Goal: Task Accomplishment & Management: Manage account settings

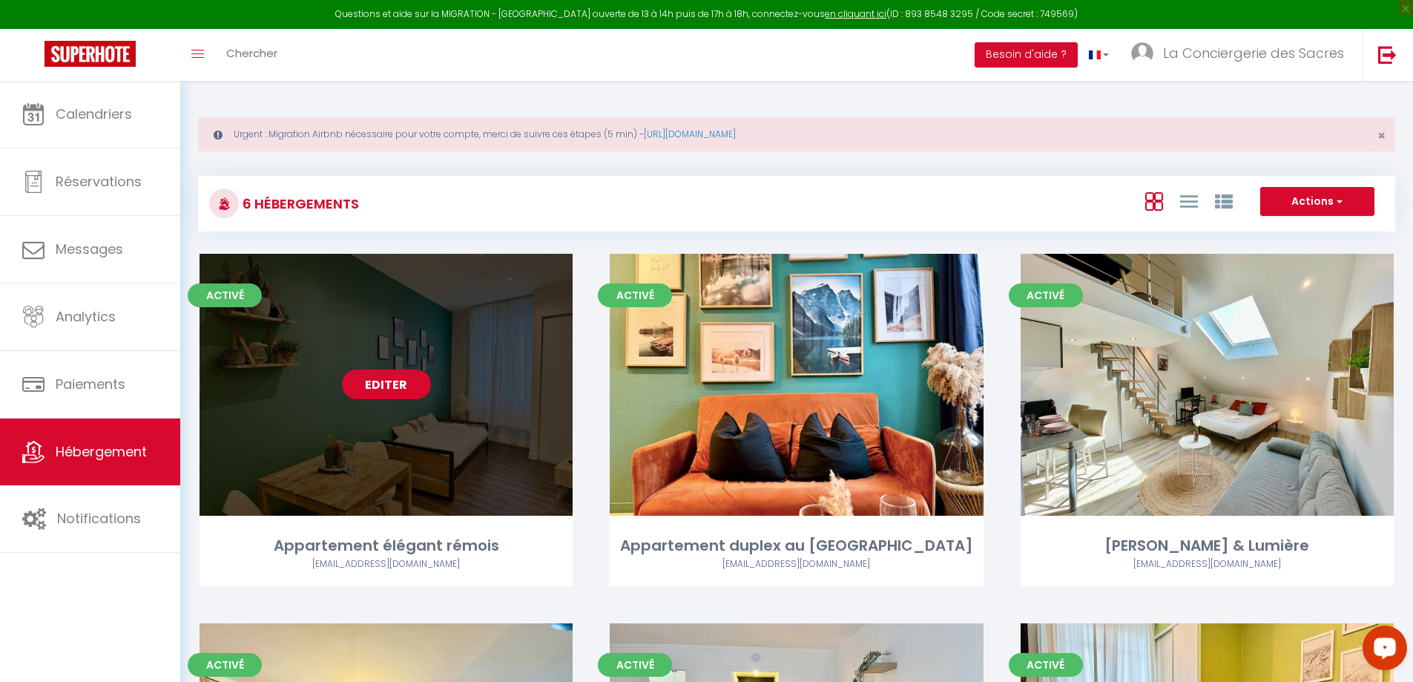
click at [386, 401] on div "Editer" at bounding box center [386, 385] width 373 height 262
select select "3"
select select "2"
select select "1"
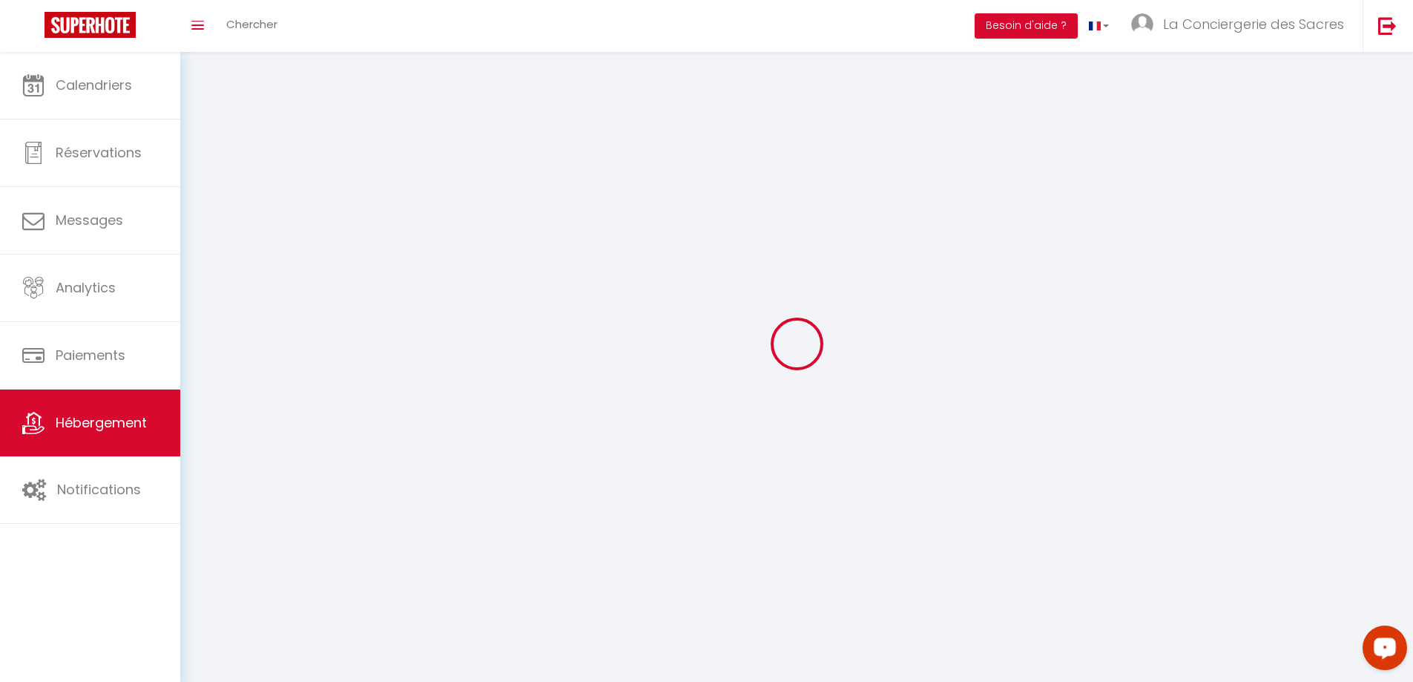
select select
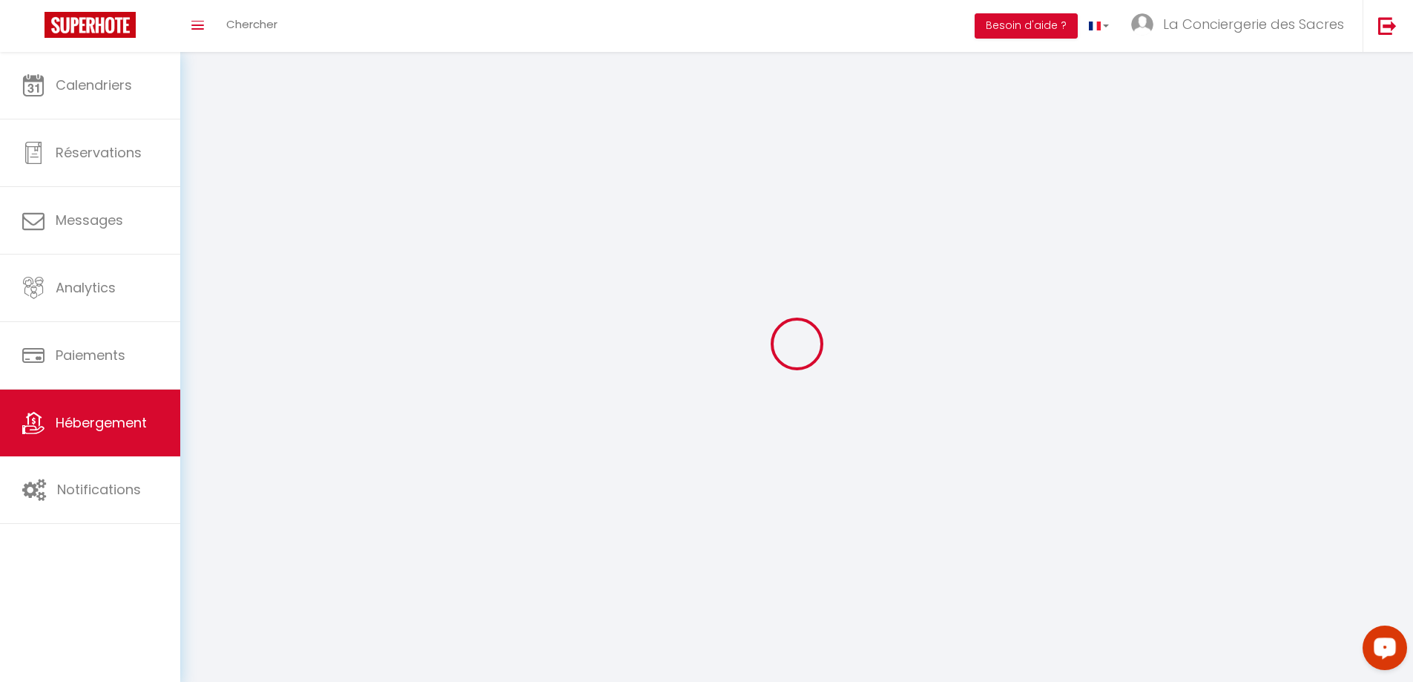
checkbox input "false"
select select
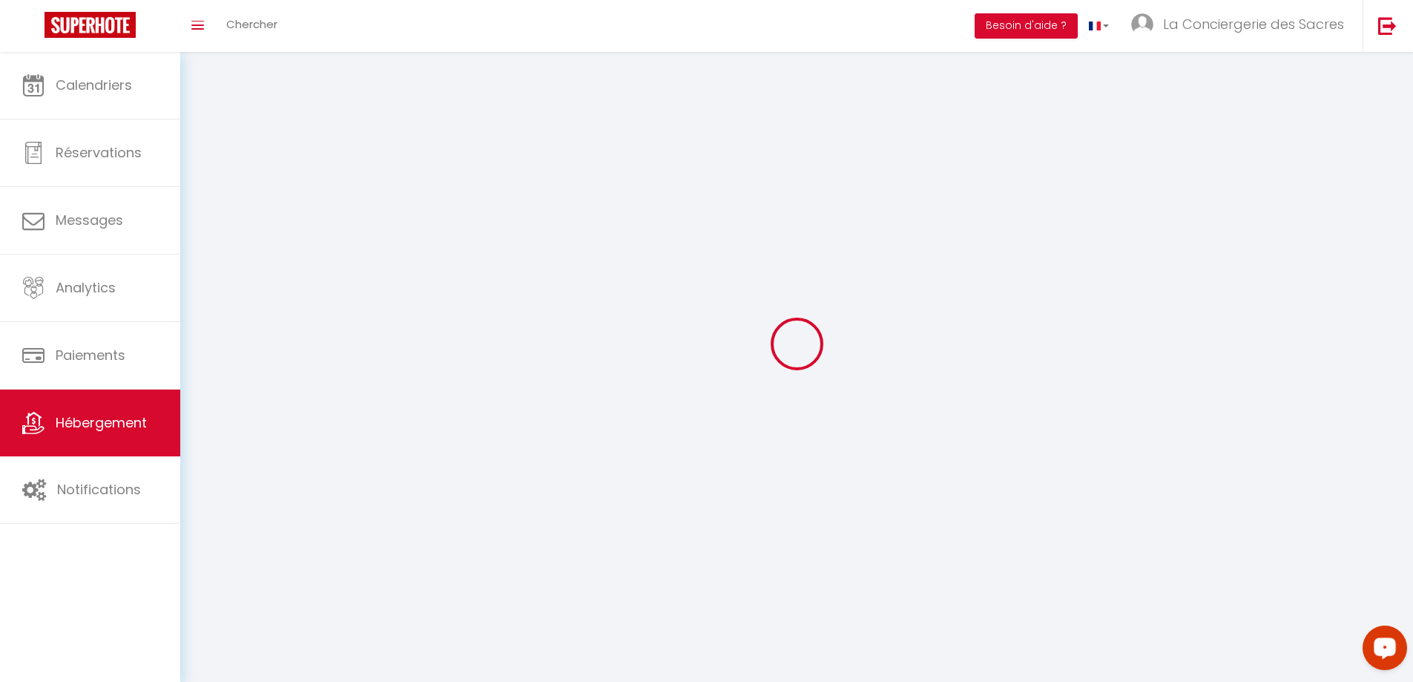
select select
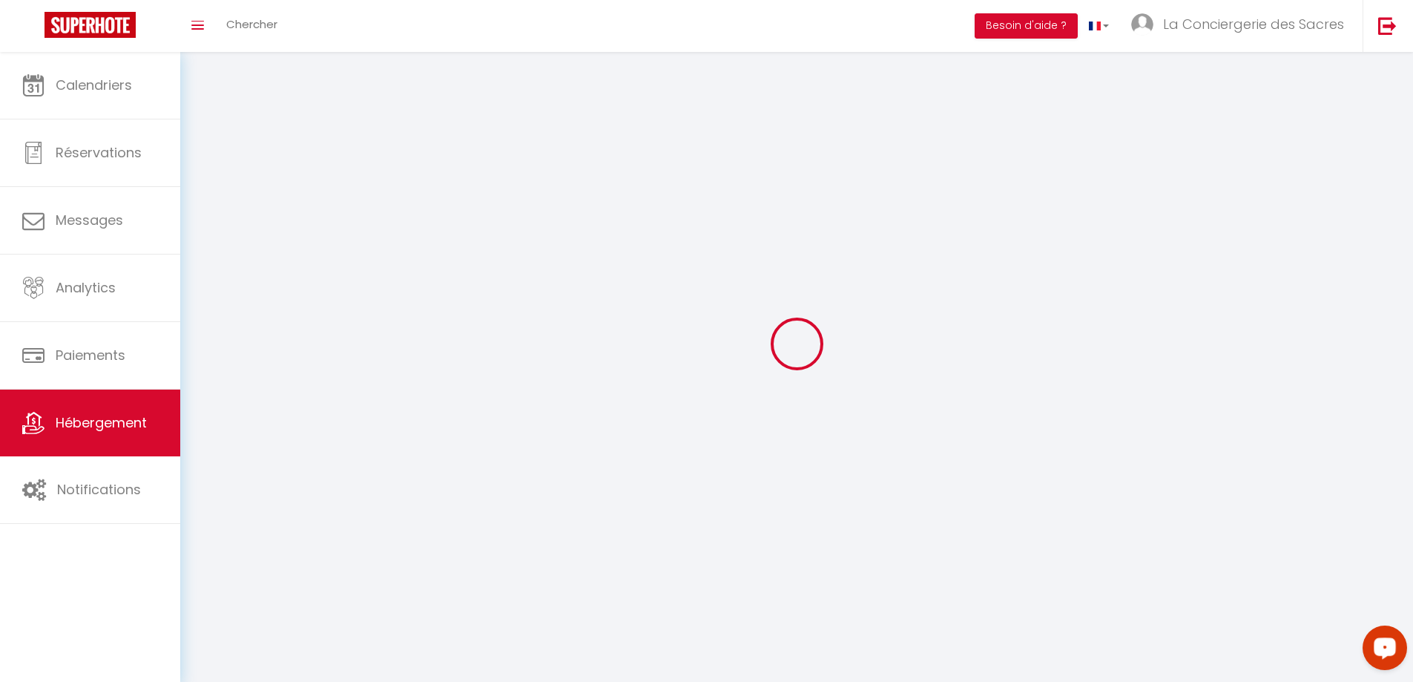
select select
checkbox input "false"
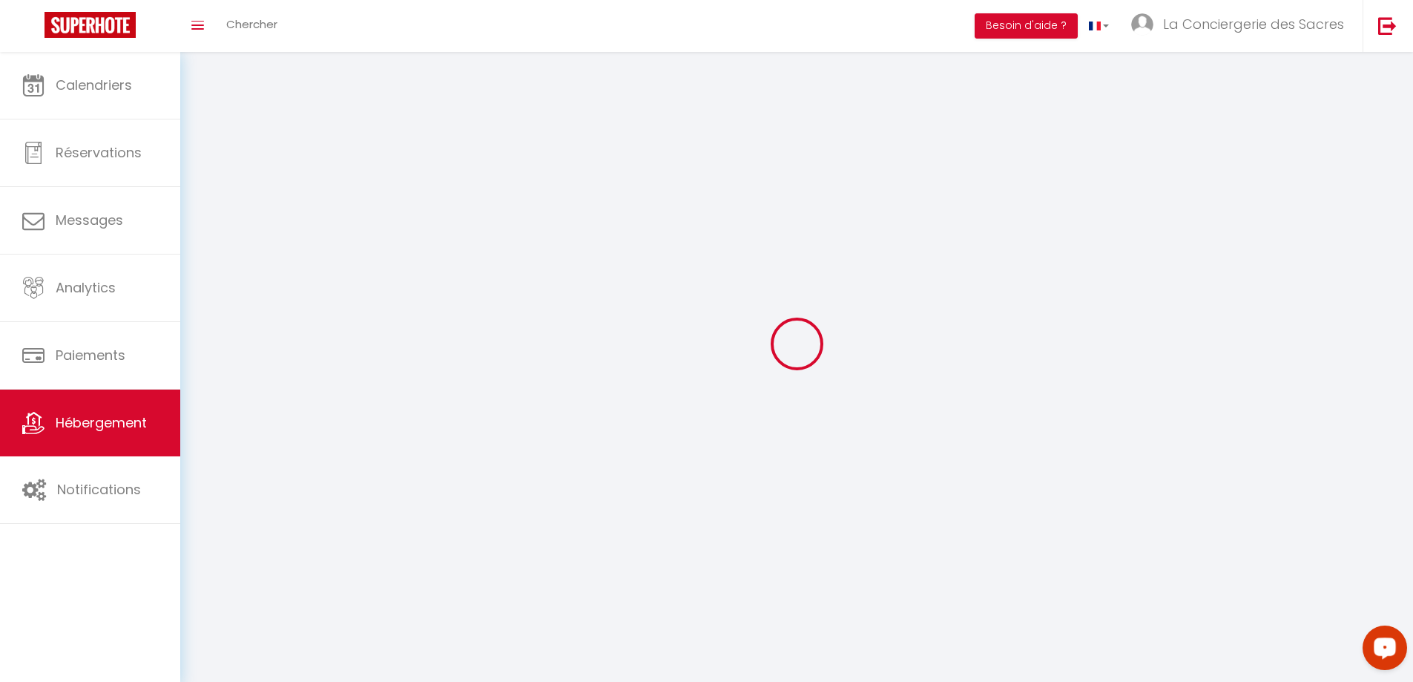
select select
select select "1"
select select
select select "28"
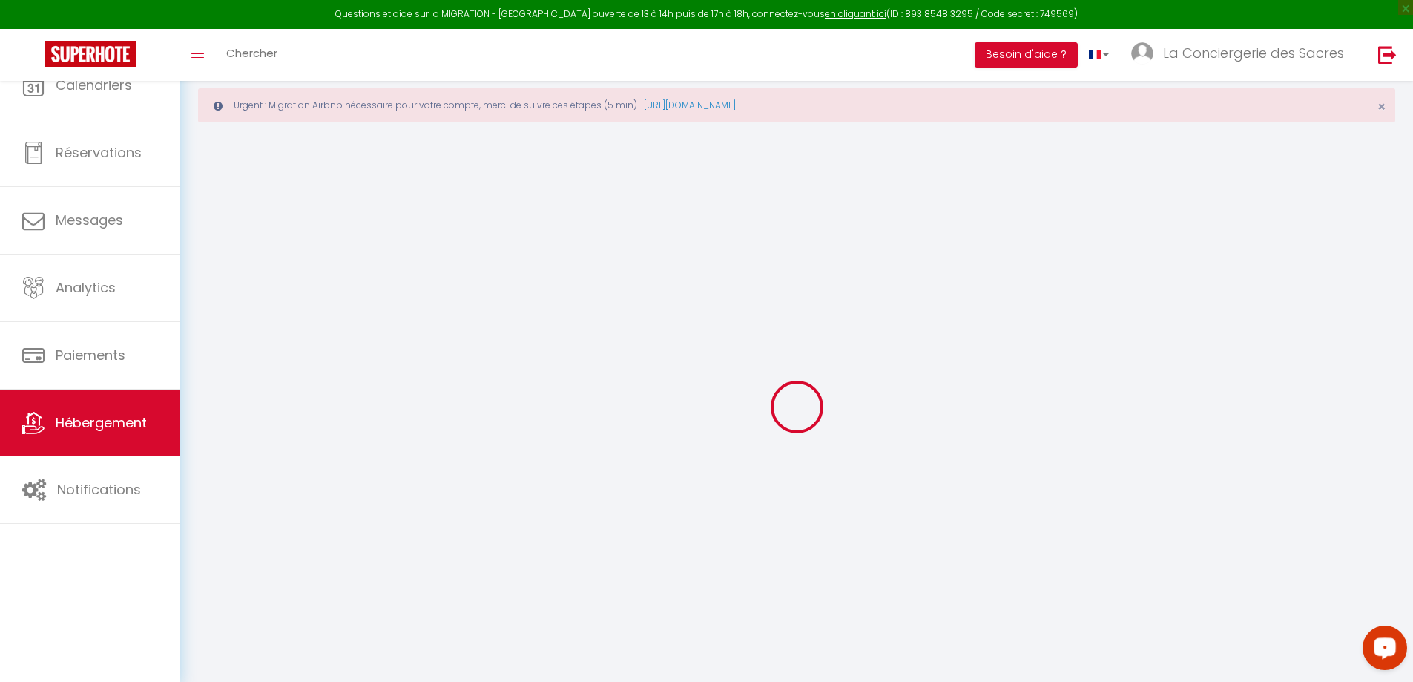
select select
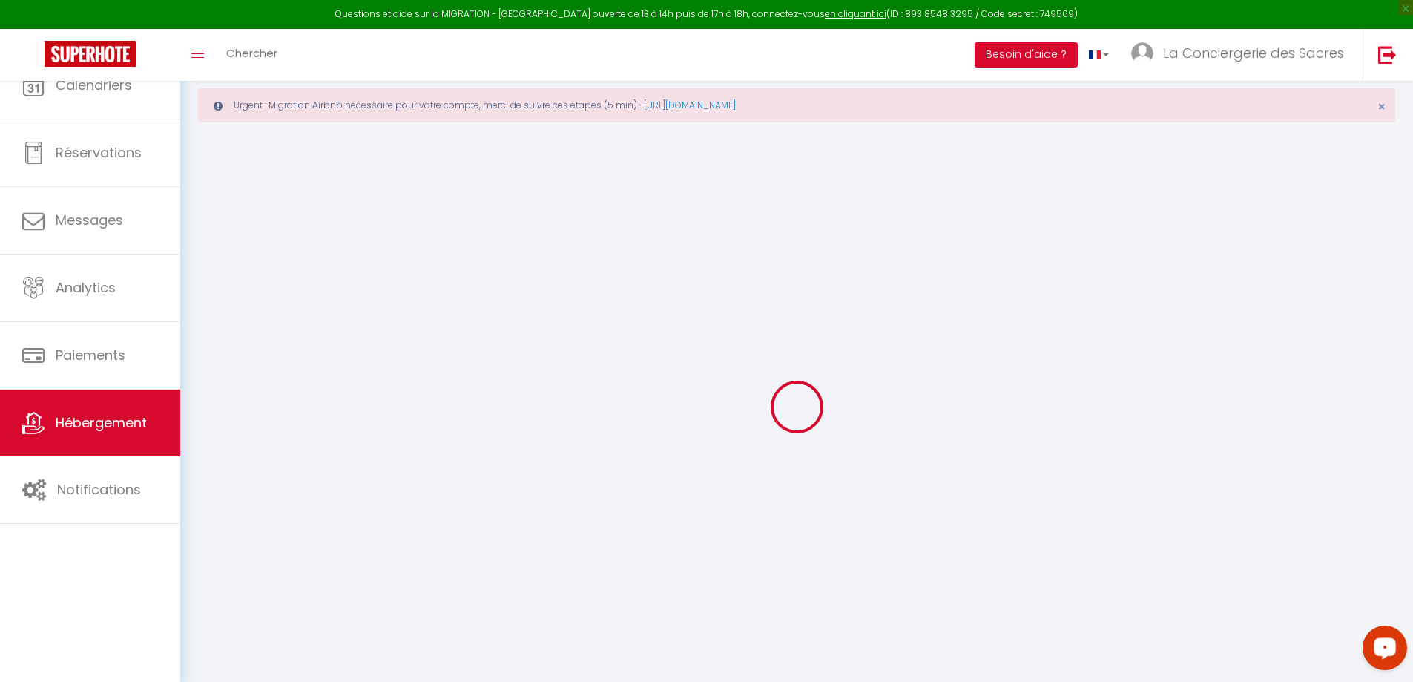
select select
checkbox input "false"
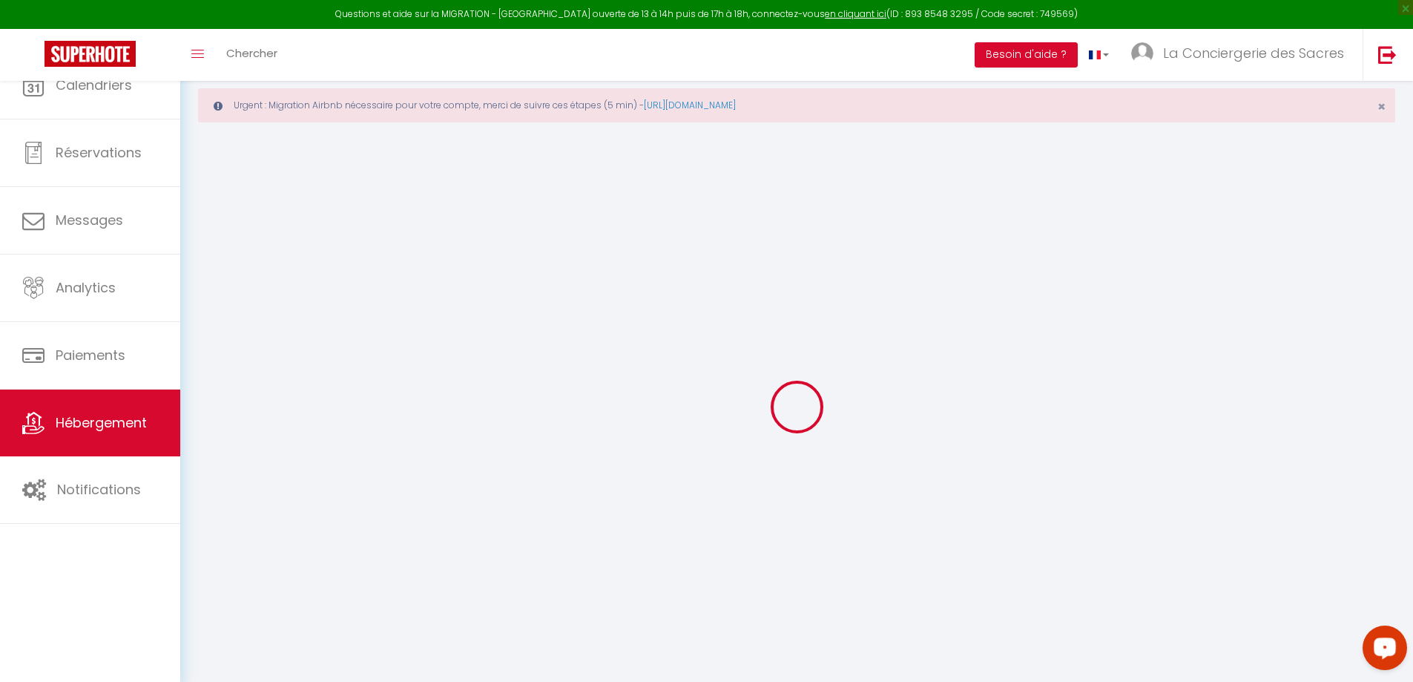
select select
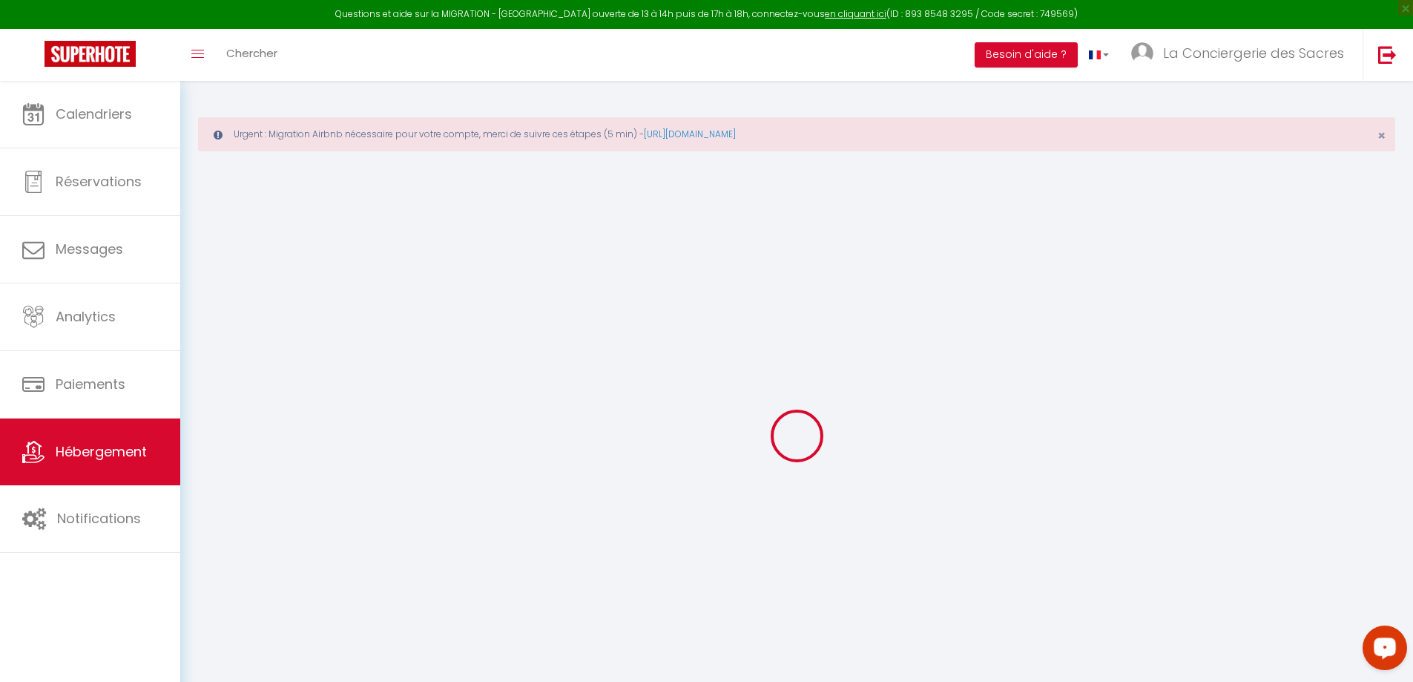
select select
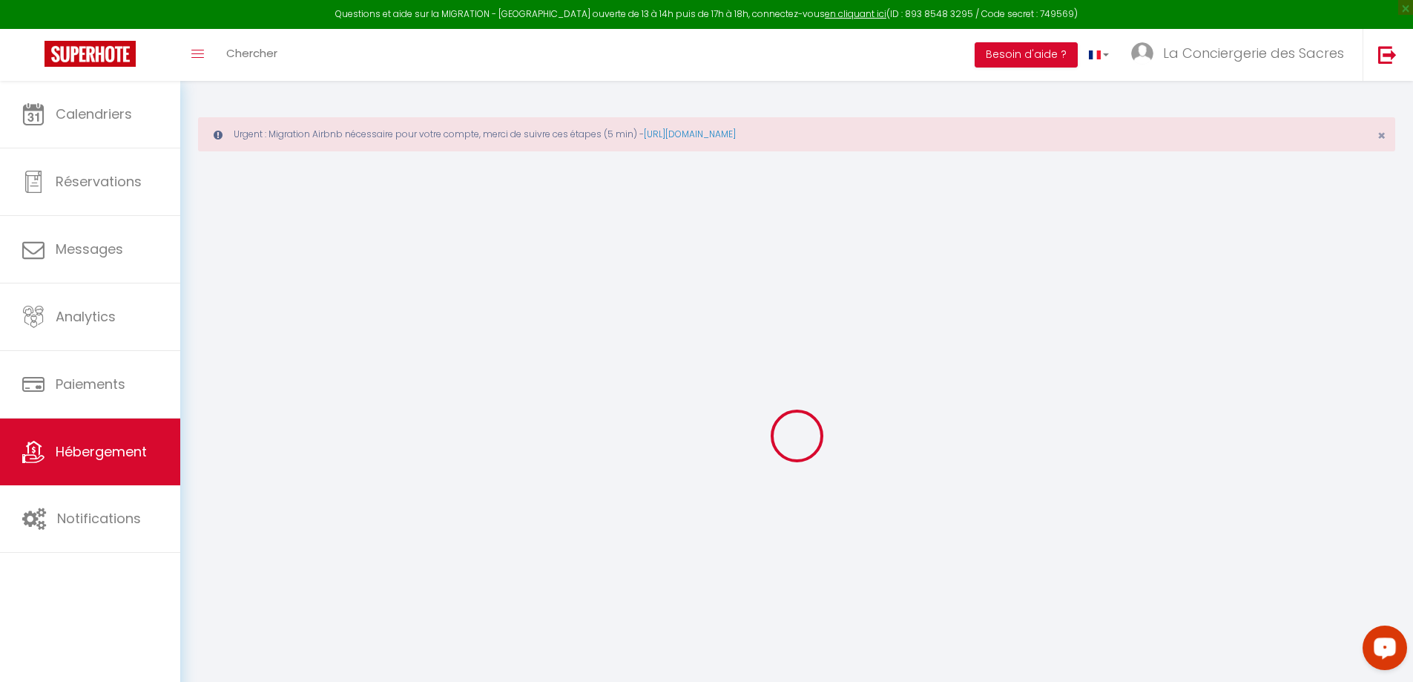
select select
checkbox input "false"
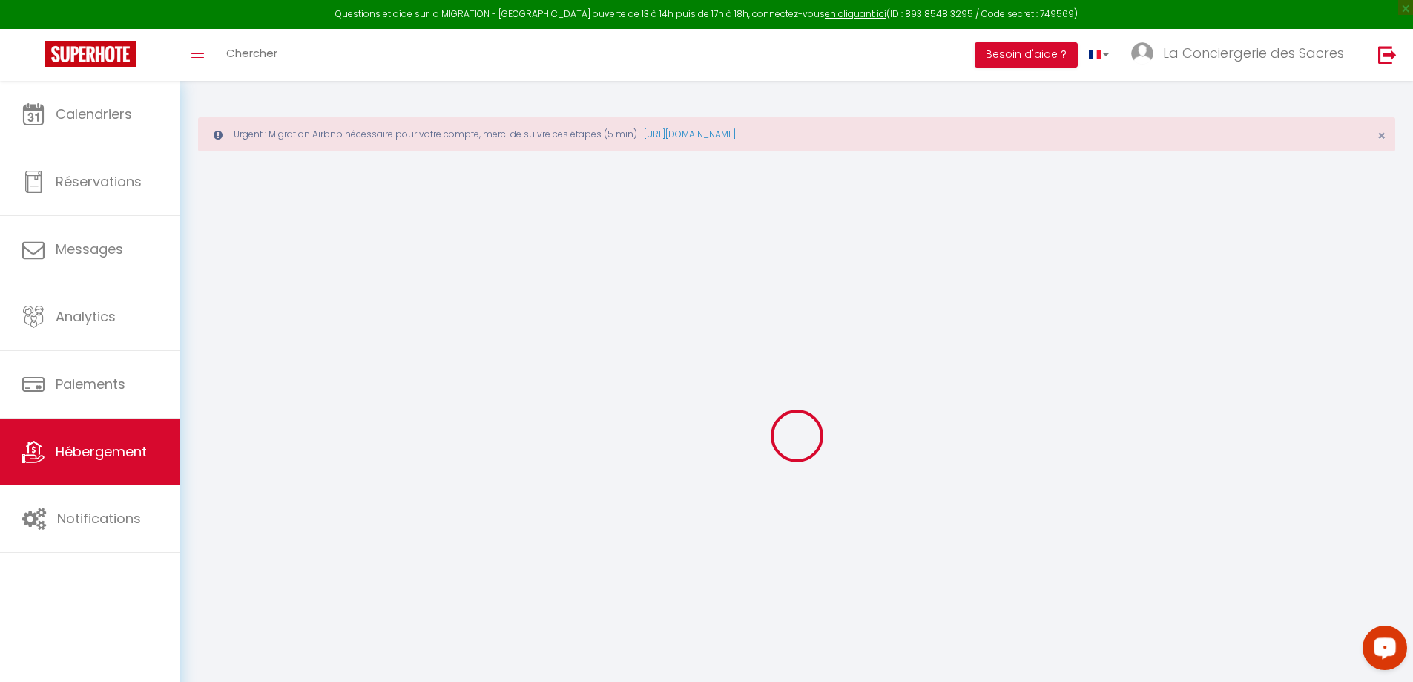
select select
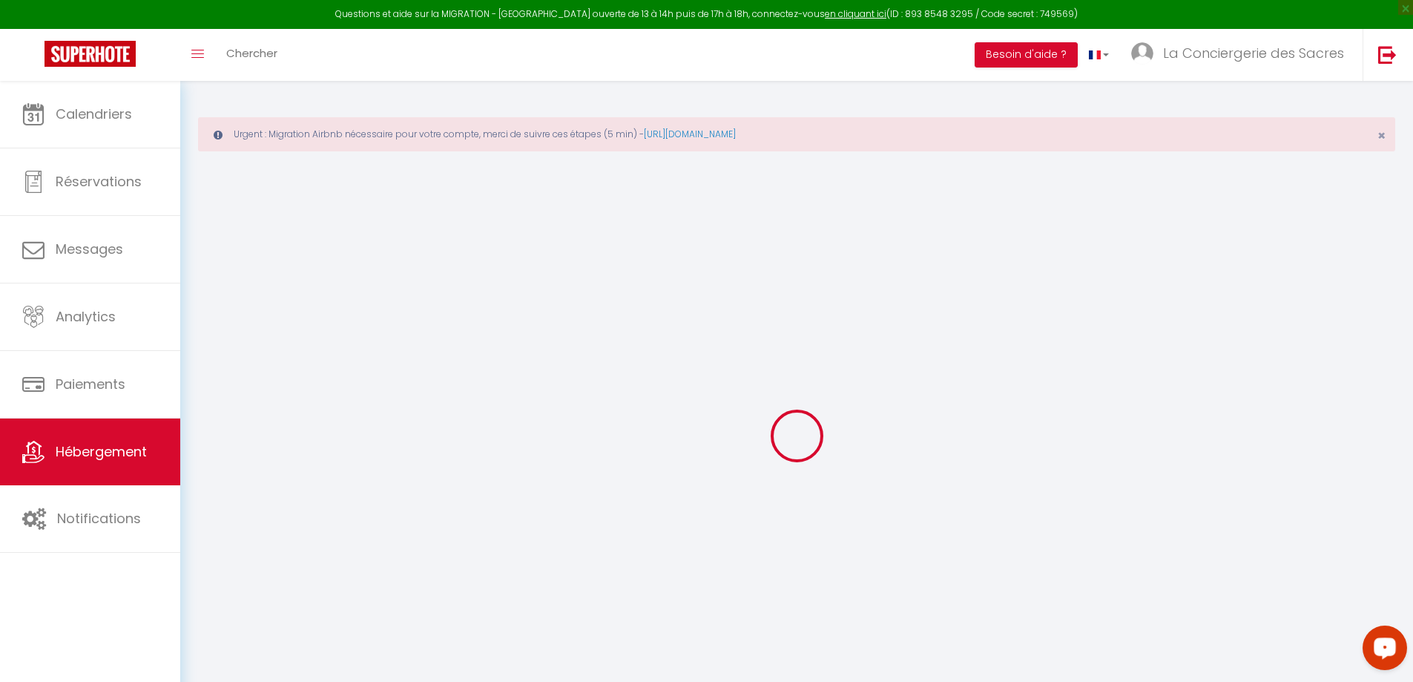
select select
checkbox input "false"
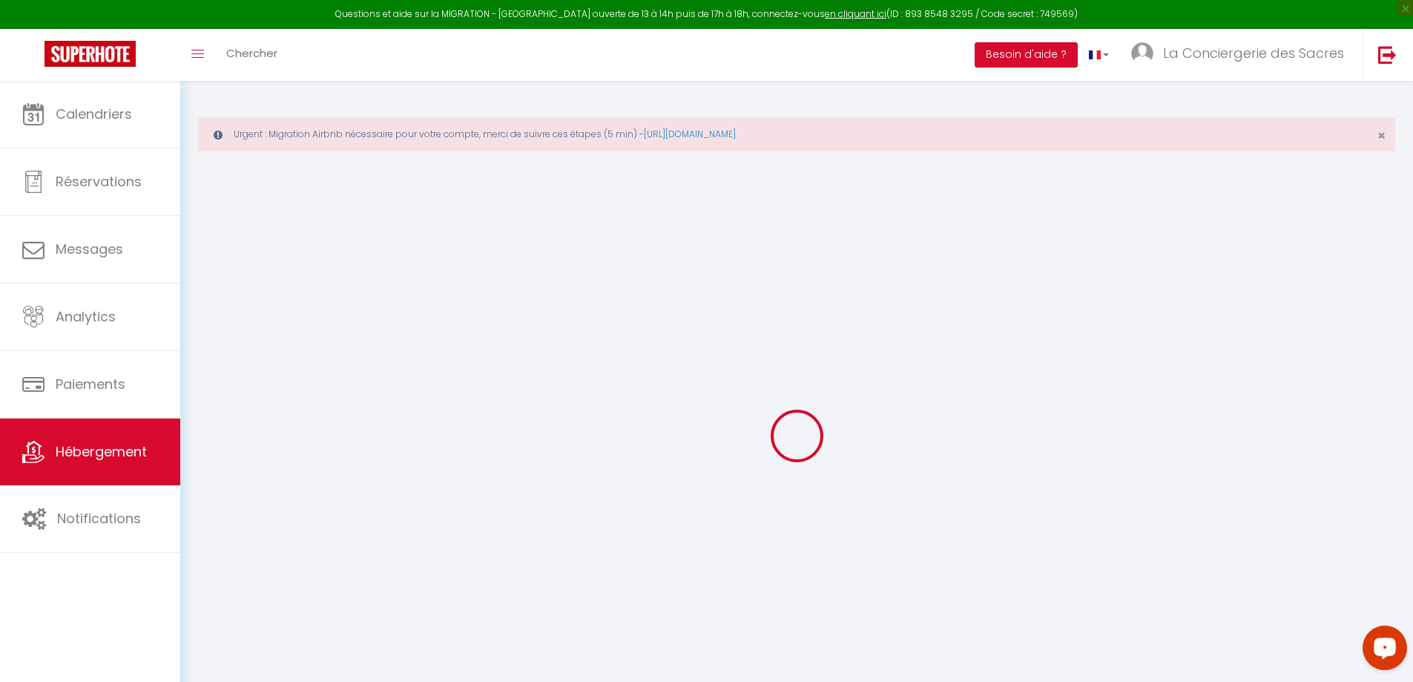
checkbox input "false"
select select
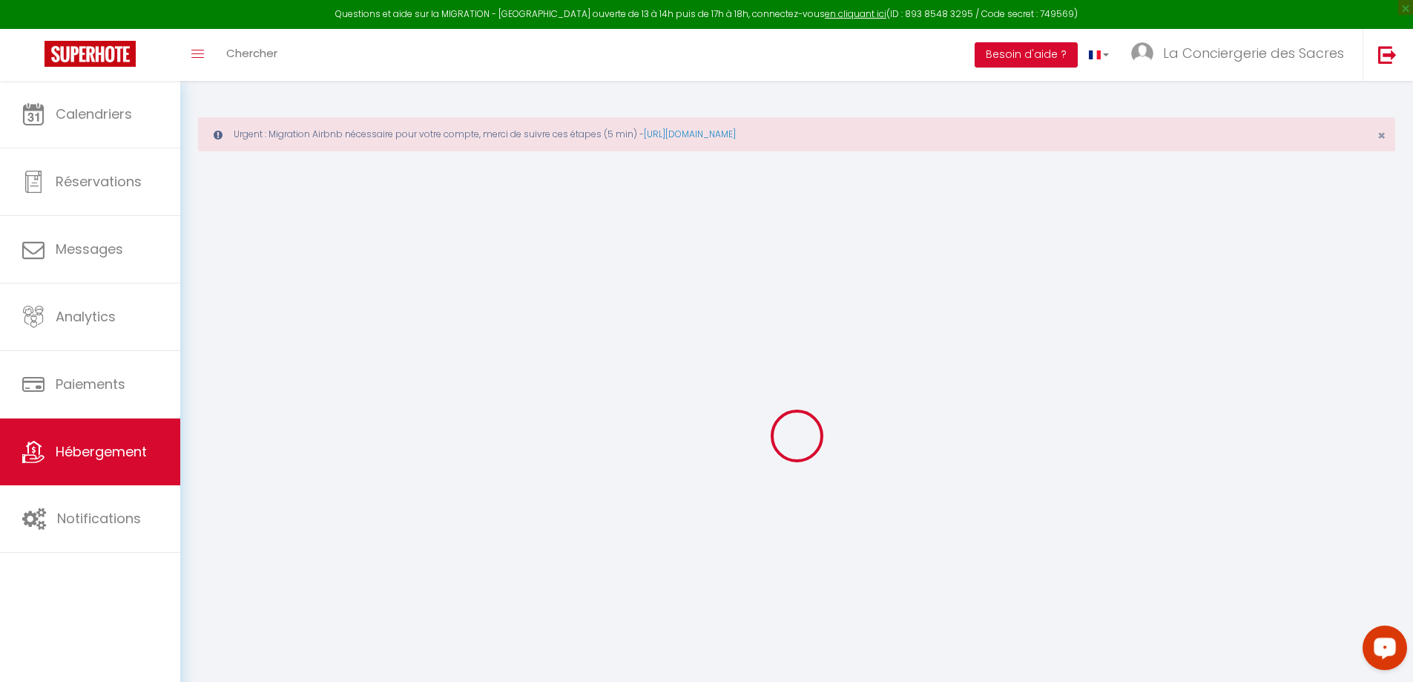
select select
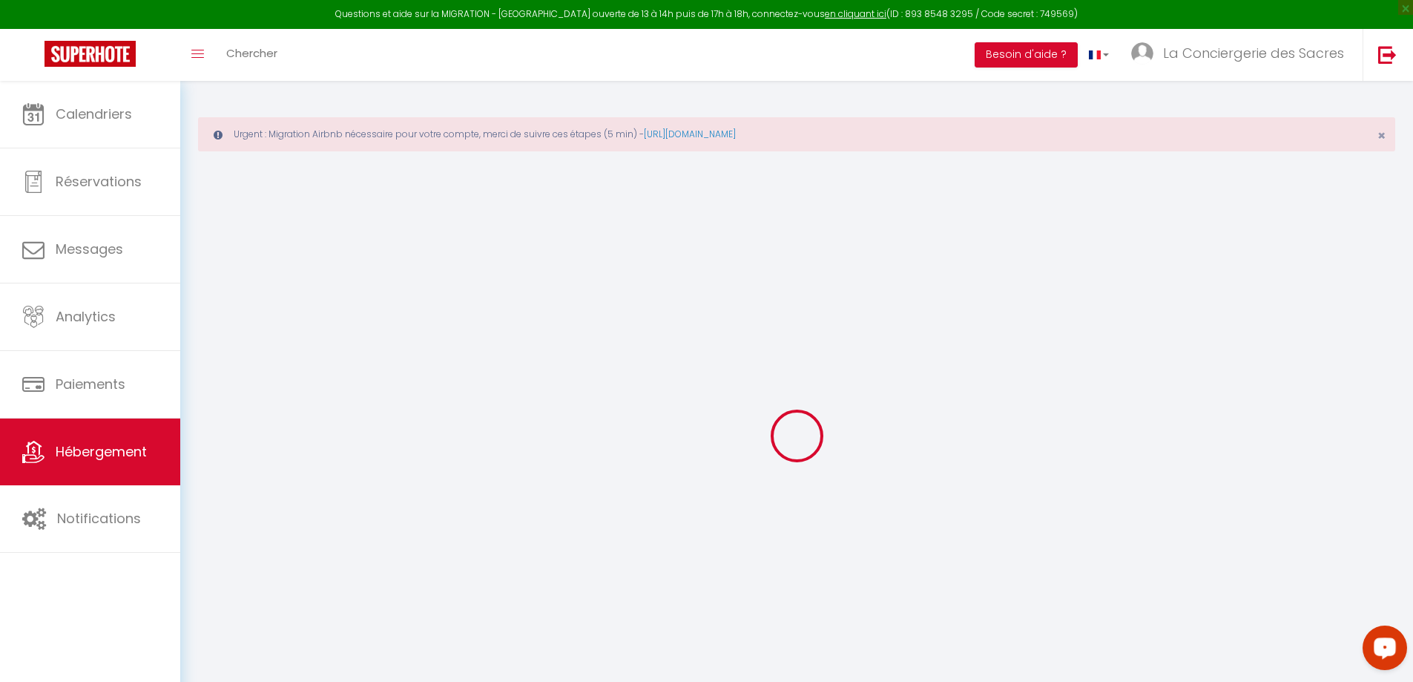
checkbox input "false"
select select
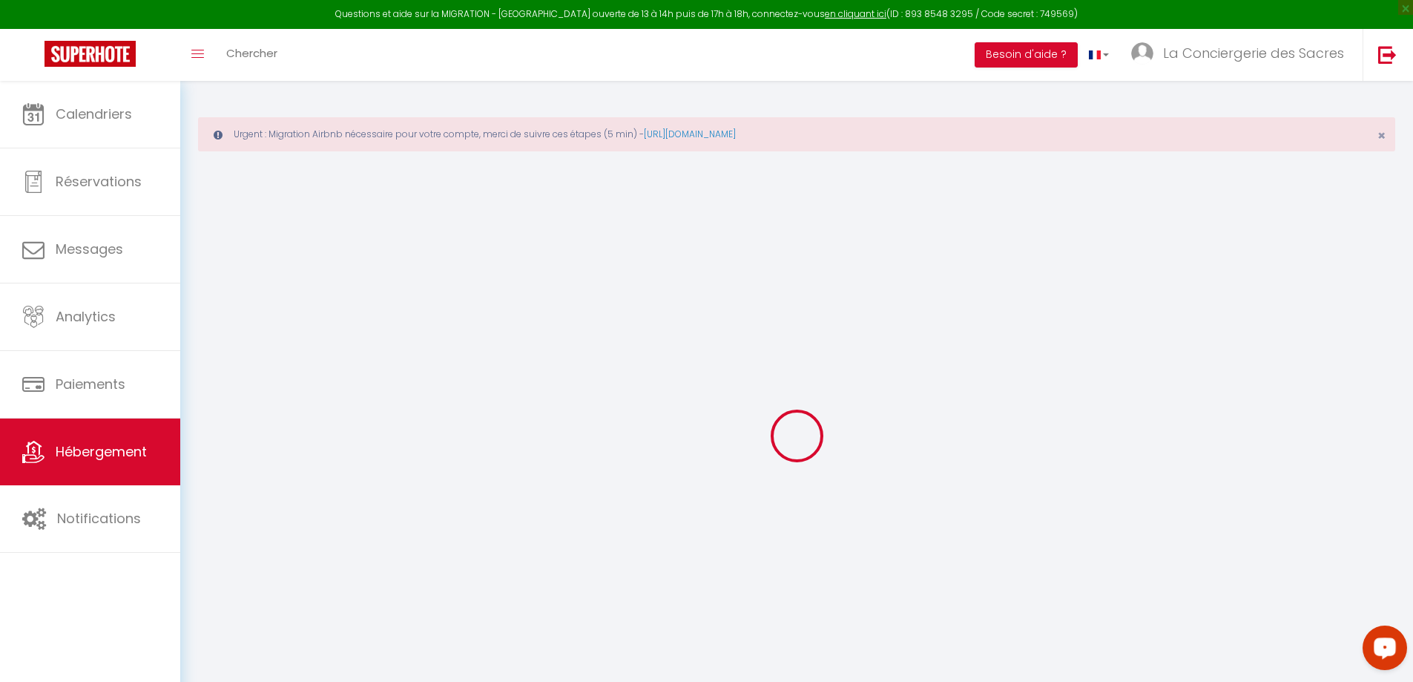
select select
type input "Appartement élégant rémois"
type input "[PERSON_NAME]"
select select "2"
type input "35"
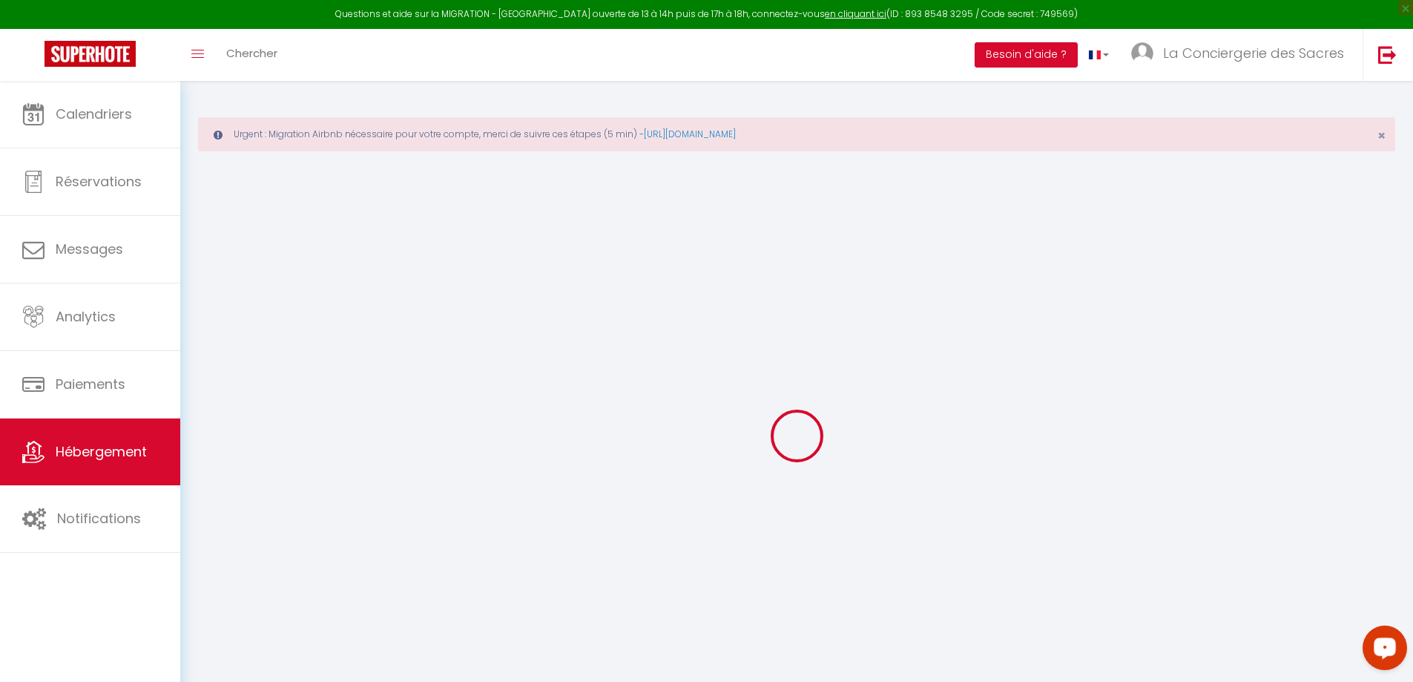
type input "14"
type input "5"
type input "500"
select select
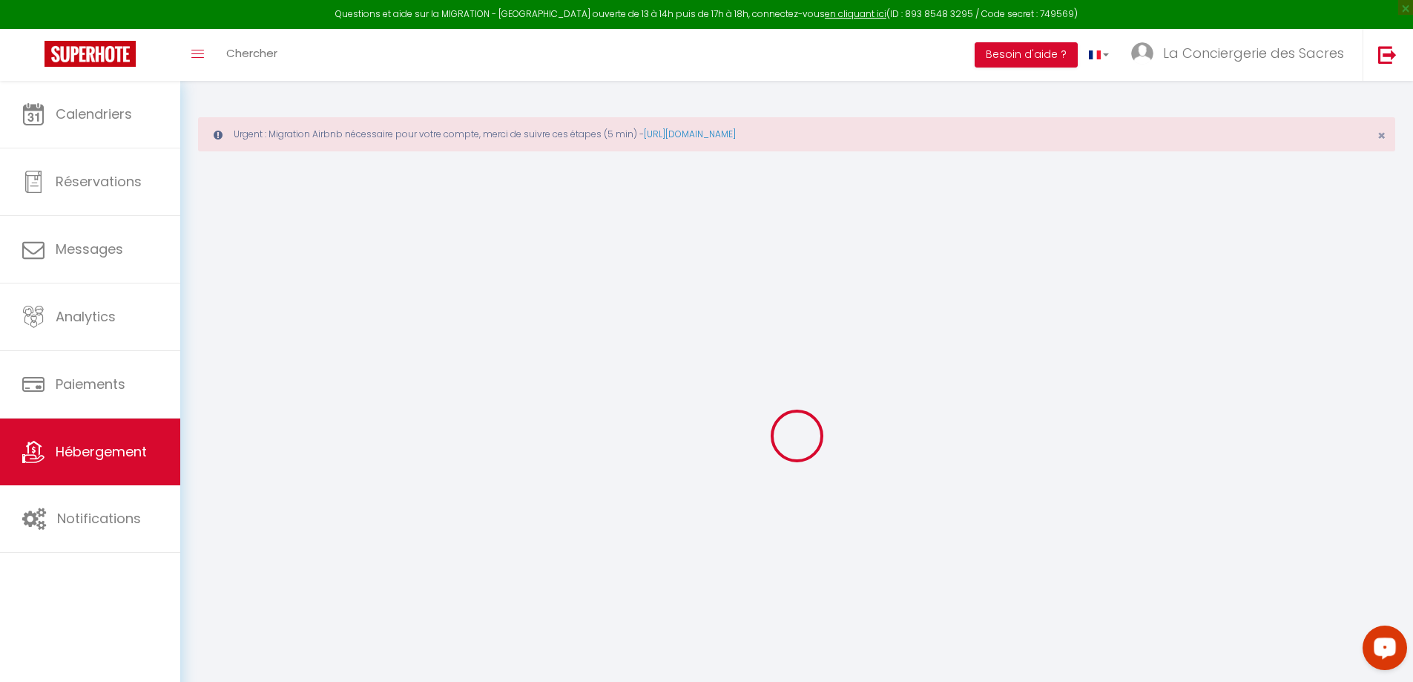
select select
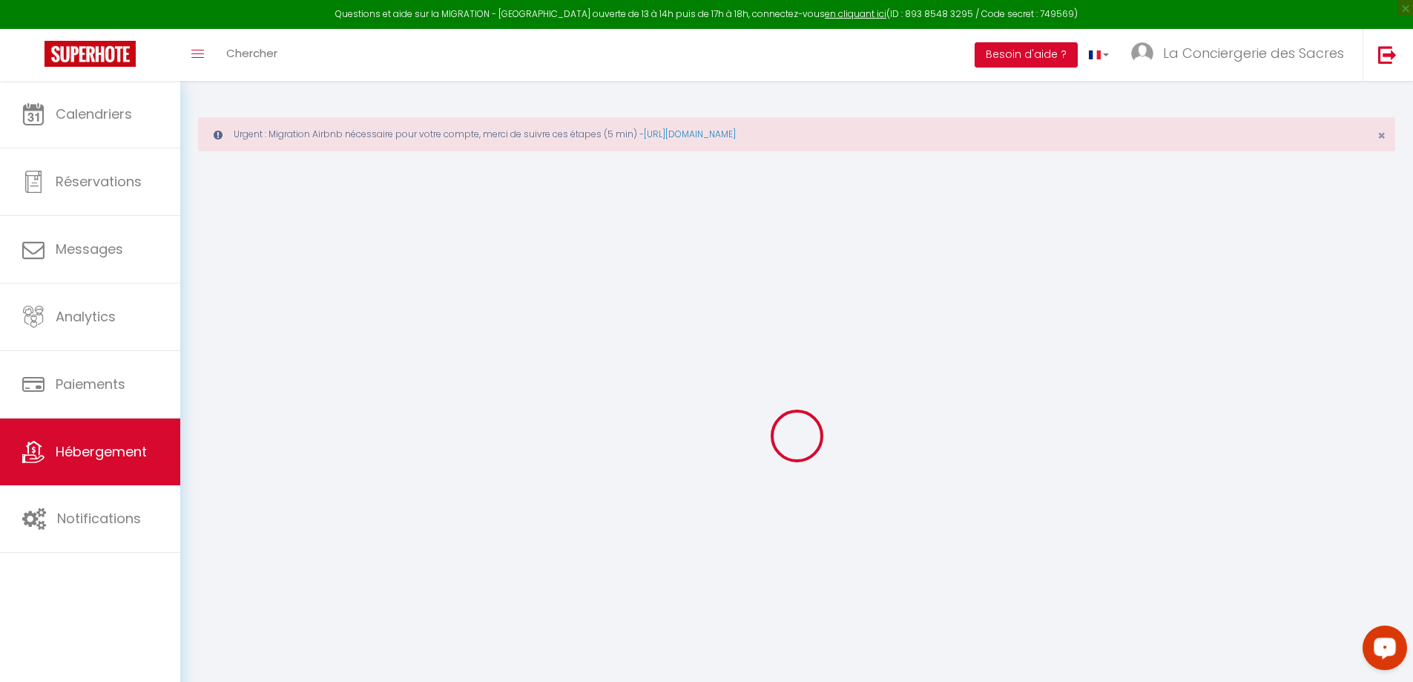
type input "[STREET_ADDRESS]"
type input "51100"
type input "[GEOGRAPHIC_DATA]"
type input "[EMAIL_ADDRESS][DOMAIN_NAME]"
select select
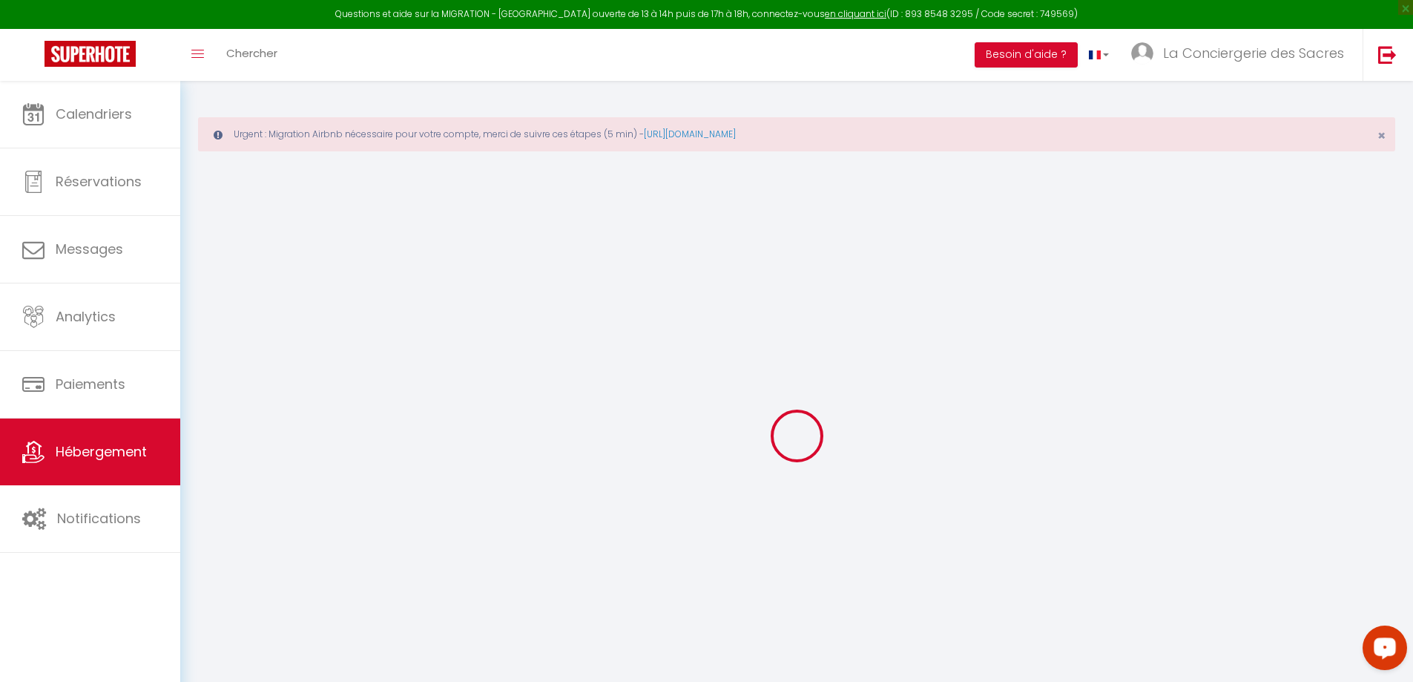
checkbox input "false"
radio input "true"
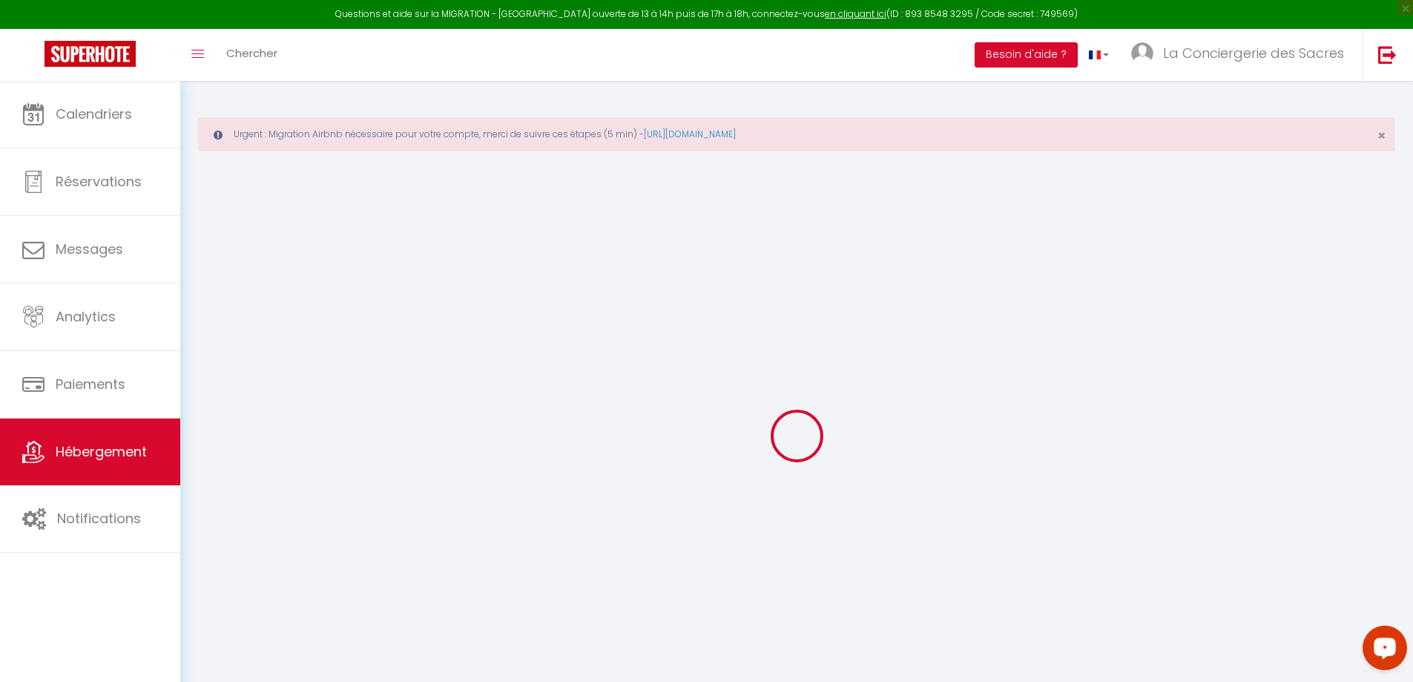
type input "14"
type input "0"
type input "30"
type input "0"
select select
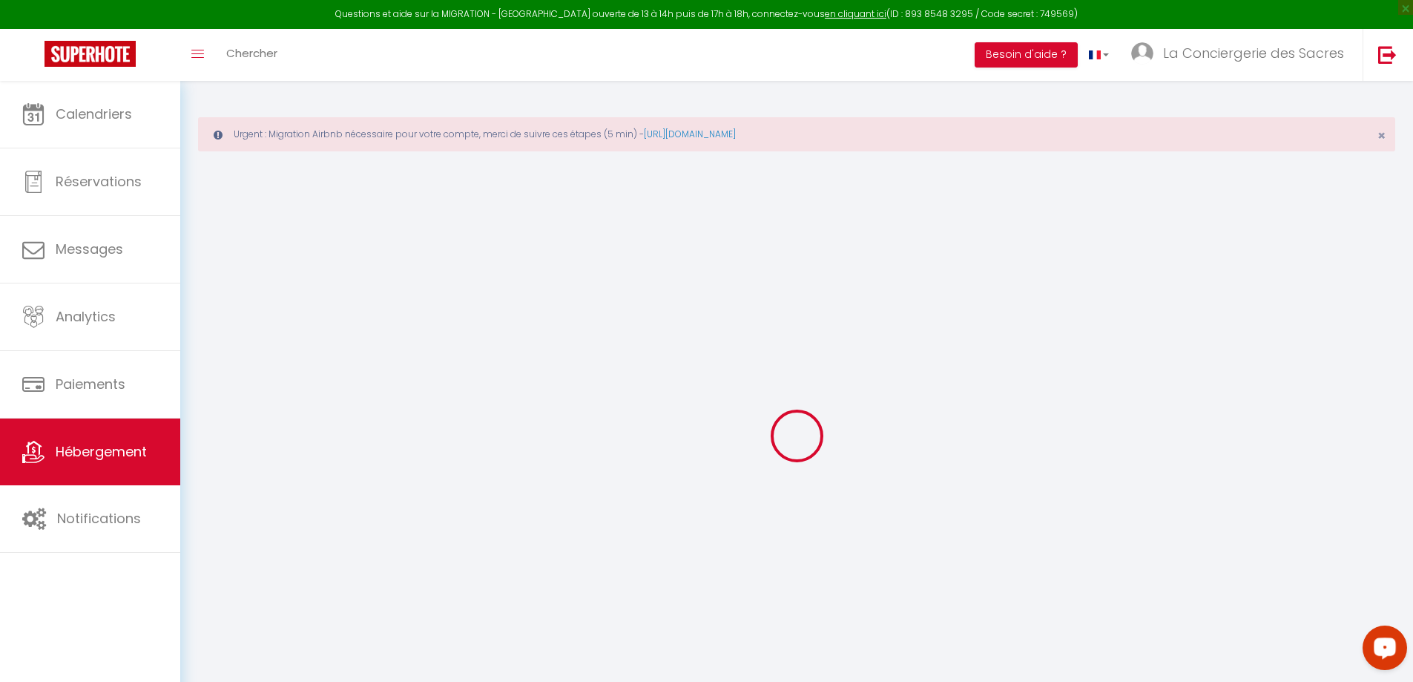
select select
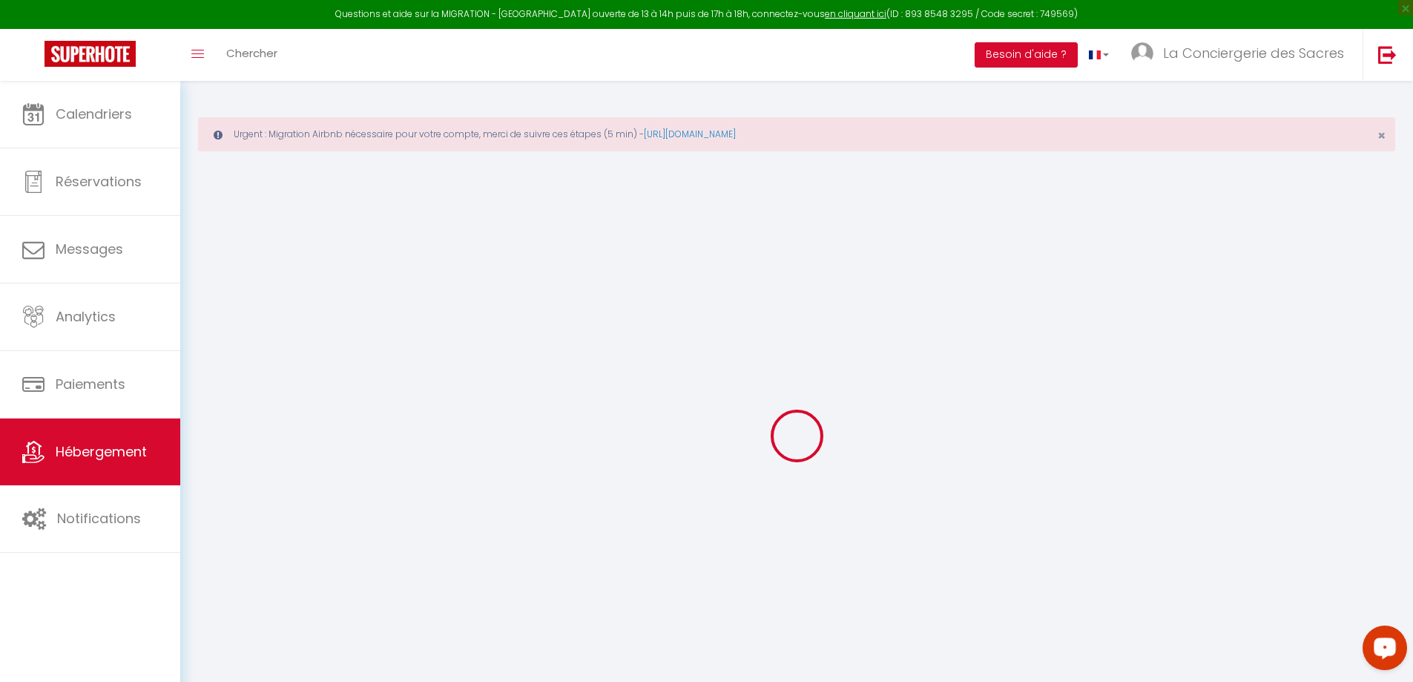
select select
checkbox input "false"
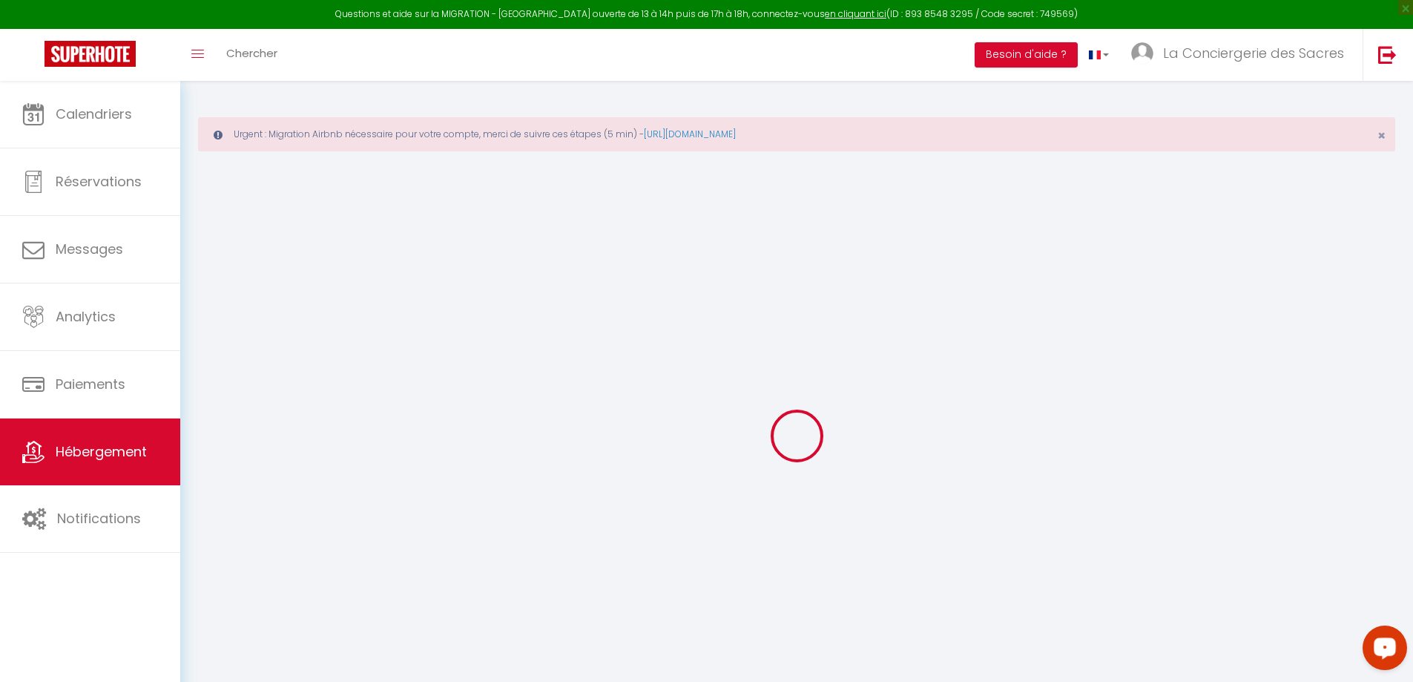
select select
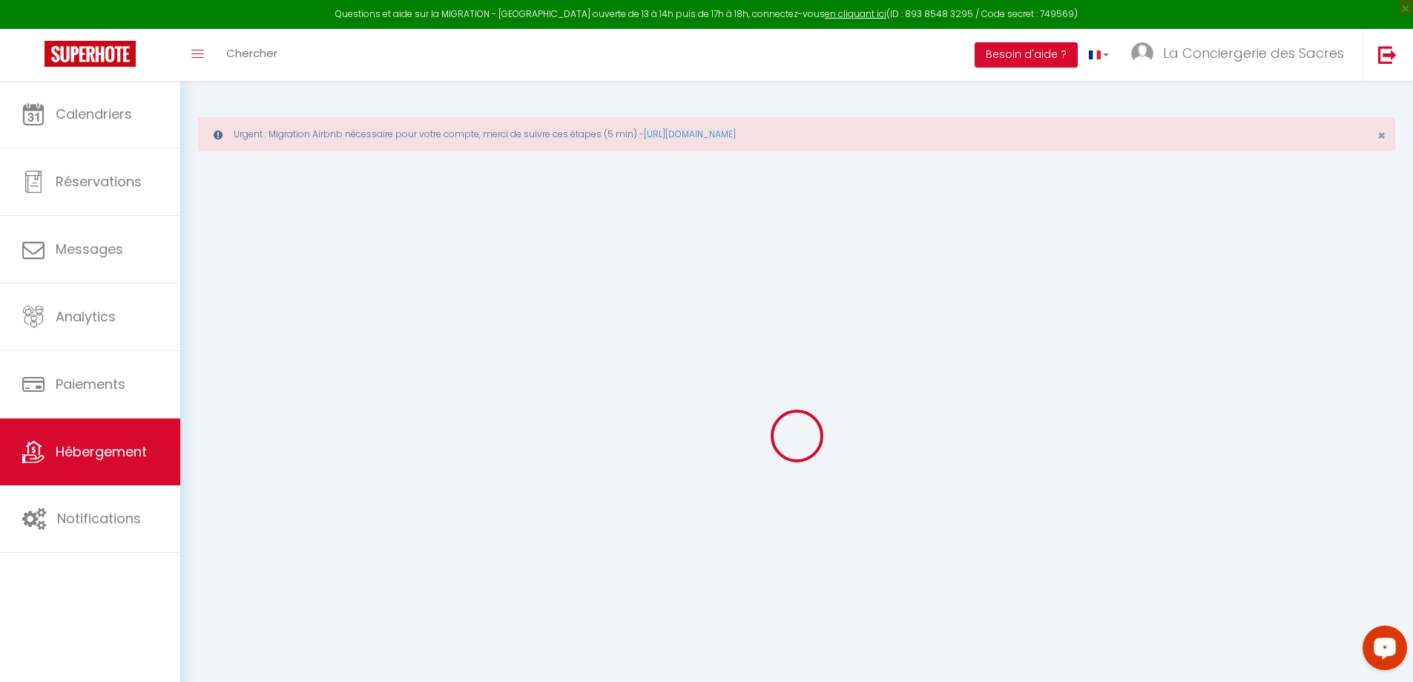
select select
checkbox input "false"
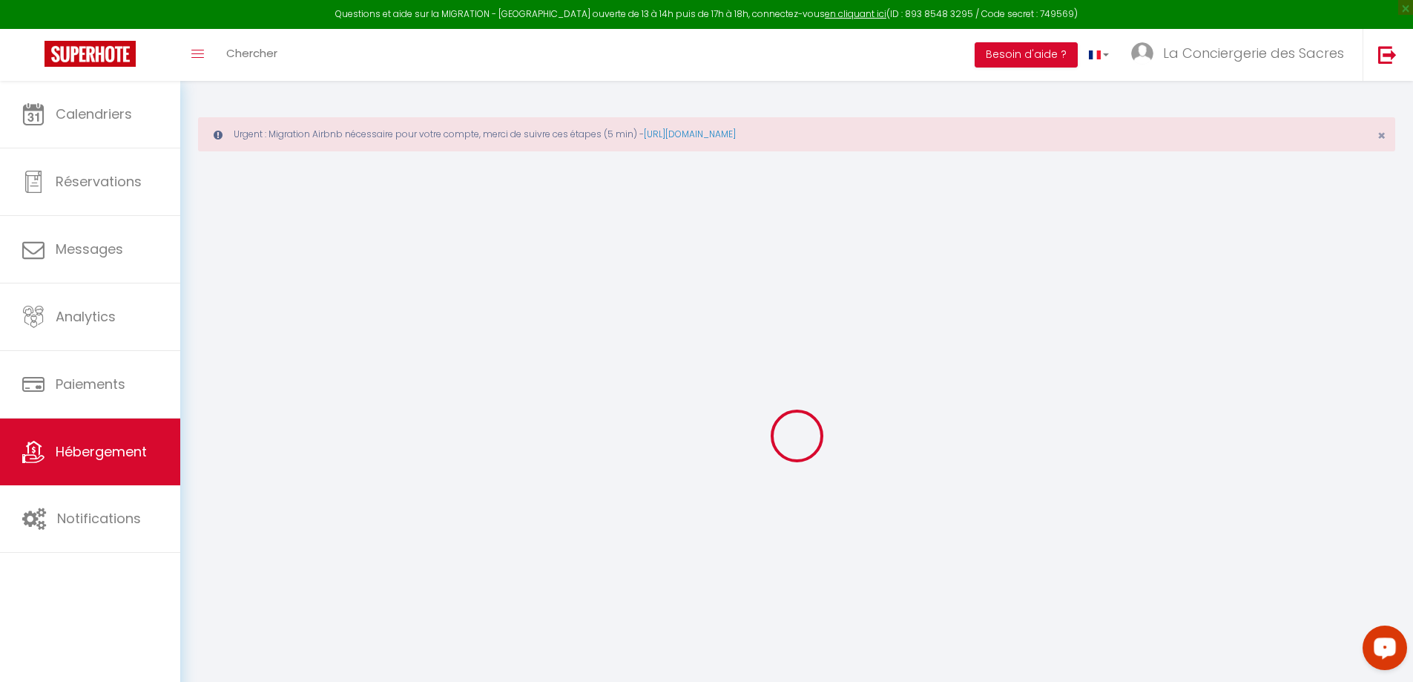
checkbox input "false"
select select
checkbox input "false"
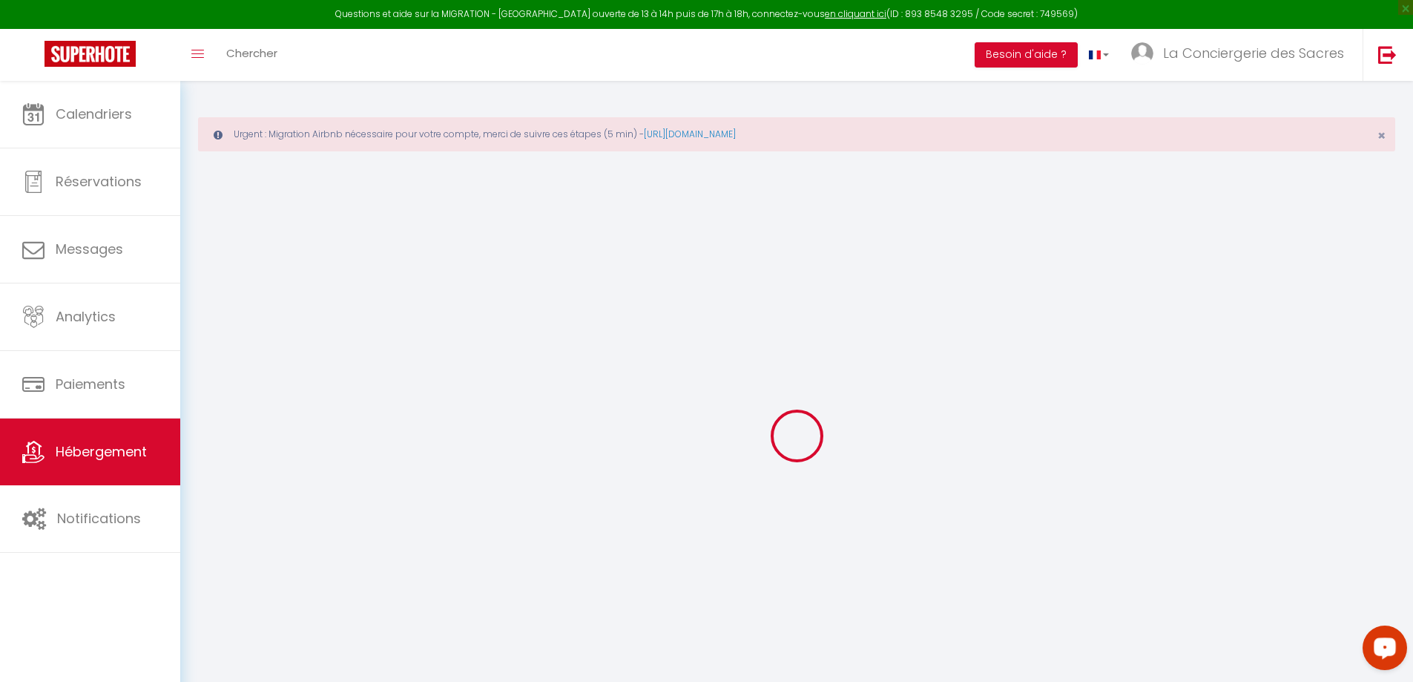
checkbox input "false"
select select
checkbox input "false"
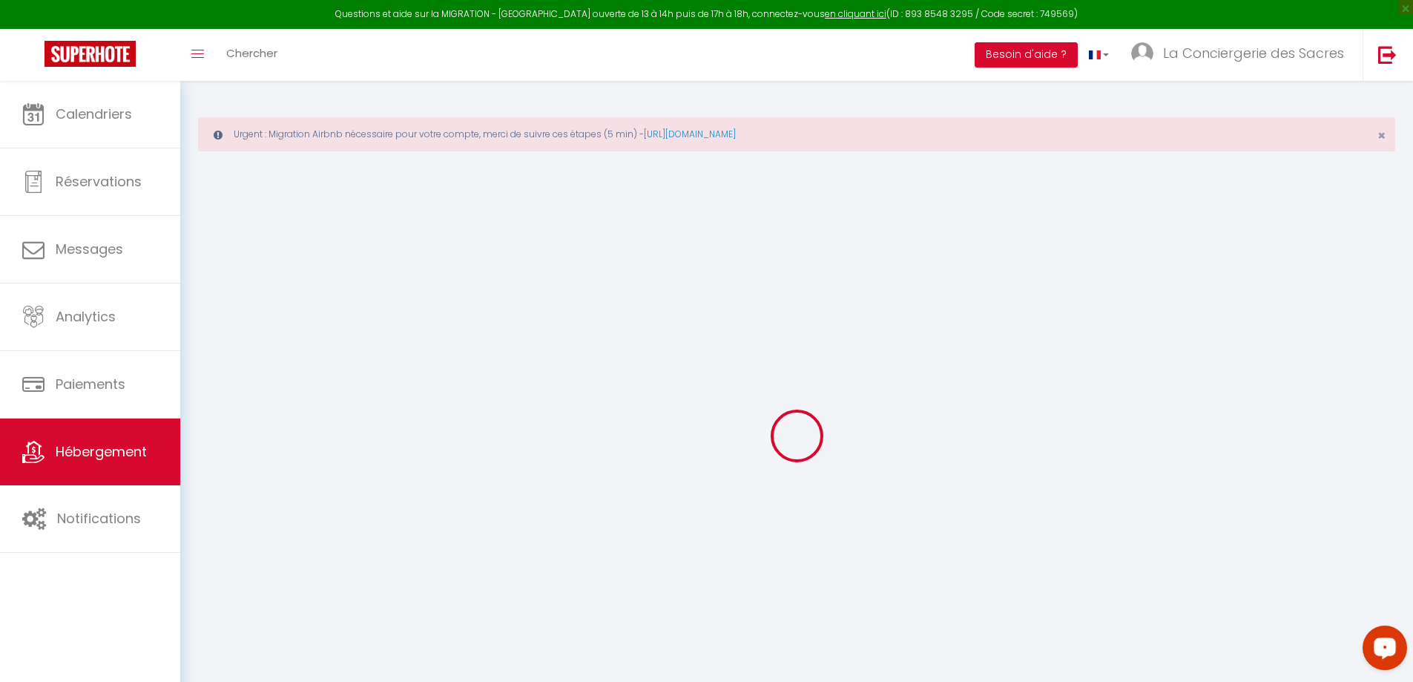
checkbox input "false"
select select "17:00"
select select
select select "11:00"
select select "15"
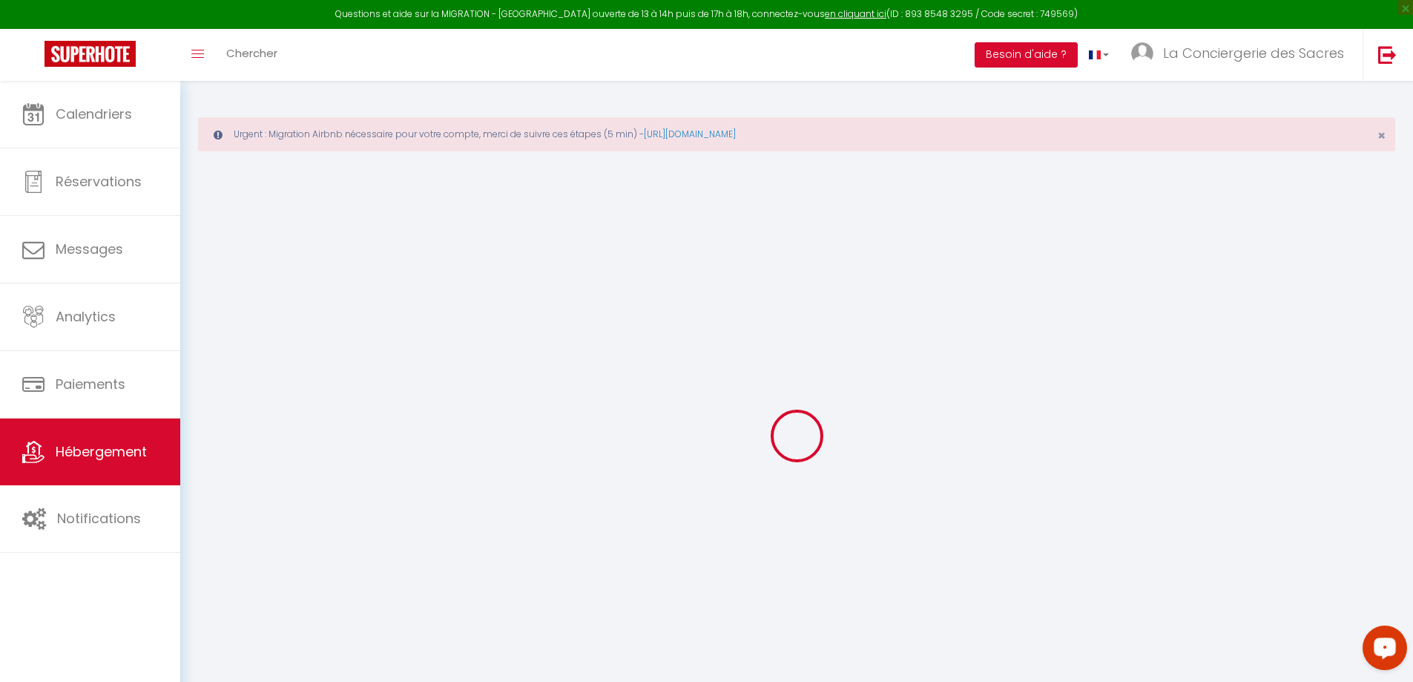
select select "15"
select select "12:00"
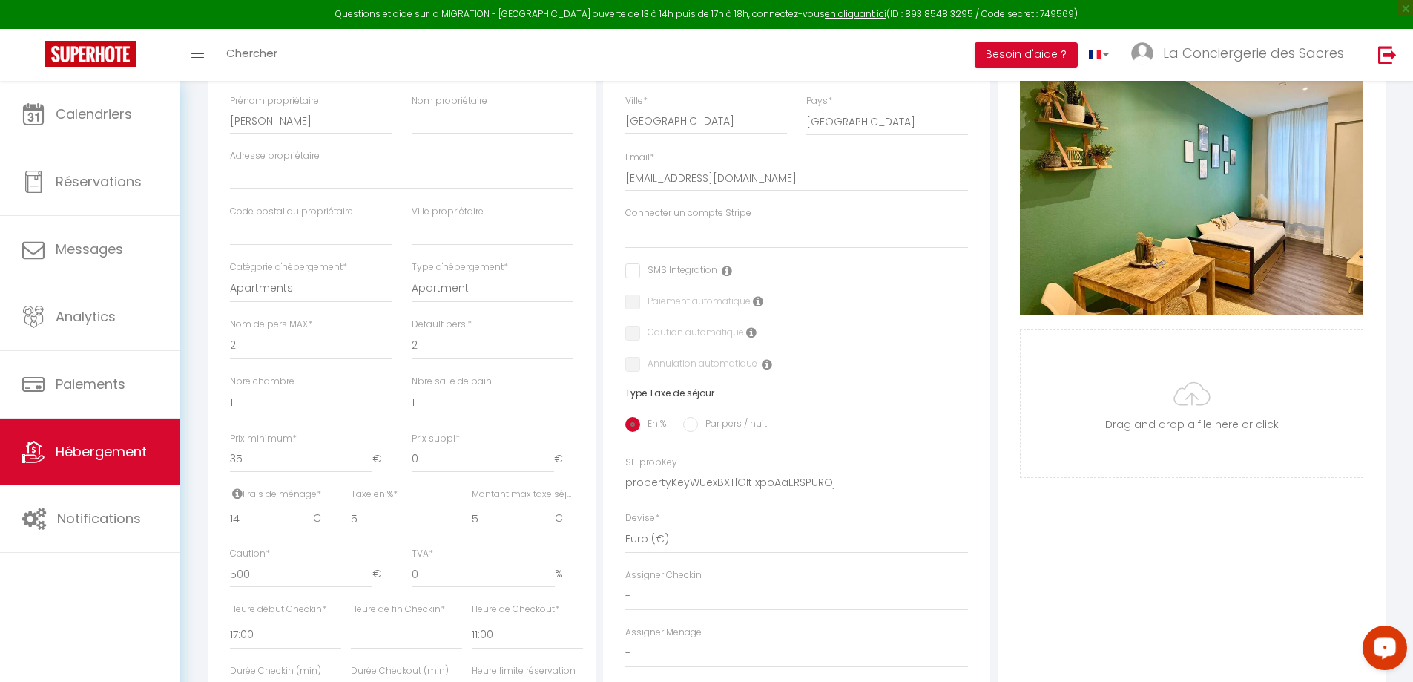
scroll to position [371, 0]
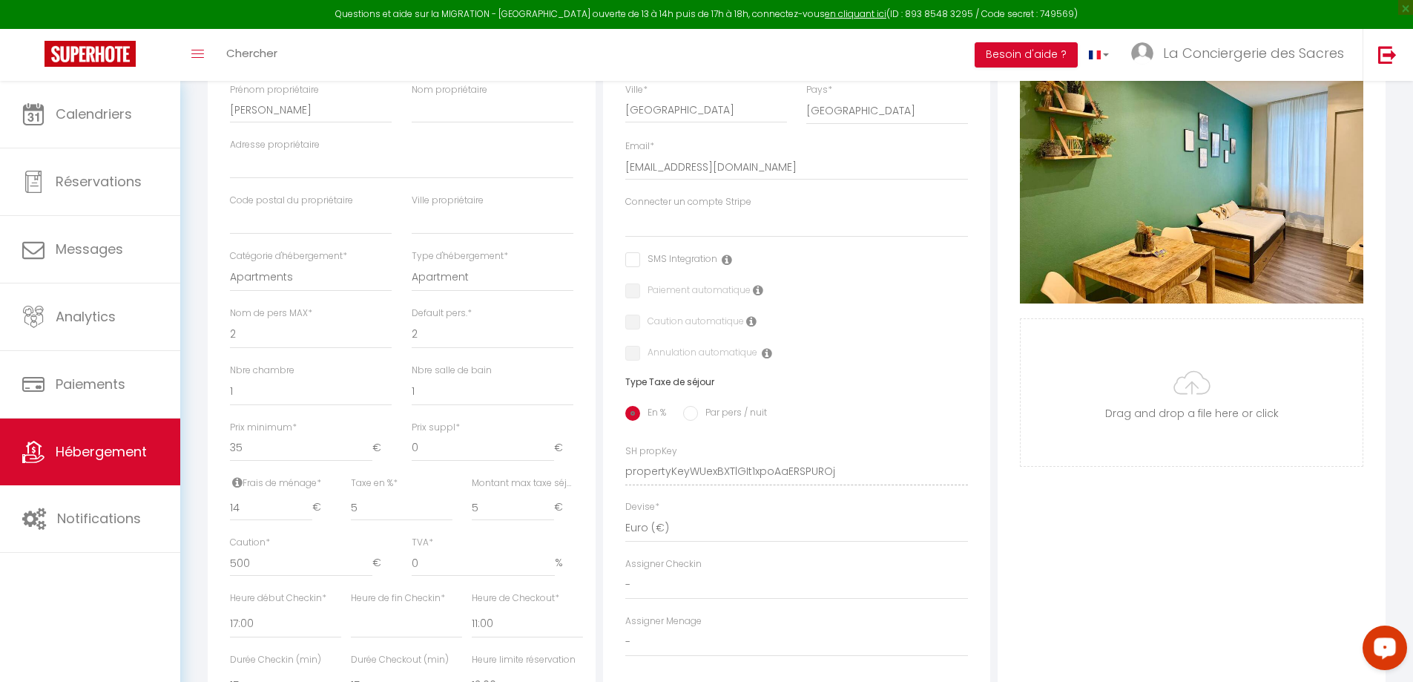
select select
checkbox input "false"
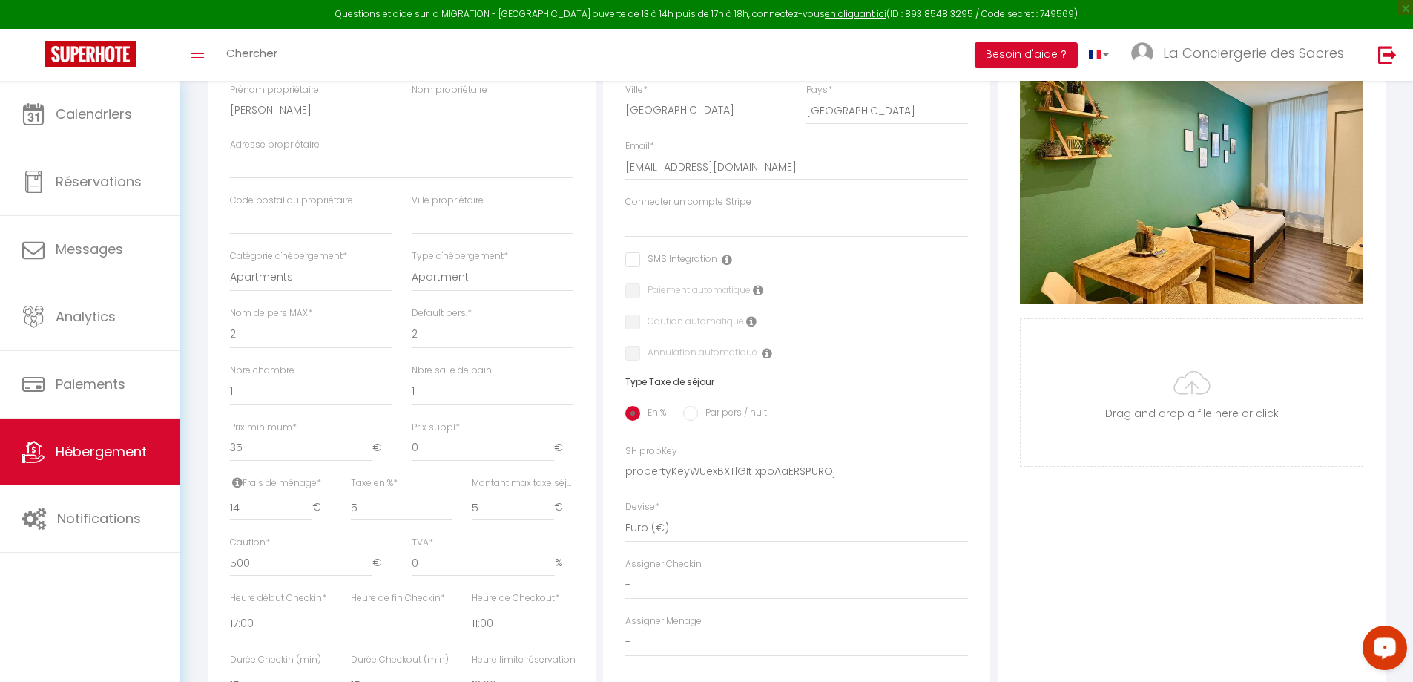
checkbox input "false"
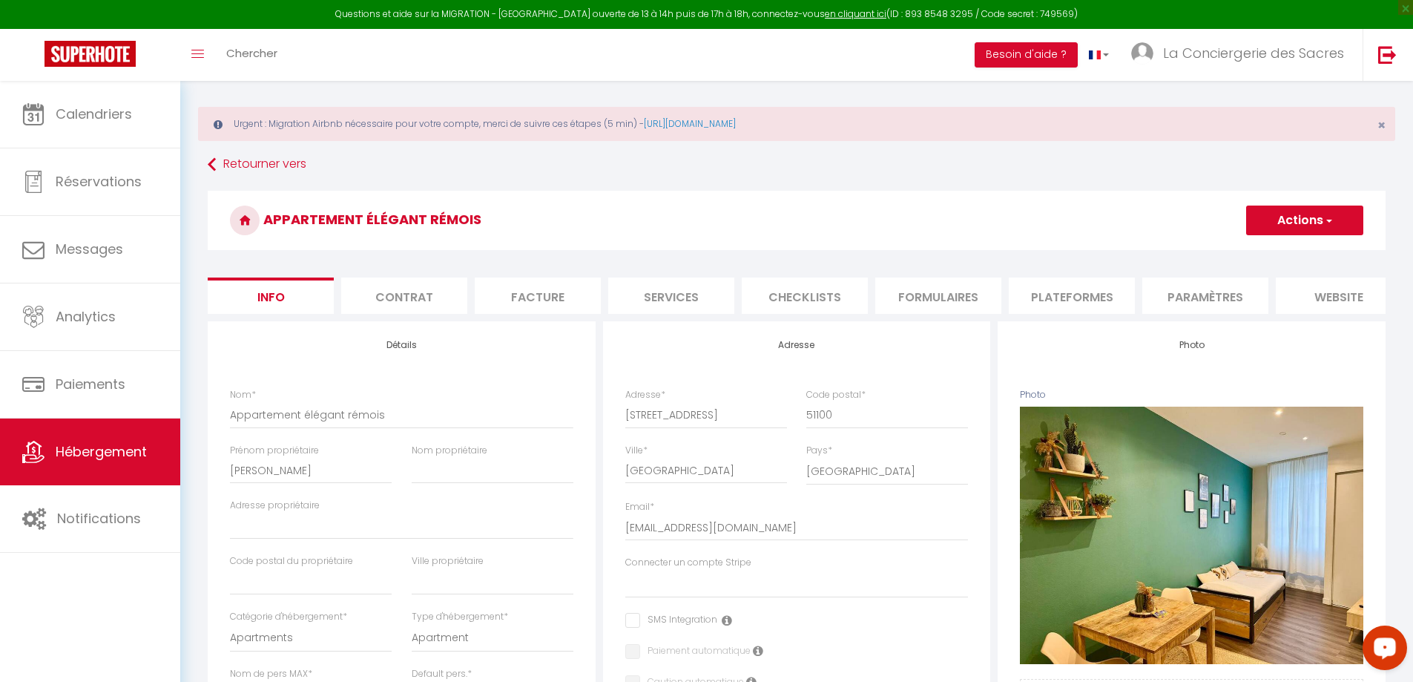
scroll to position [0, 0]
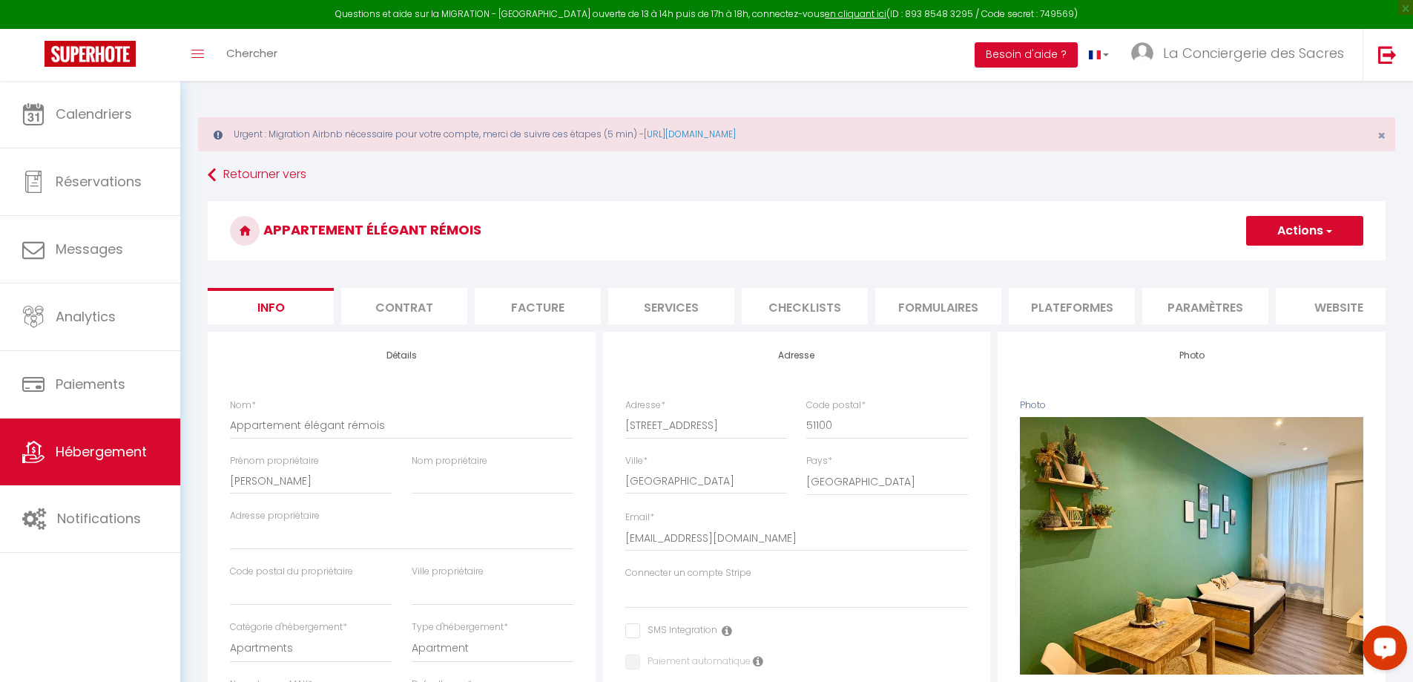
click at [688, 295] on li "Services" at bounding box center [671, 306] width 126 height 36
select select
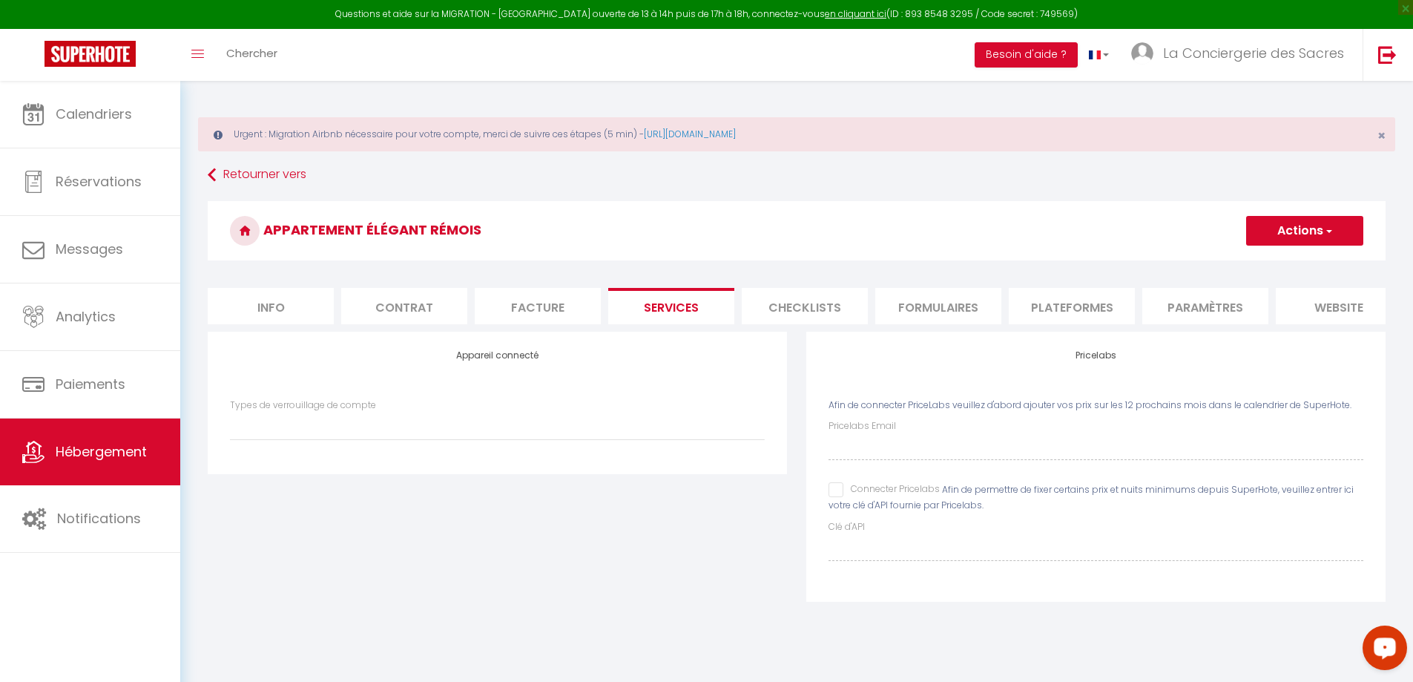
click at [809, 305] on li "Checklists" at bounding box center [805, 306] width 126 height 36
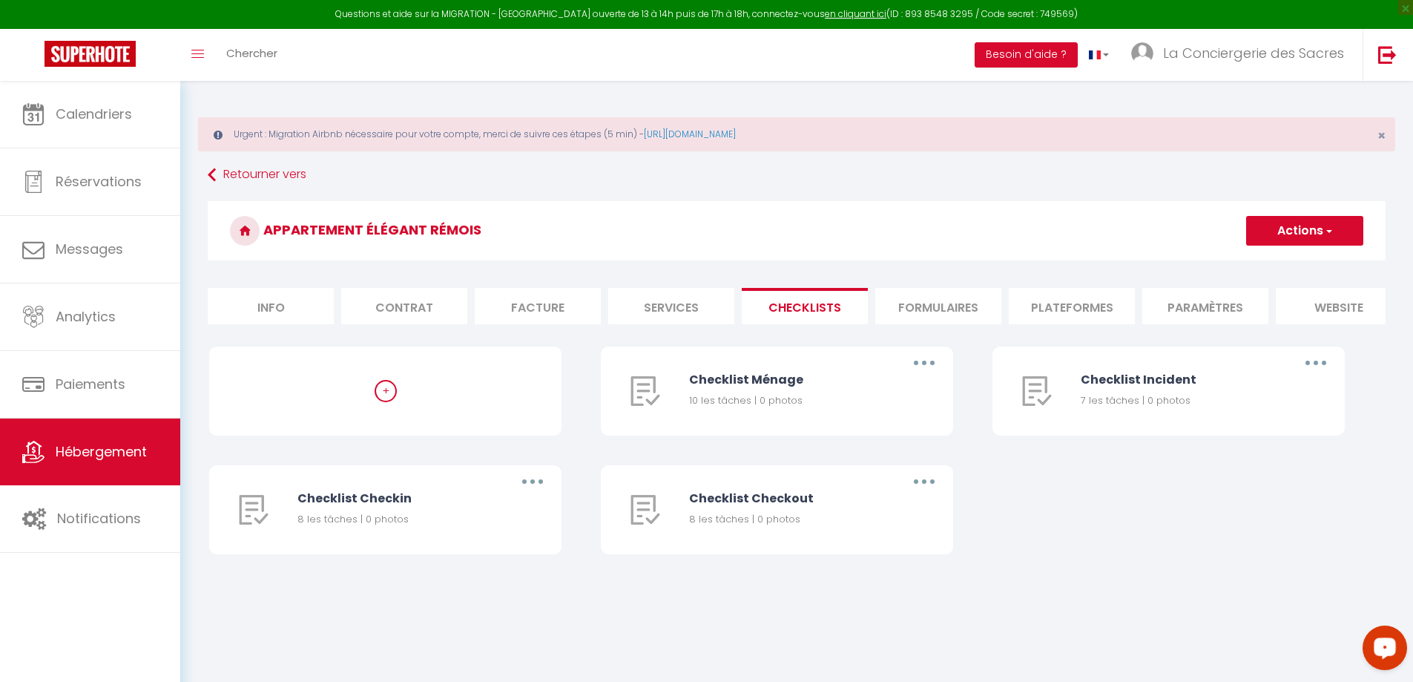
click at [951, 316] on li "Formulaires" at bounding box center [938, 306] width 126 height 36
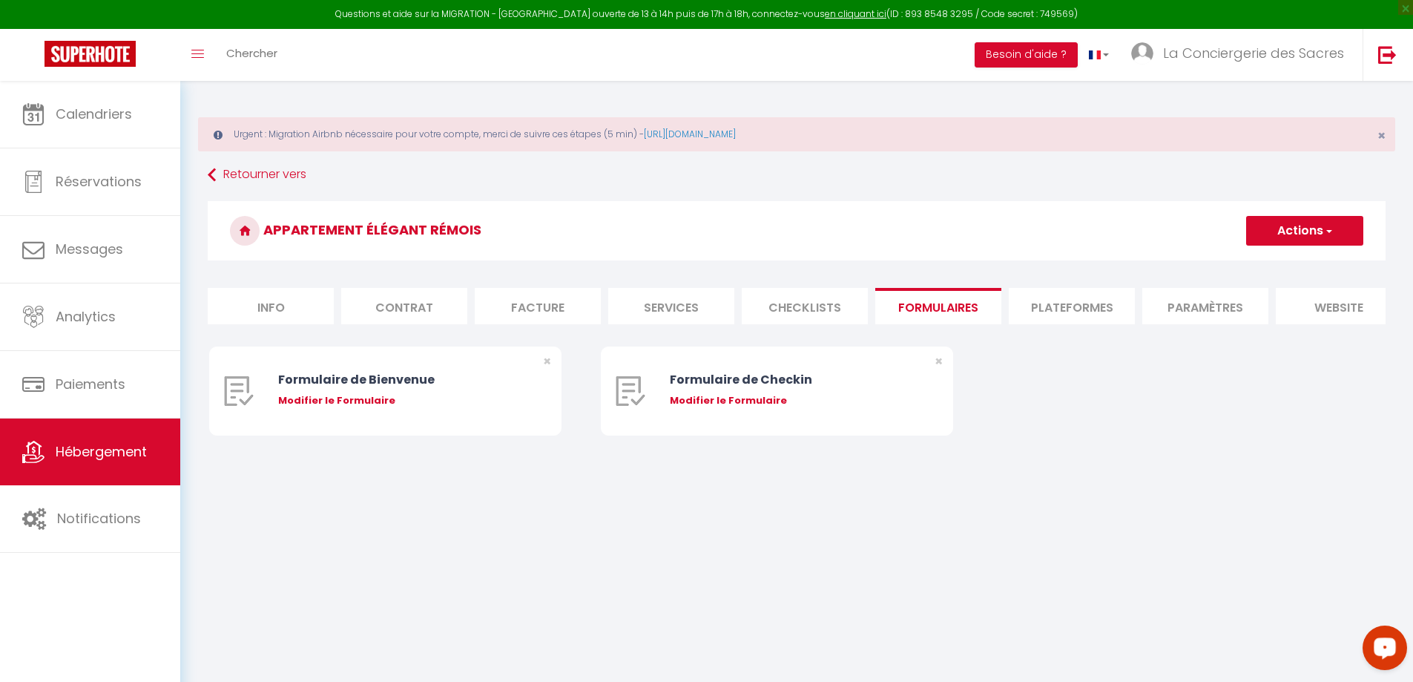
click at [1084, 300] on li "Plateformes" at bounding box center [1072, 306] width 126 height 36
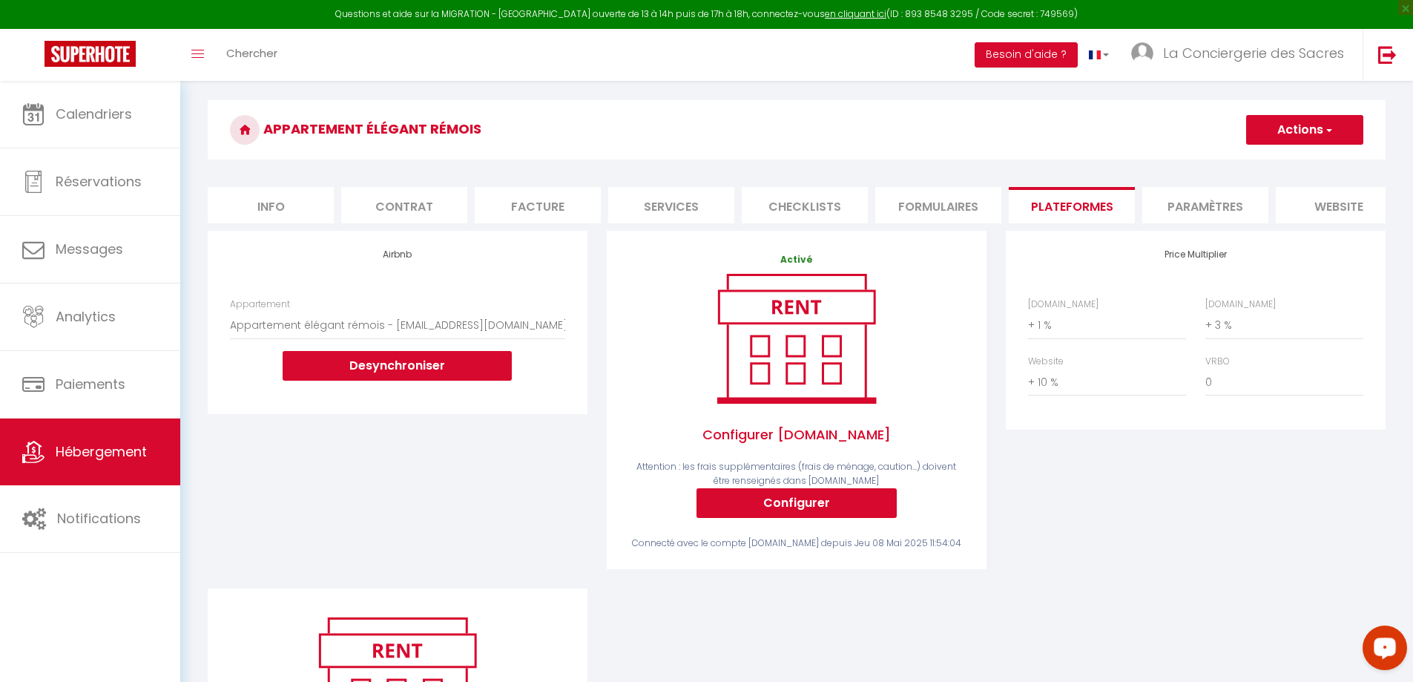
scroll to position [74, 0]
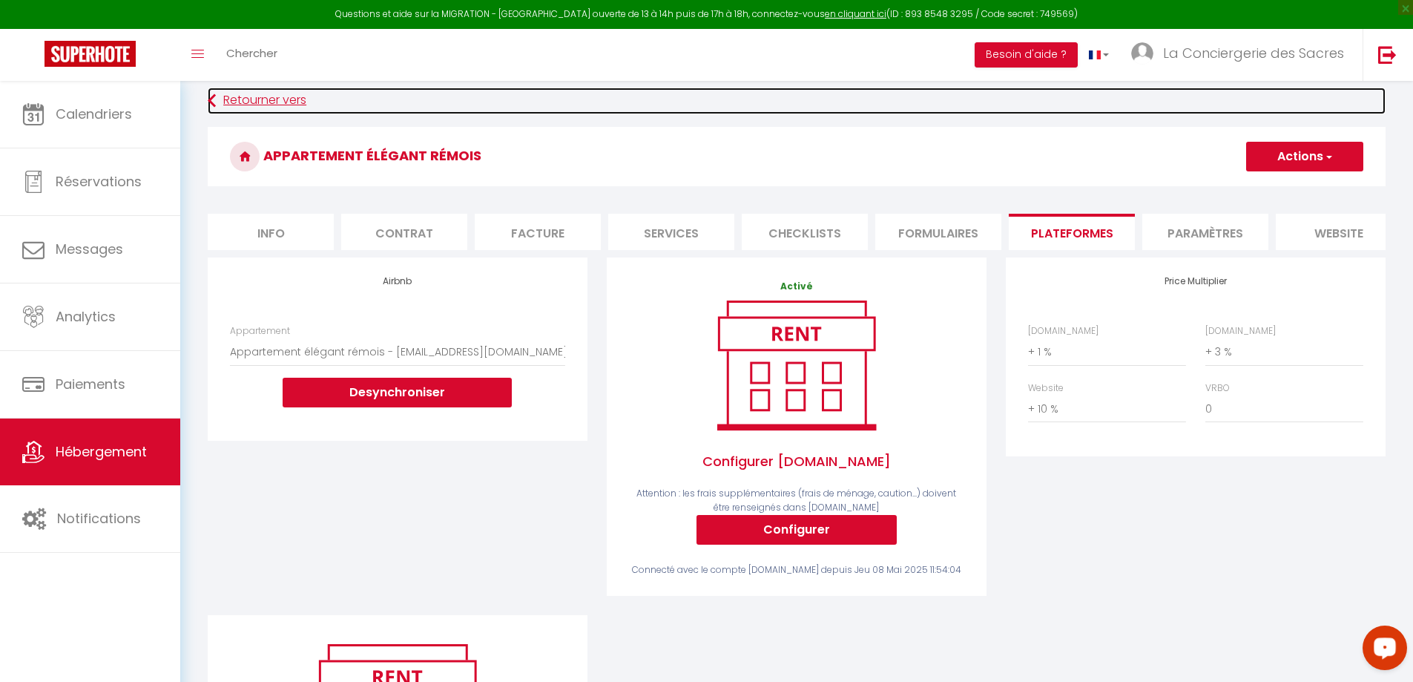
click at [235, 95] on link "Retourner vers" at bounding box center [797, 101] width 1178 height 27
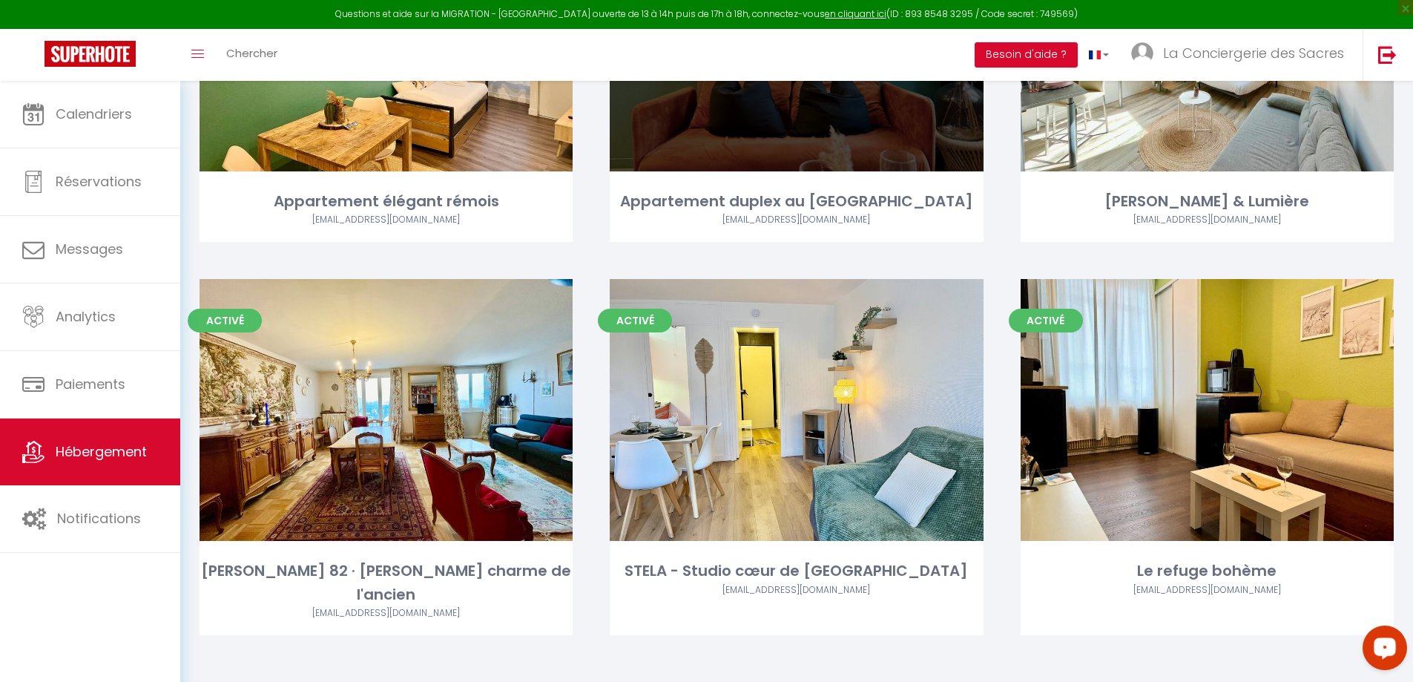
scroll to position [352, 0]
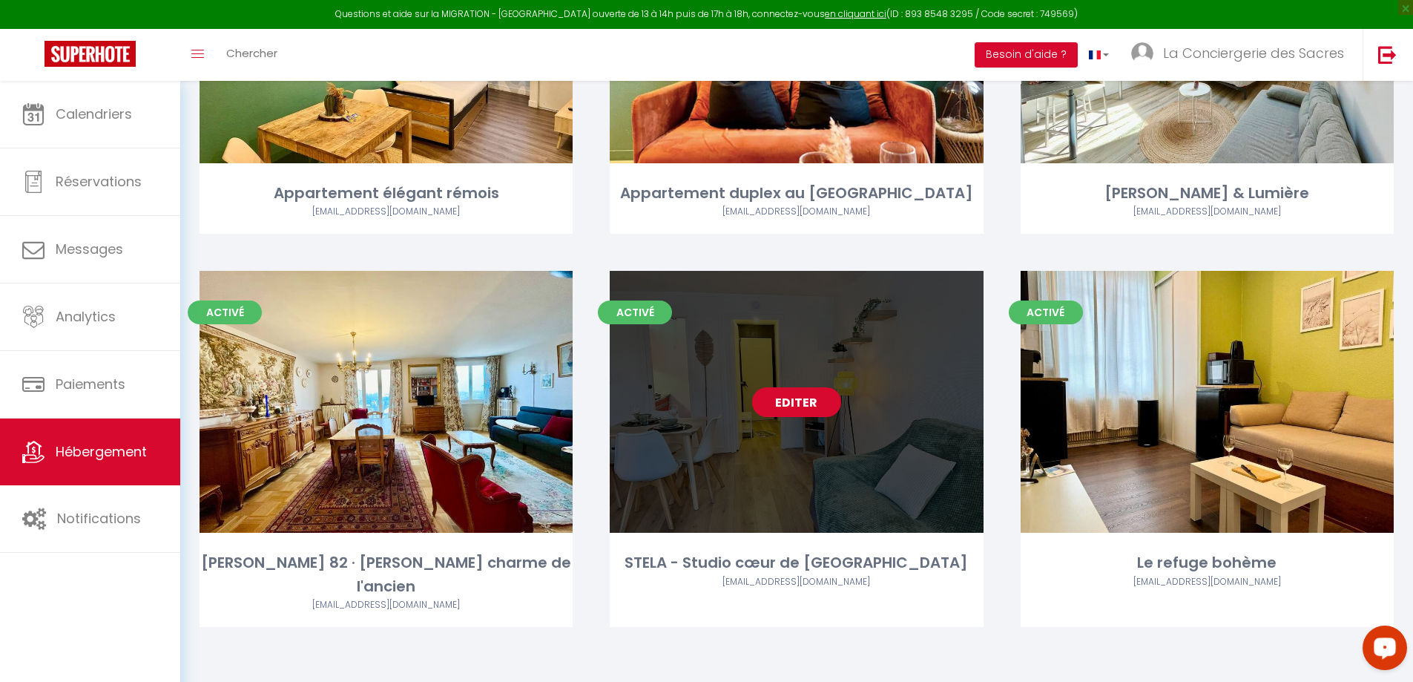
click at [811, 395] on link "Editer" at bounding box center [796, 402] width 89 height 30
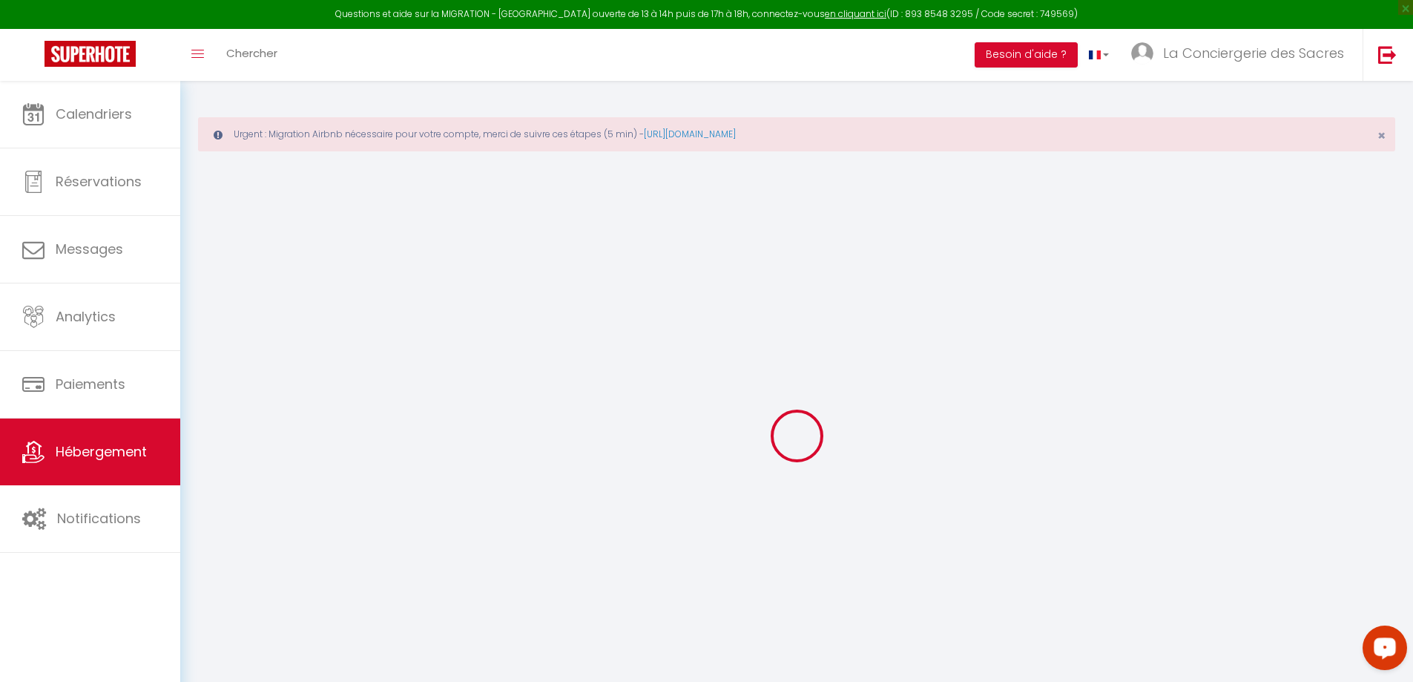
select select "+ 13 %"
select select "+ 17 %"
select select "+ 10 %"
select select "17:00"
select select "20:00"
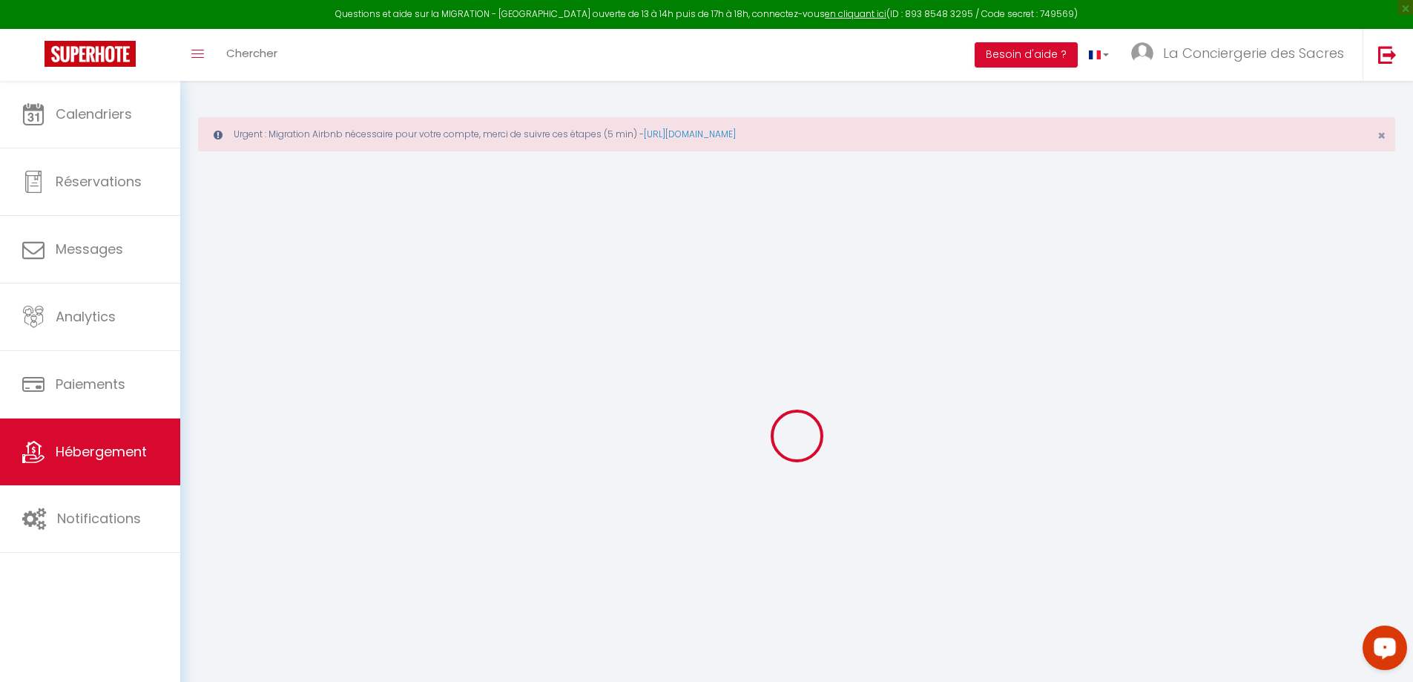
select select "11:00"
select select "15"
select select "12:00"
select select
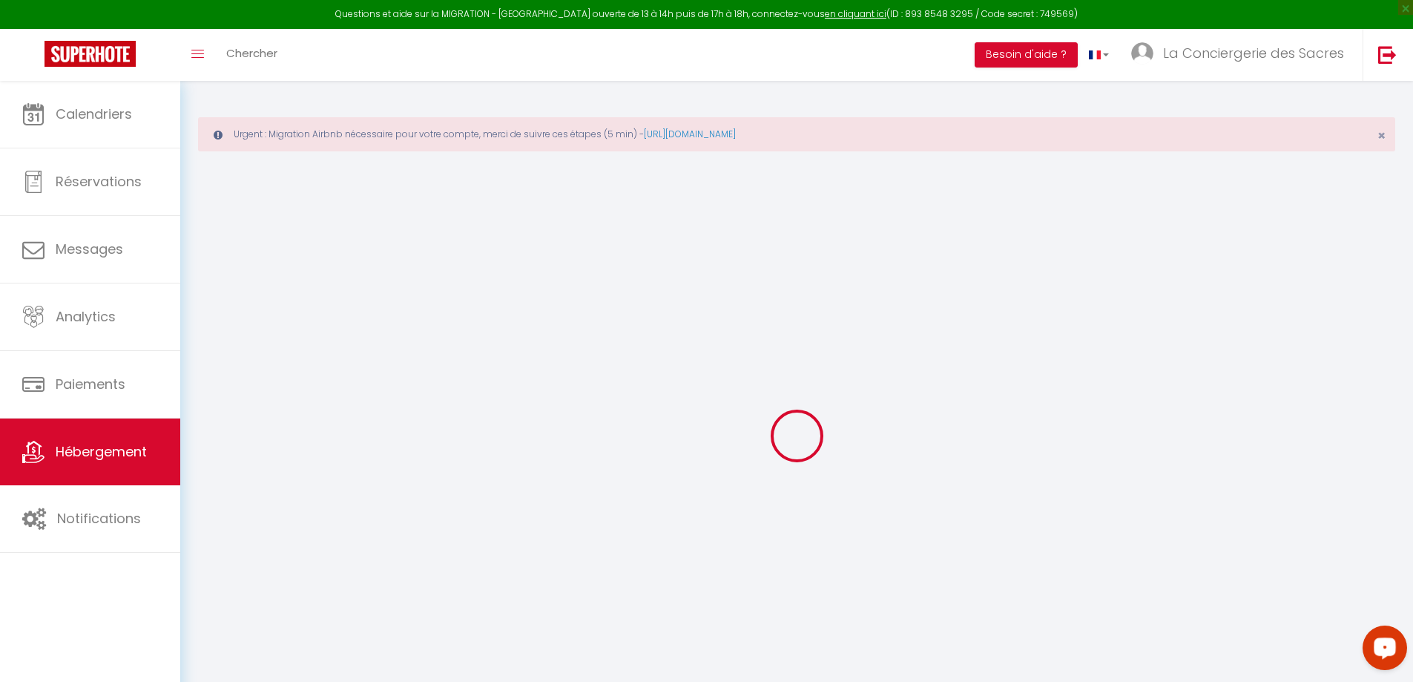
checkbox input "false"
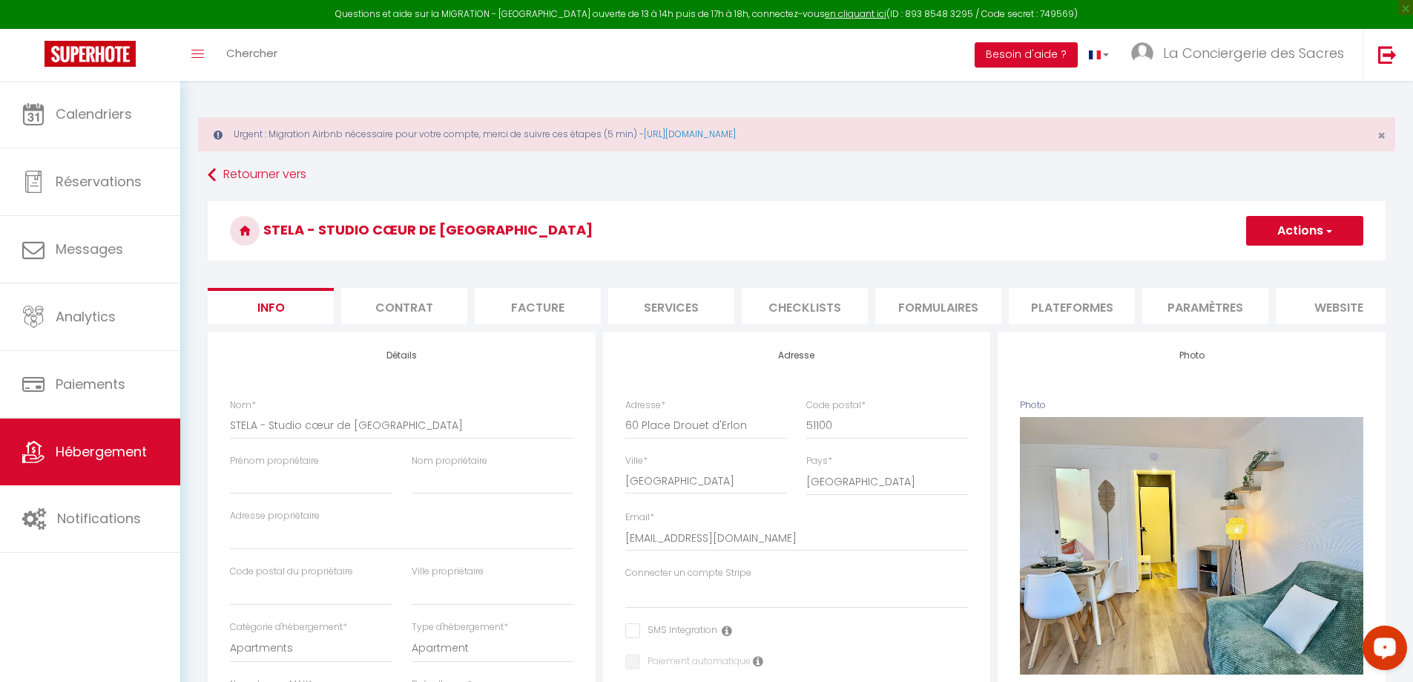
click at [1076, 306] on li "Plateformes" at bounding box center [1072, 306] width 126 height 36
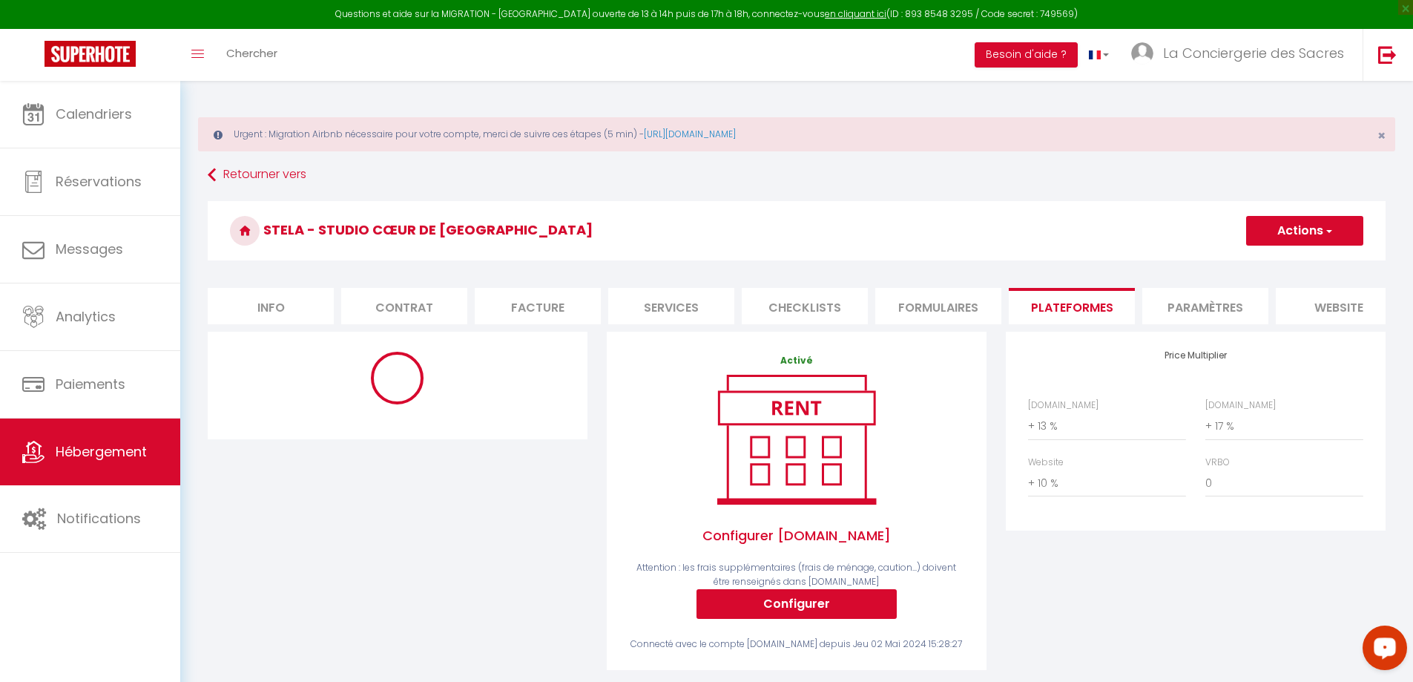
select select "5370-1079453224610791928"
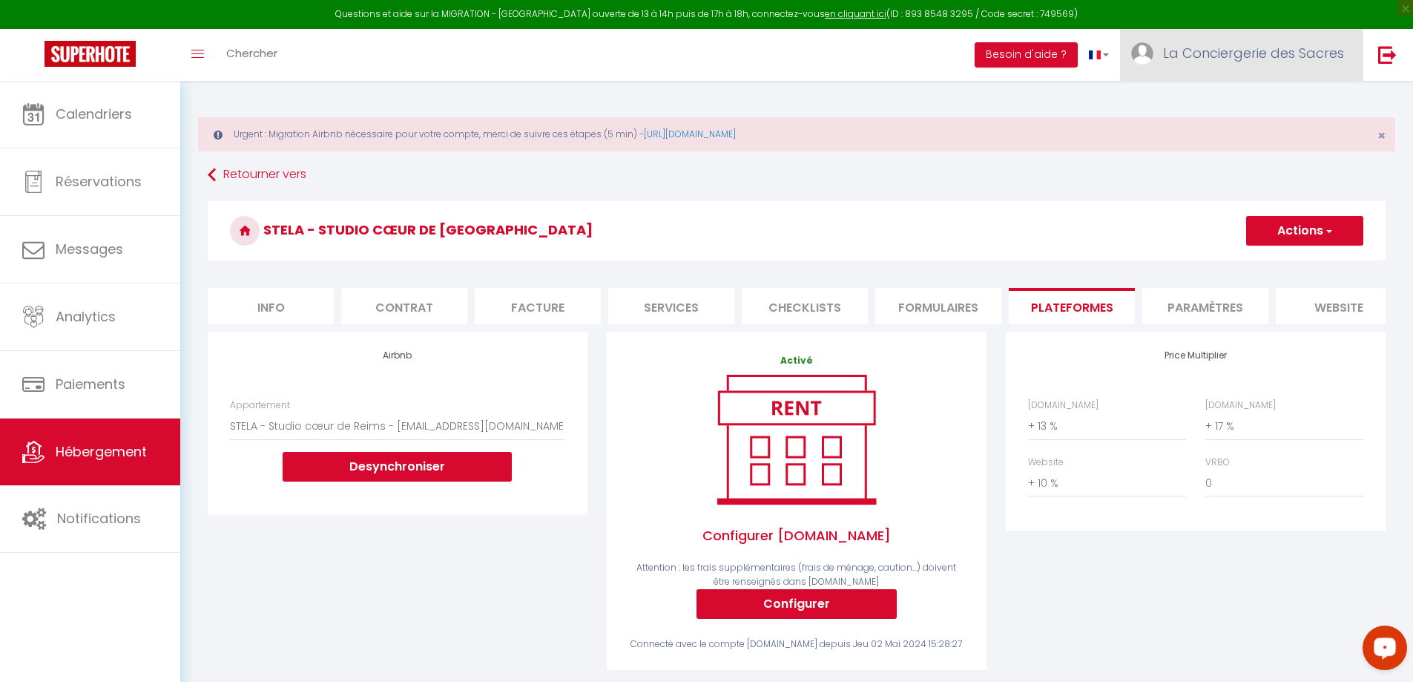
click at [1290, 47] on span "La Conciergerie des Sacres" at bounding box center [1253, 53] width 181 height 19
click at [1280, 100] on link "Paramètres" at bounding box center [1304, 103] width 110 height 25
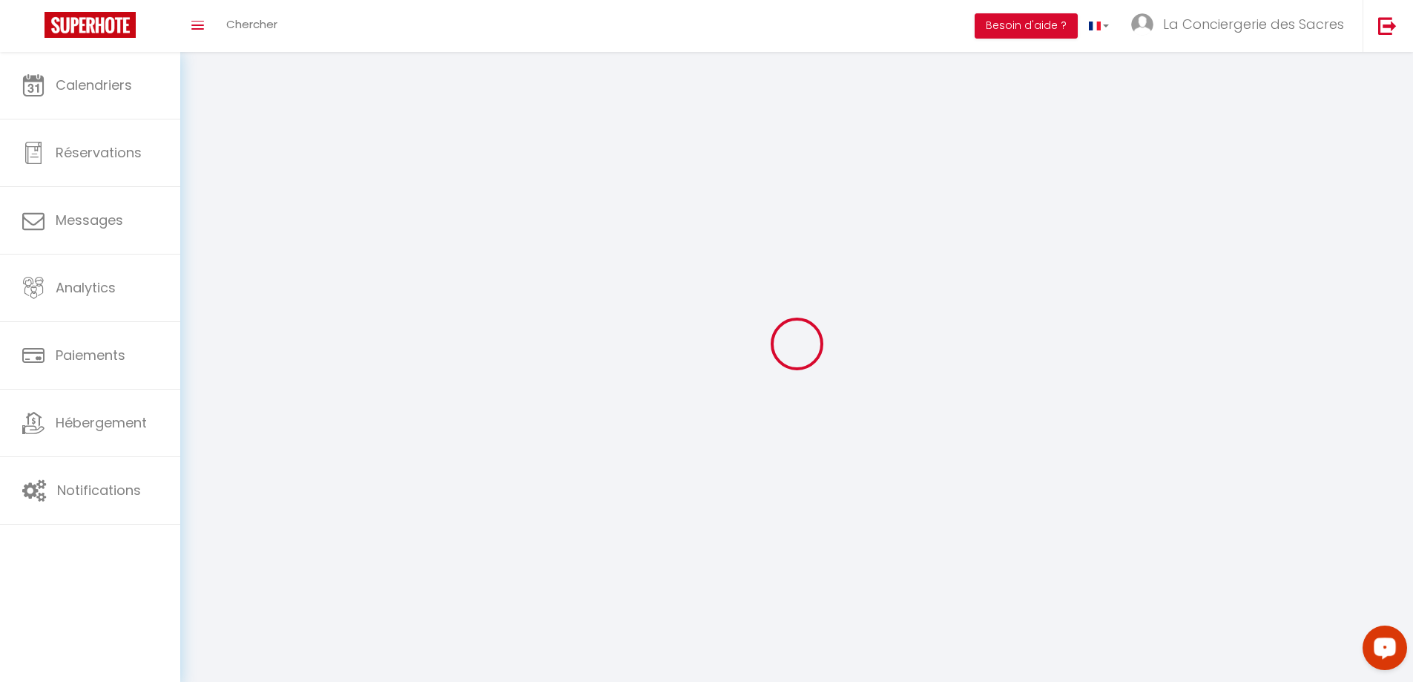
type input "La Conciergerie des Sacres"
type input "SAS"
type input "0787078343"
type input "[STREET_ADDRESS]"
type input "51100"
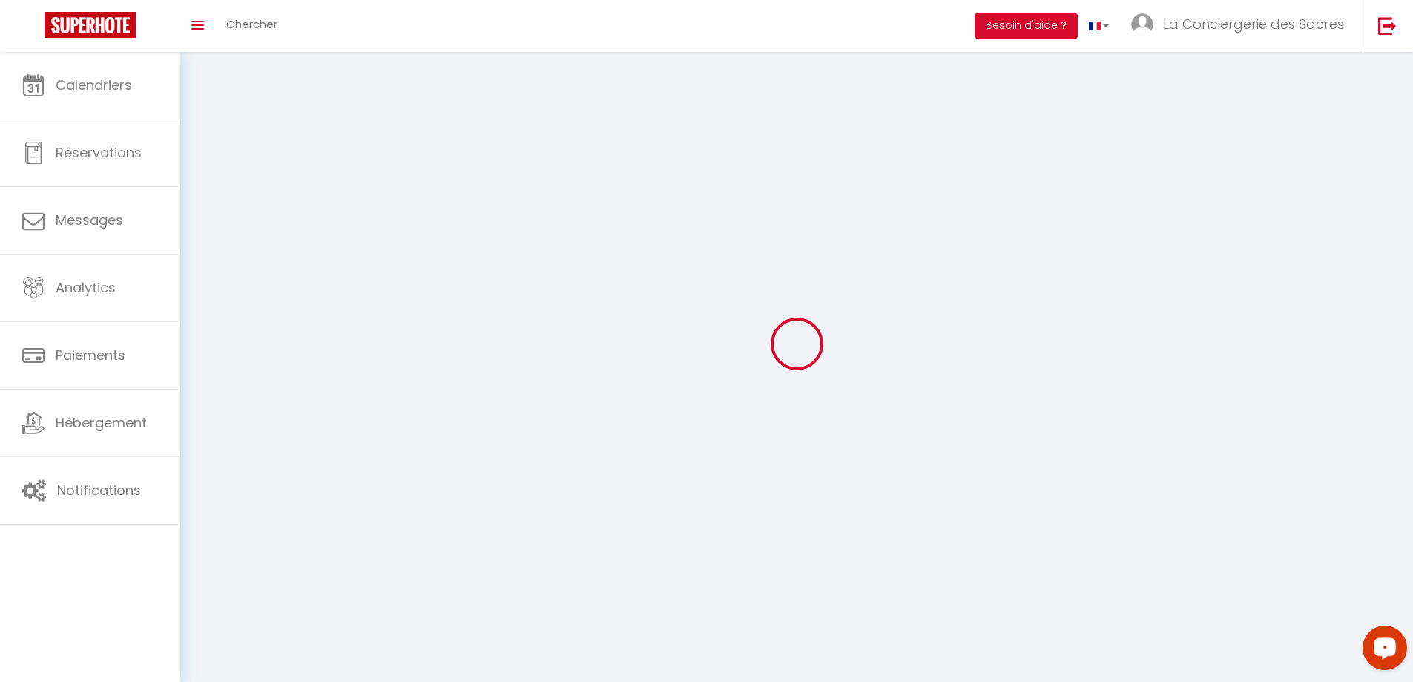
type input "[GEOGRAPHIC_DATA]"
type input "tWjbRrN4vKsQAA0W3cx0KennR"
type input "9CJhQb4Okbr4DBYOCHddovLHf"
select select "28"
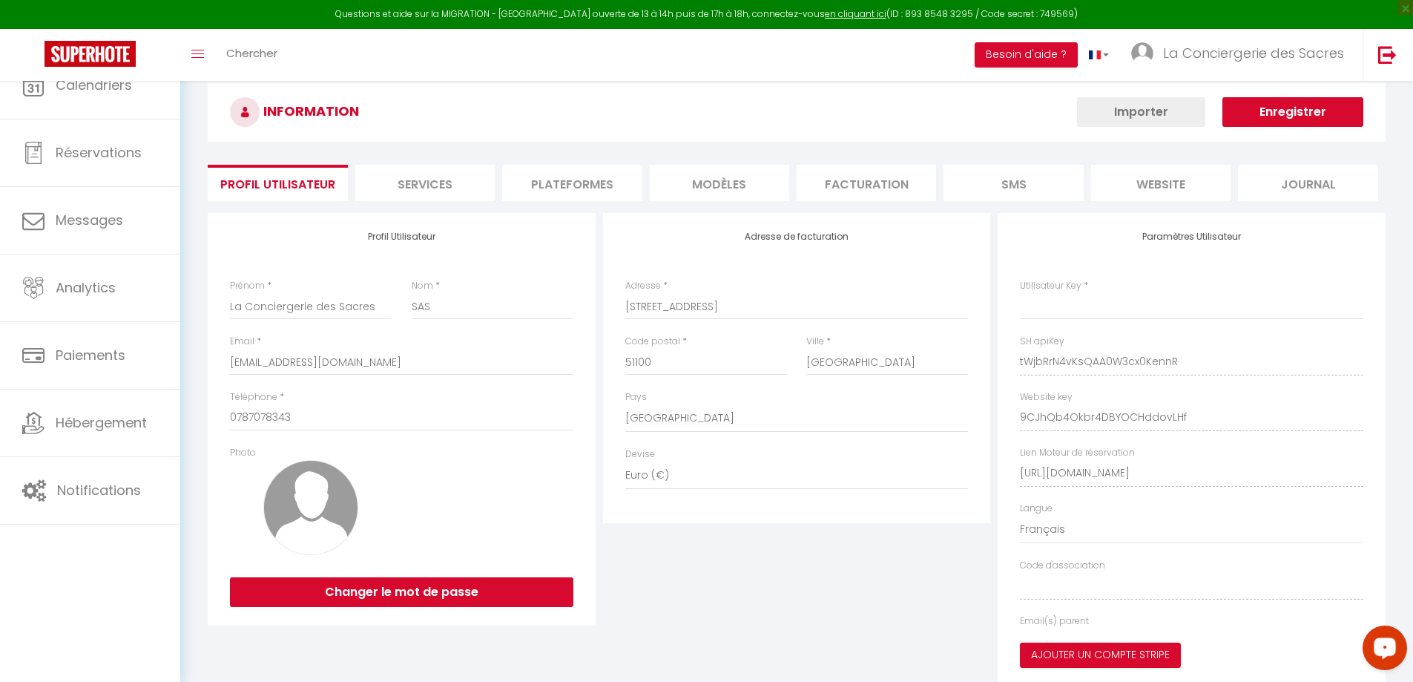
type input "tWjbRrN4vKsQAA0W3cx0KennR"
type input "9CJhQb4Okbr4DBYOCHddovLHf"
type input "[URL][DOMAIN_NAME]"
select select "fr"
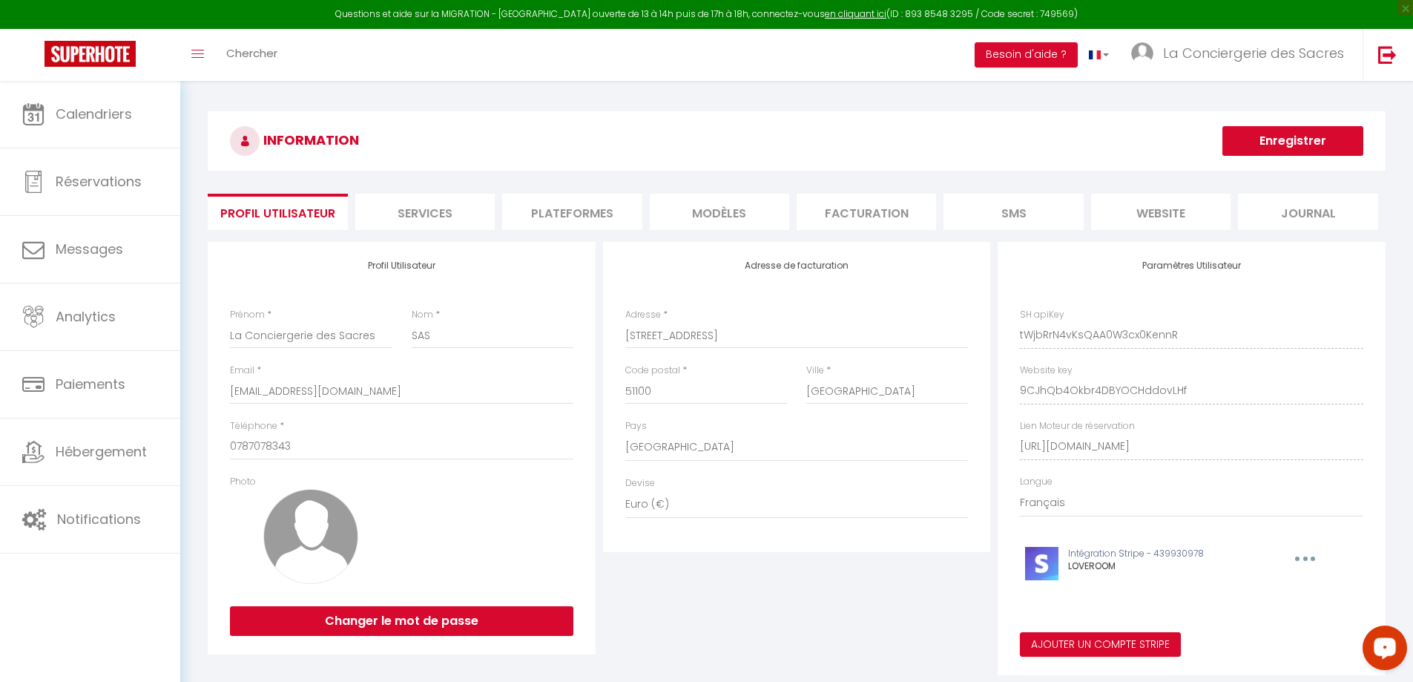
click at [560, 211] on li "Plateformes" at bounding box center [571, 212] width 139 height 36
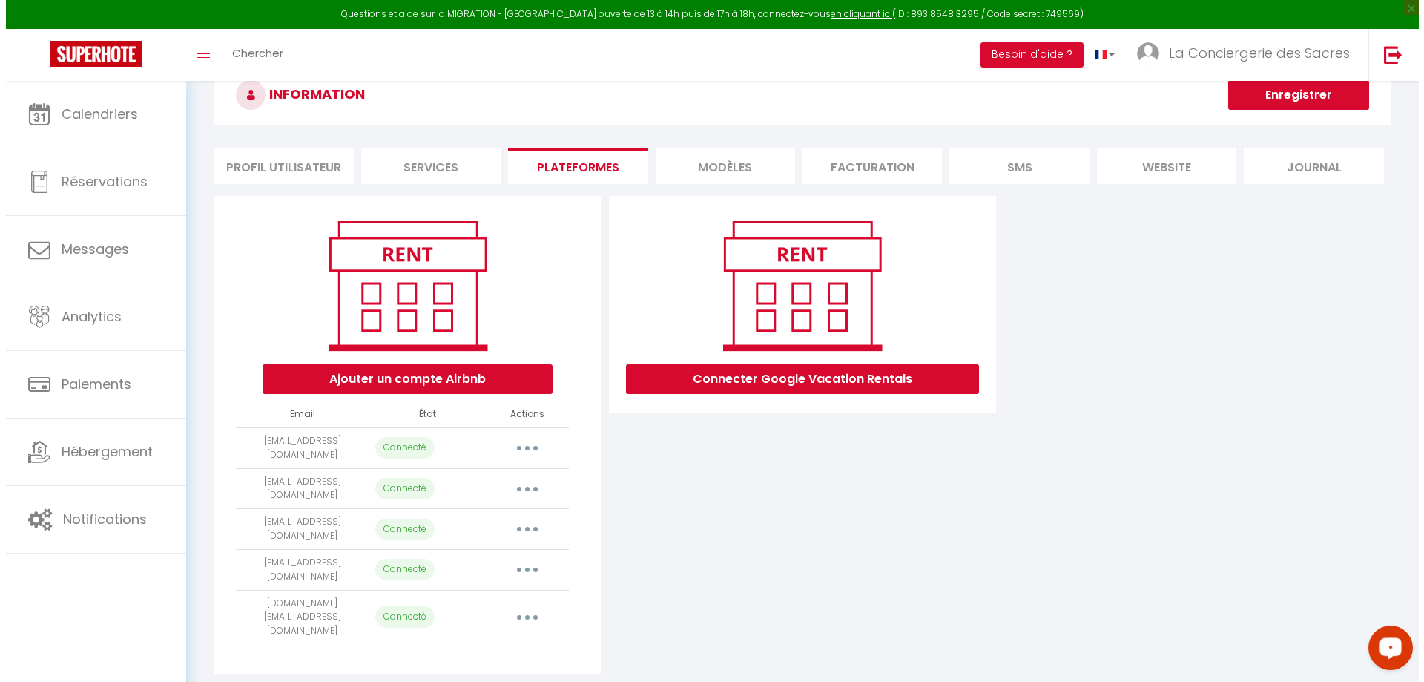
scroll to position [81, 0]
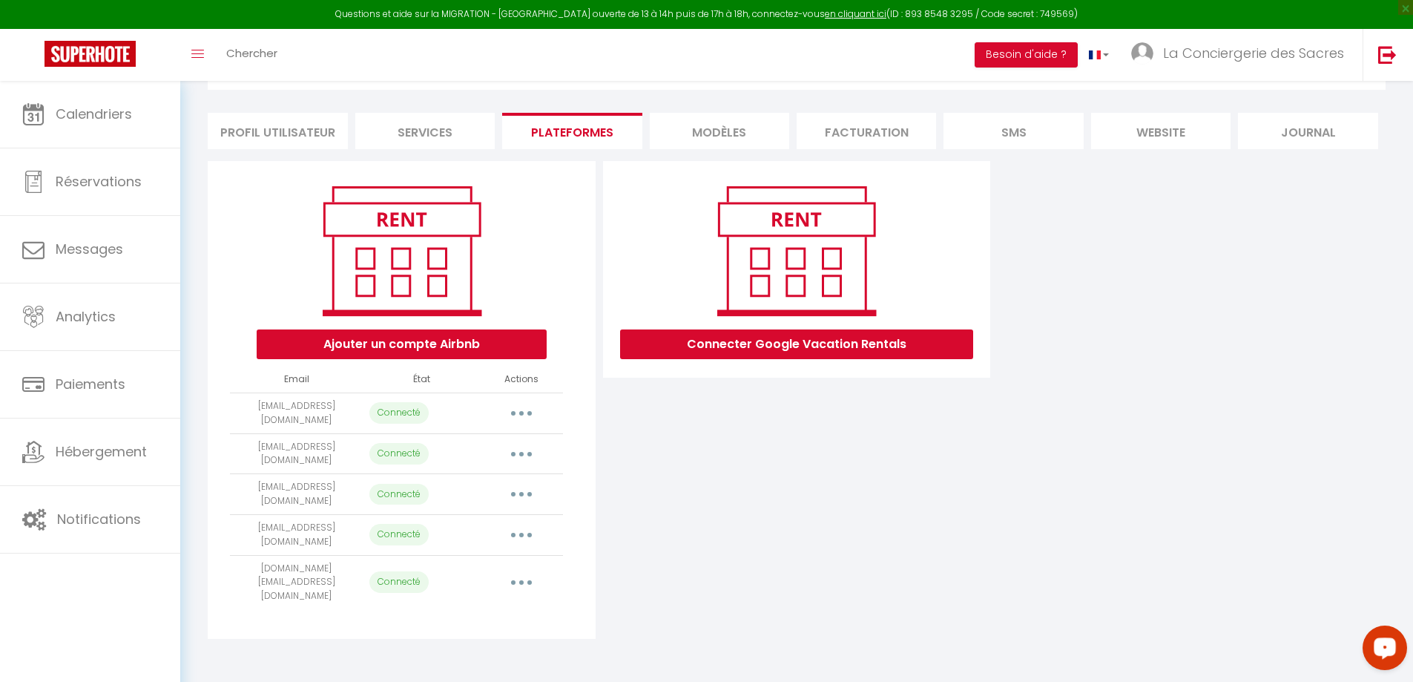
click at [528, 410] on button "button" at bounding box center [522, 413] width 42 height 24
click at [445, 501] on link "Reconnecter le compte" at bounding box center [456, 499] width 164 height 25
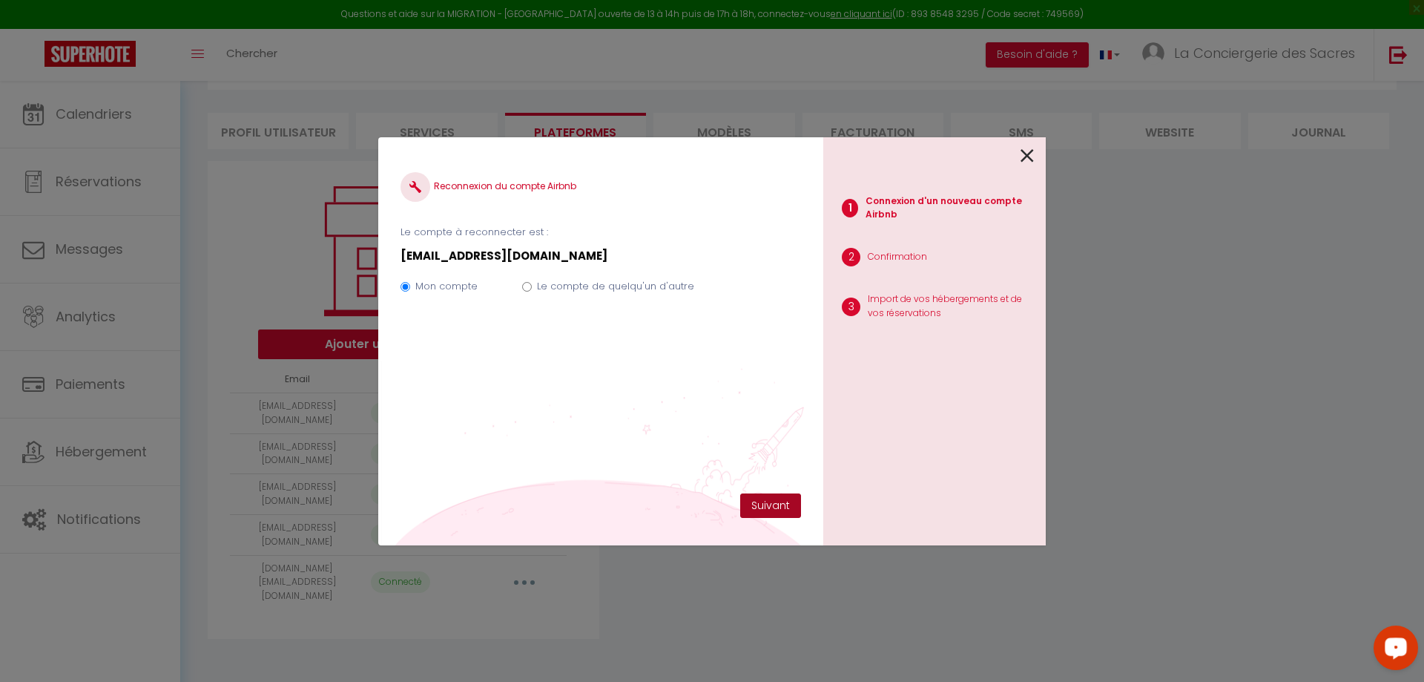
click at [771, 501] on button "Suivant" at bounding box center [770, 505] width 61 height 25
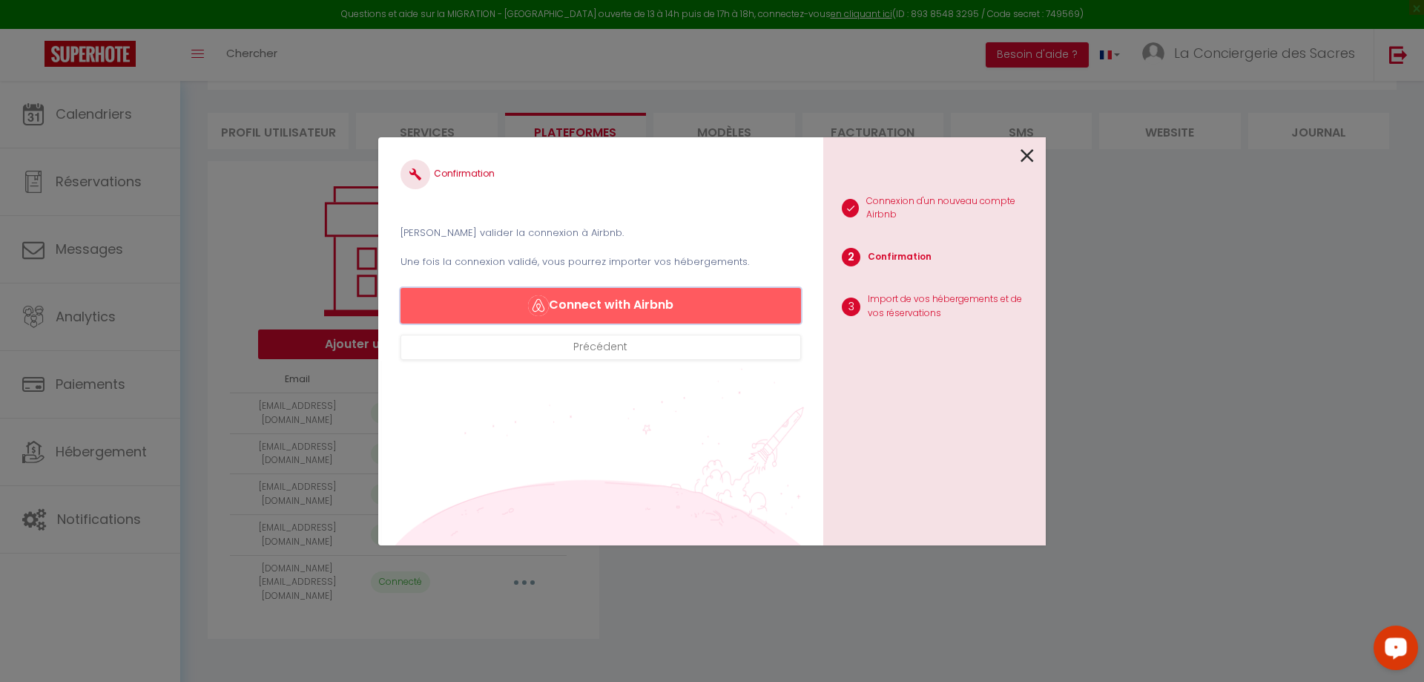
click at [593, 302] on button "Connect with Airbnb" at bounding box center [601, 306] width 401 height 36
click at [1026, 154] on icon at bounding box center [1027, 156] width 13 height 22
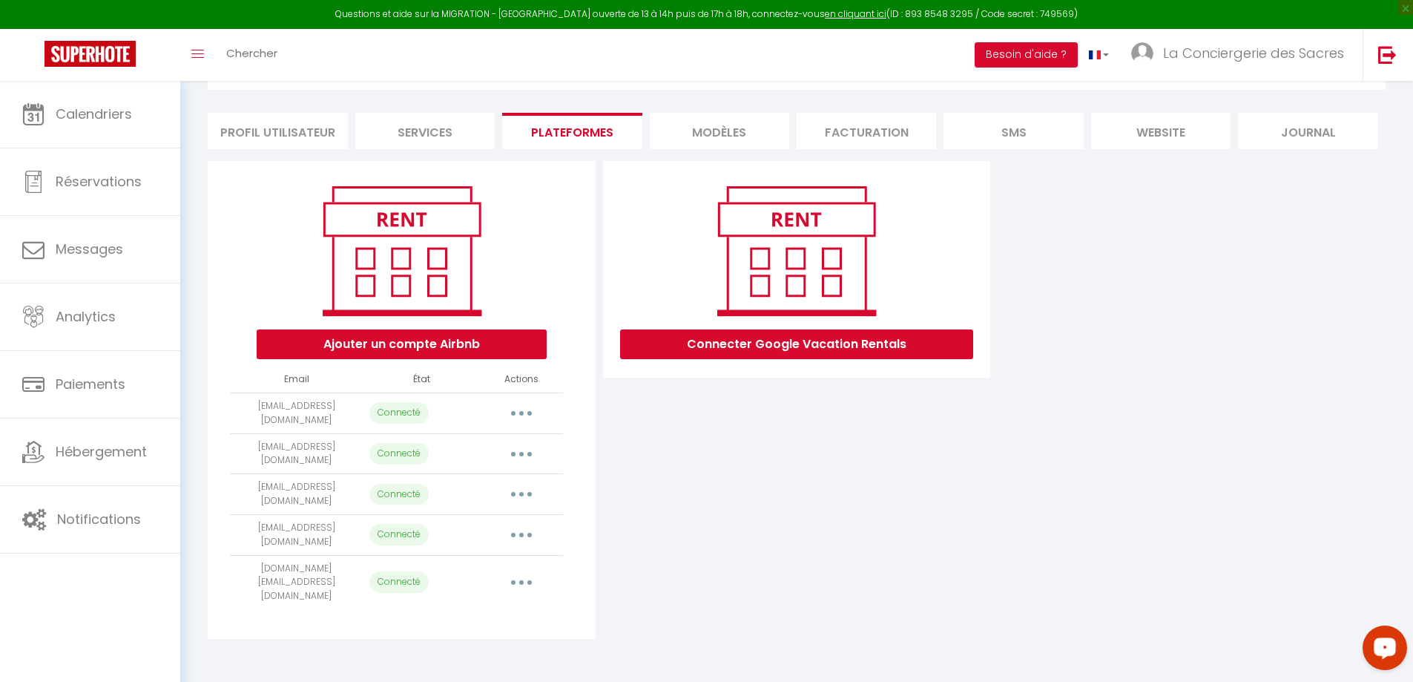
click at [527, 410] on button "button" at bounding box center [522, 413] width 42 height 24
click at [436, 473] on link "Supprimer" at bounding box center [456, 473] width 164 height 25
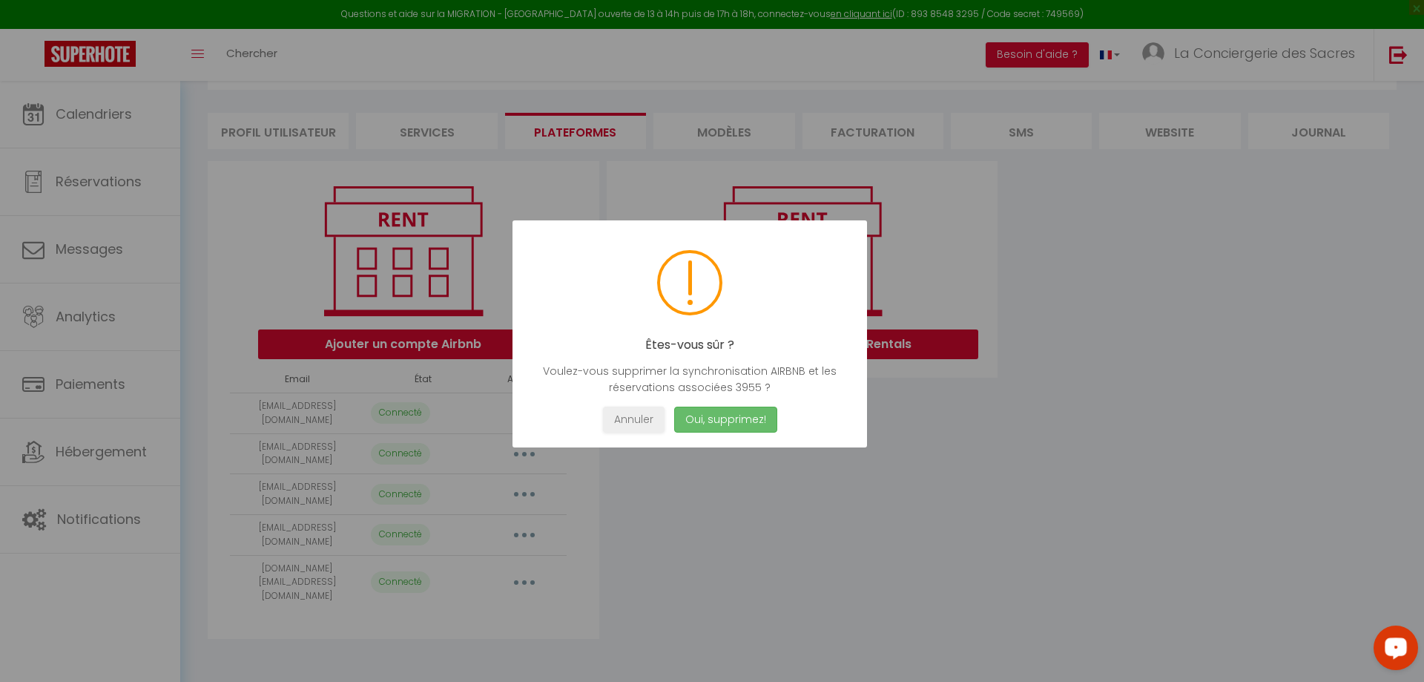
click at [726, 420] on button "Oui, supprimez!" at bounding box center [725, 420] width 103 height 26
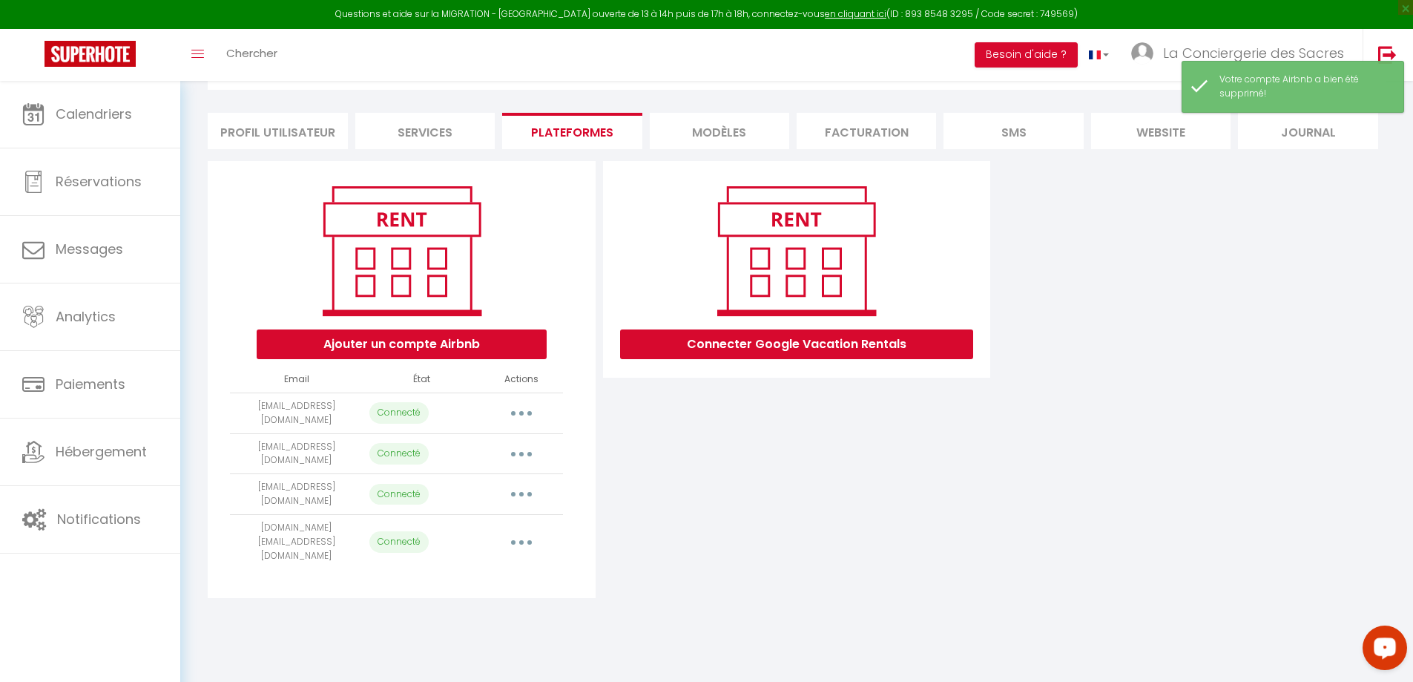
click at [523, 411] on icon "button" at bounding box center [521, 413] width 4 height 4
click at [444, 470] on link "Supprimer" at bounding box center [456, 473] width 164 height 25
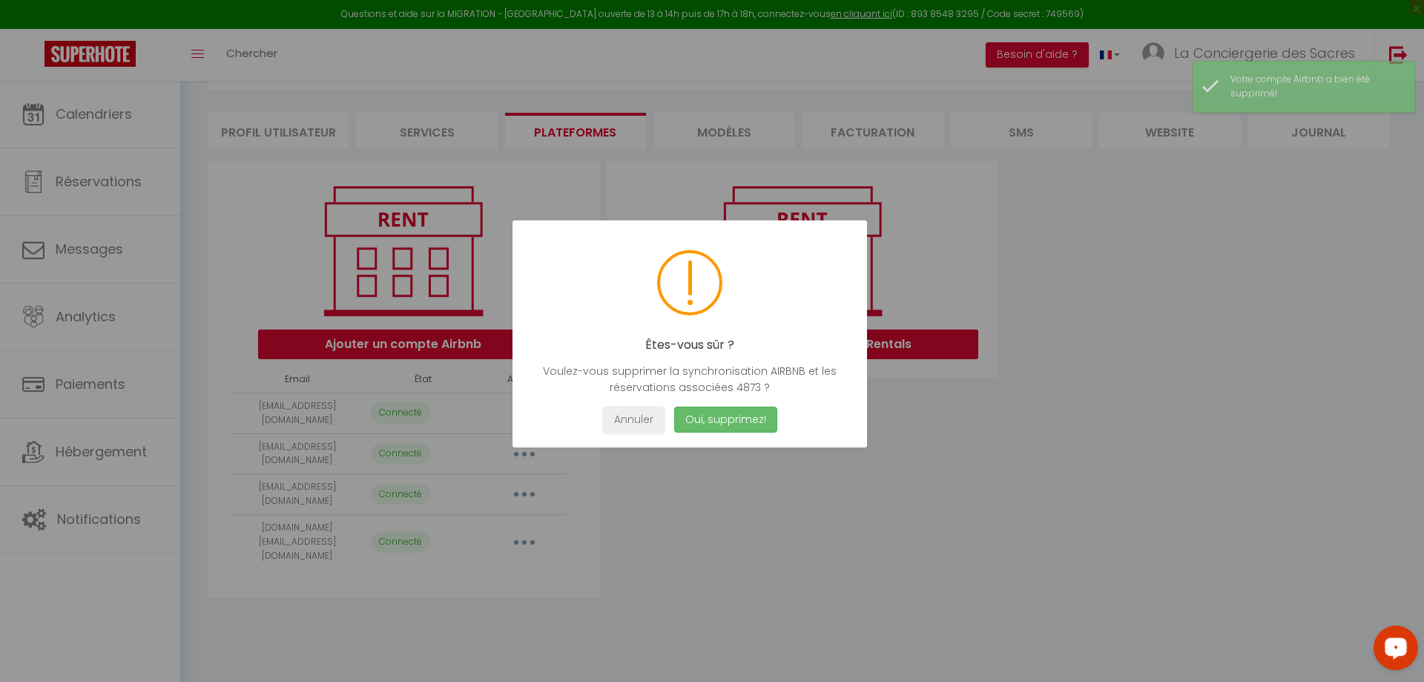
click at [738, 421] on button "Oui, supprimez!" at bounding box center [725, 420] width 103 height 26
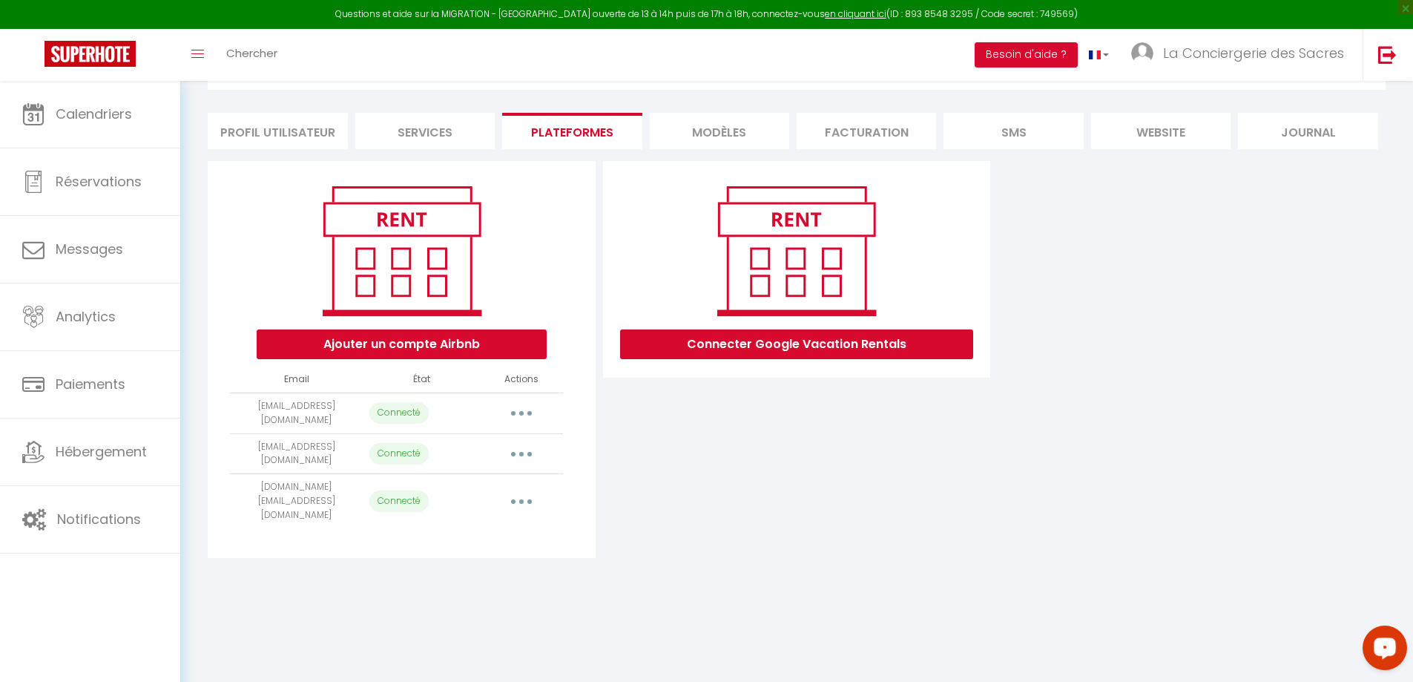
click at [528, 408] on button "button" at bounding box center [522, 413] width 42 height 24
click at [429, 502] on link "Reconnecter le compte" at bounding box center [456, 499] width 164 height 25
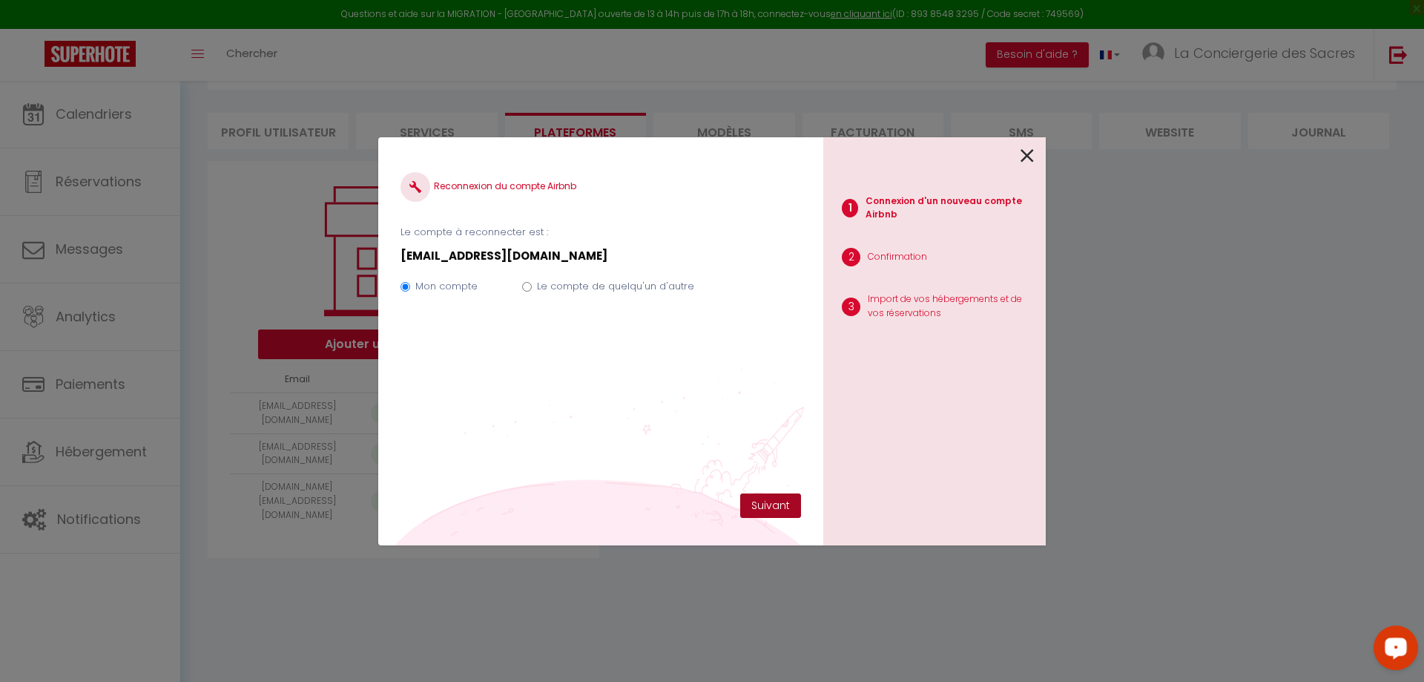
click at [769, 501] on button "Suivant" at bounding box center [770, 505] width 61 height 25
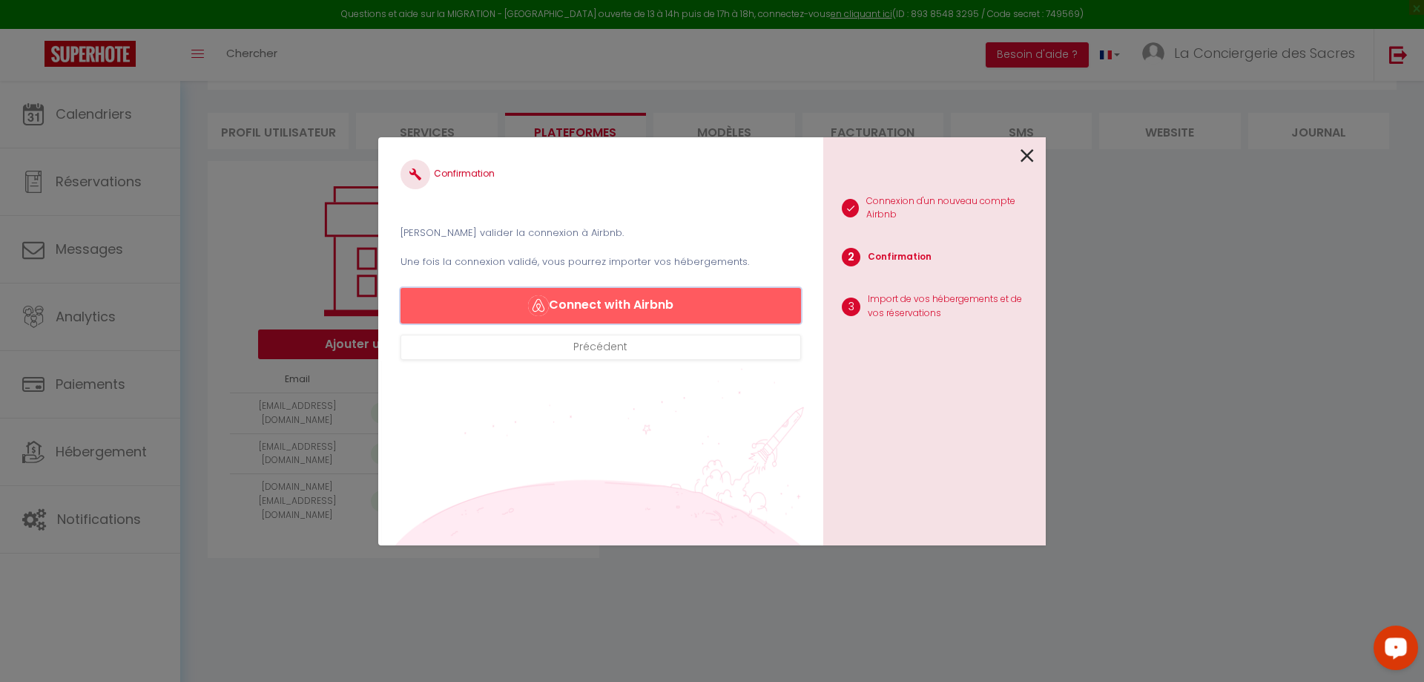
click at [594, 297] on button "Connect with Airbnb" at bounding box center [601, 306] width 401 height 36
click at [1037, 154] on div "1 Connexion d'un nouveau compte Airbnb 2 Confirmation 3 Import de vos hébergeme…" at bounding box center [934, 341] width 223 height 408
click at [1029, 155] on icon at bounding box center [1027, 156] width 13 height 22
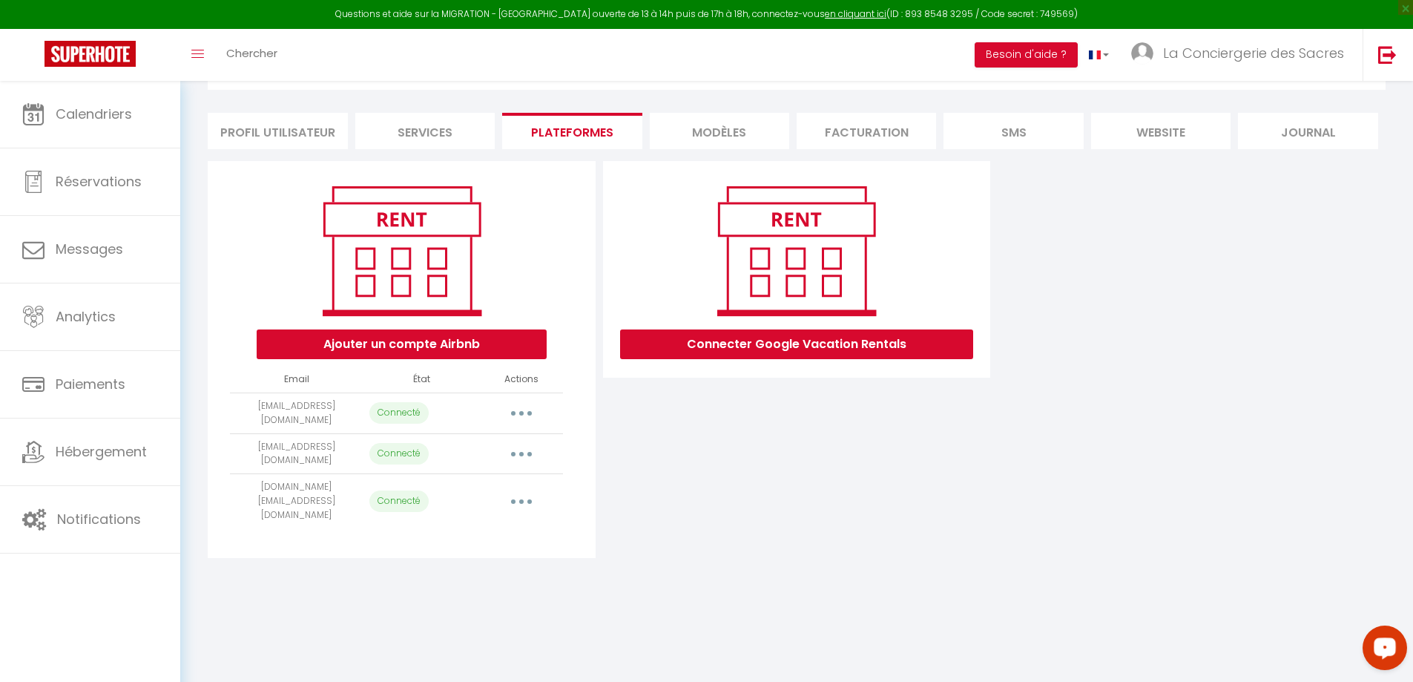
click at [530, 446] on button "button" at bounding box center [522, 454] width 42 height 24
click at [466, 487] on link "Importer les appartements" at bounding box center [456, 487] width 164 height 25
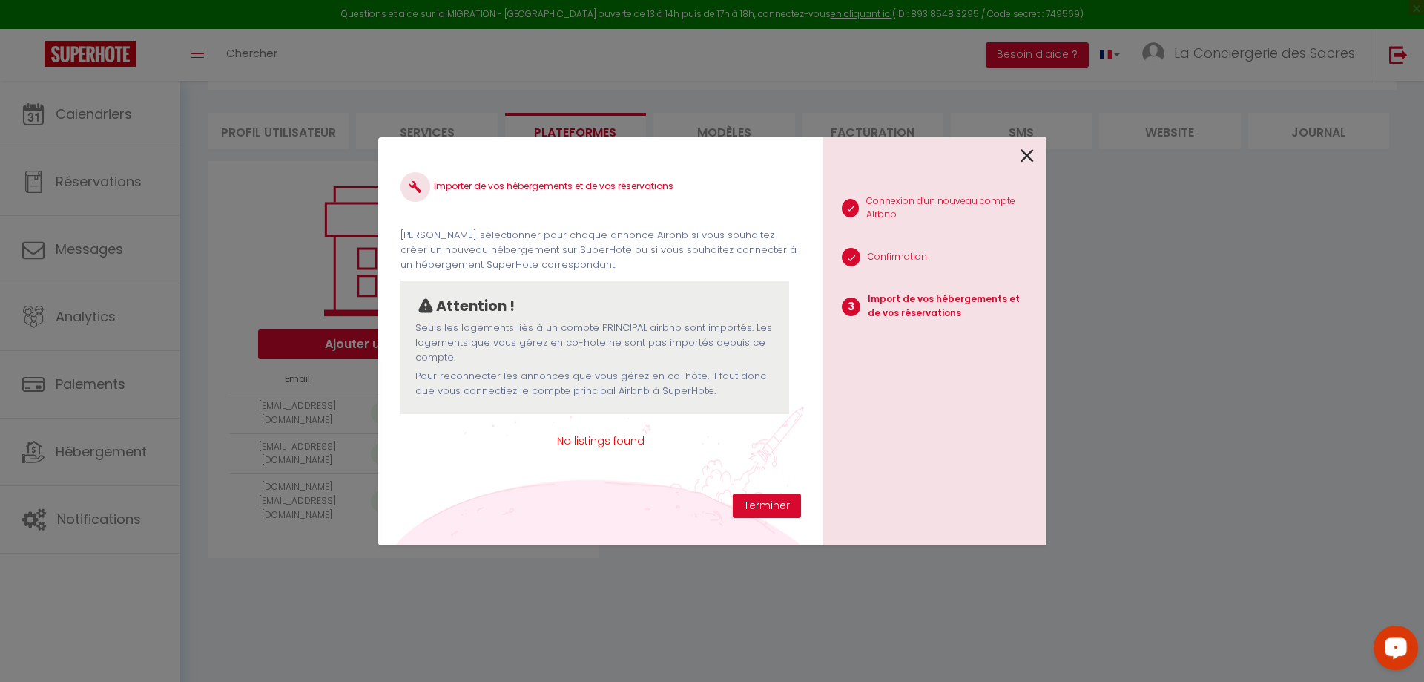
click at [1028, 155] on icon at bounding box center [1027, 156] width 13 height 22
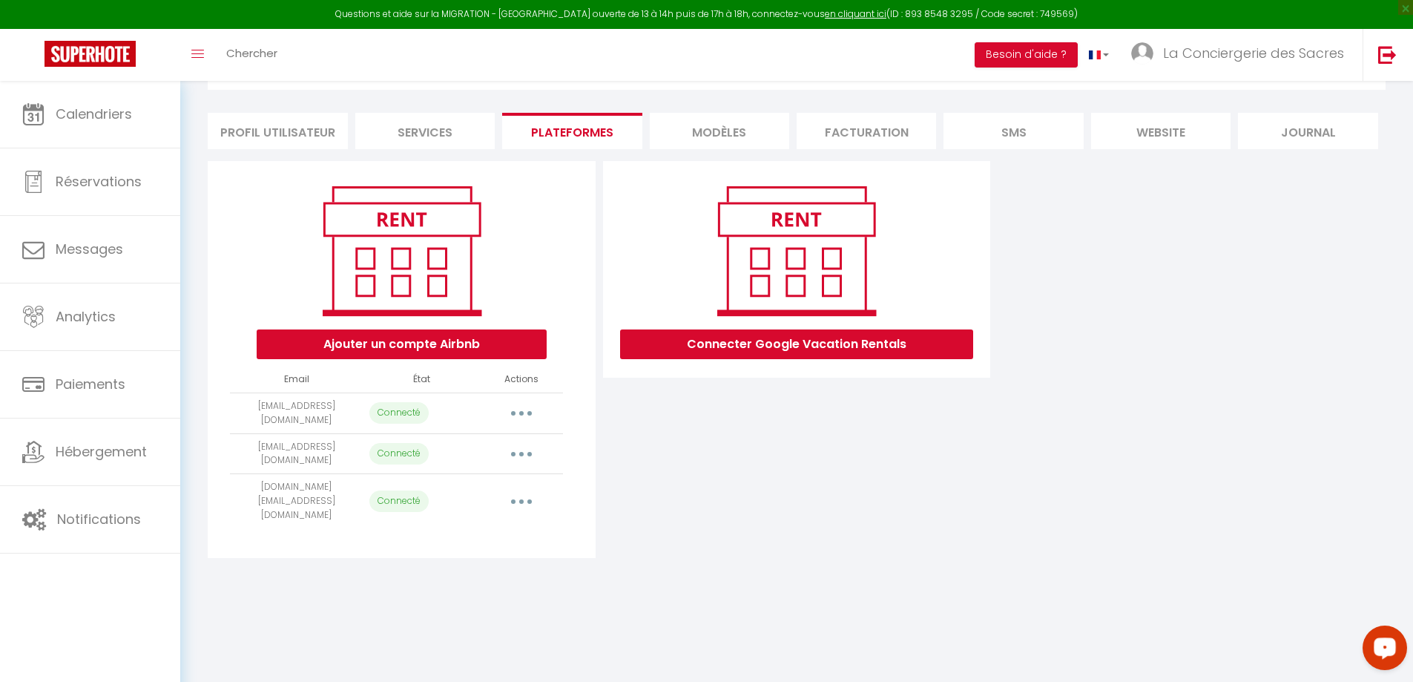
click at [517, 408] on button "button" at bounding box center [522, 413] width 42 height 24
click at [478, 449] on link "Importer les appartements" at bounding box center [456, 446] width 164 height 25
select select
select select "40307"
select select "40301"
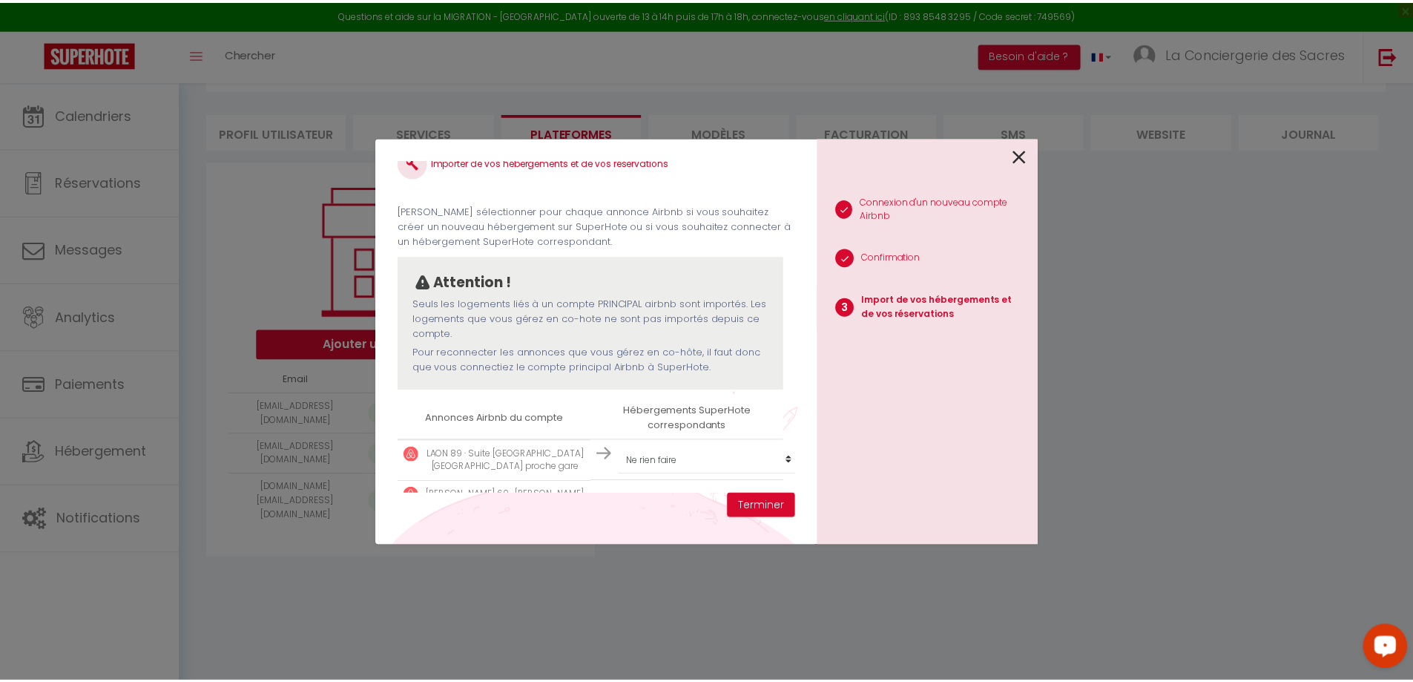
scroll to position [173, 0]
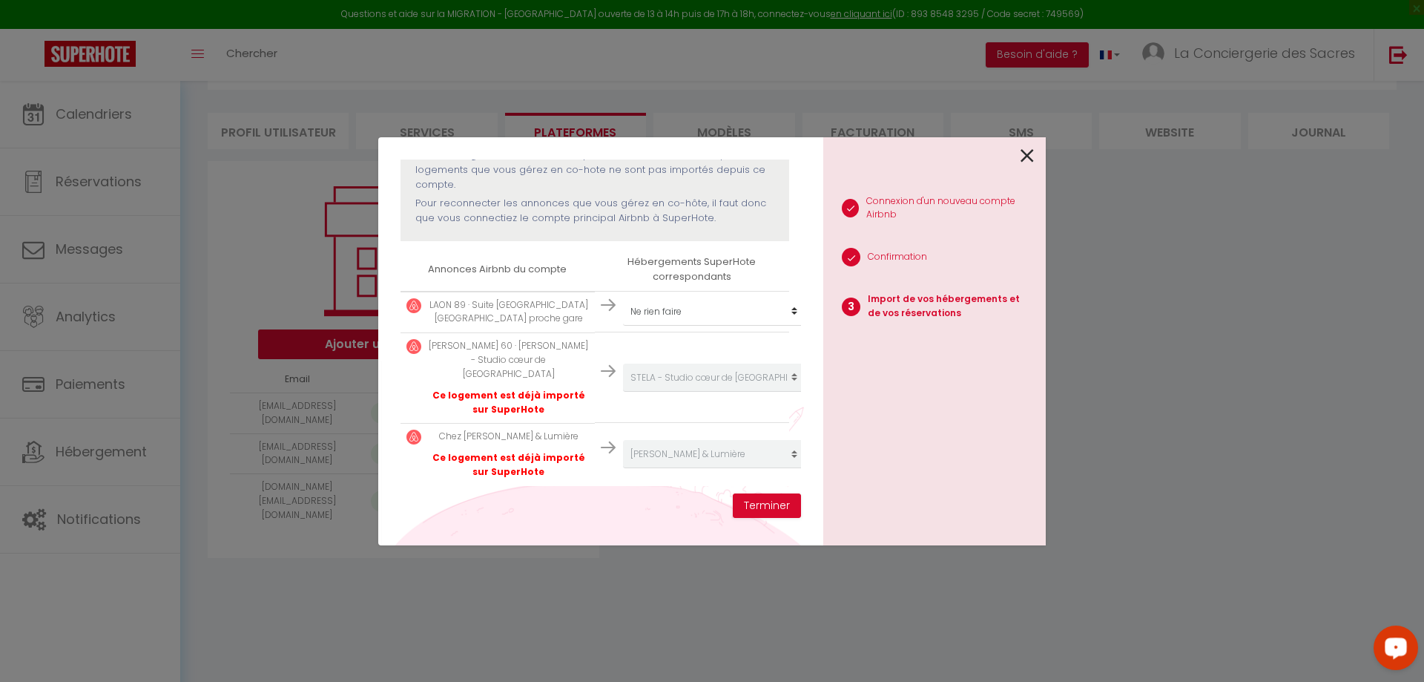
click at [1030, 151] on icon at bounding box center [1027, 156] width 13 height 22
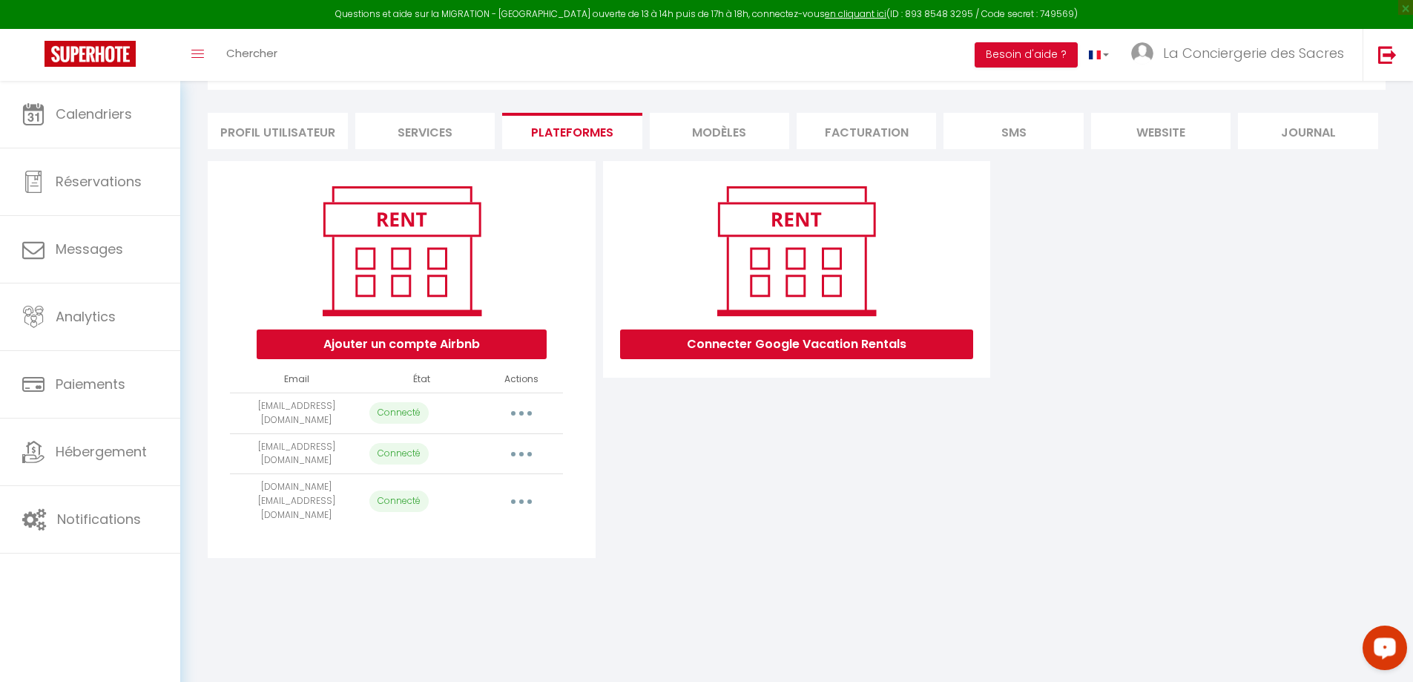
click at [519, 410] on button "button" at bounding box center [522, 413] width 42 height 24
click at [479, 449] on link "Importer les appartements" at bounding box center [456, 446] width 164 height 25
select select
select select "40307"
select select "40301"
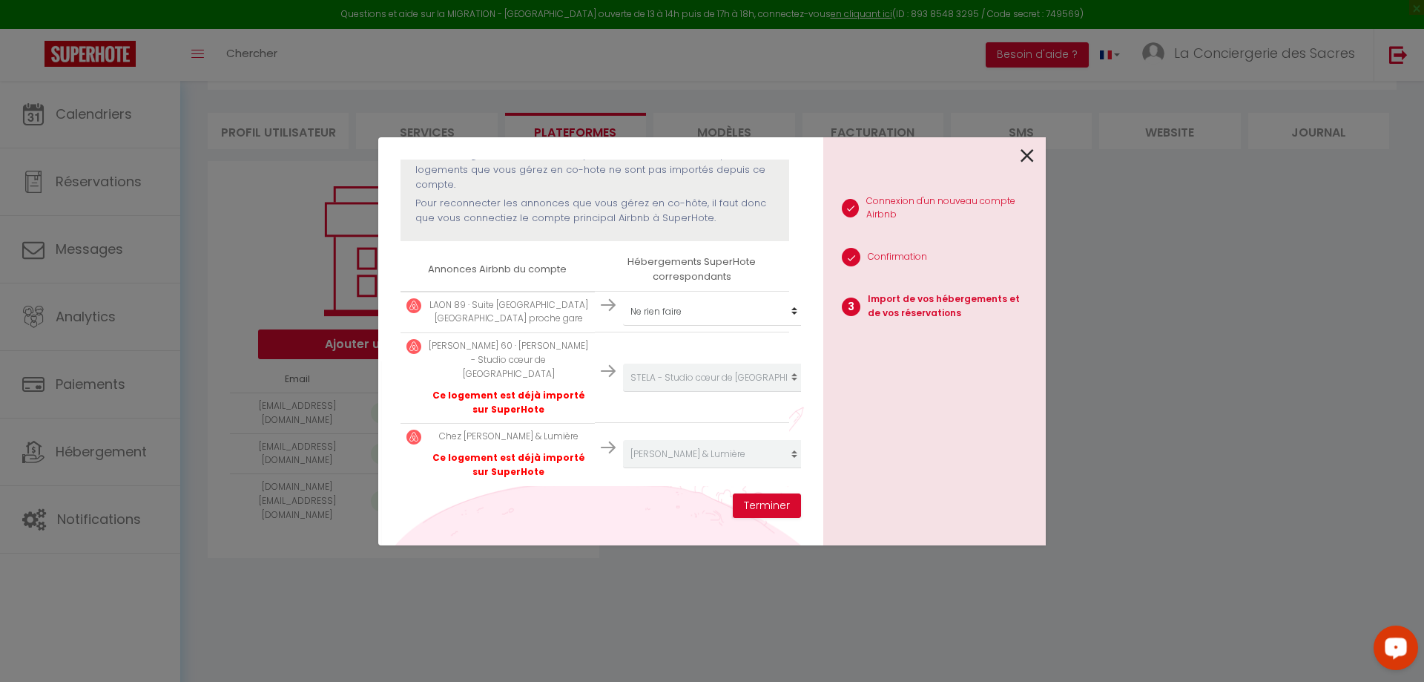
click at [1025, 157] on icon at bounding box center [1027, 156] width 13 height 22
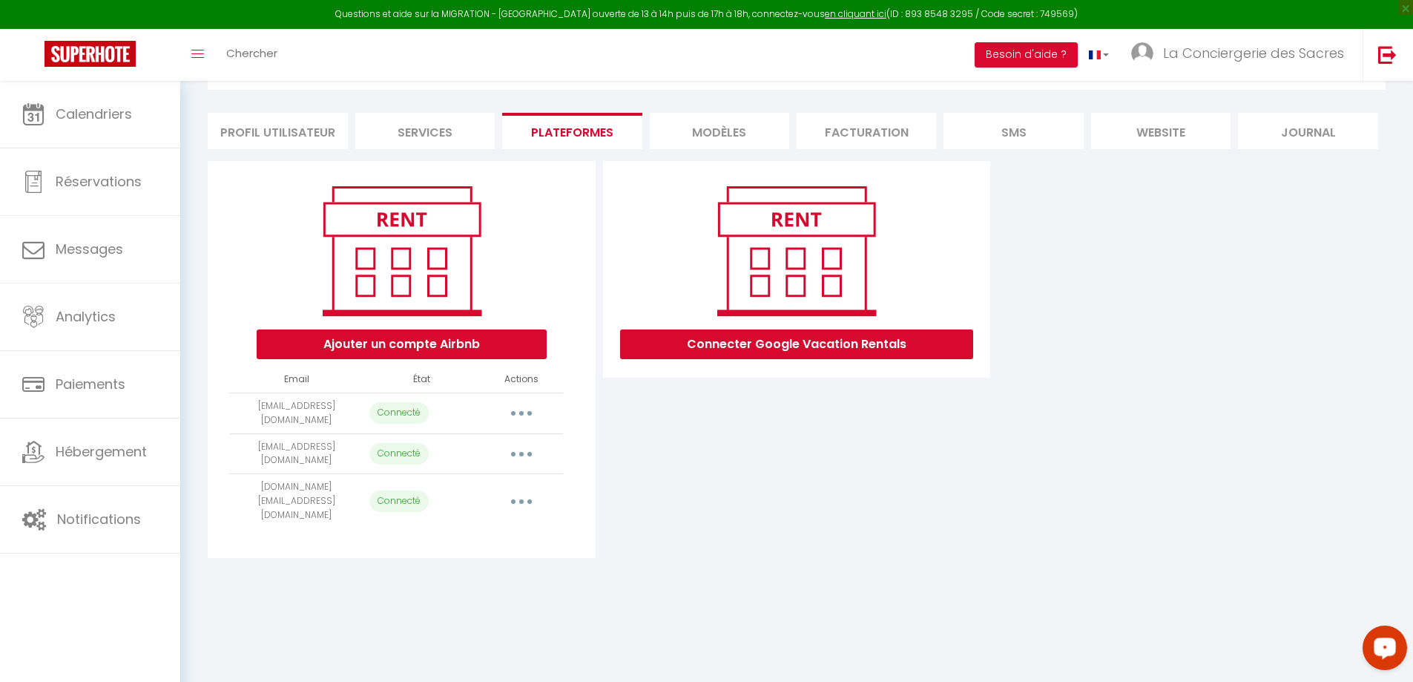
click at [525, 410] on button "button" at bounding box center [522, 413] width 42 height 24
click at [467, 453] on link "Importer les appartements" at bounding box center [456, 446] width 164 height 25
select select
select select "40307"
select select "40301"
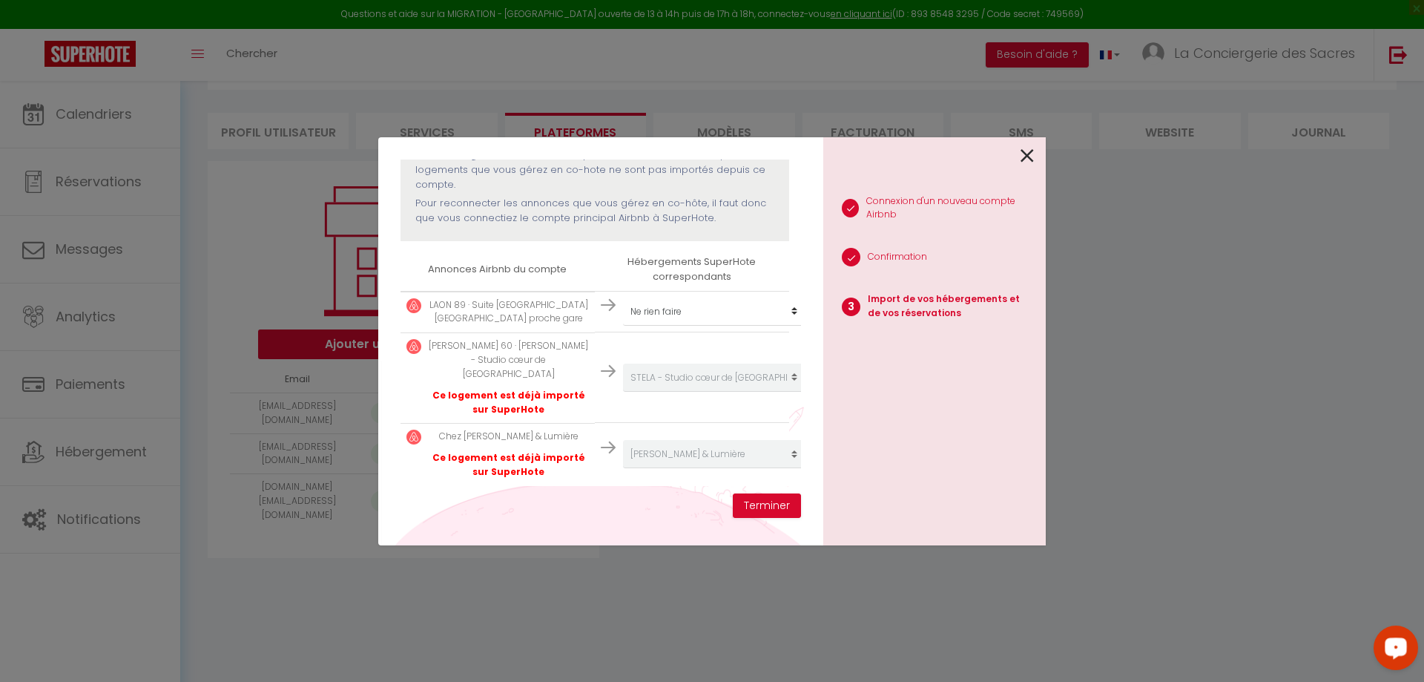
click at [1030, 148] on icon at bounding box center [1027, 156] width 13 height 22
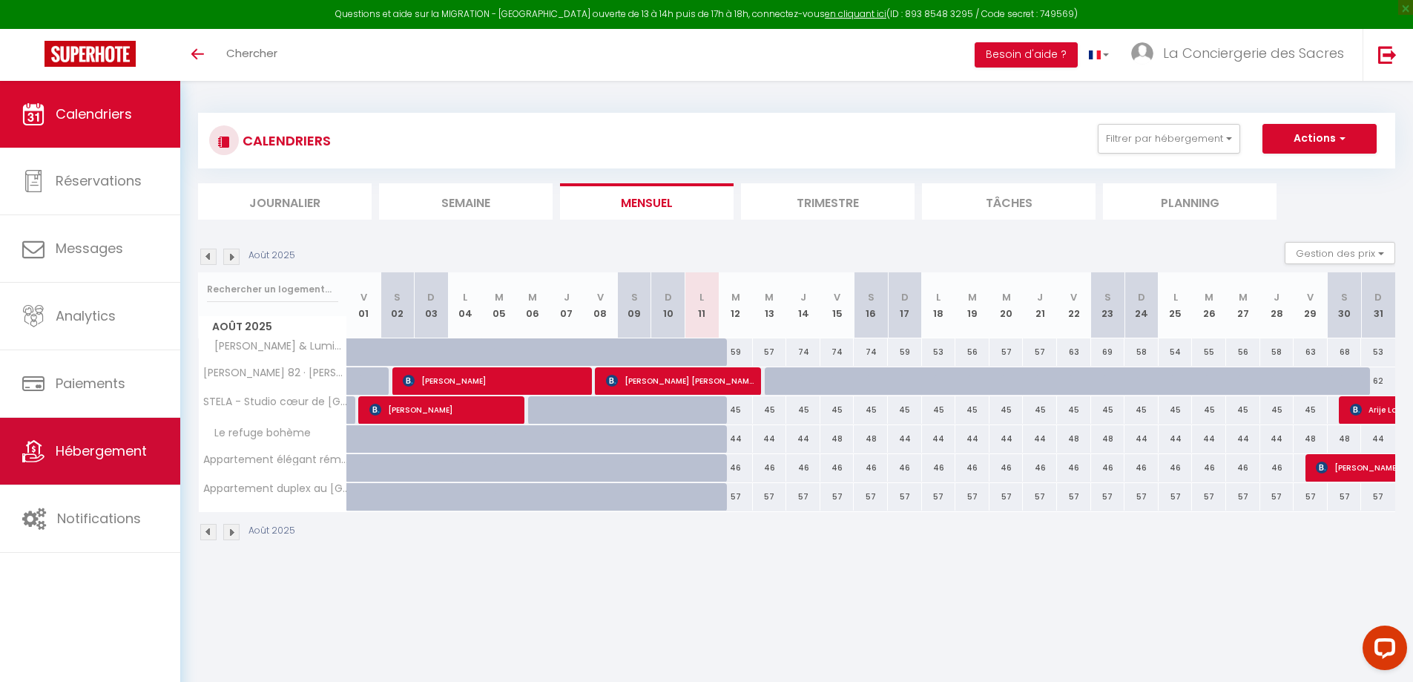
click at [102, 453] on span "Hébergement" at bounding box center [101, 450] width 91 height 19
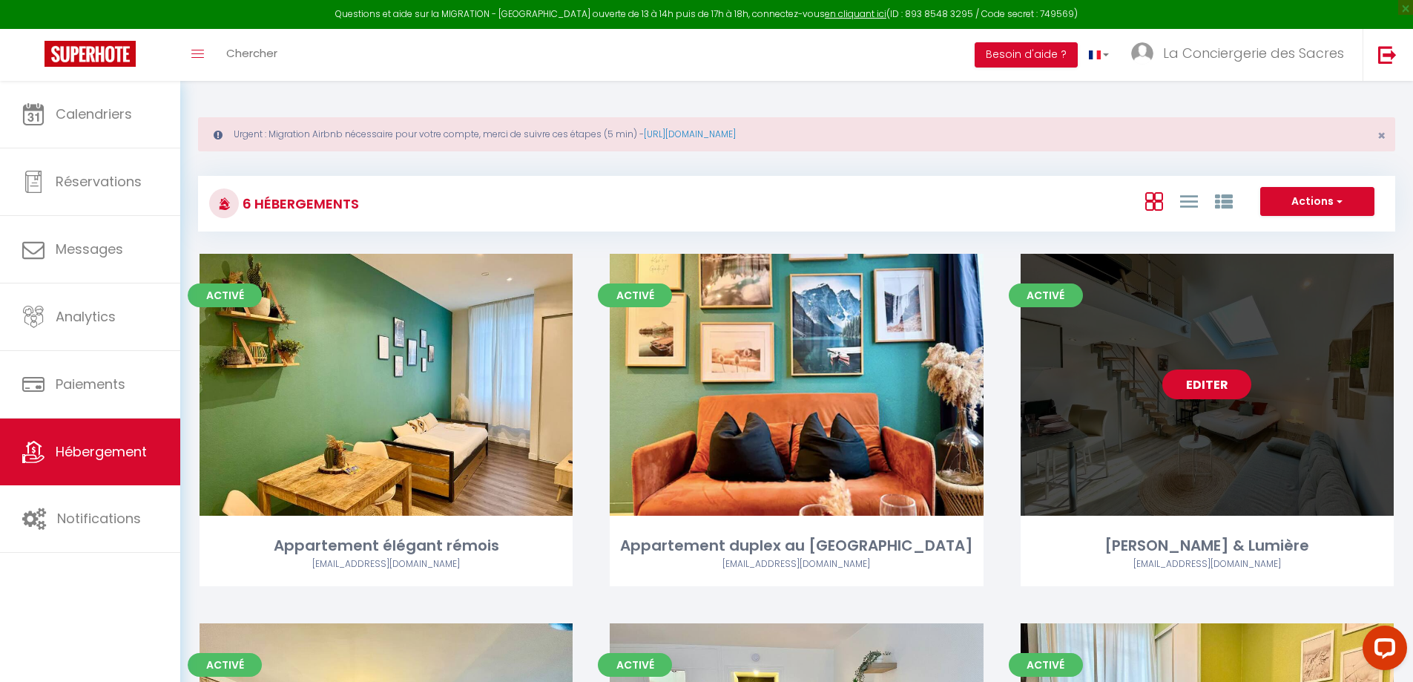
click at [1219, 387] on link "Editer" at bounding box center [1207, 384] width 89 height 30
select select "3"
select select "2"
select select "1"
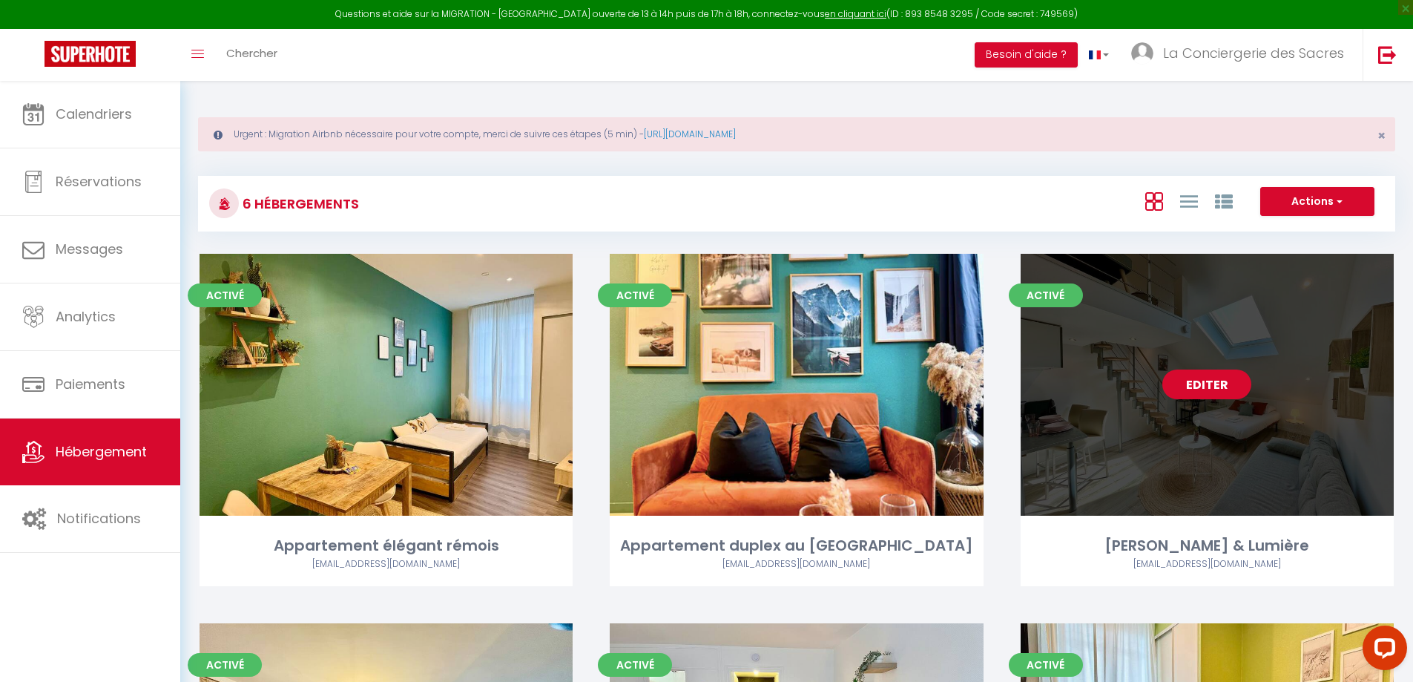
select select
select select "28"
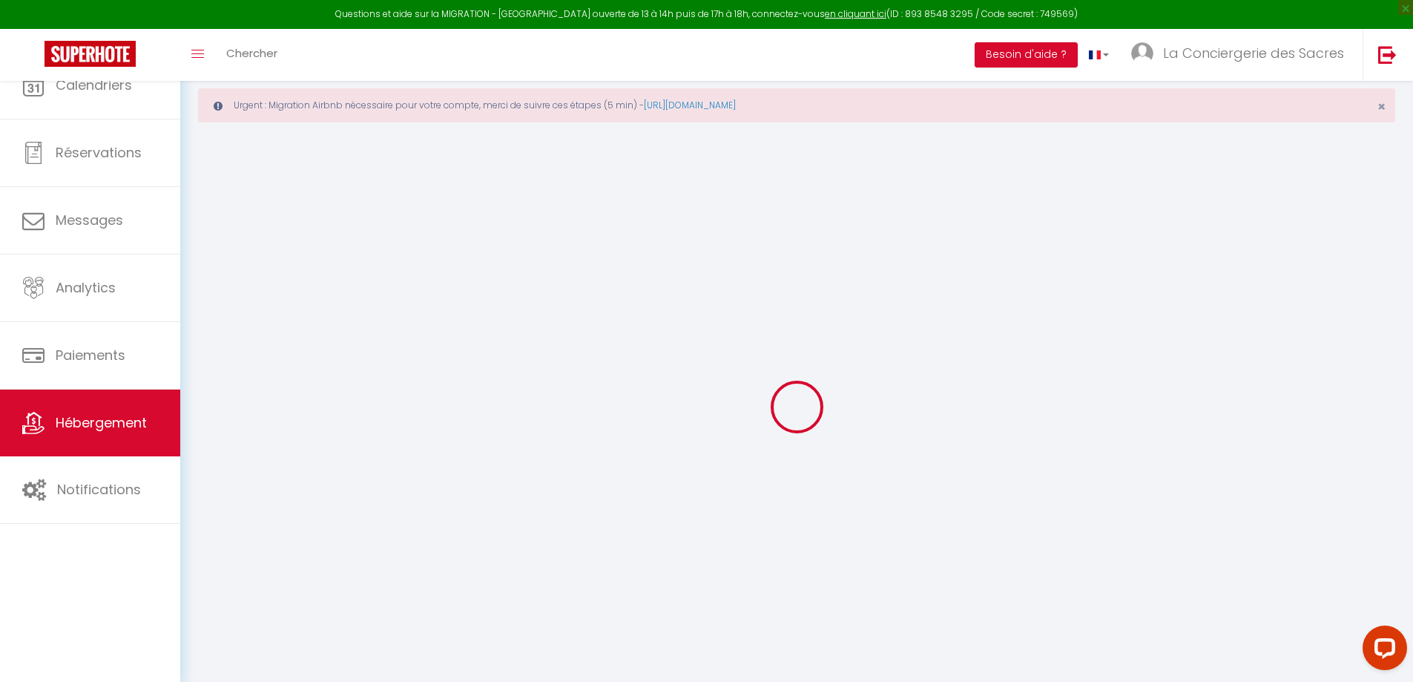
select select
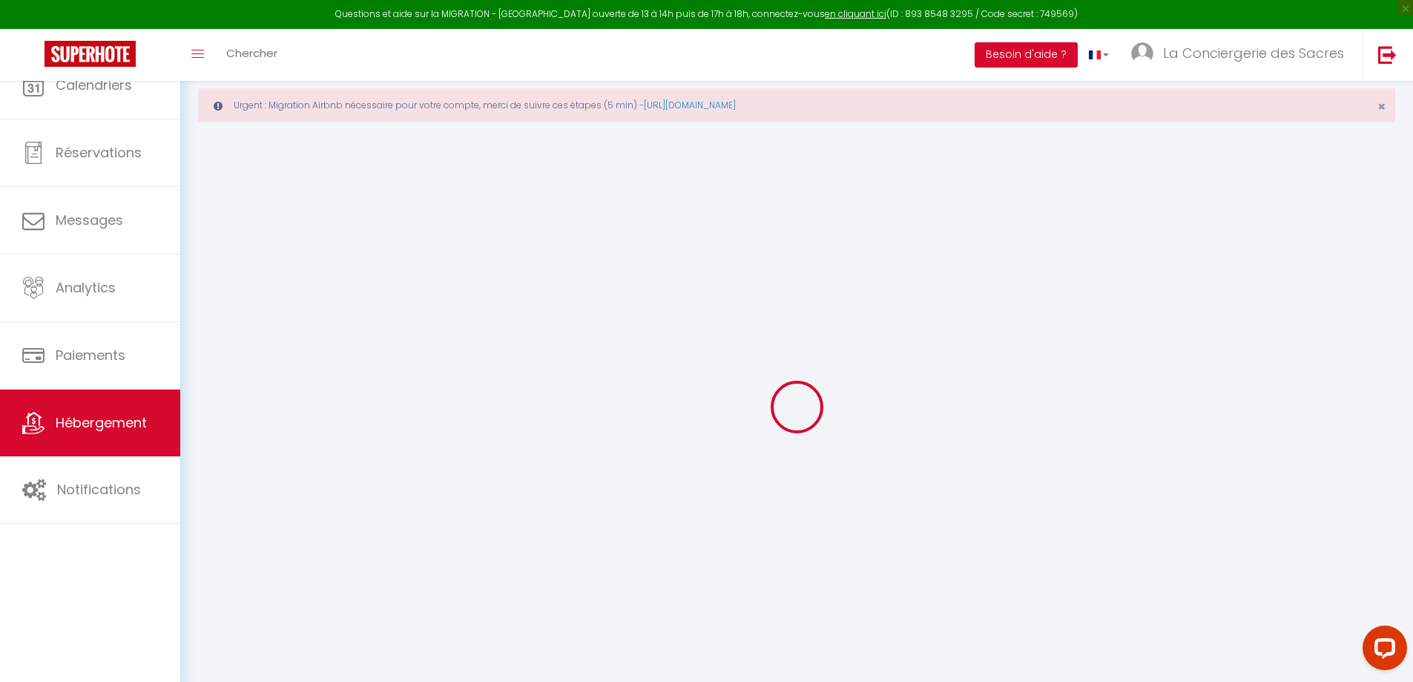
select select
checkbox input "false"
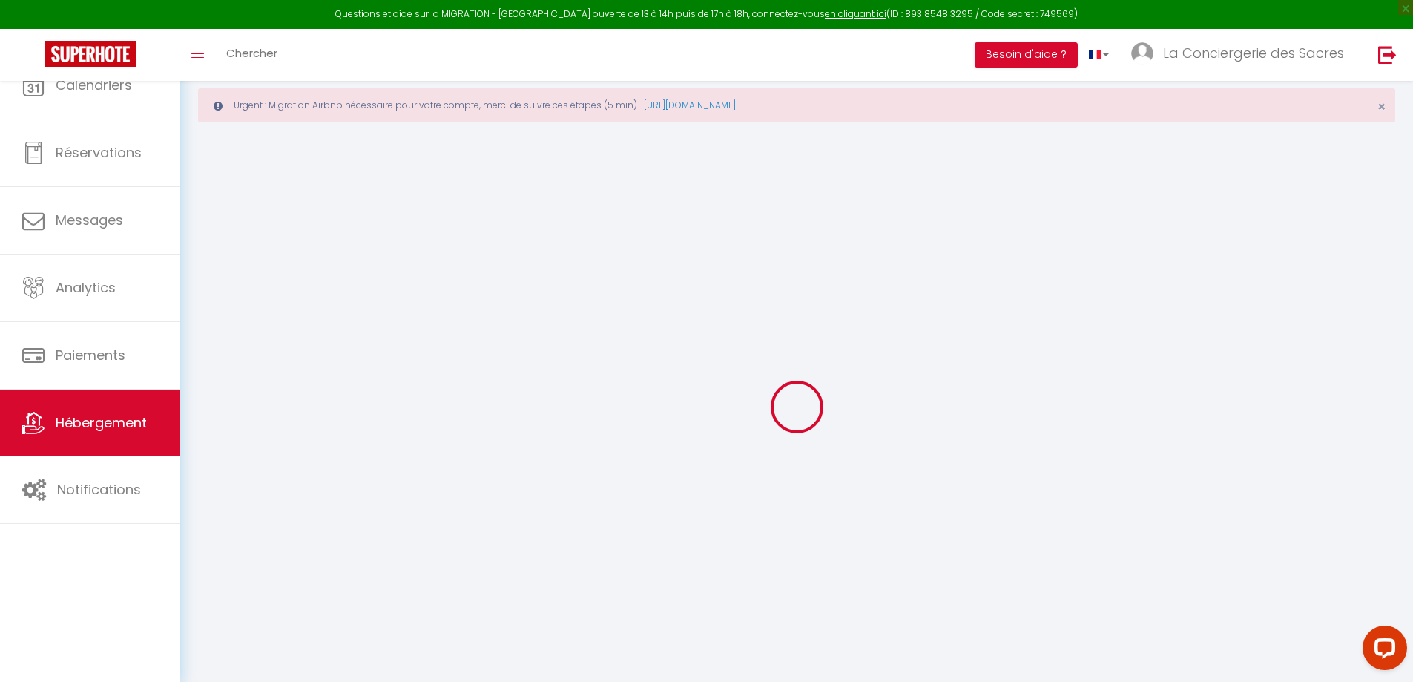
select select
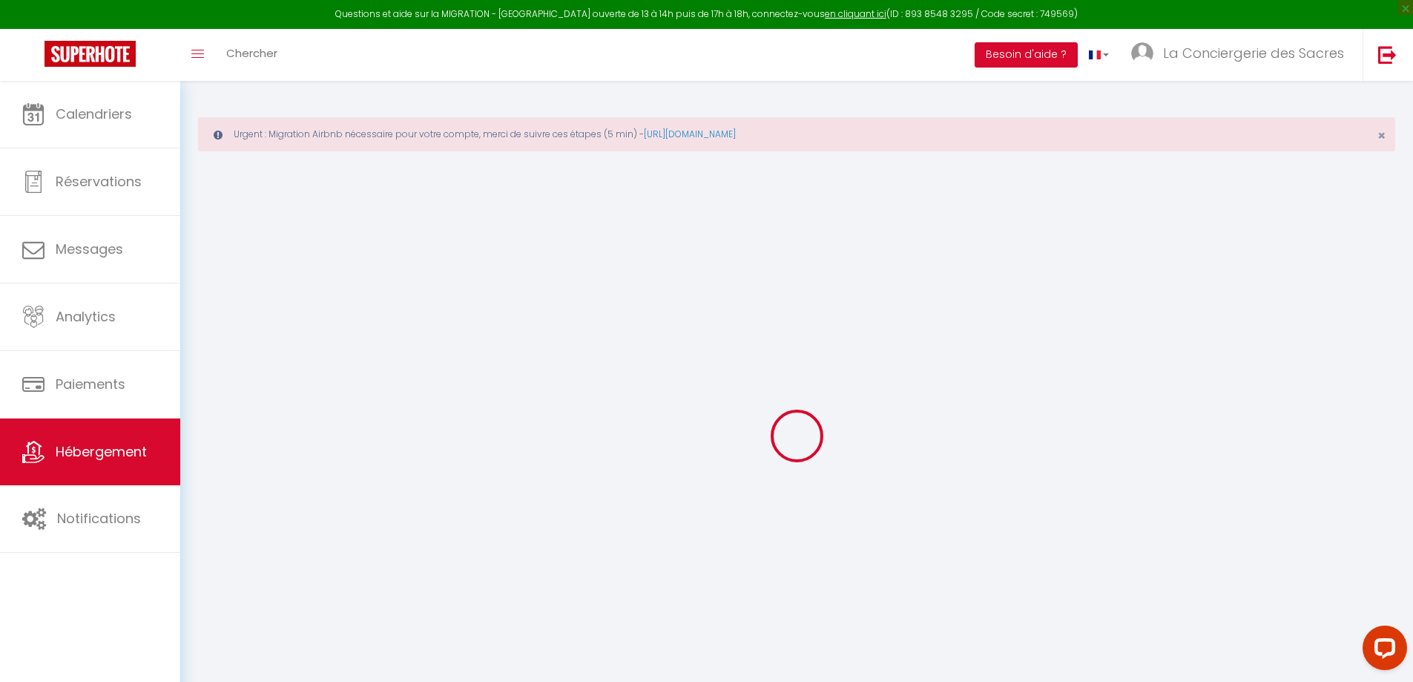
select select
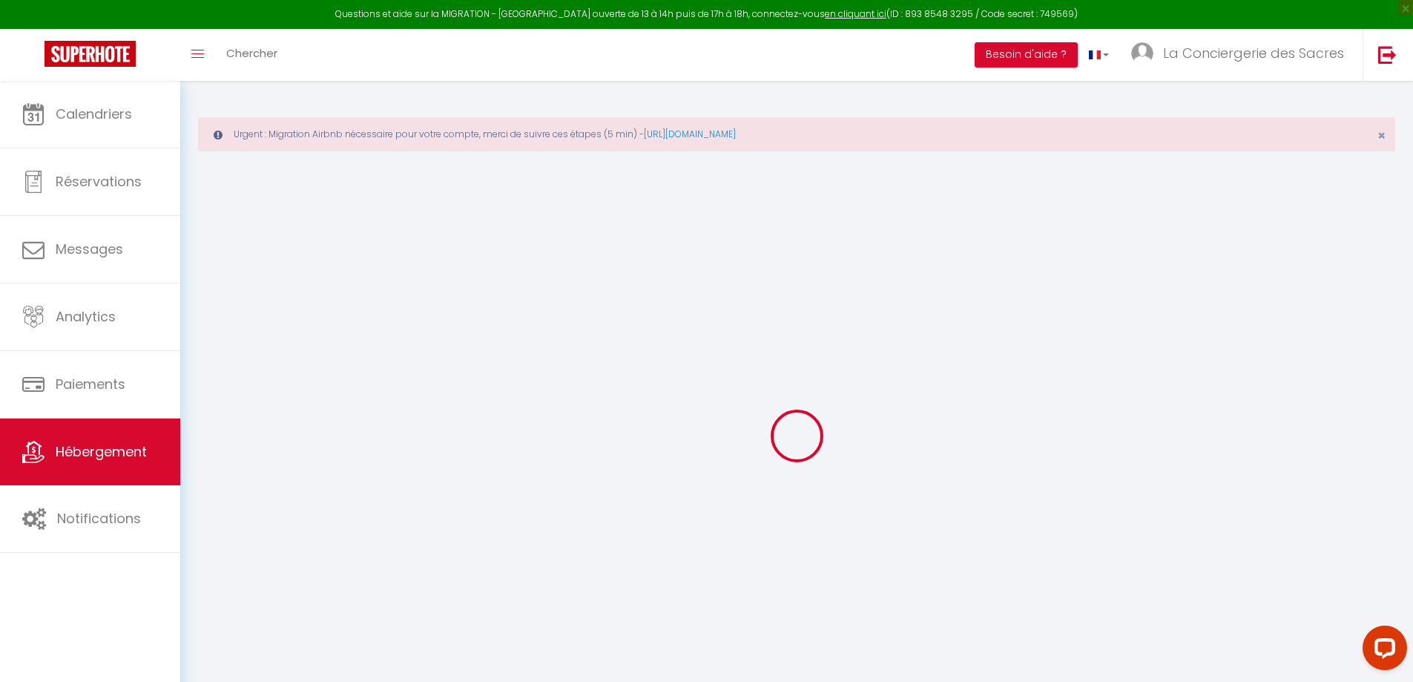
select select
checkbox input "false"
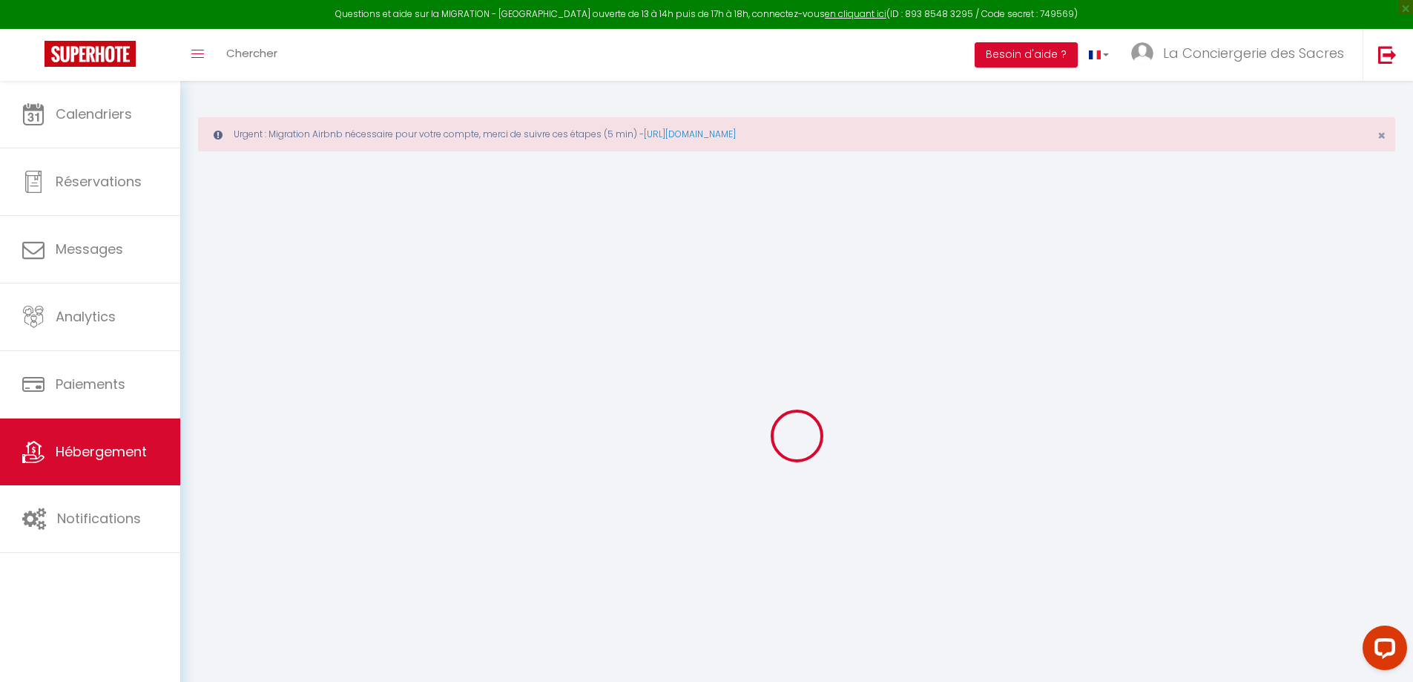
select select
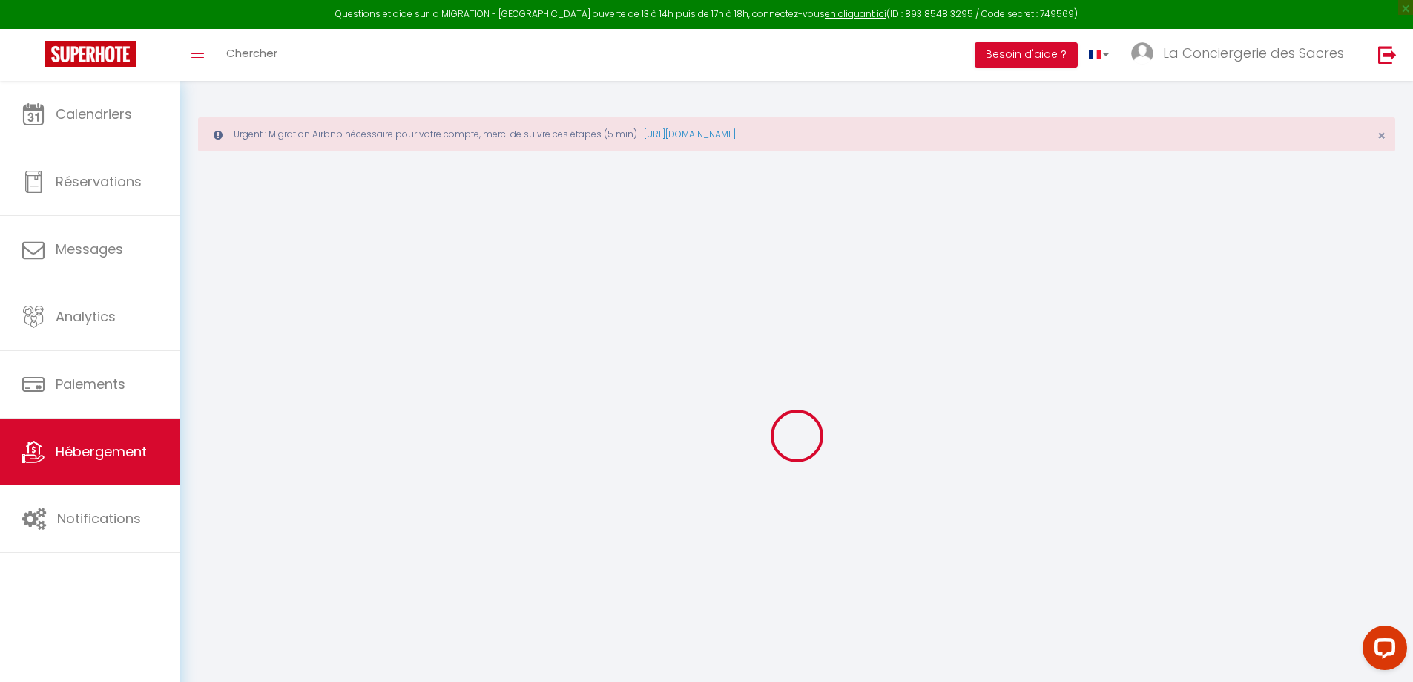
select select
checkbox input "false"
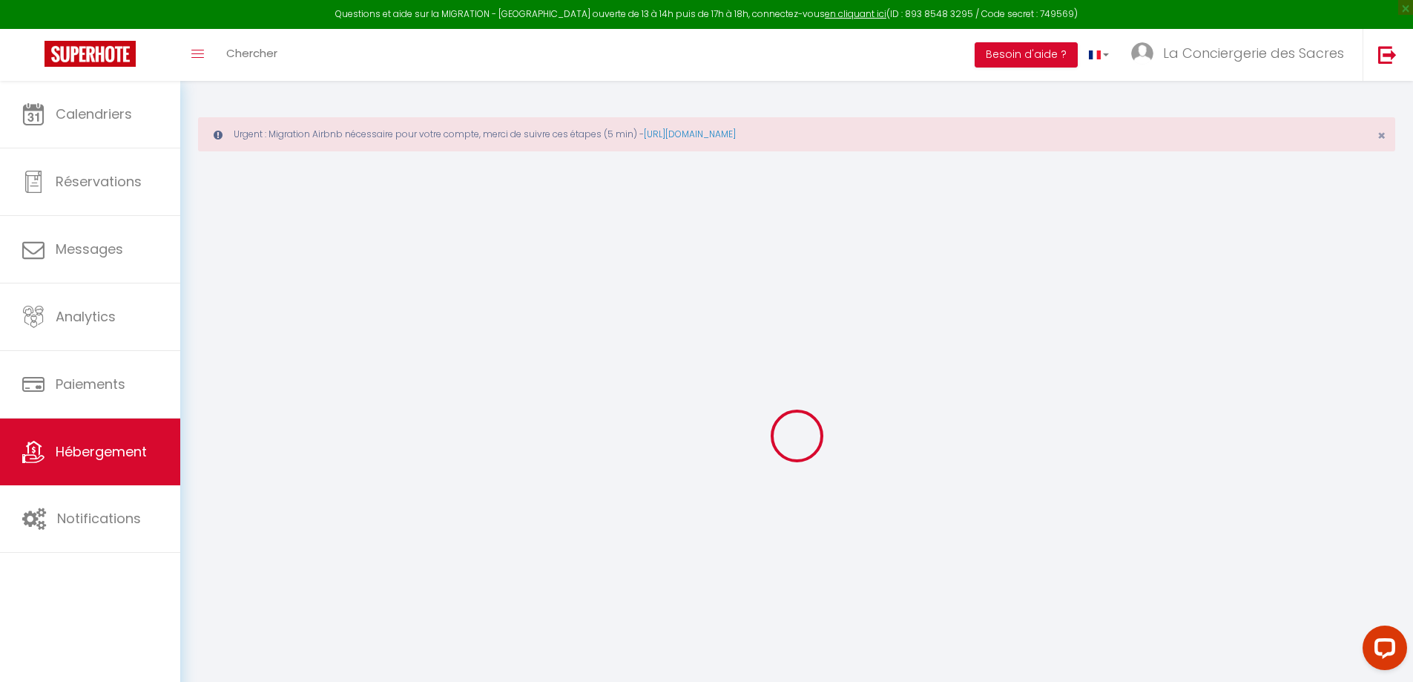
checkbox input "false"
select select
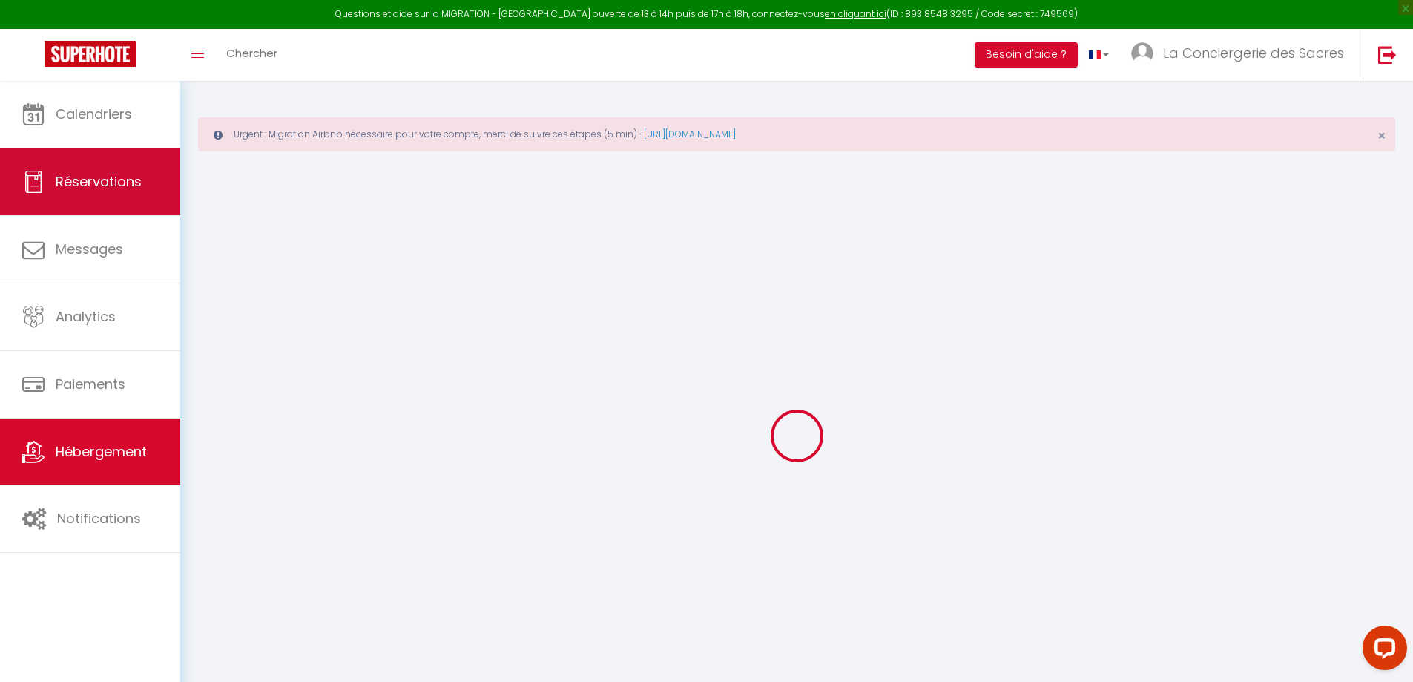
select select
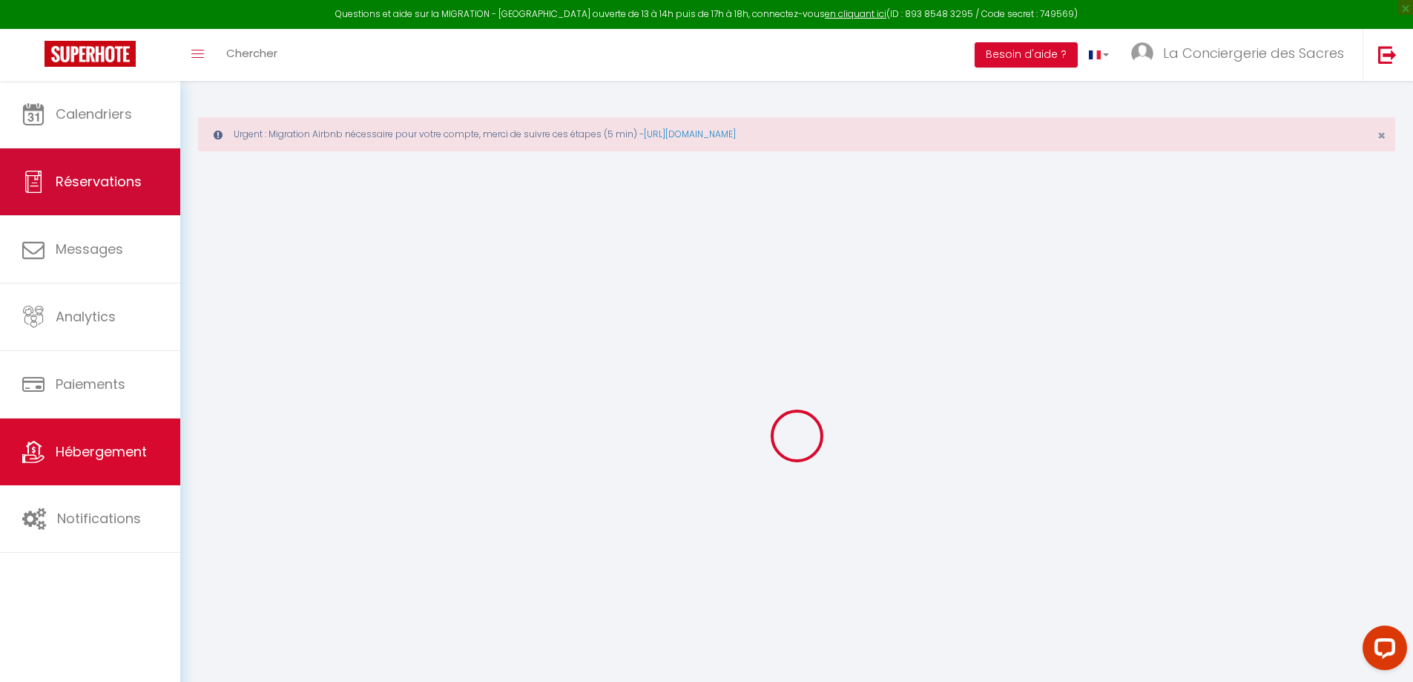
select select
checkbox input "false"
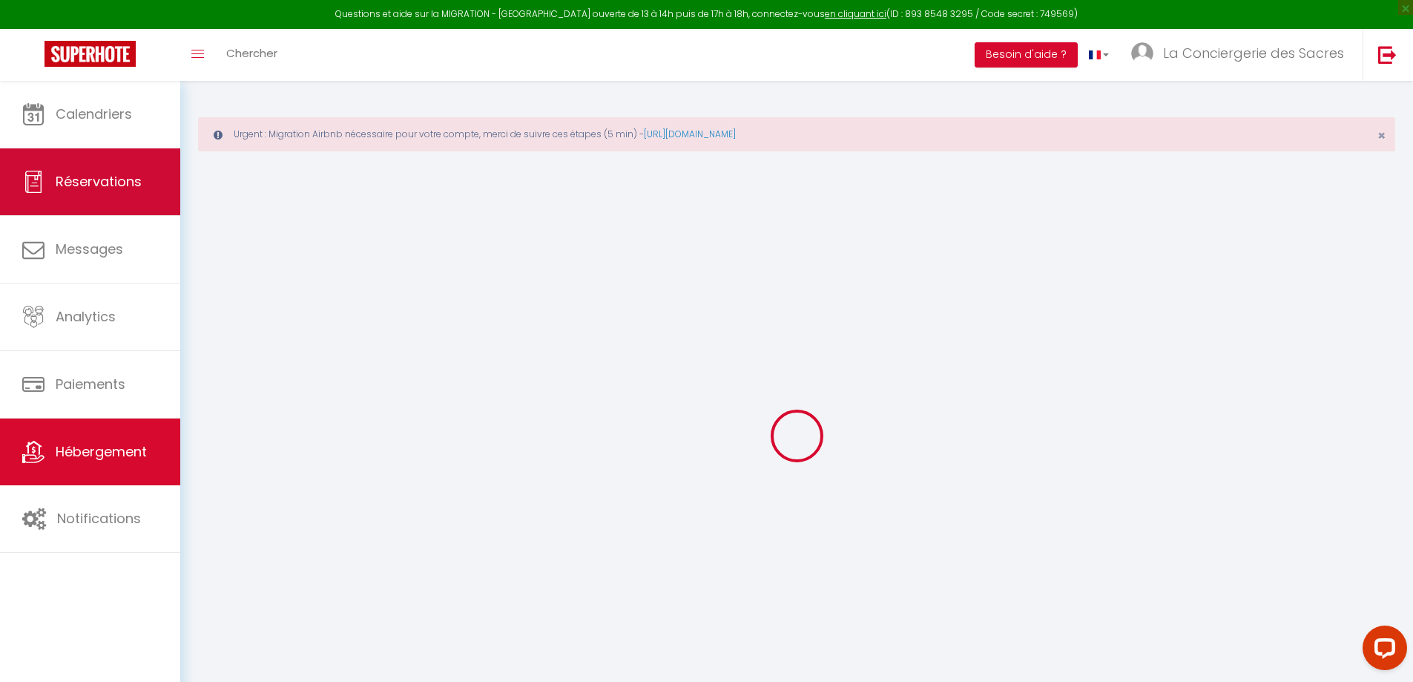
select select
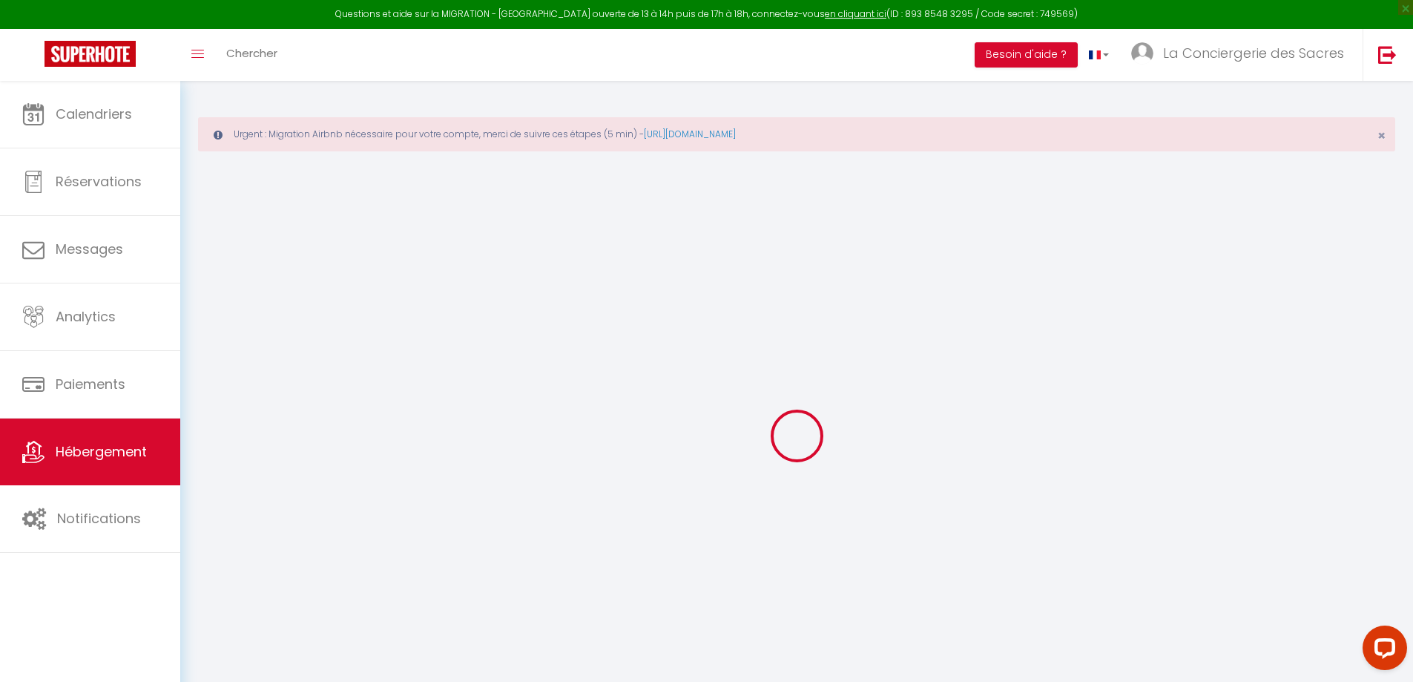
type input "[PERSON_NAME] & Lumière"
select select "2"
select select "0"
type input "35"
type input "30"
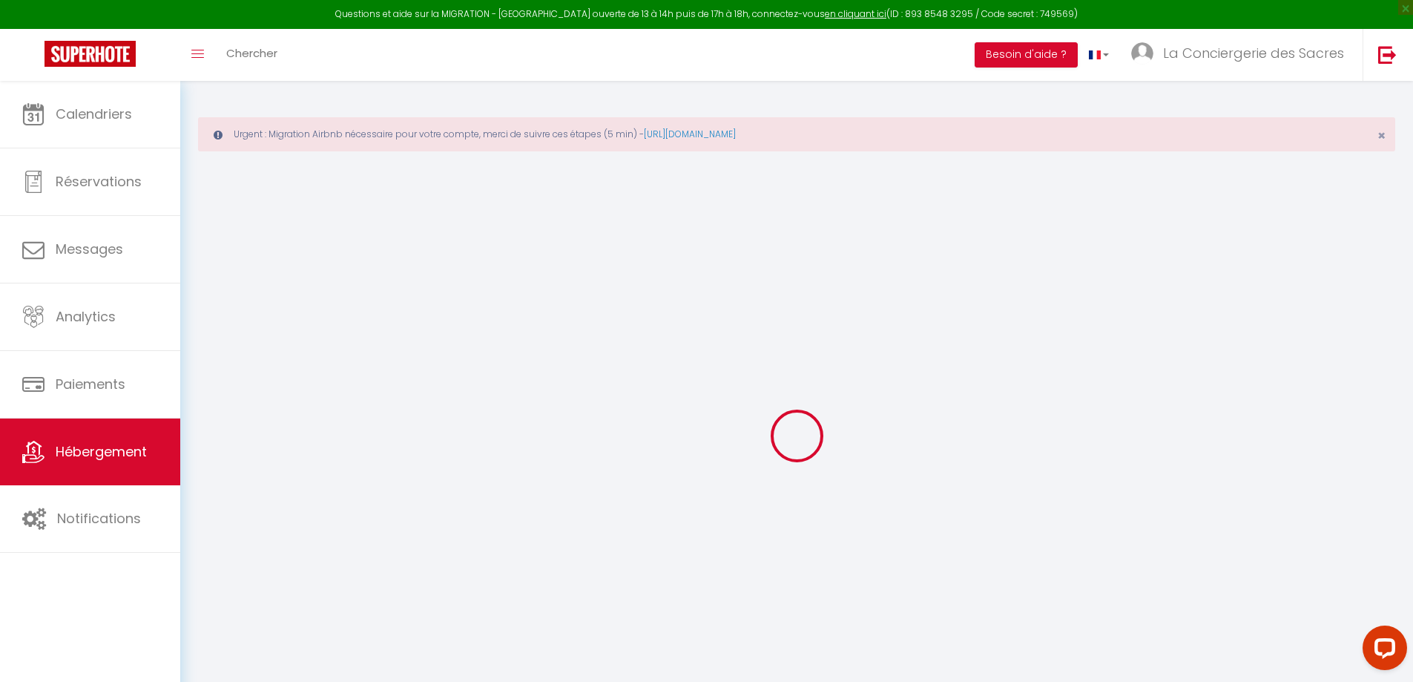
type input "05"
type input "0"
type input "500"
select select
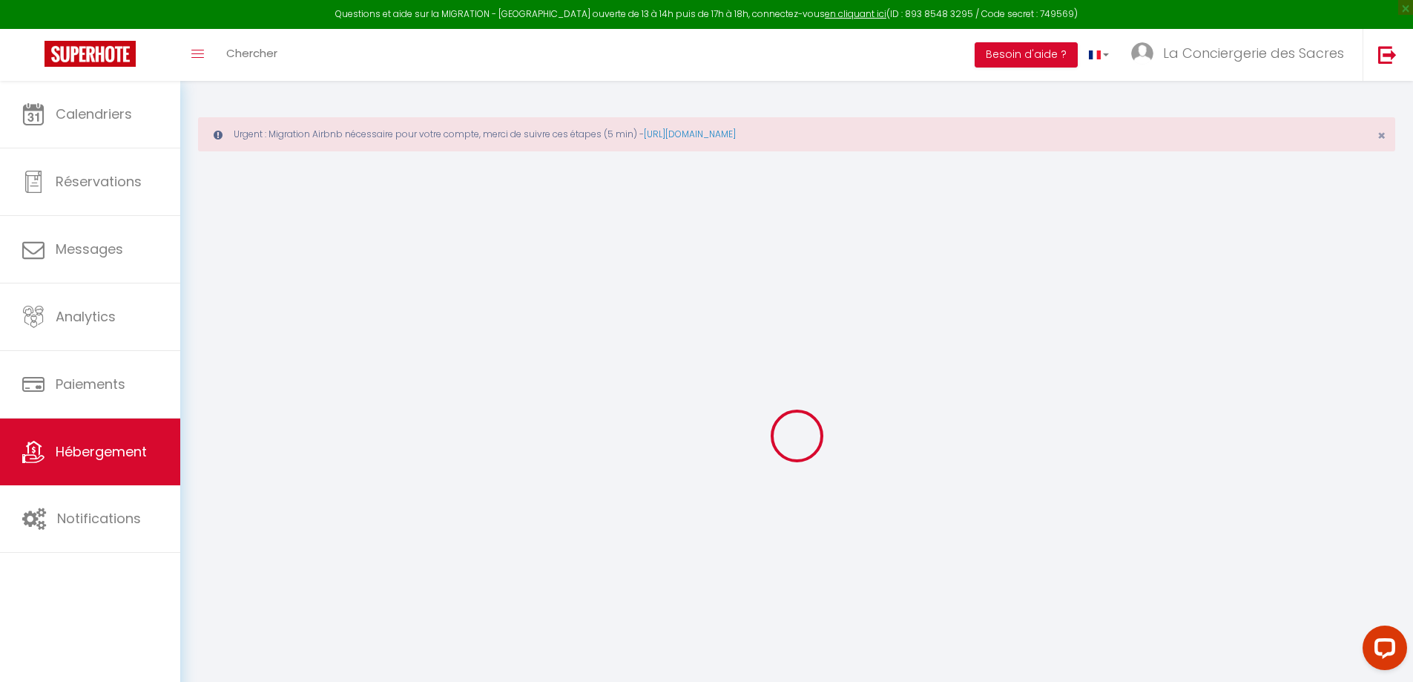
select select
type input "101 Rue Croix-Saint-Marc"
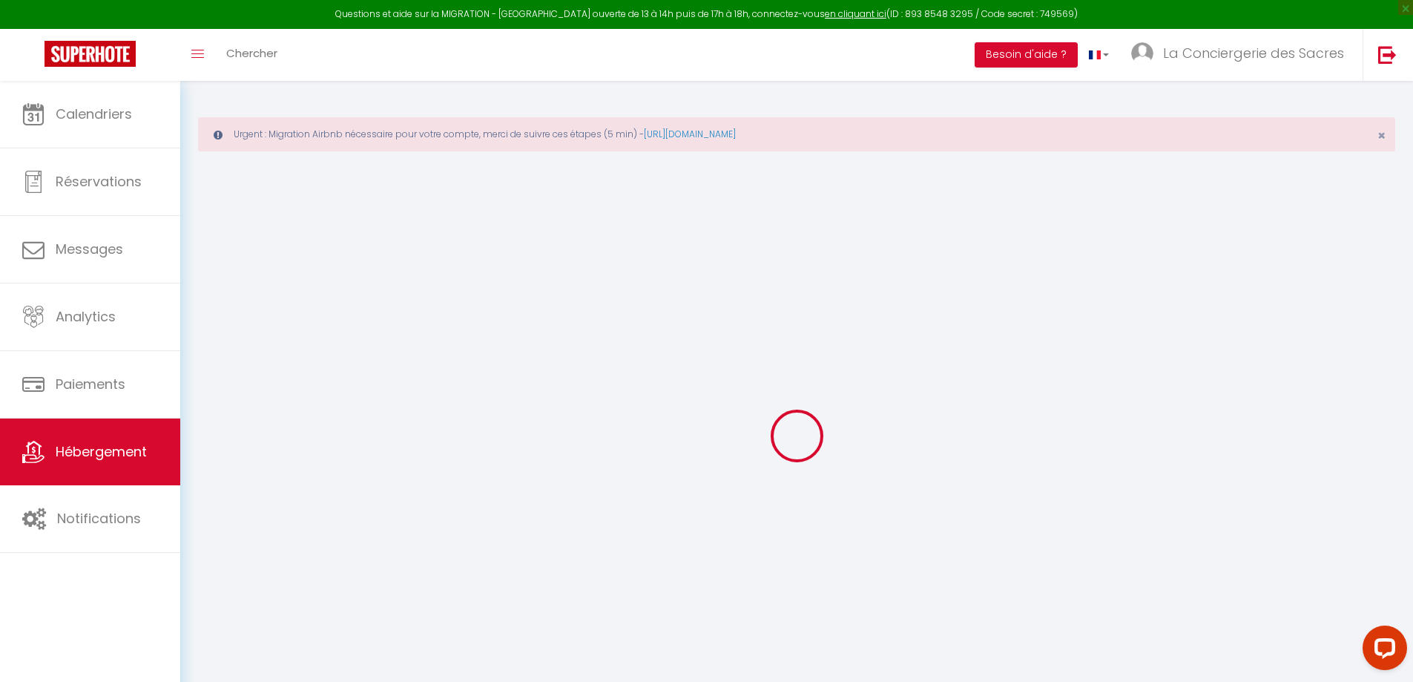
type input "51100"
type input "[GEOGRAPHIC_DATA]"
type input "[EMAIL_ADDRESS][DOMAIN_NAME]"
select select
checkbox input "false"
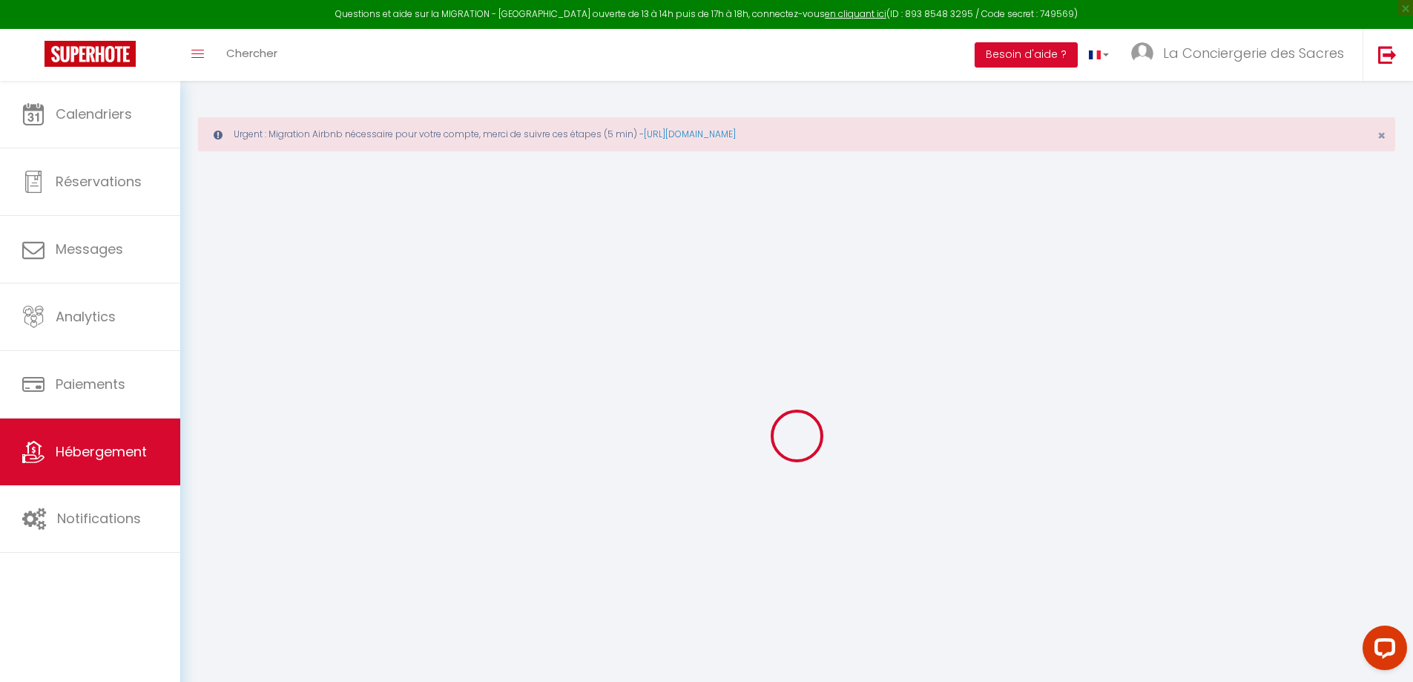
checkbox input "false"
radio input "true"
type input "30"
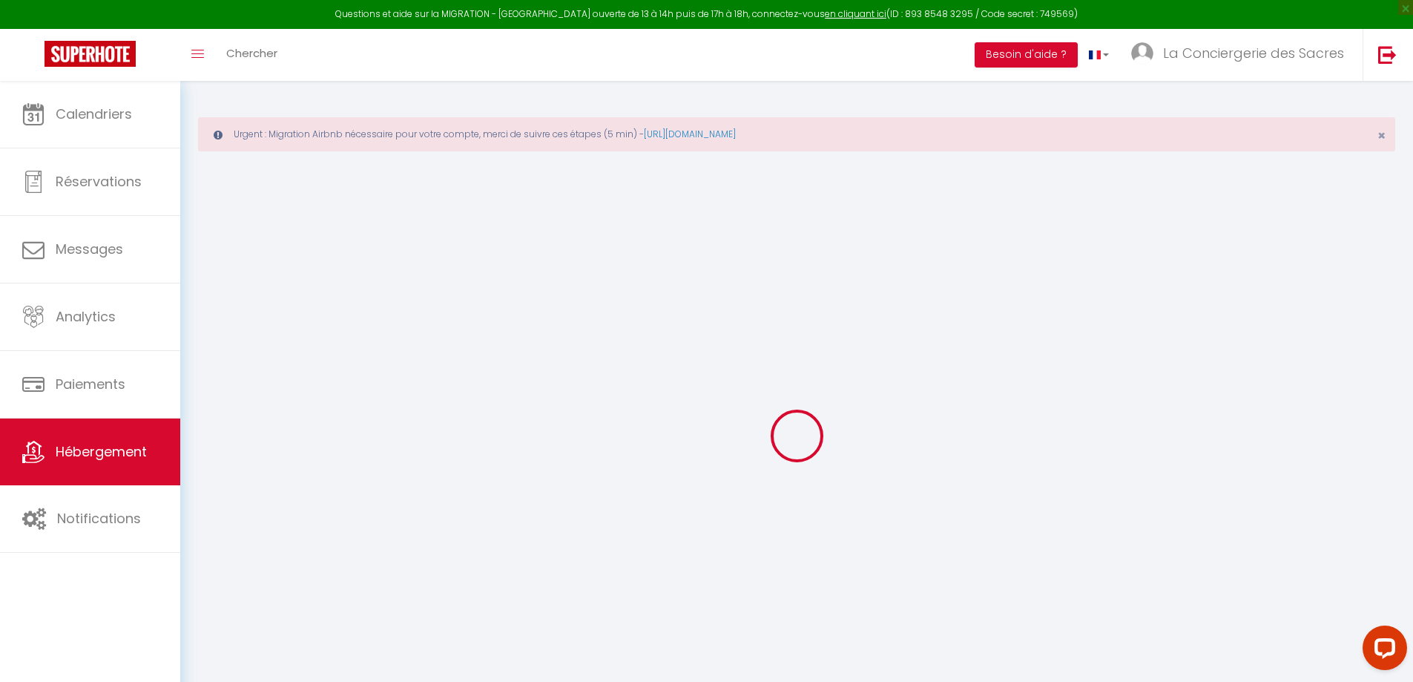
type input "0"
type input "10"
type input "0"
select select
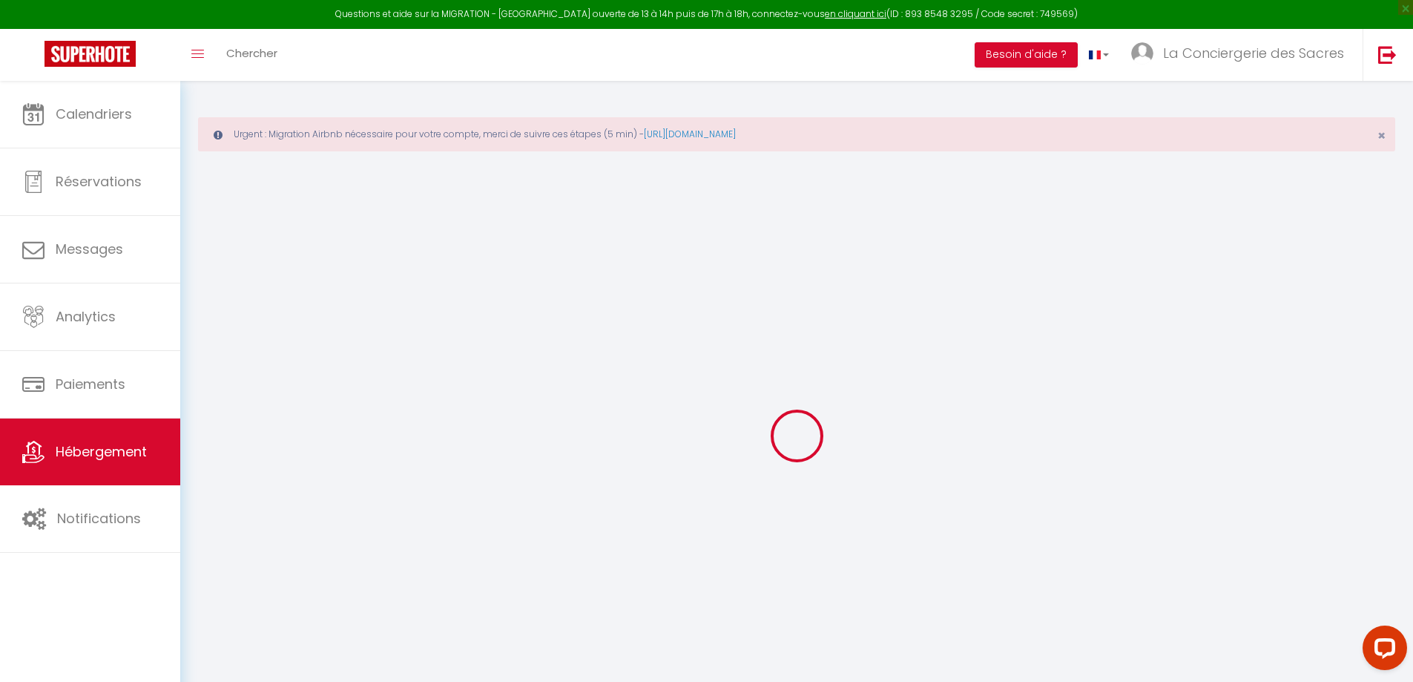
select select
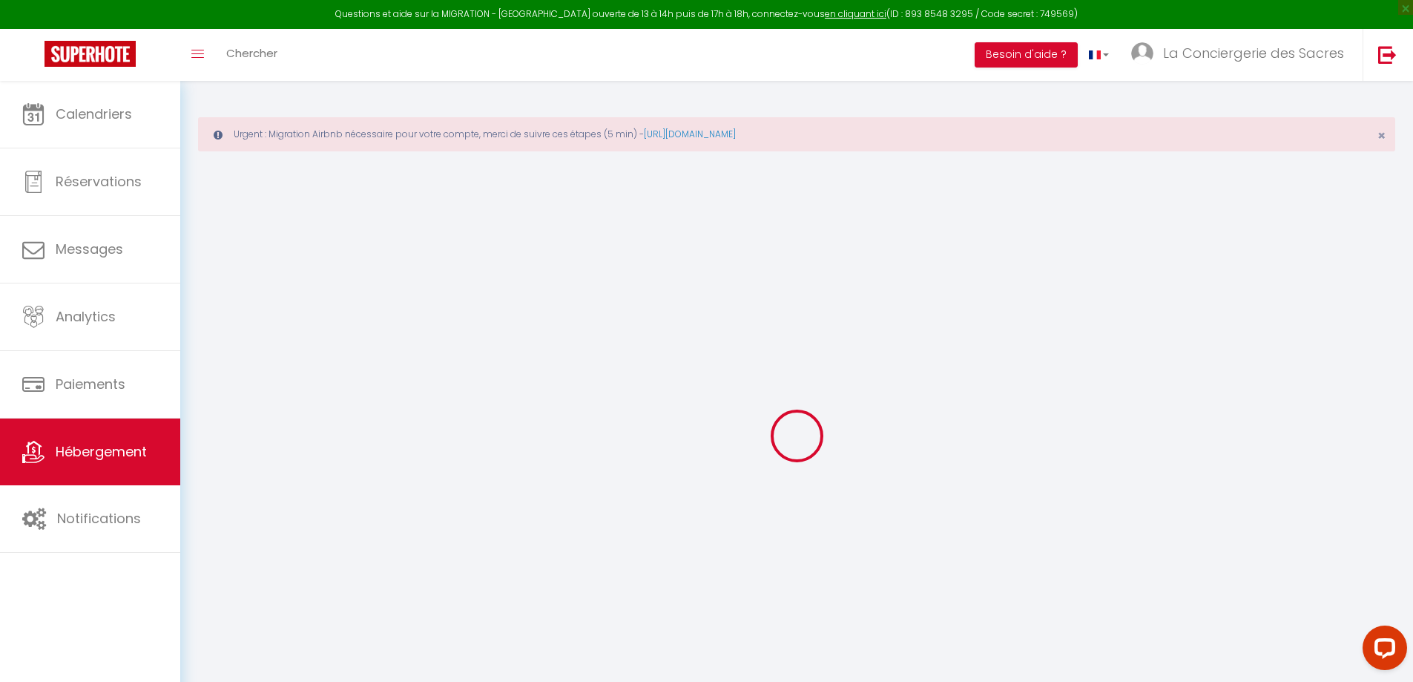
checkbox input "false"
select select
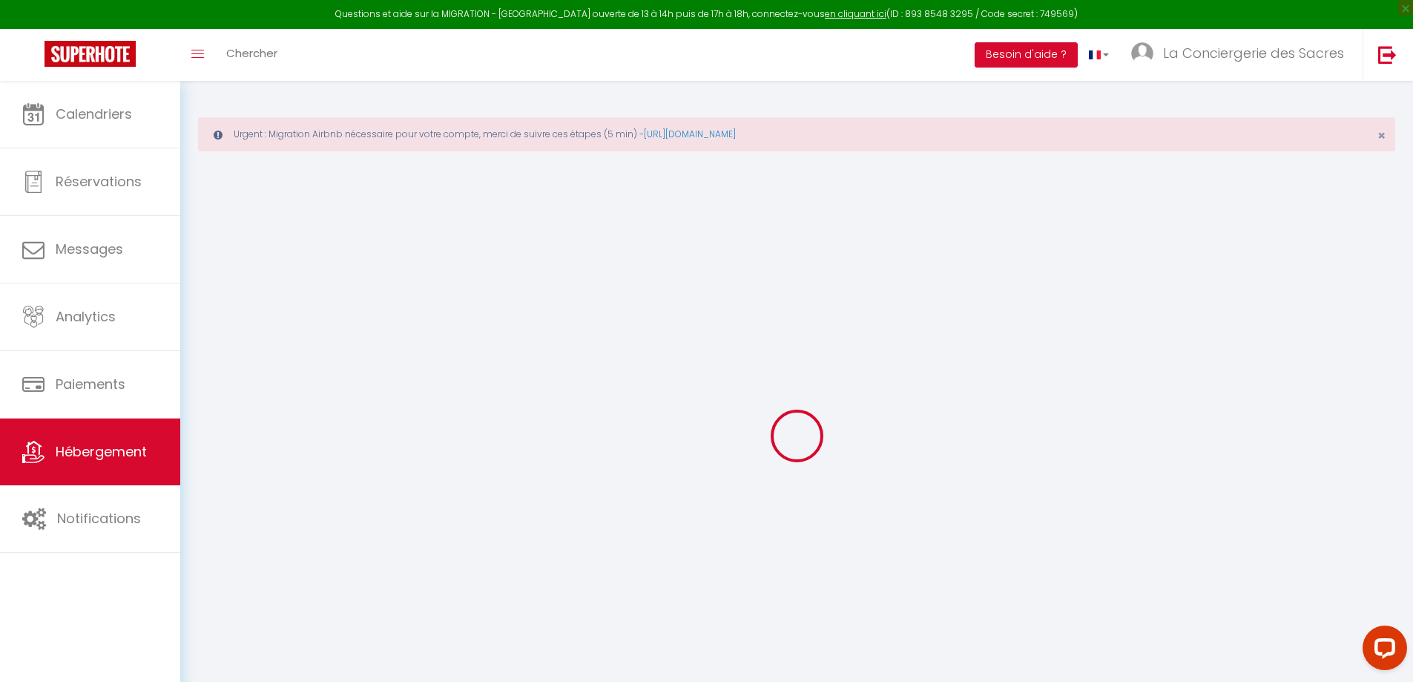
select select
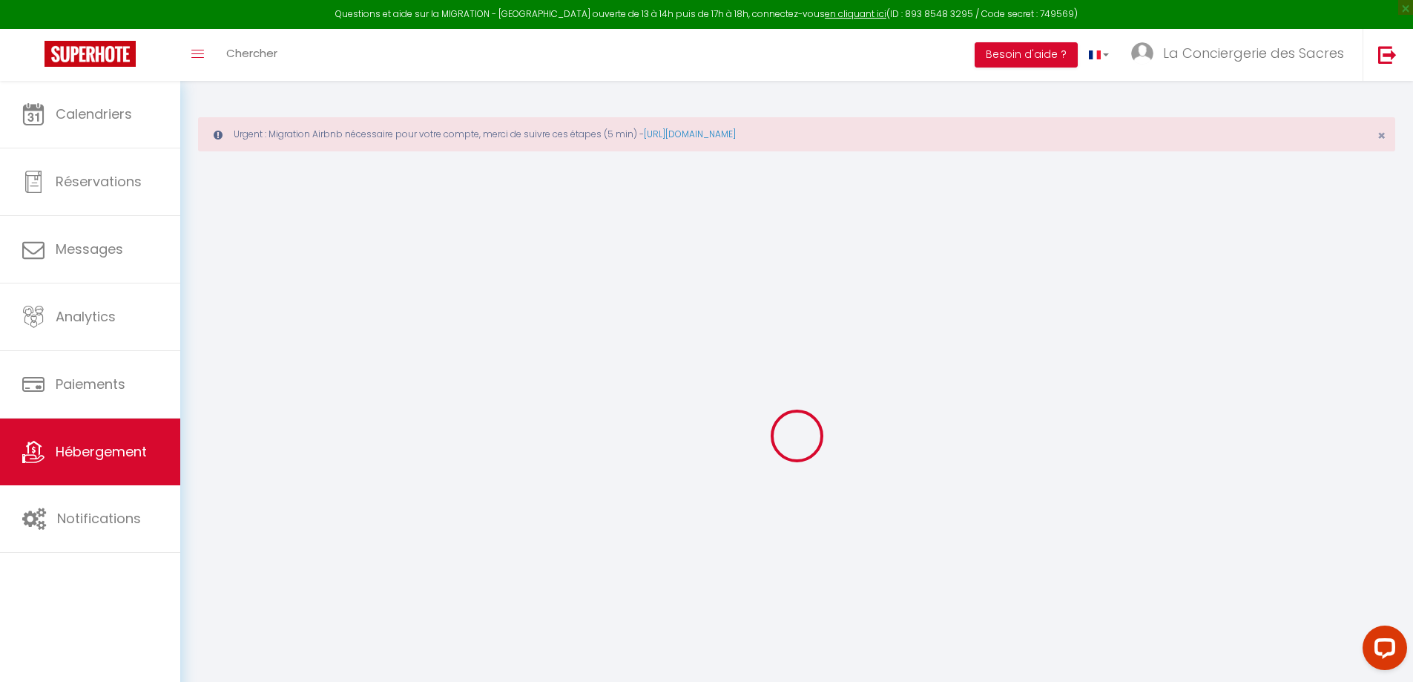
select select
checkbox input "false"
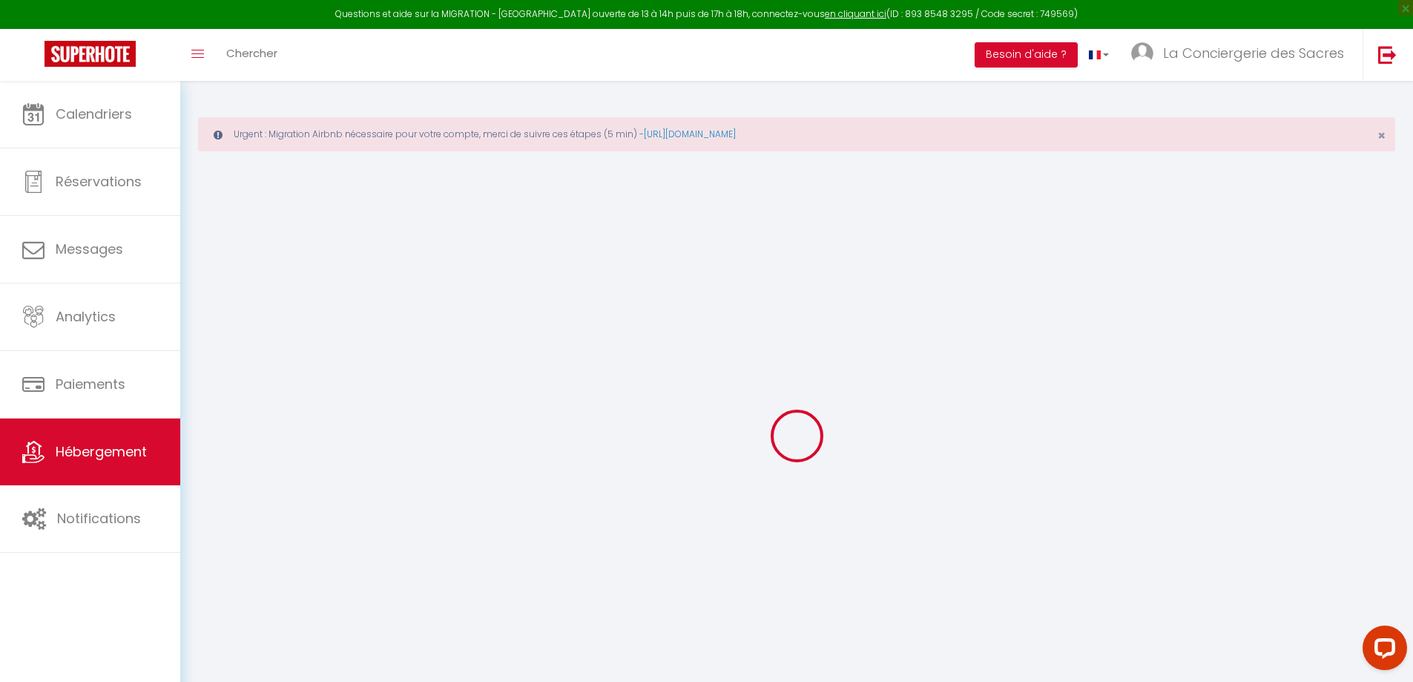
select select
checkbox input "false"
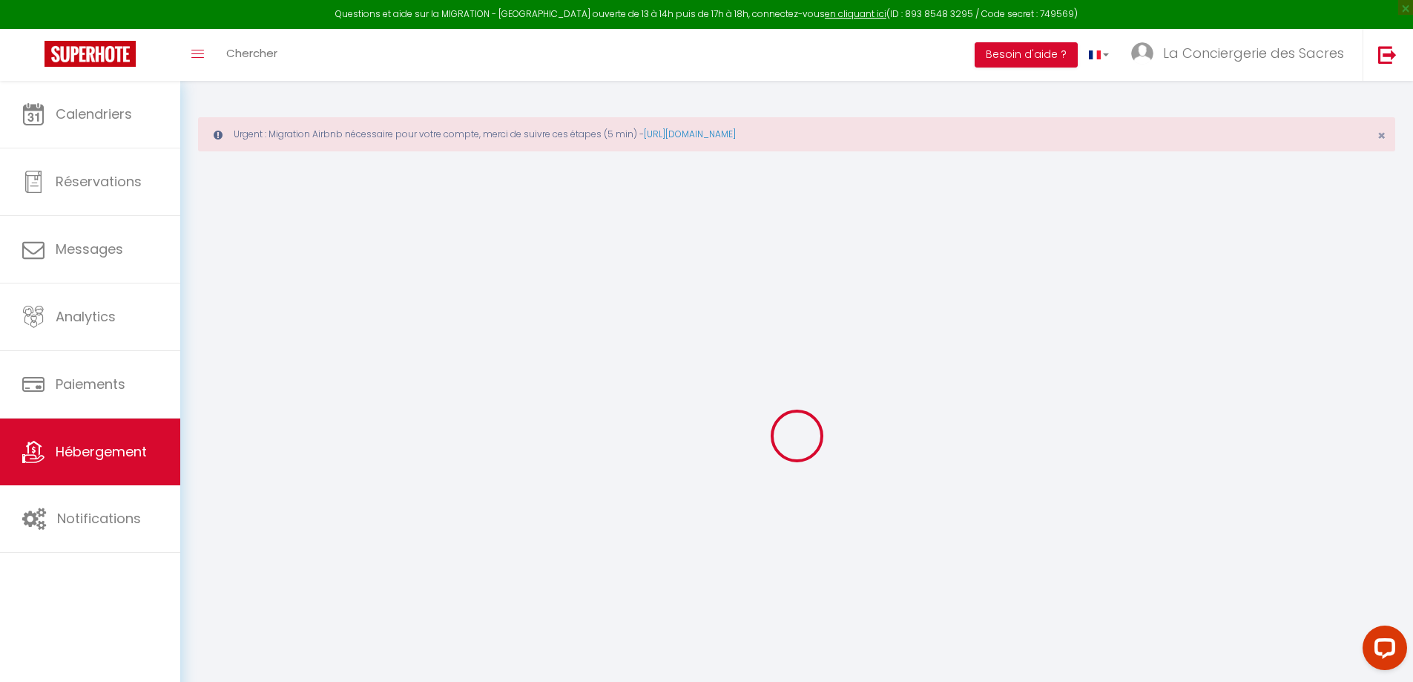
select select
checkbox input "false"
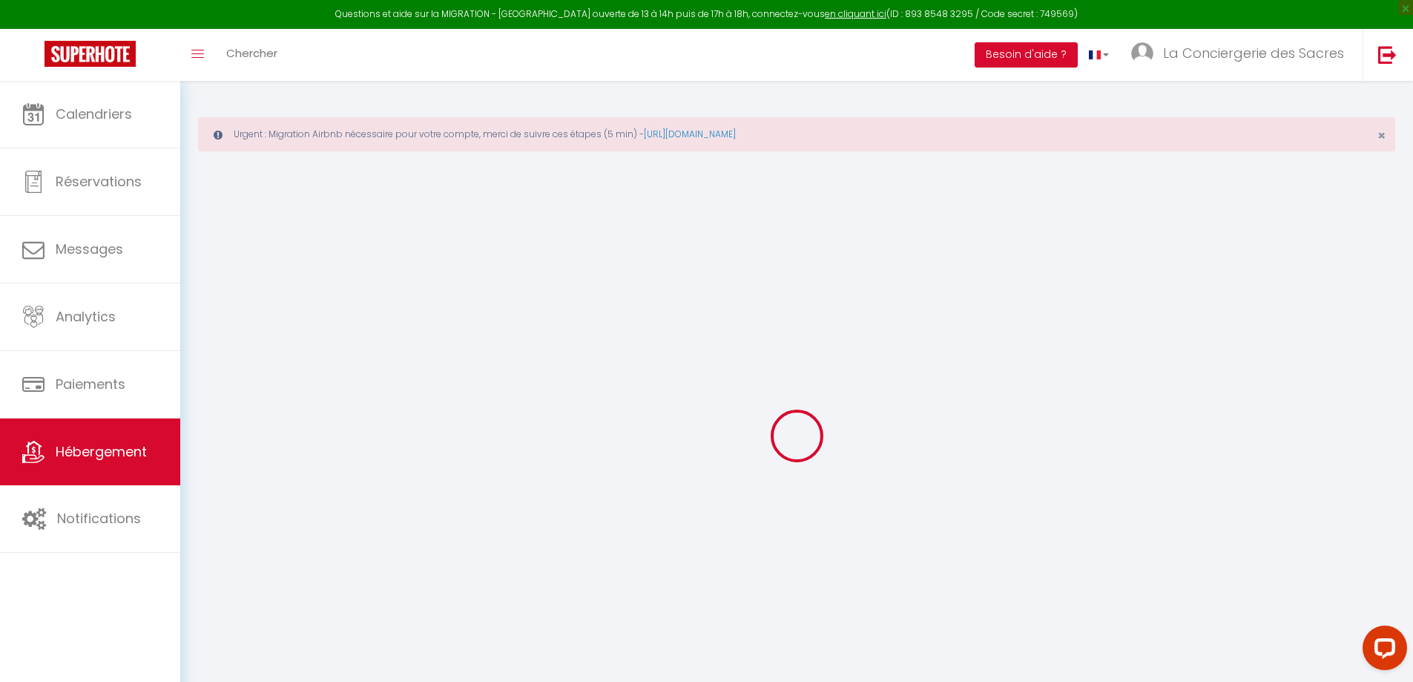
select select "17:00"
select select
select select "11:00"
select select "15"
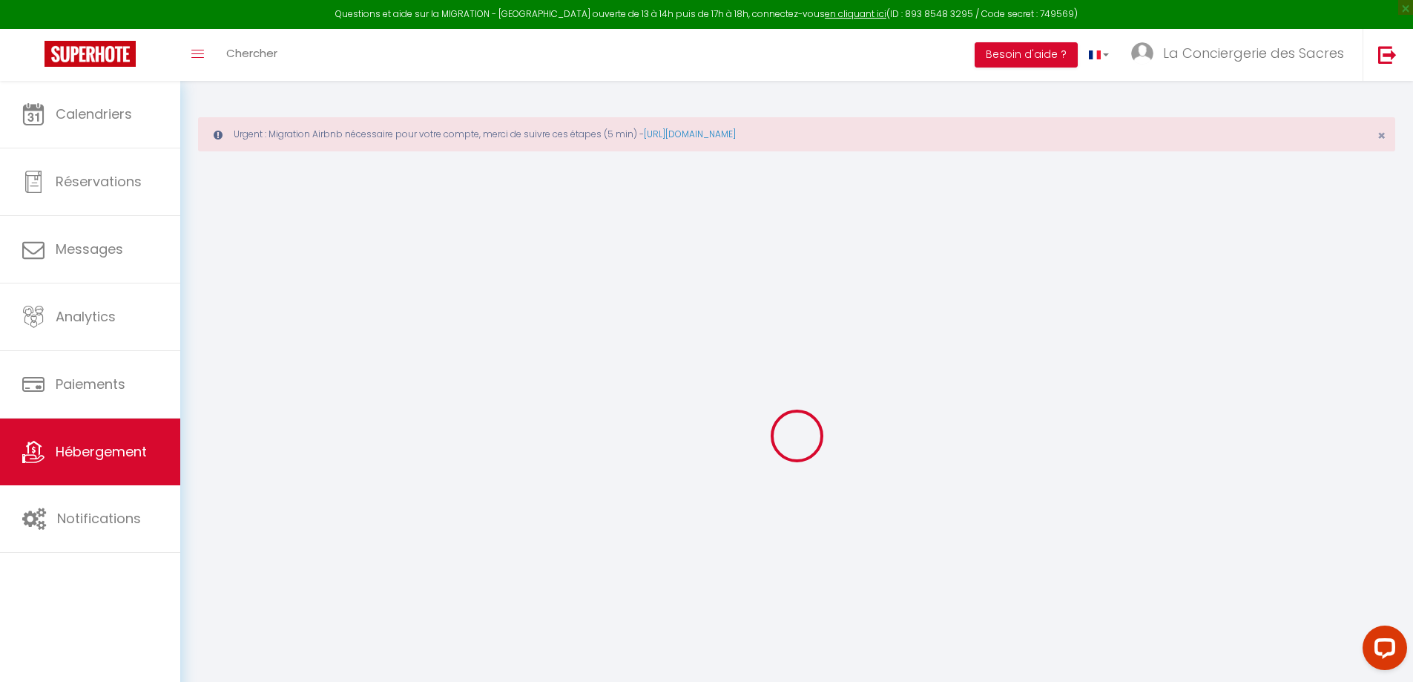
select select "12:00"
select select
checkbox input "false"
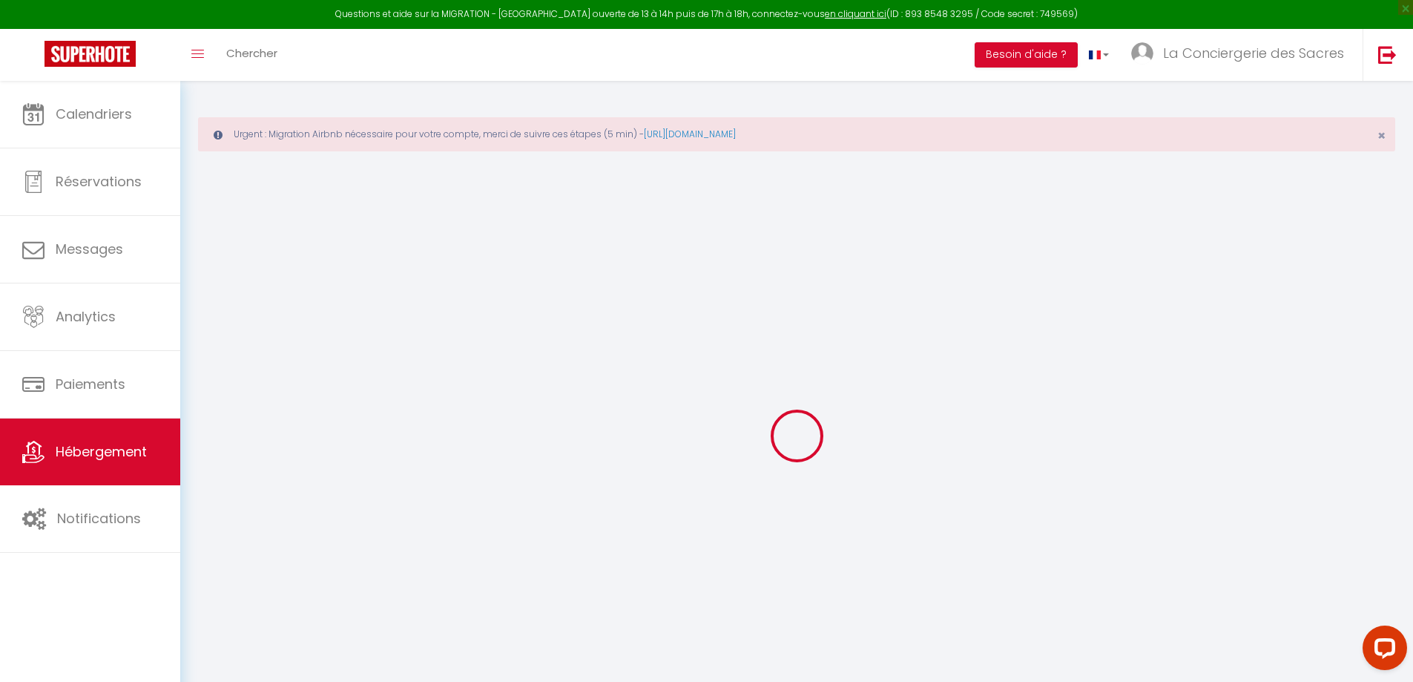
checkbox input "false"
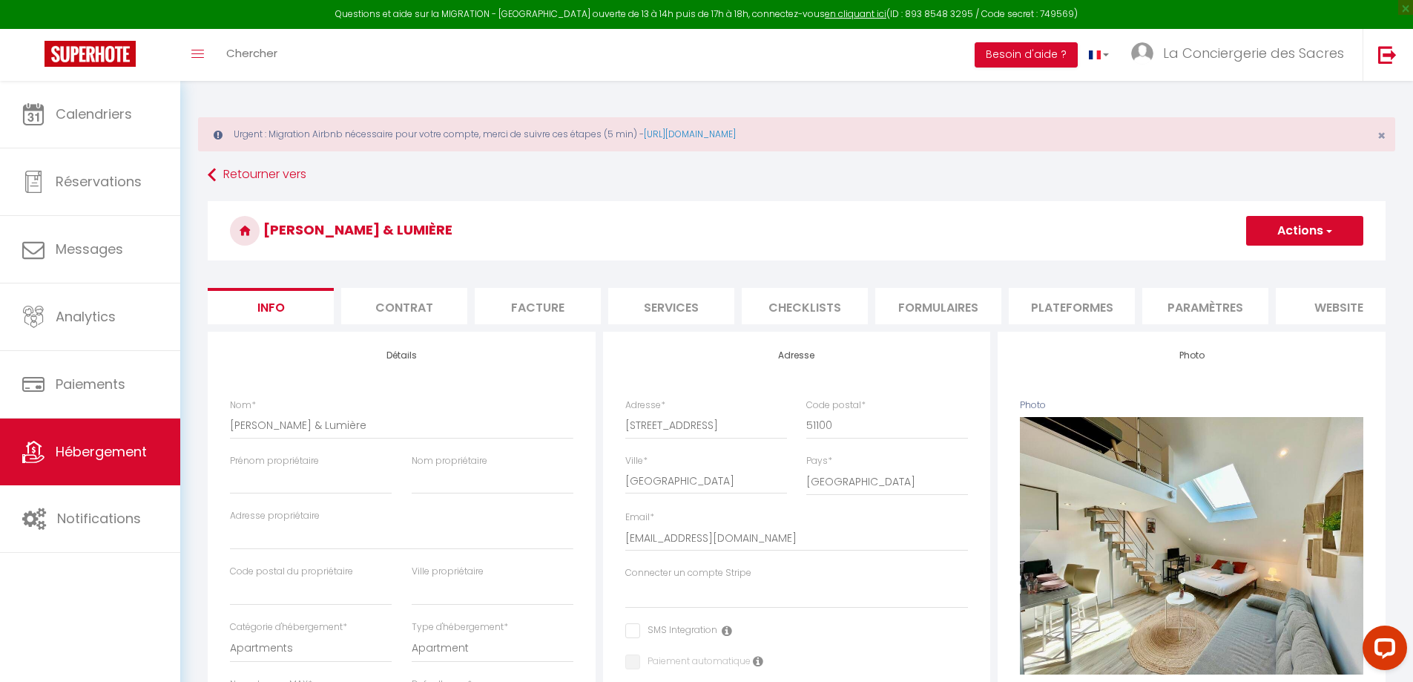
select select
checkbox input "false"
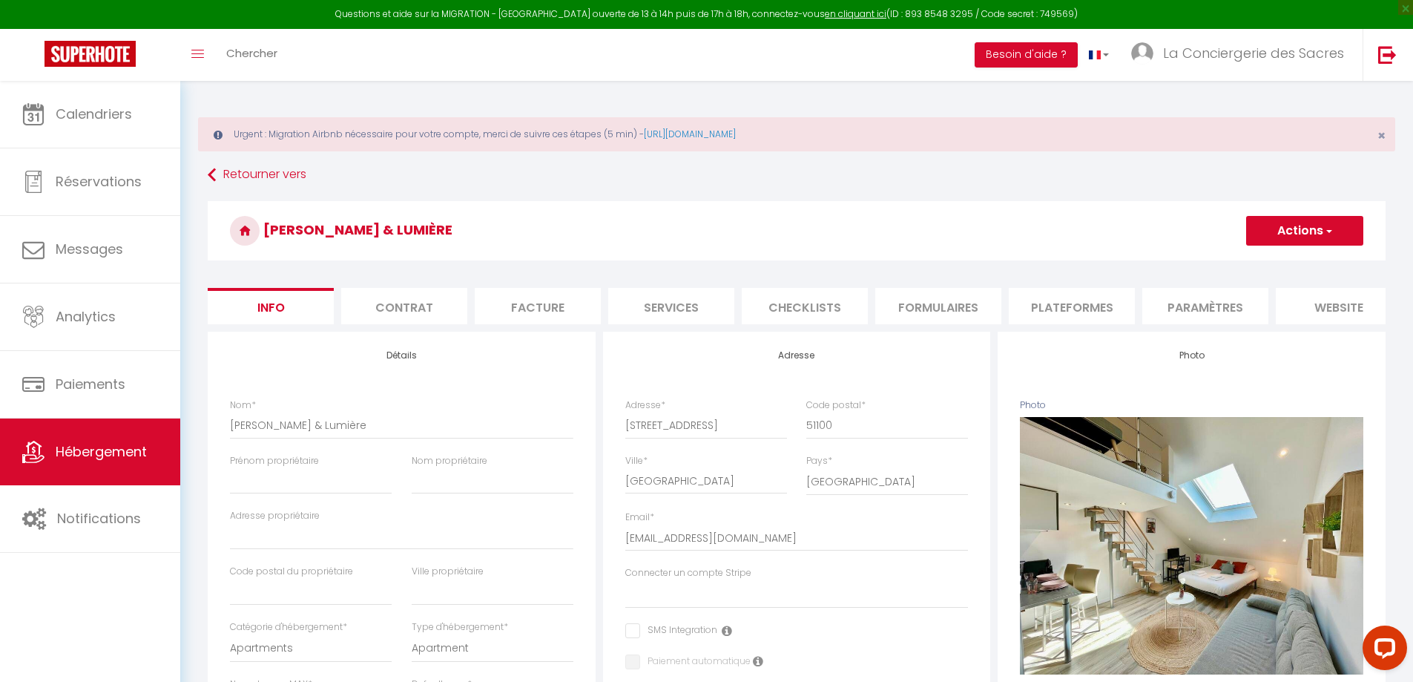
checkbox input "false"
select select "5370-1231662960996363130"
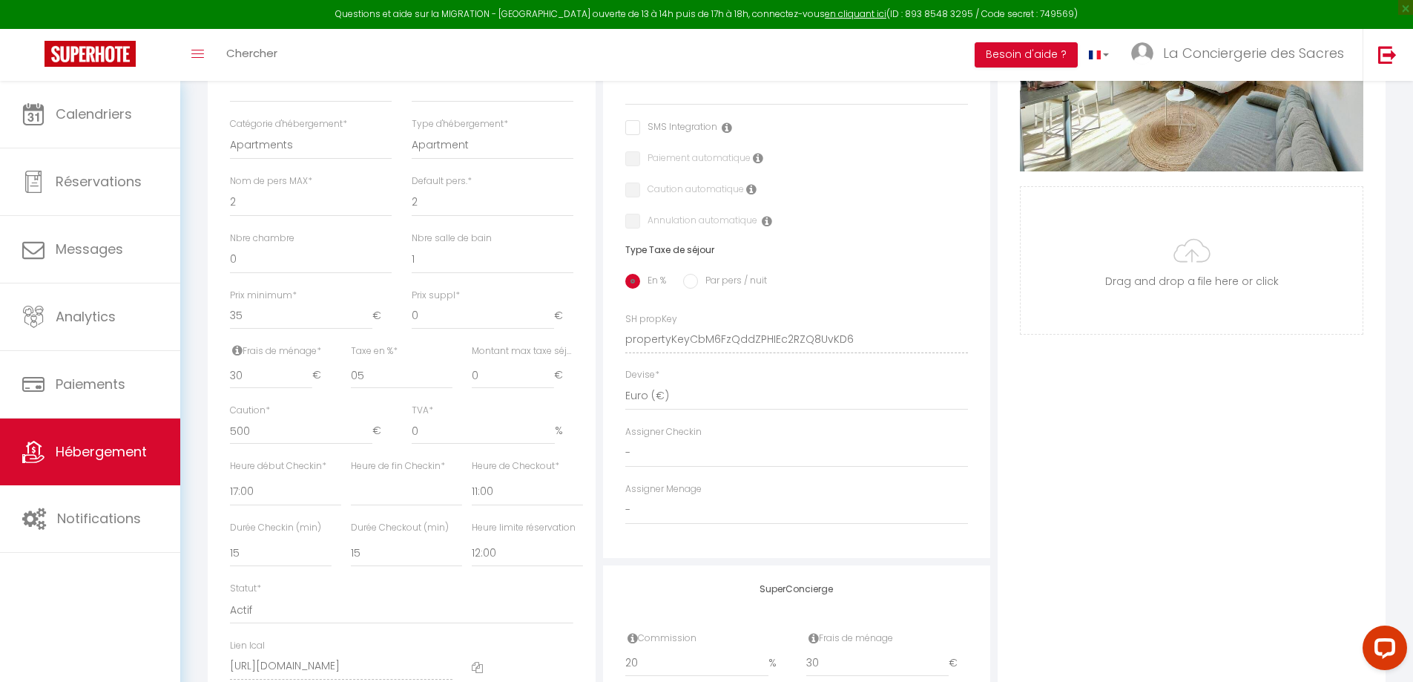
scroll to position [180, 0]
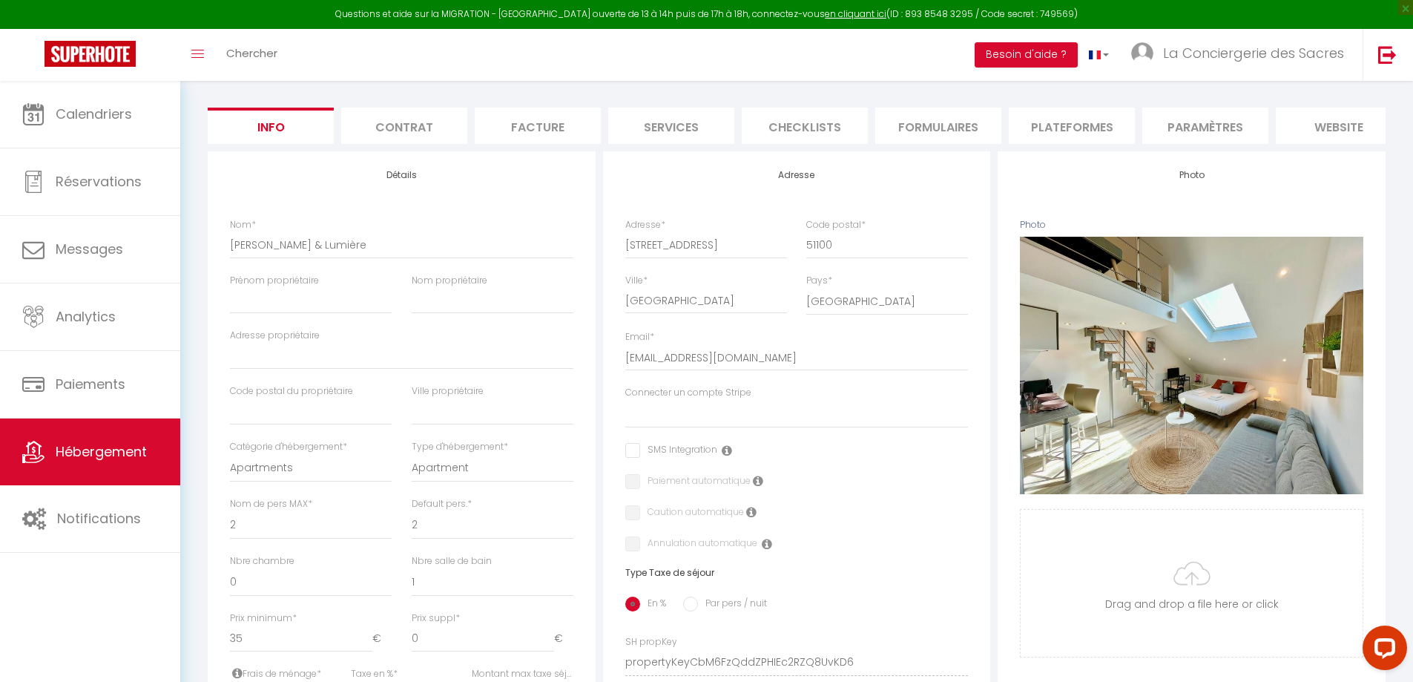
click at [1059, 124] on li "Plateformes" at bounding box center [1072, 126] width 126 height 36
select select
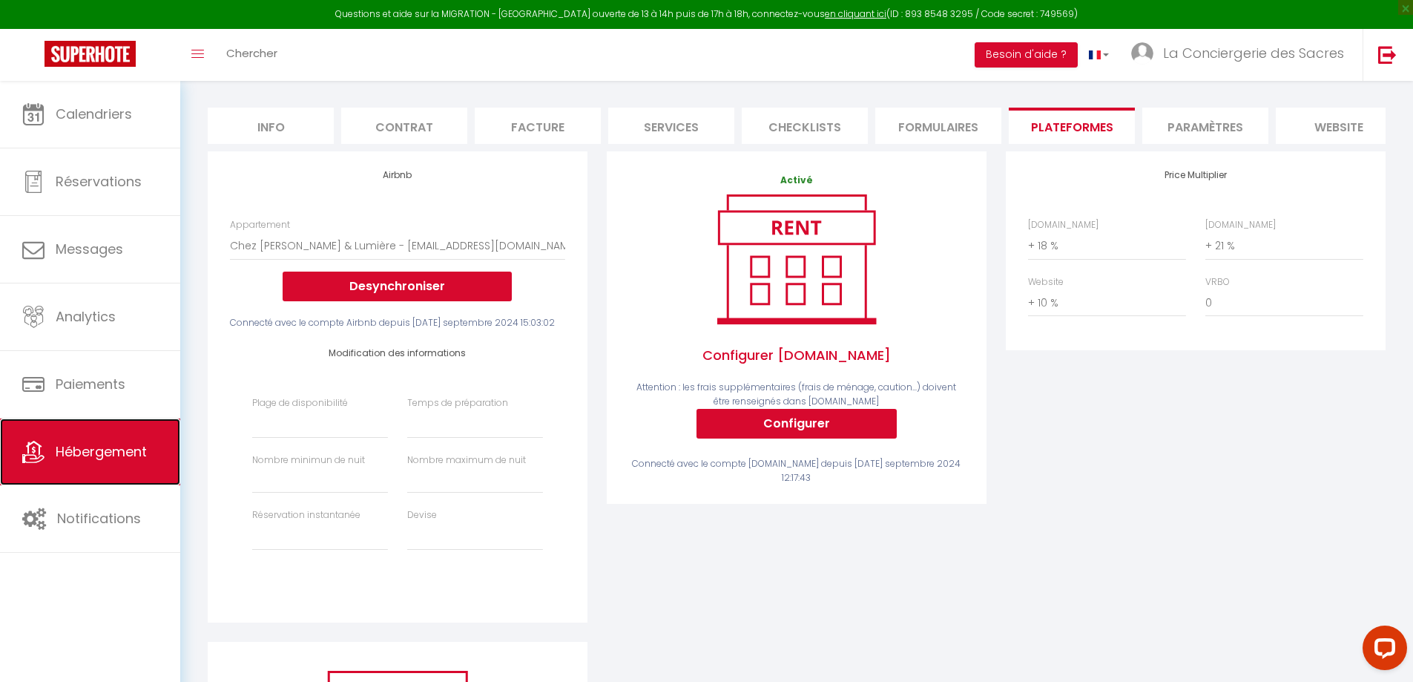
click at [104, 445] on span "Hébergement" at bounding box center [101, 451] width 91 height 19
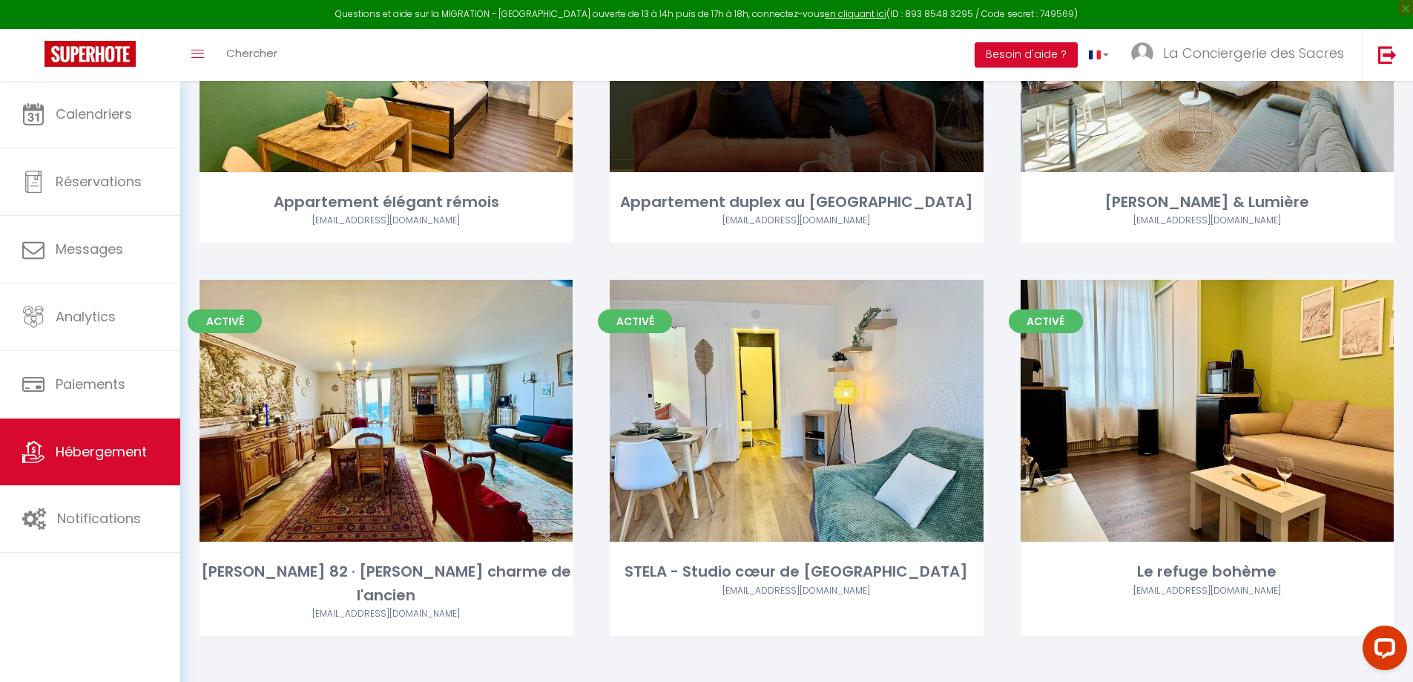
scroll to position [352, 0]
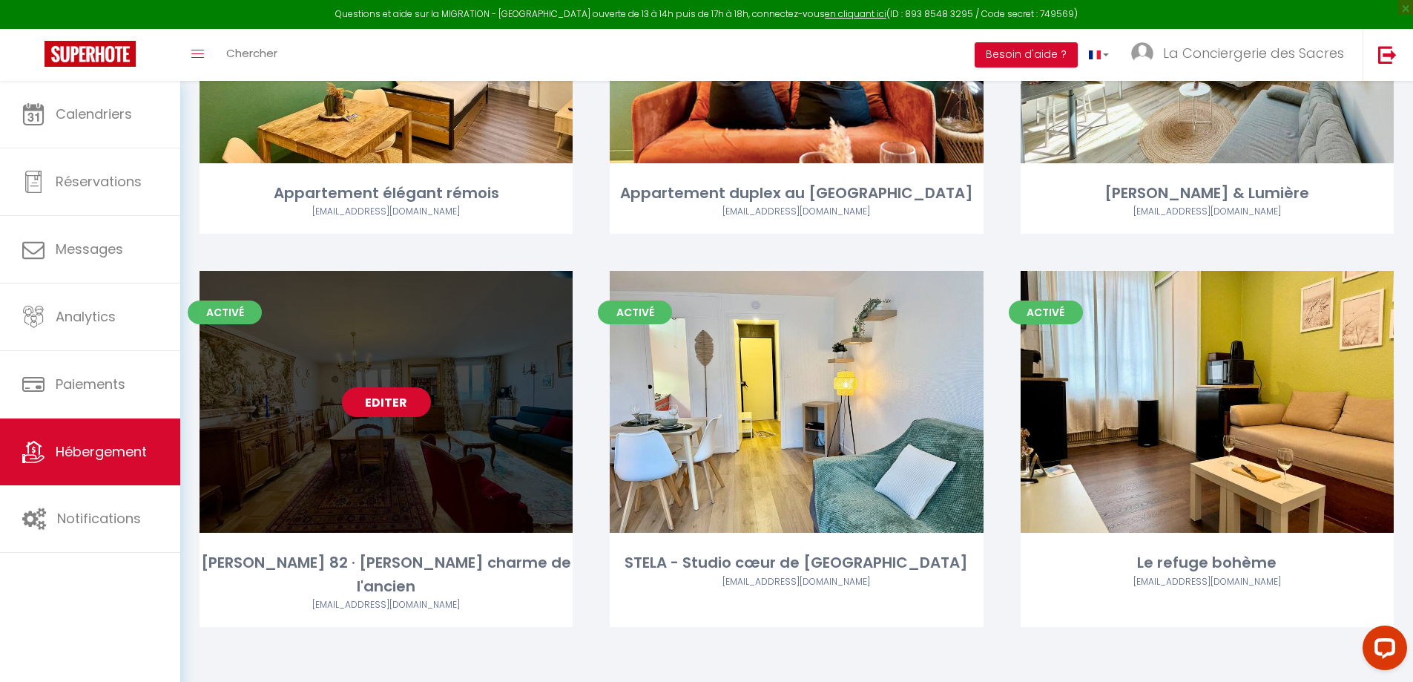
click at [374, 398] on link "Editer" at bounding box center [386, 402] width 89 height 30
click at [384, 404] on link "Editer" at bounding box center [386, 402] width 89 height 30
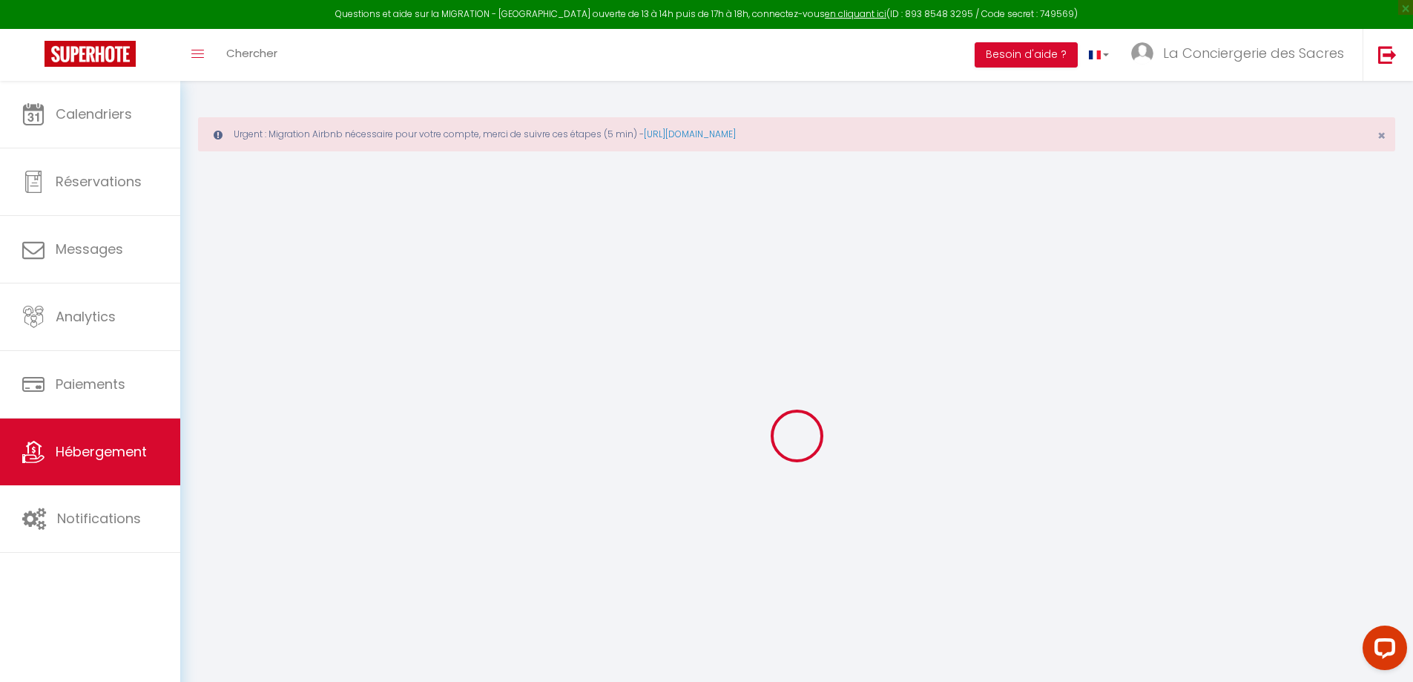
select select "17:00"
select select
select select "11:00"
select select "15"
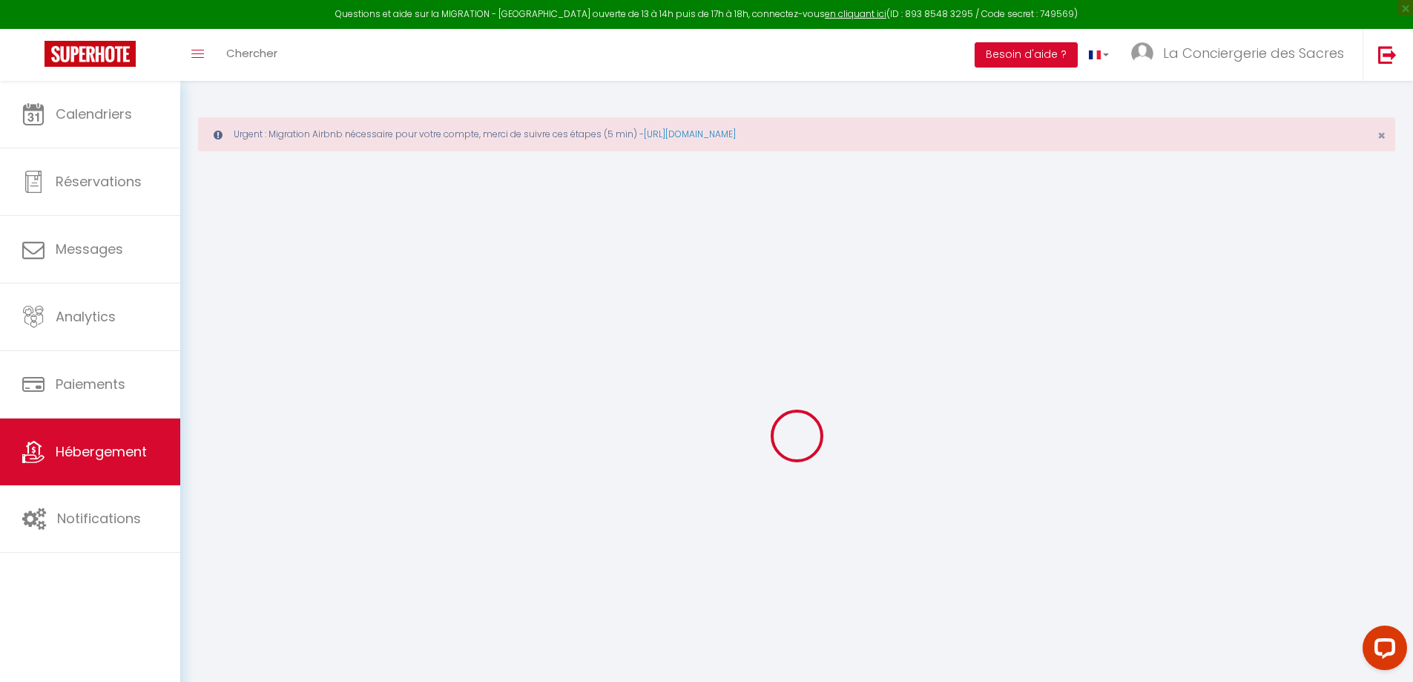
select select "12:00"
select select
checkbox input "false"
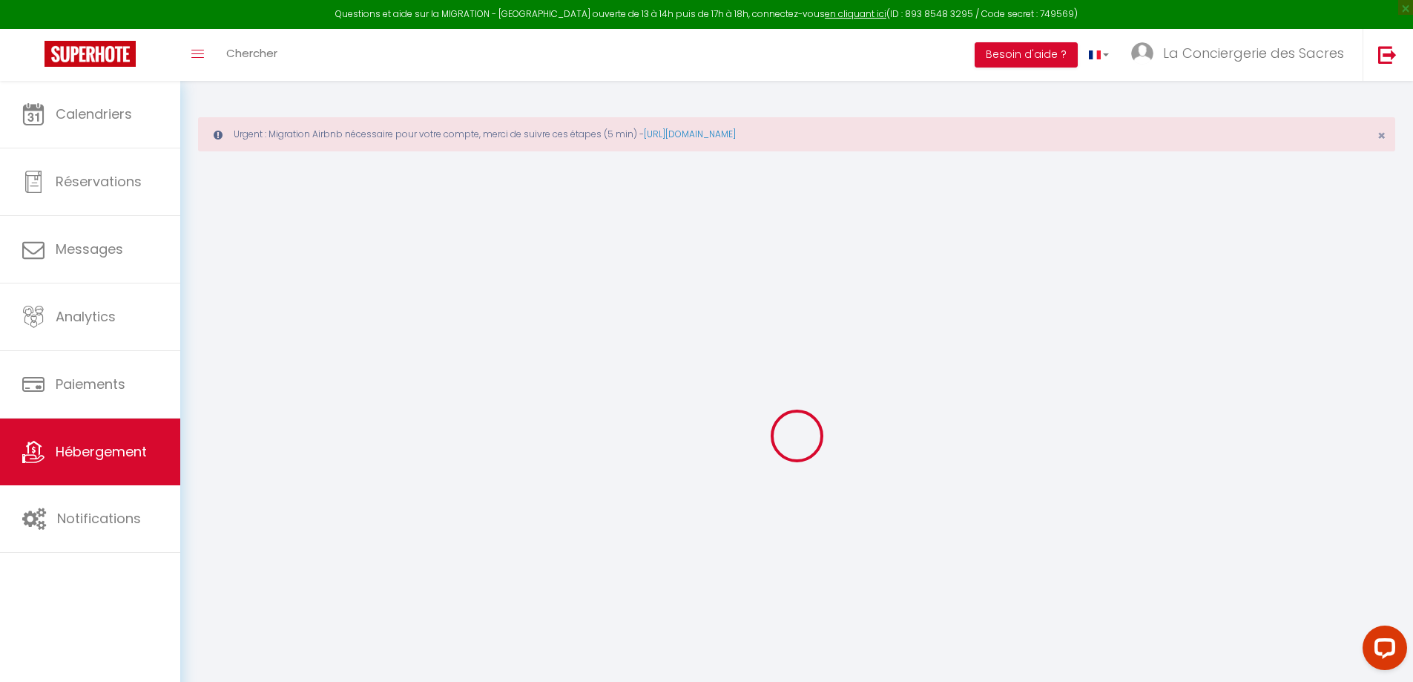
checkbox input "false"
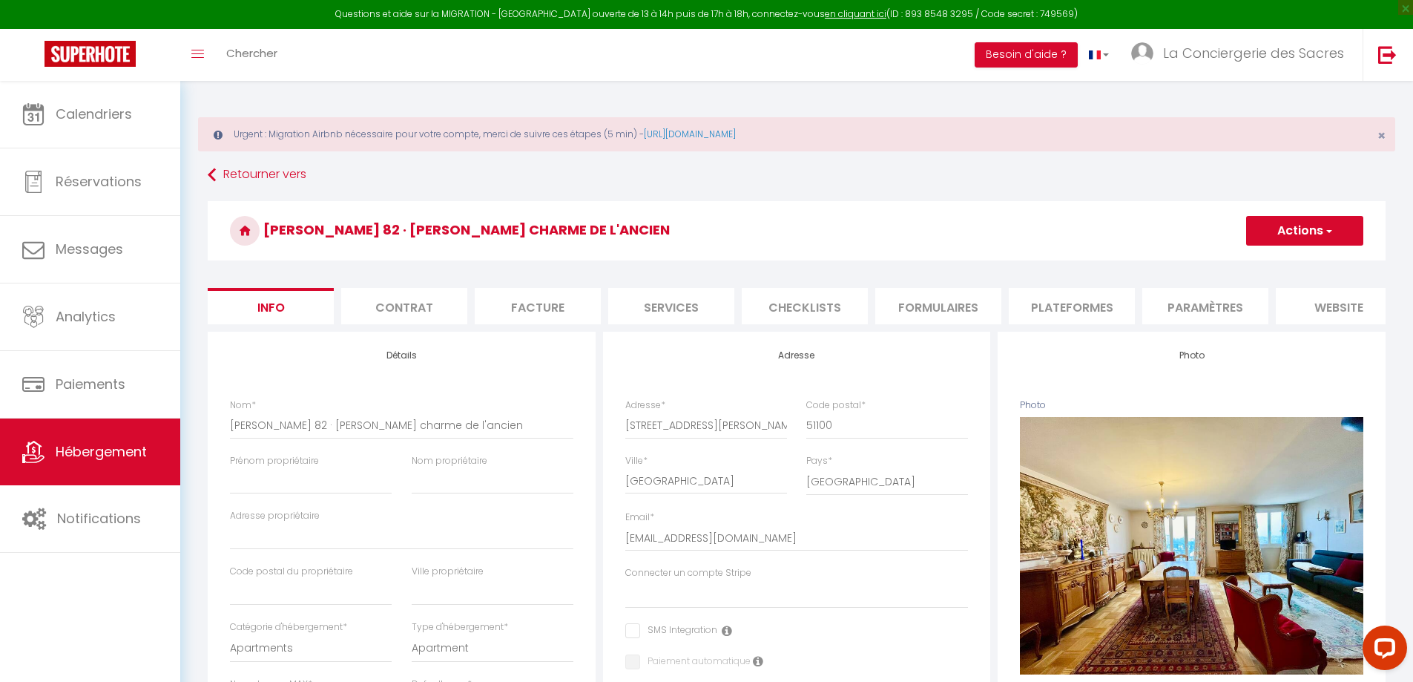
select select
checkbox input "false"
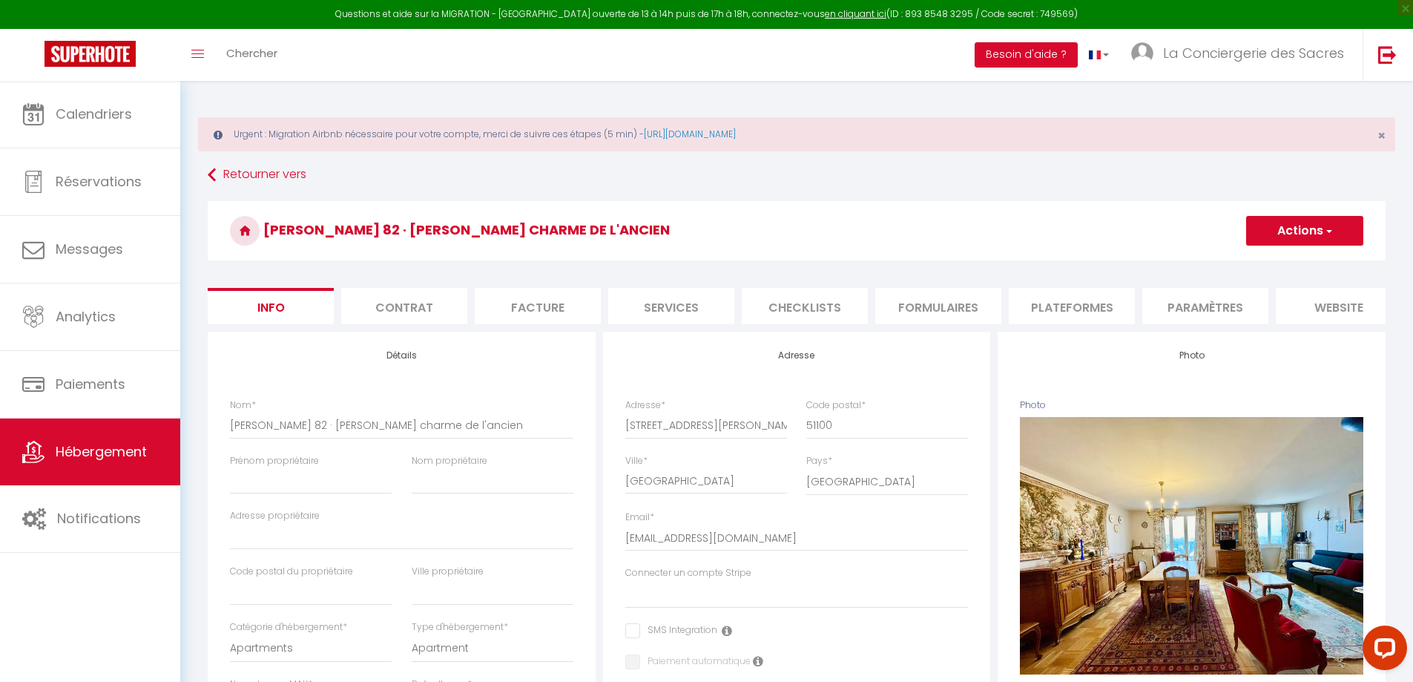
checkbox input "false"
click at [1078, 303] on li "Plateformes" at bounding box center [1072, 306] width 126 height 36
select select
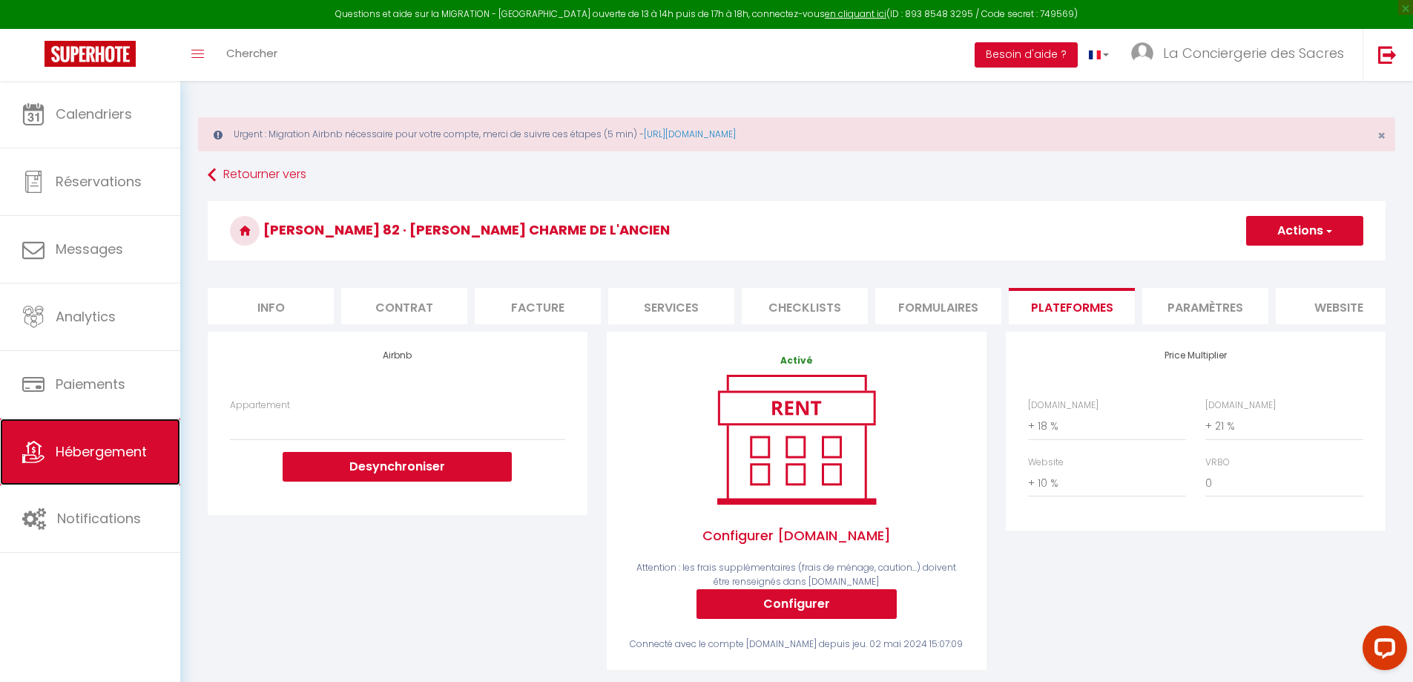
click at [74, 450] on span "Hébergement" at bounding box center [101, 451] width 91 height 19
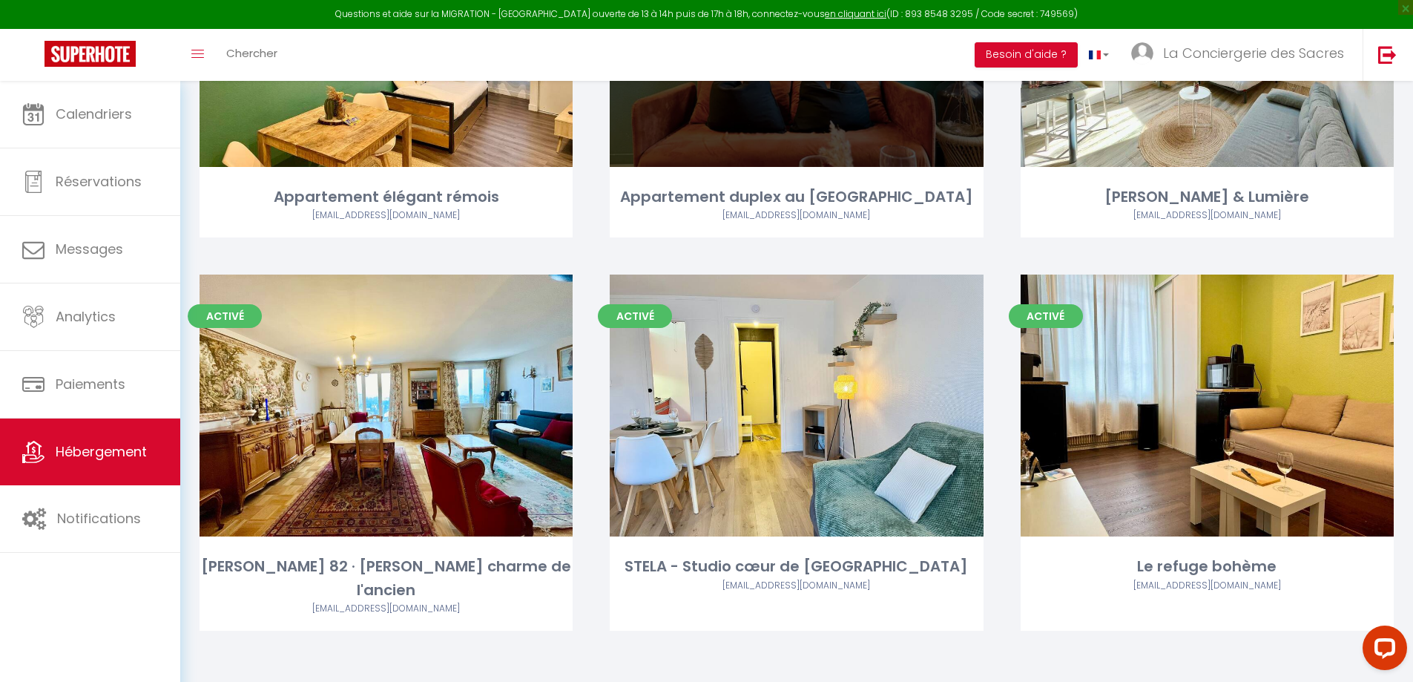
scroll to position [352, 0]
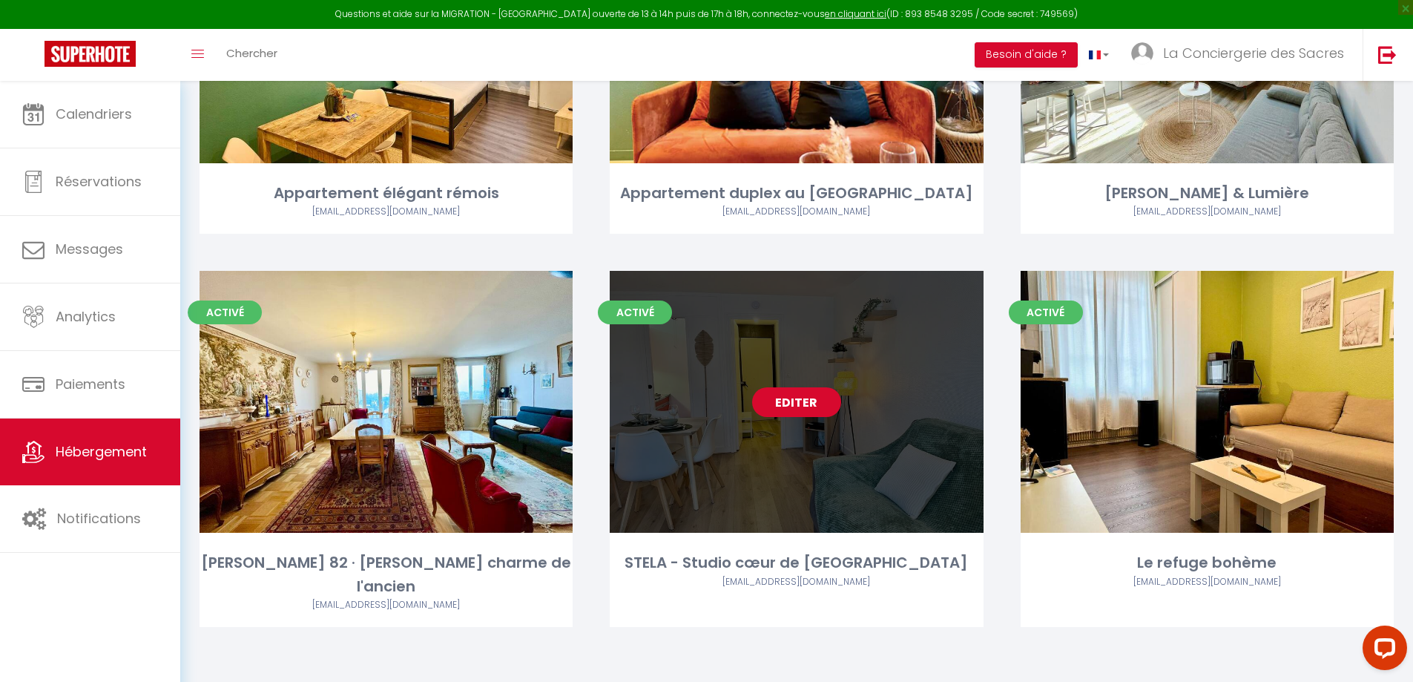
click at [800, 398] on link "Editer" at bounding box center [796, 402] width 89 height 30
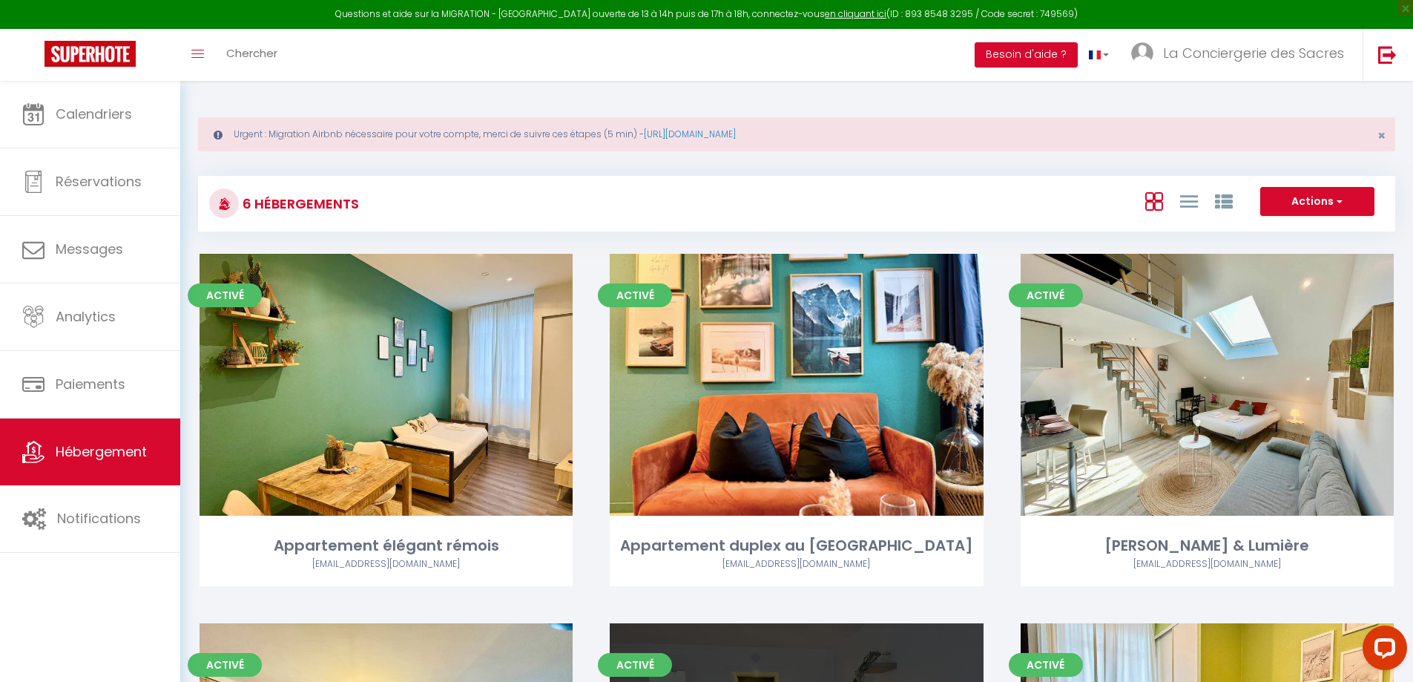
select select "3"
select select "2"
select select "1"
select select
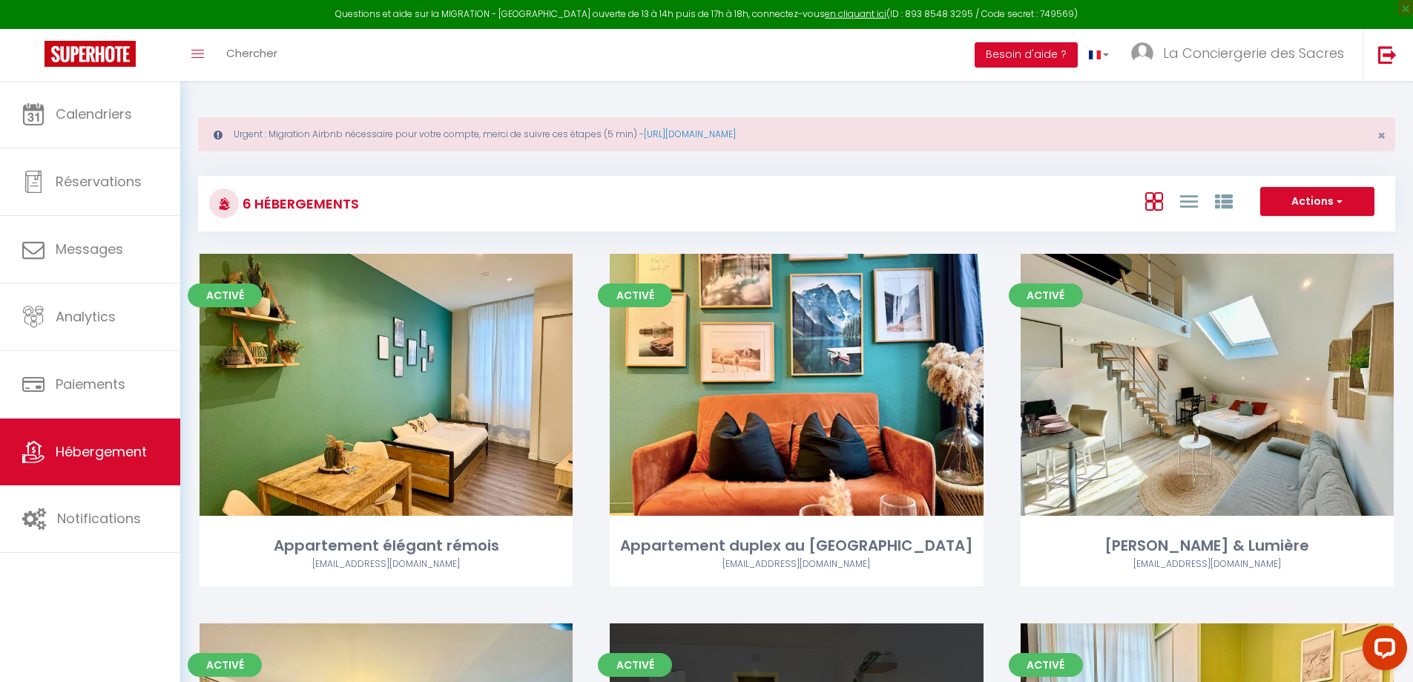
select select "28"
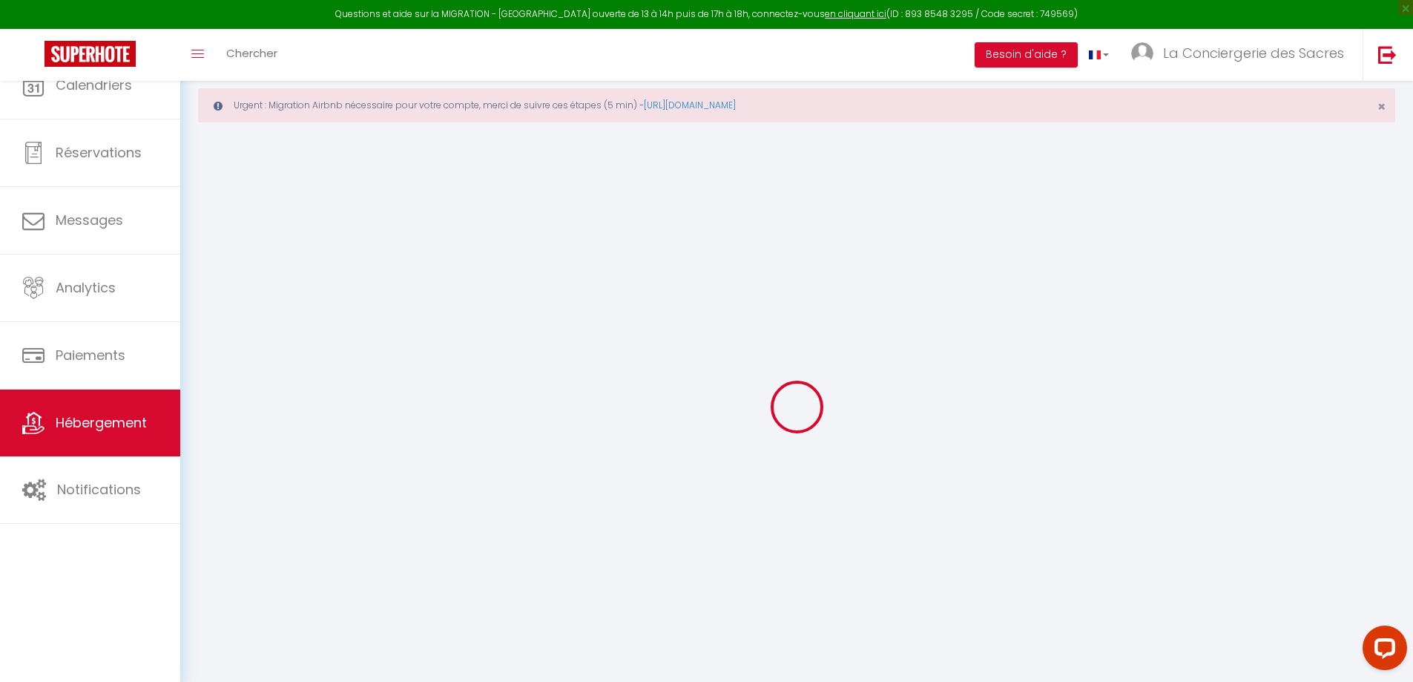
select select
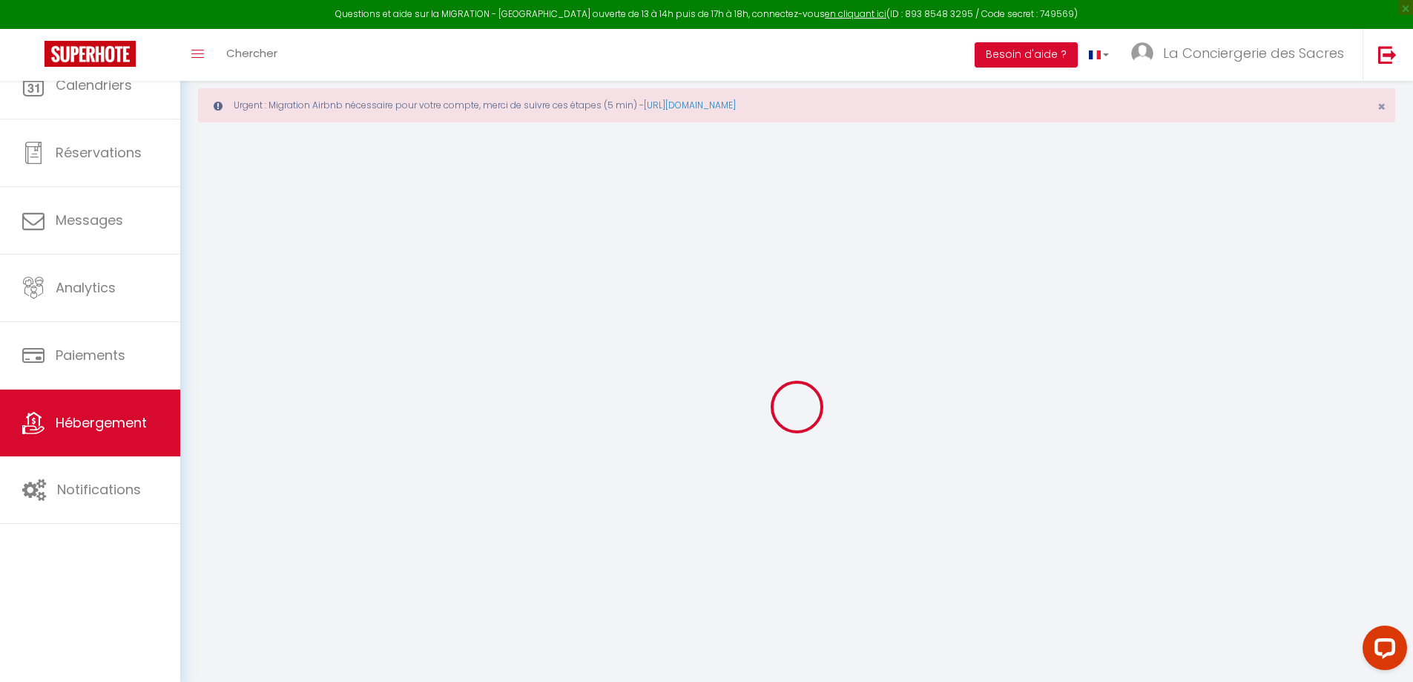
select select
checkbox input "false"
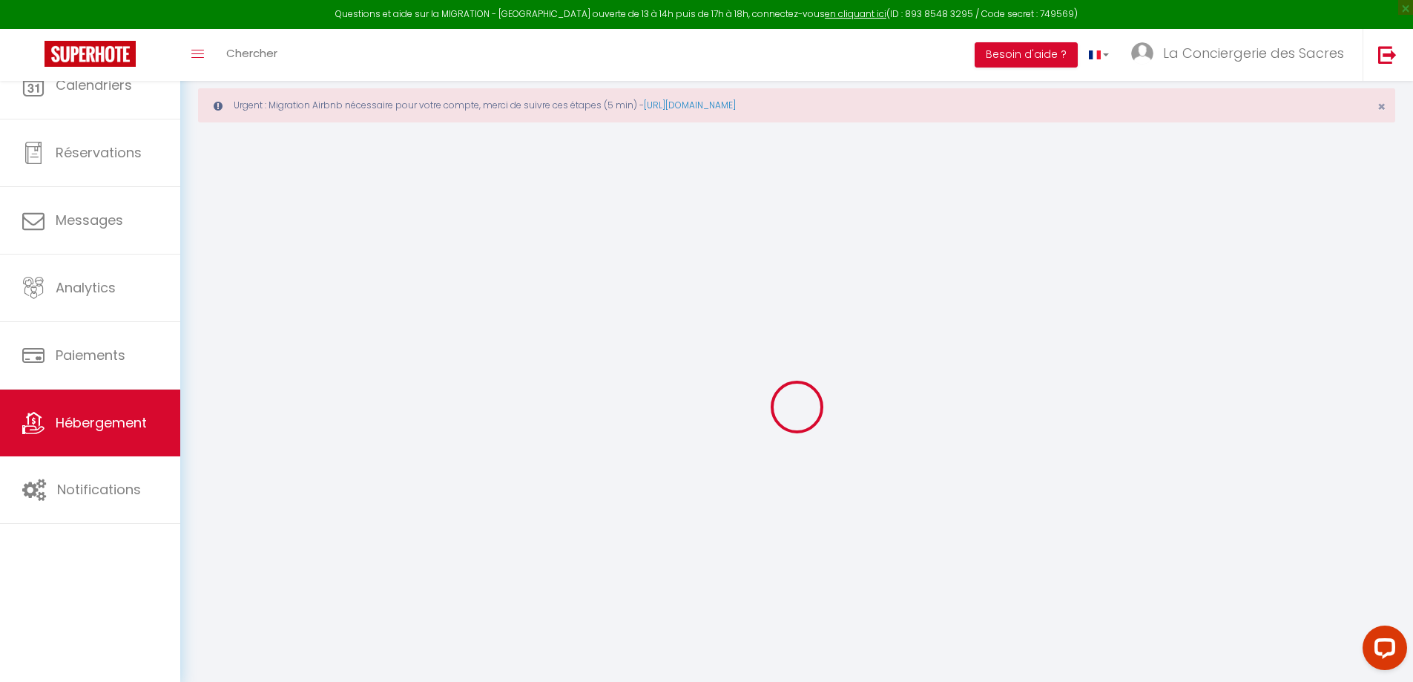
select select
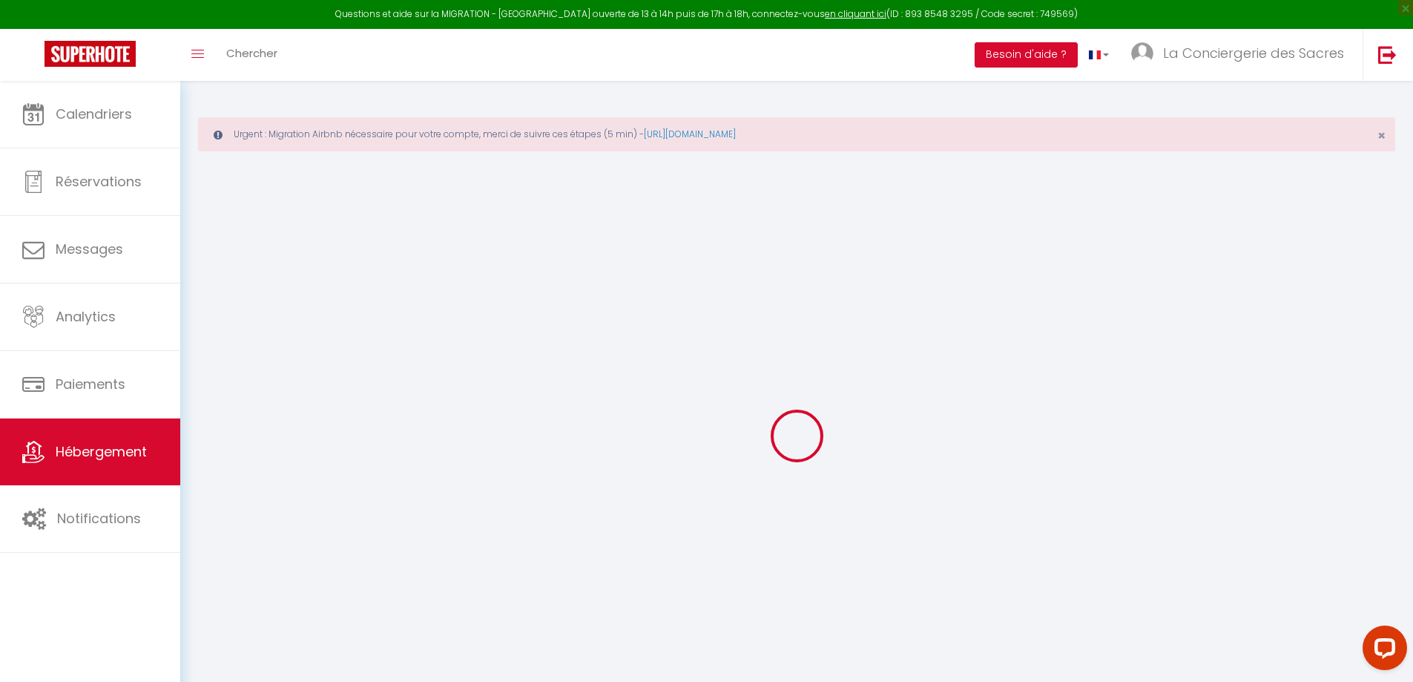
select select
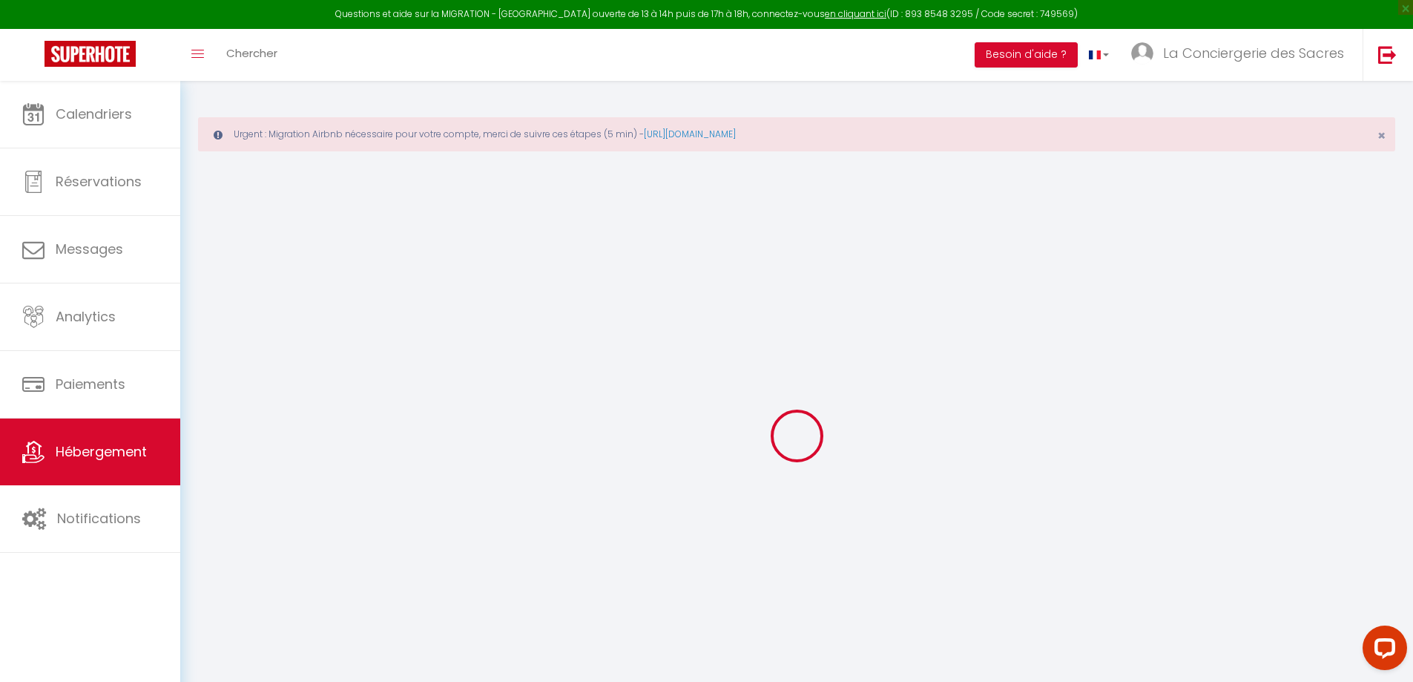
select select
checkbox input "false"
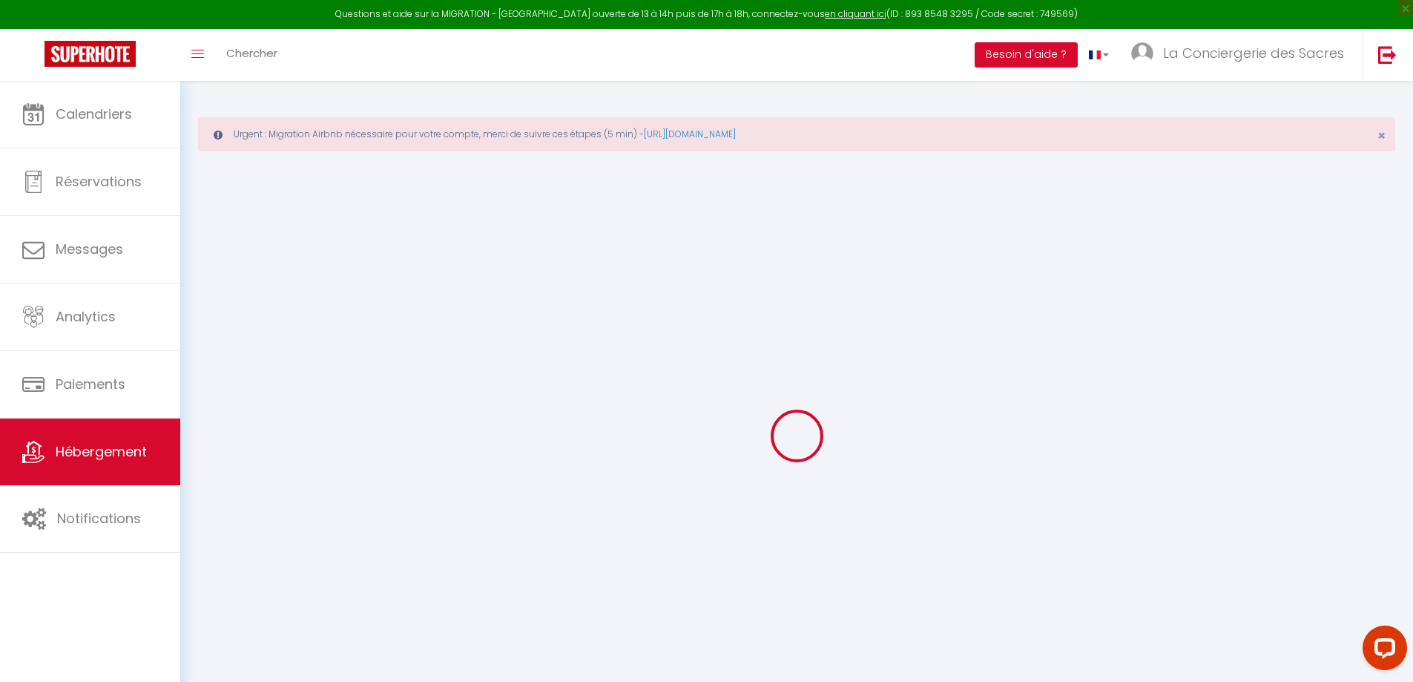
select select
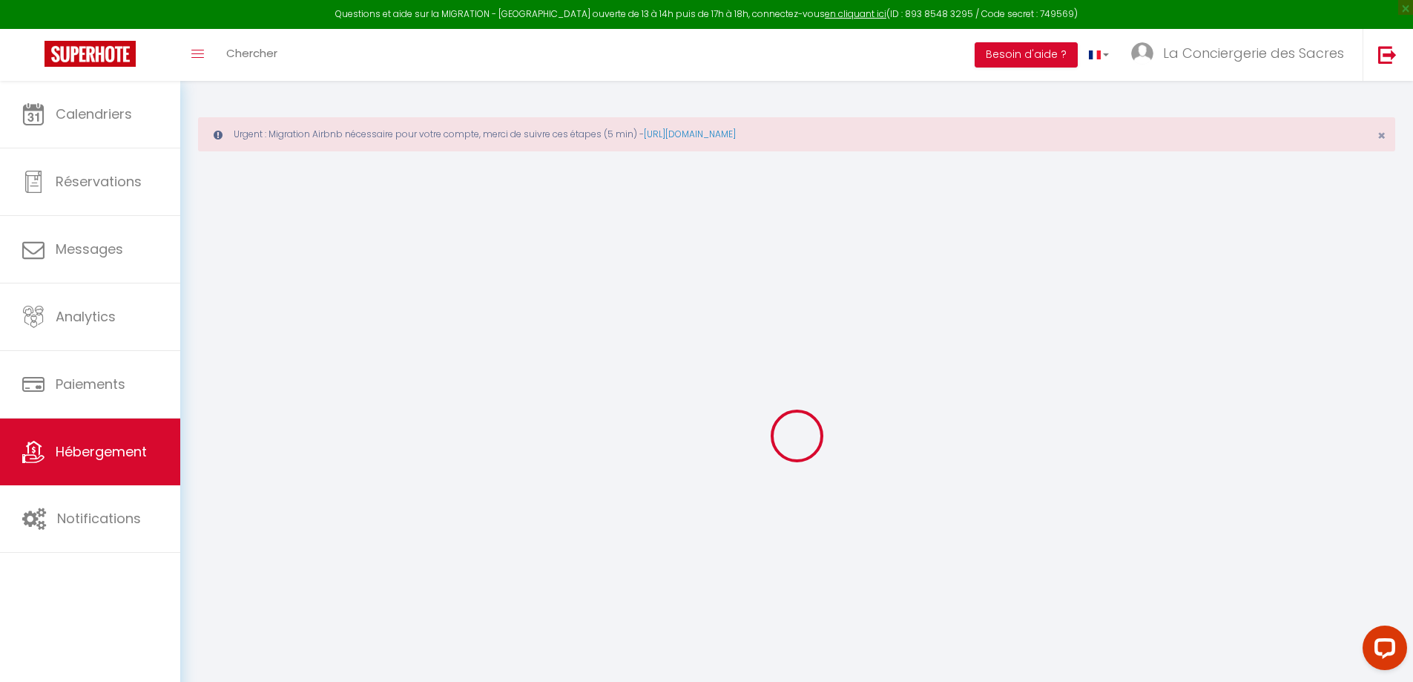
select select
checkbox input "false"
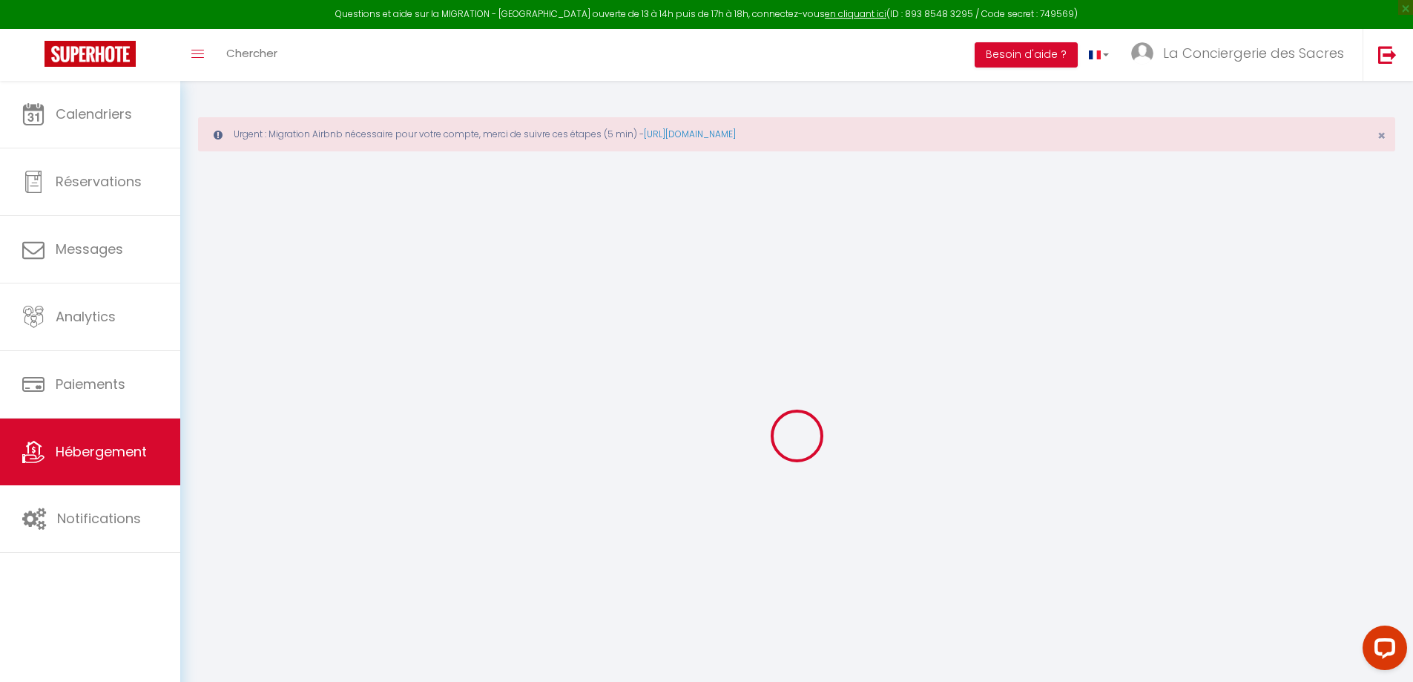
checkbox input "false"
select select
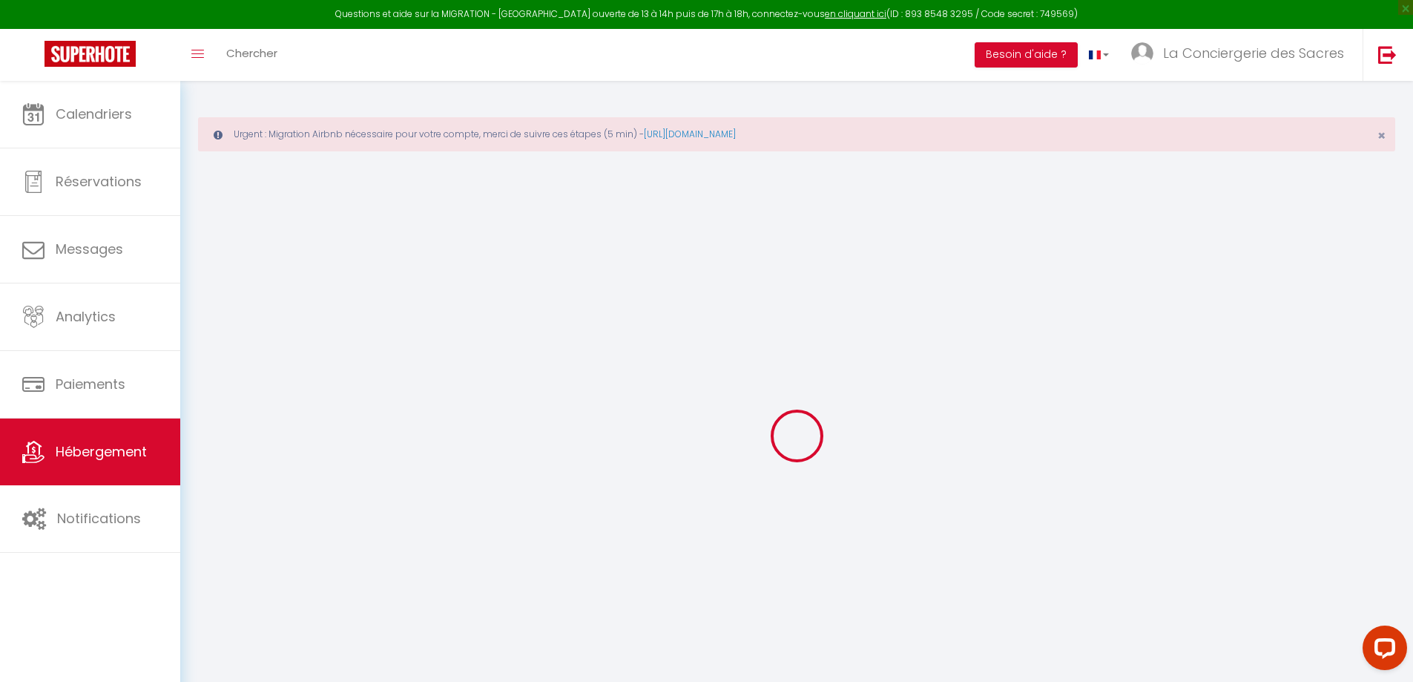
select select
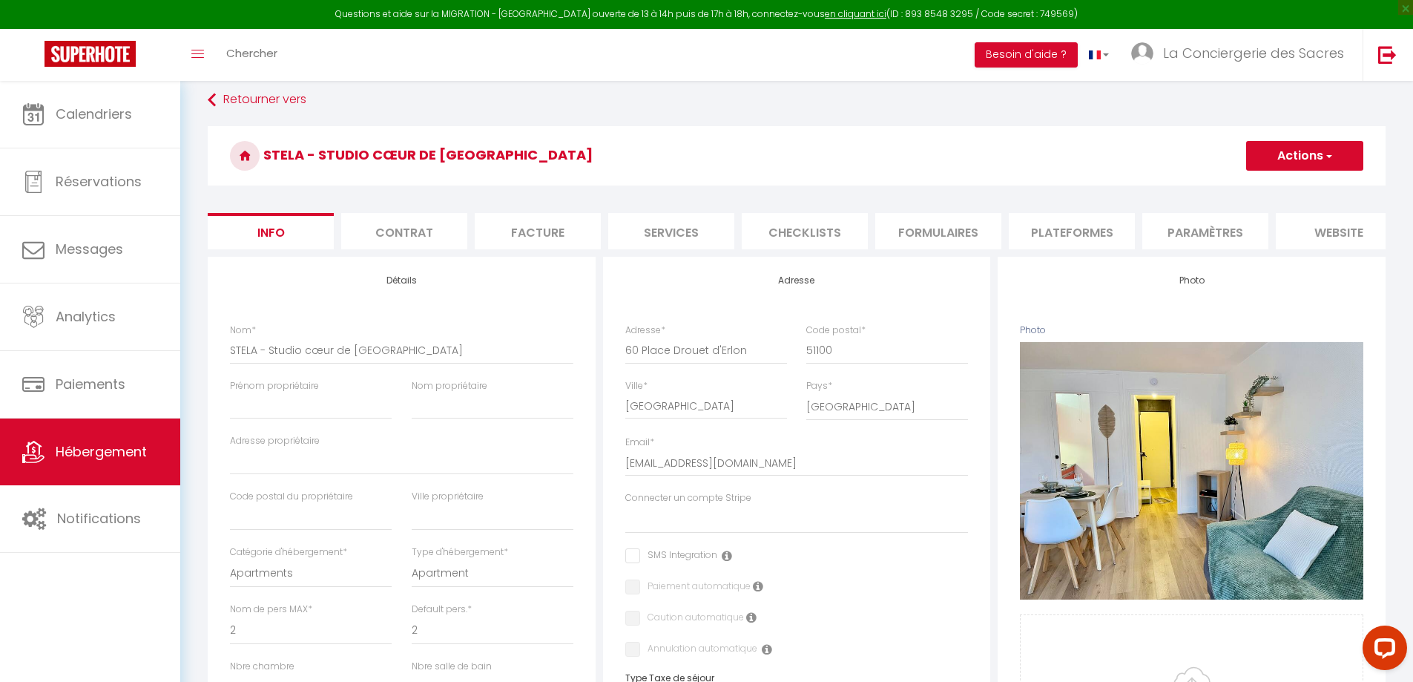
scroll to position [74, 0]
click at [1043, 229] on li "Plateformes" at bounding box center [1072, 232] width 126 height 36
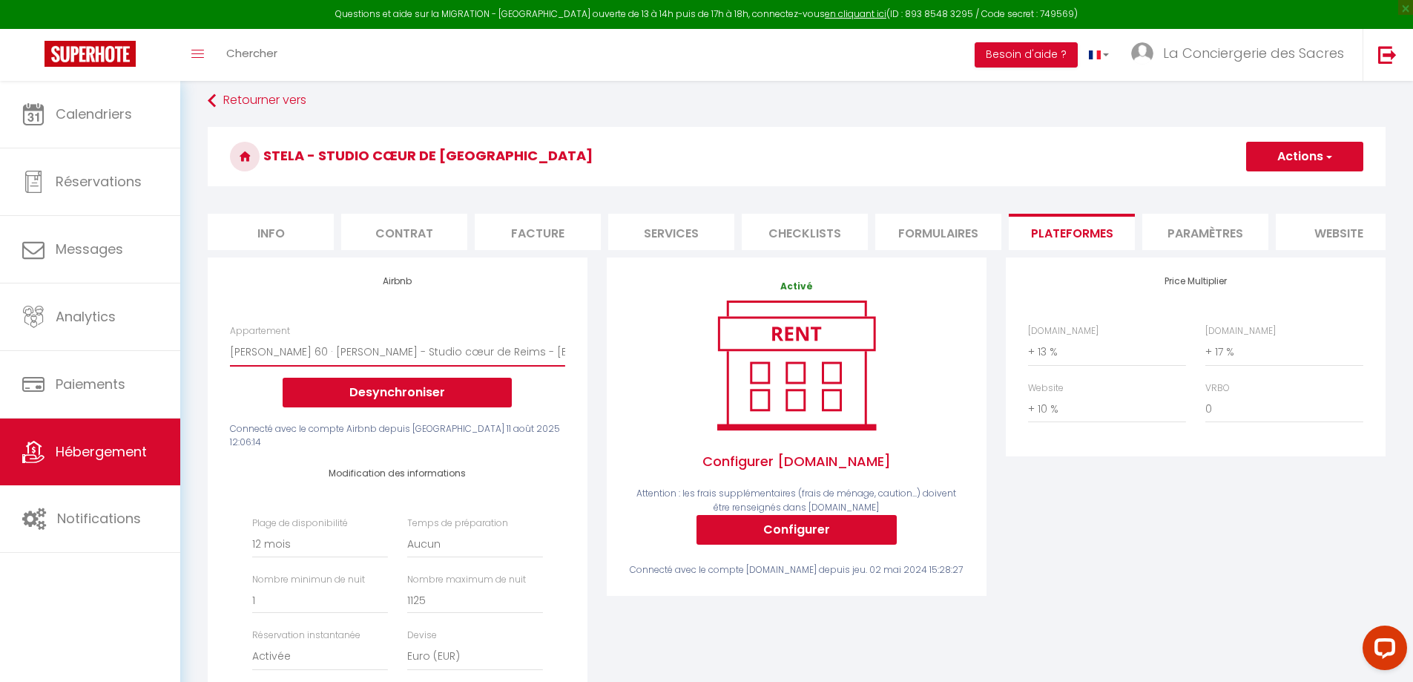
click at [544, 361] on select "LAON 89 · Suite Laon Reims proche gare - manu.maximilien@gmail.com MARTINET ERL…" at bounding box center [397, 352] width 335 height 28
click at [571, 501] on div "Modification des informations Plage de disponibilité Date indisponible par defa…" at bounding box center [397, 587] width 355 height 274
click at [548, 366] on select "LAON 89 · Suite Laon Reims proche gare - manu.maximilien@gmail.com MARTINET ERL…" at bounding box center [397, 352] width 335 height 28
click at [588, 299] on div "Airbnb Appartement LAON 89 · Suite Laon Reims proche gare - manu.maximilien@gma…" at bounding box center [397, 499] width 387 height 484
click at [91, 450] on span "Hébergement" at bounding box center [101, 451] width 91 height 19
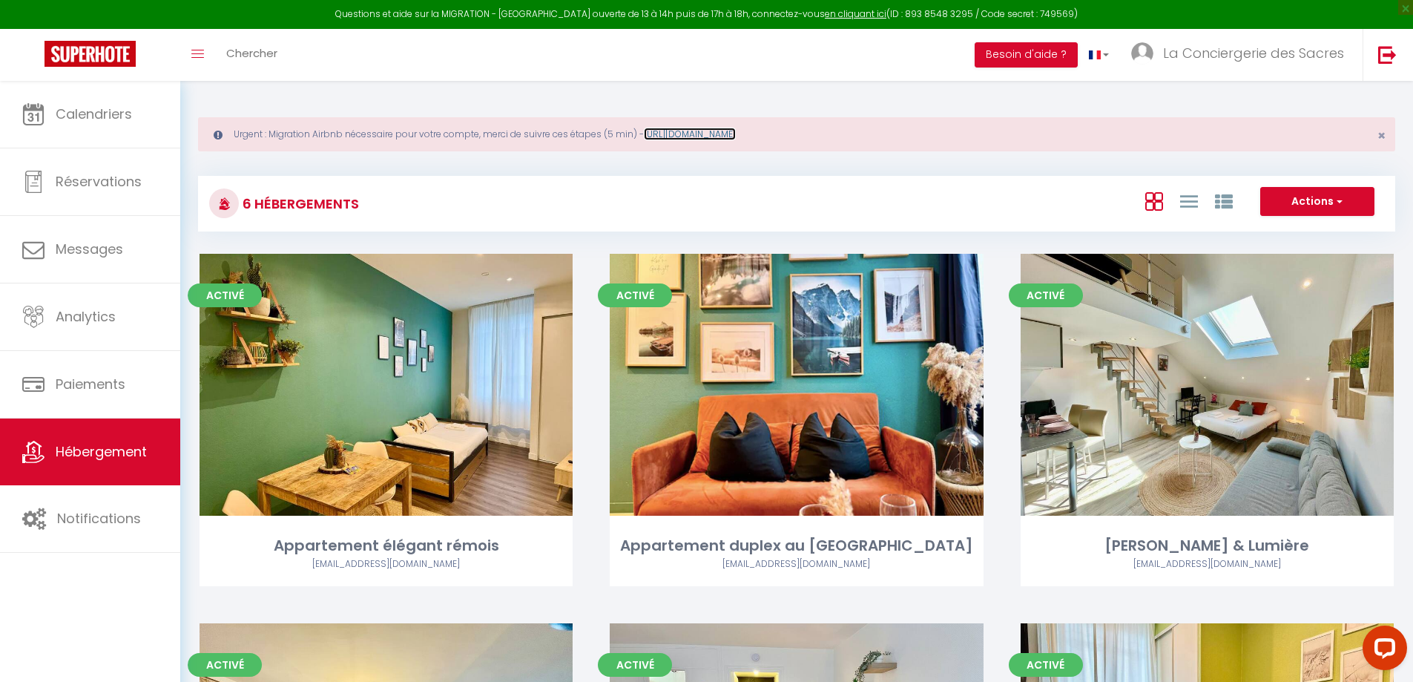
click at [736, 134] on link "[URL][DOMAIN_NAME]" at bounding box center [690, 134] width 92 height 13
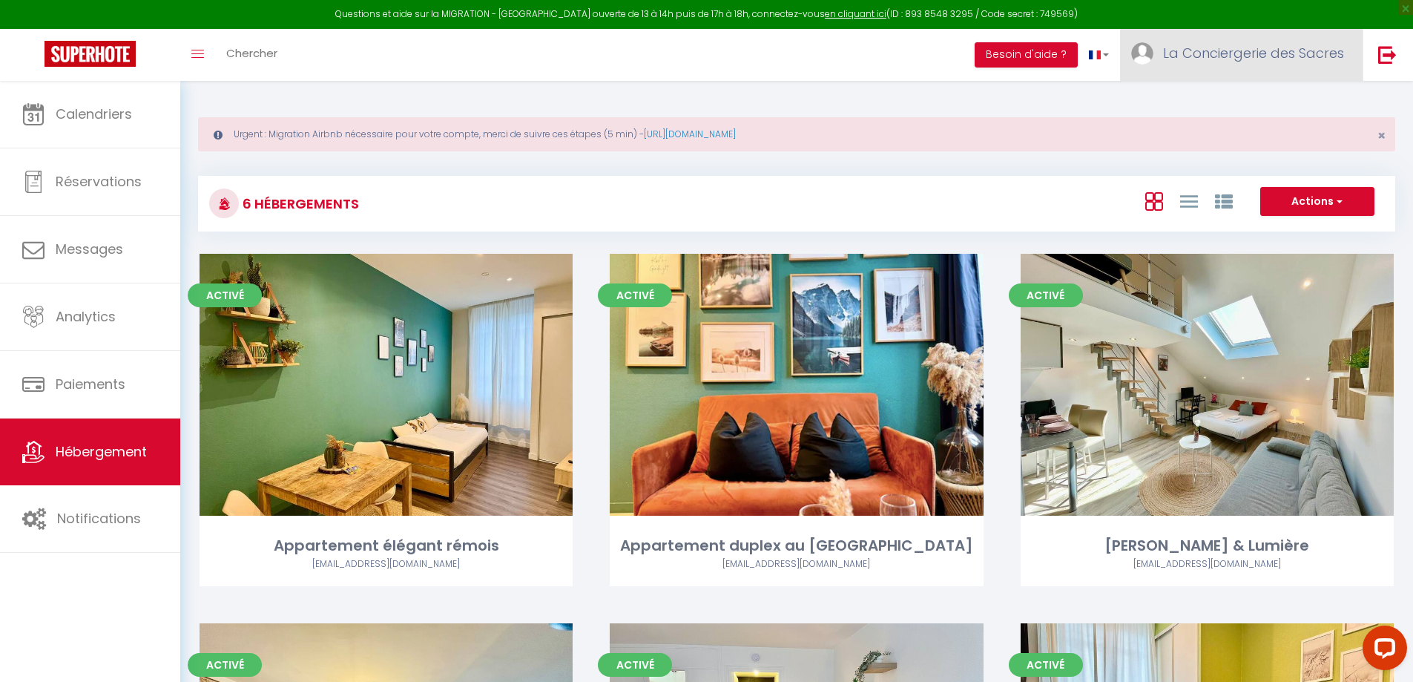
click at [1269, 45] on span "La Conciergerie des Sacres" at bounding box center [1253, 53] width 181 height 19
click at [1281, 99] on link "Paramètres" at bounding box center [1304, 103] width 110 height 25
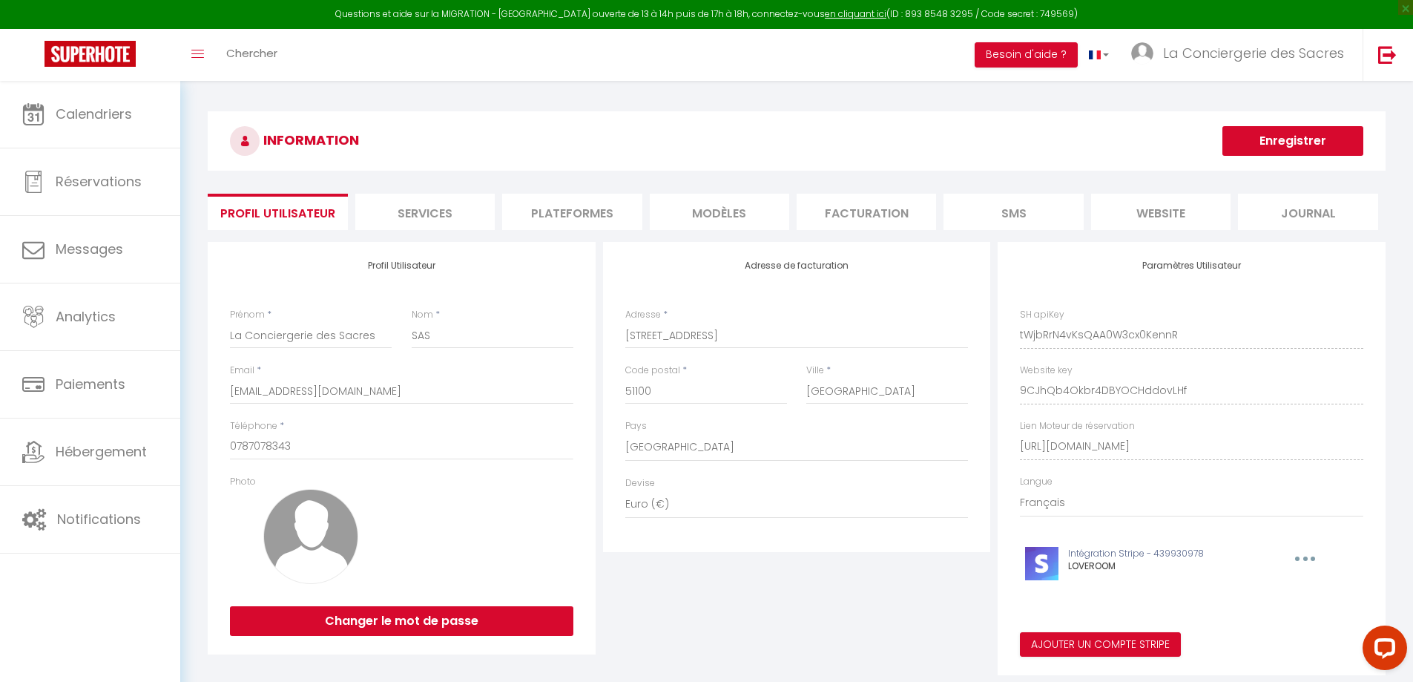
click at [583, 212] on li "Plateformes" at bounding box center [571, 212] width 139 height 36
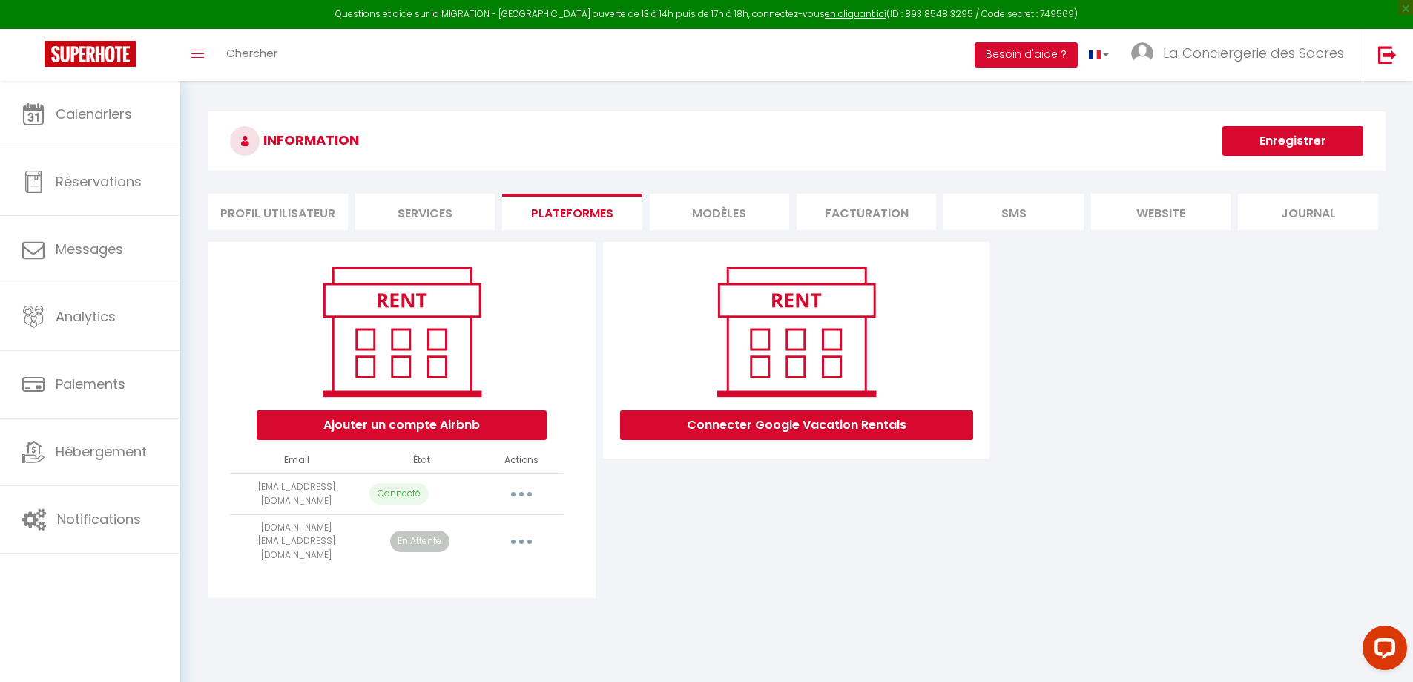
click at [381, 204] on li "Services" at bounding box center [424, 212] width 139 height 36
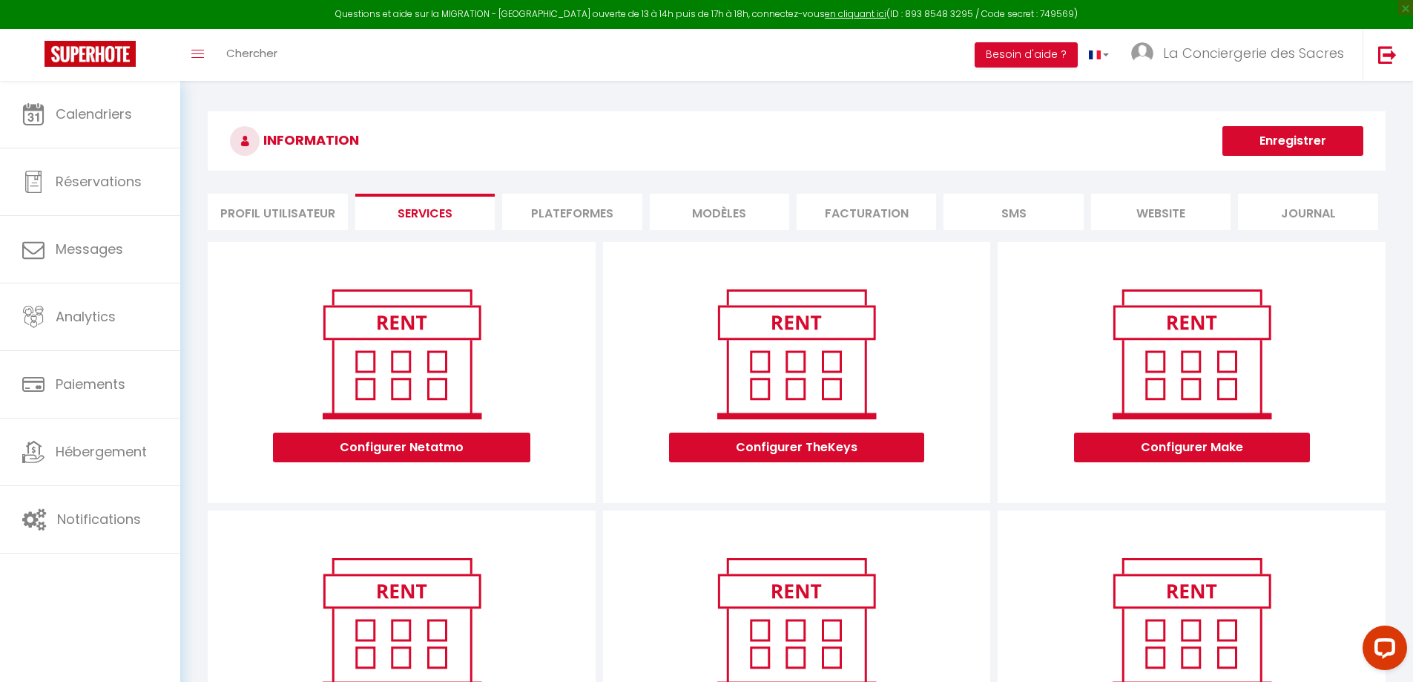
click at [560, 201] on li "Plateformes" at bounding box center [571, 212] width 139 height 36
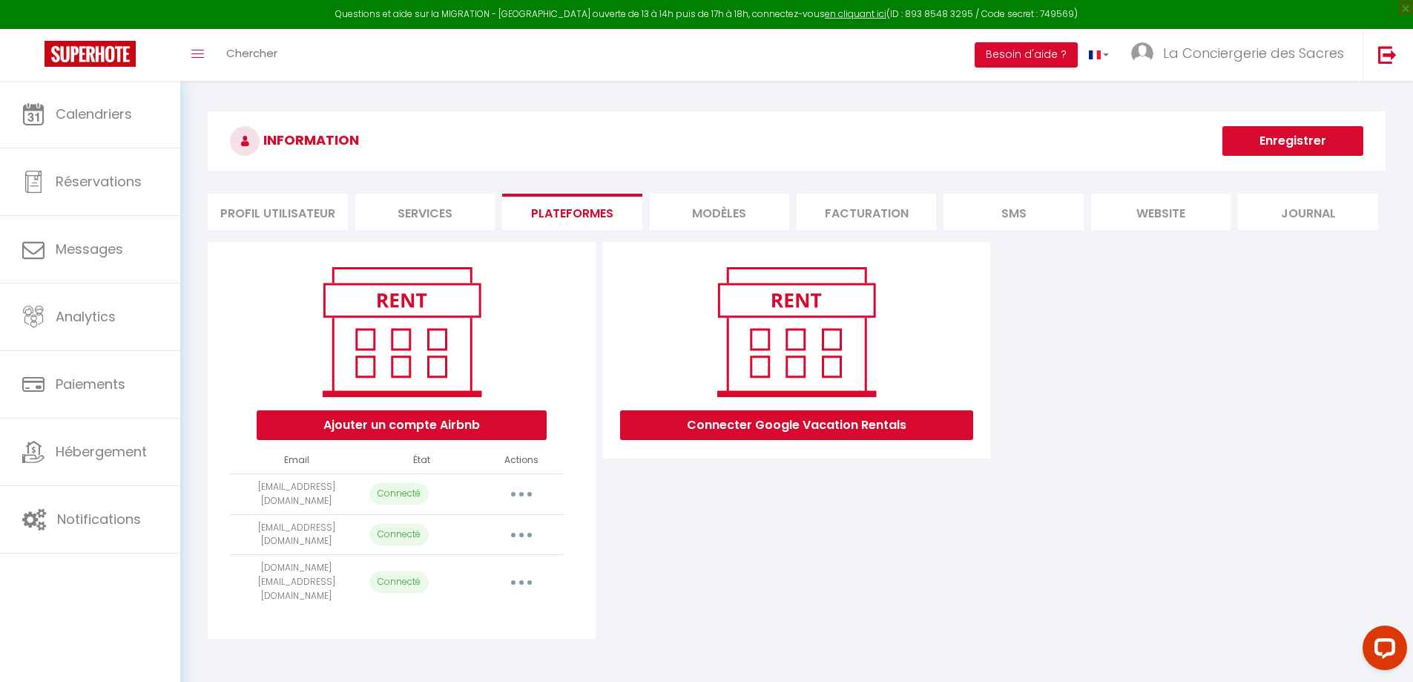
select select
select select "40307"
select select "40301"
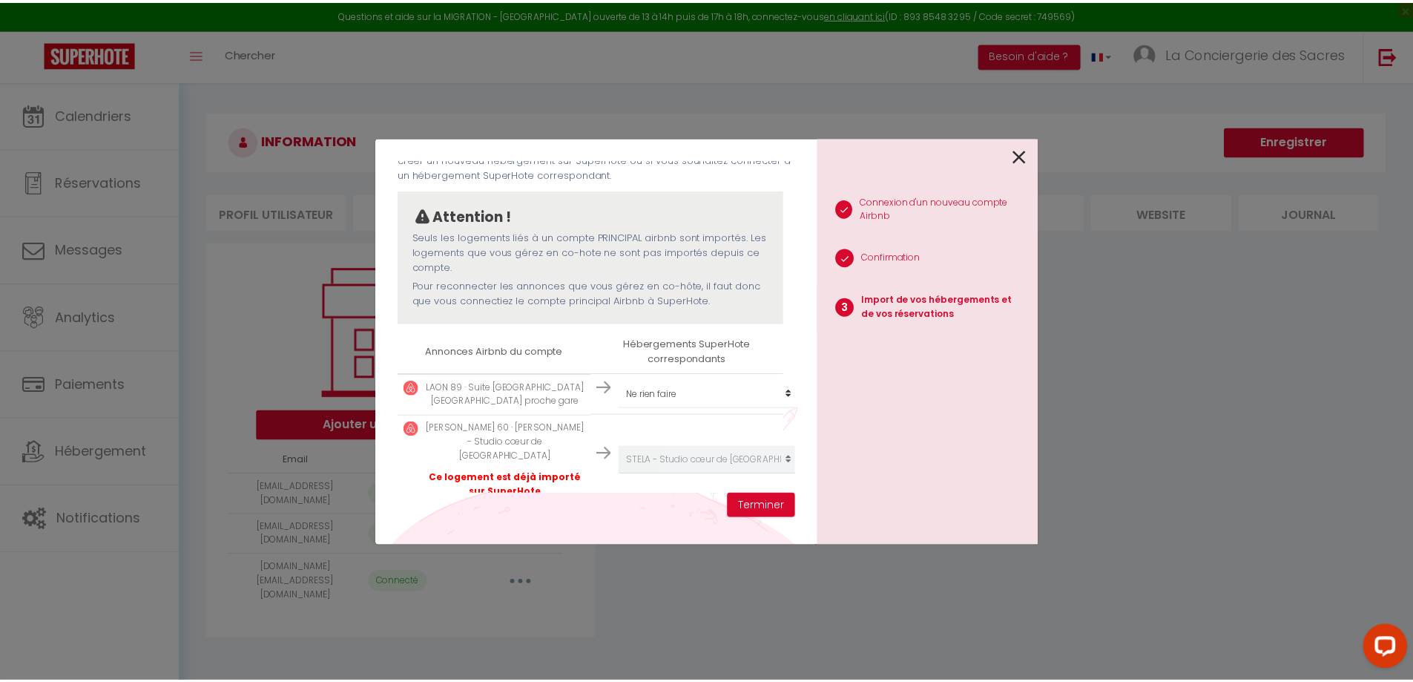
scroll to position [173, 0]
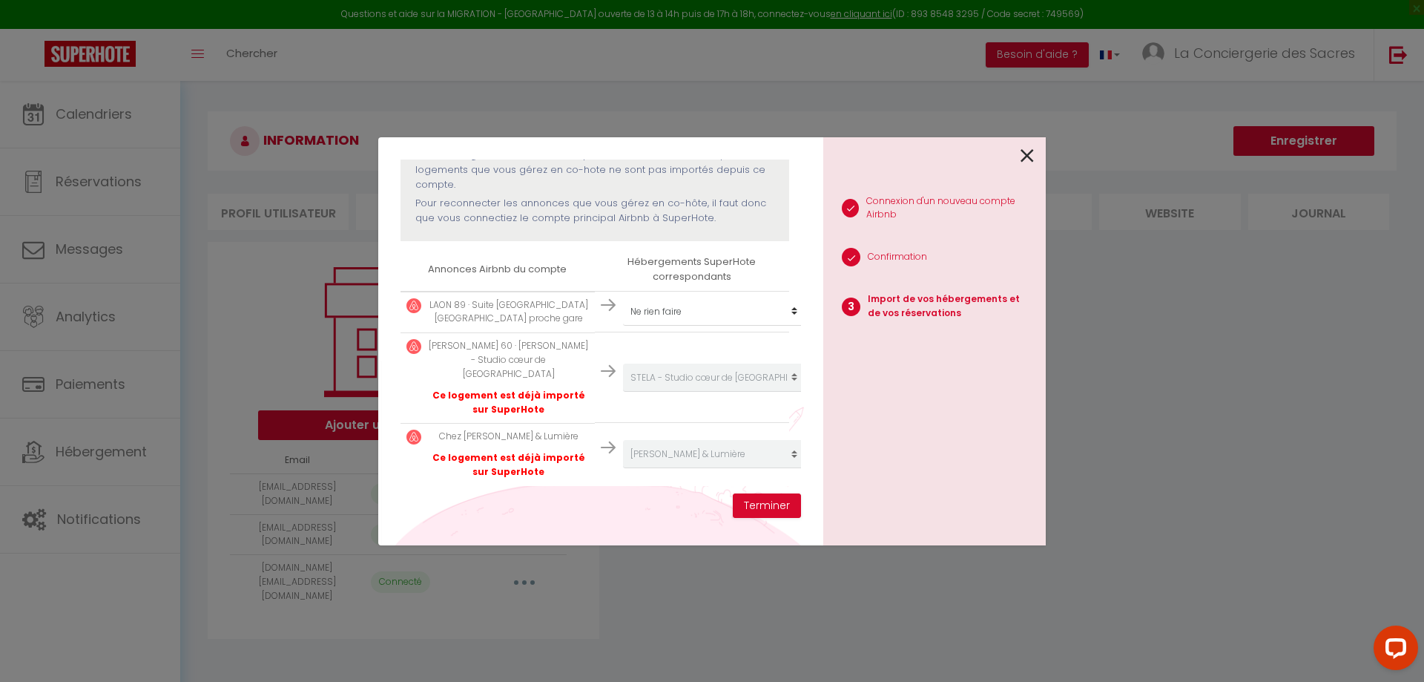
click at [1036, 155] on div "1 Connexion d'un nouveau compte Airbnb 2 Confirmation 3 Import de vos hébergeme…" at bounding box center [934, 341] width 223 height 408
click at [1016, 149] on div at bounding box center [928, 154] width 211 height 35
click at [1021, 151] on icon at bounding box center [1027, 156] width 13 height 22
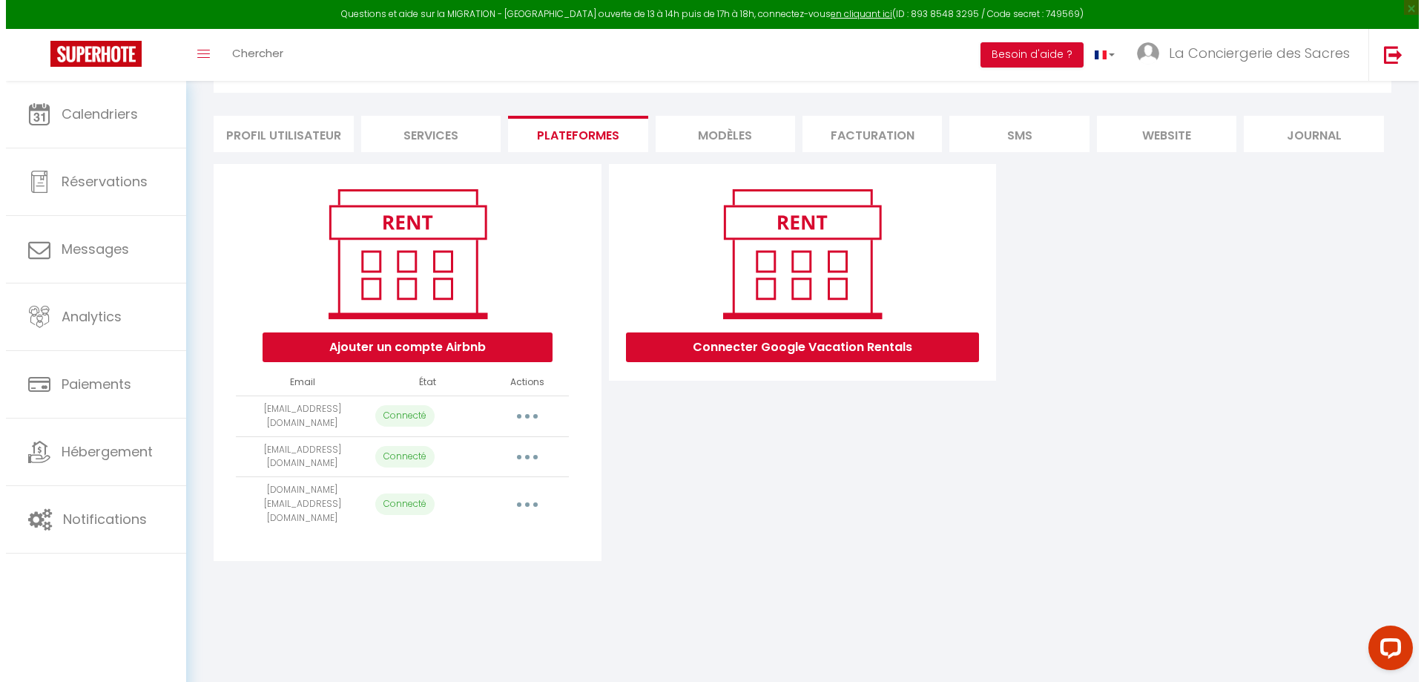
scroll to position [81, 0]
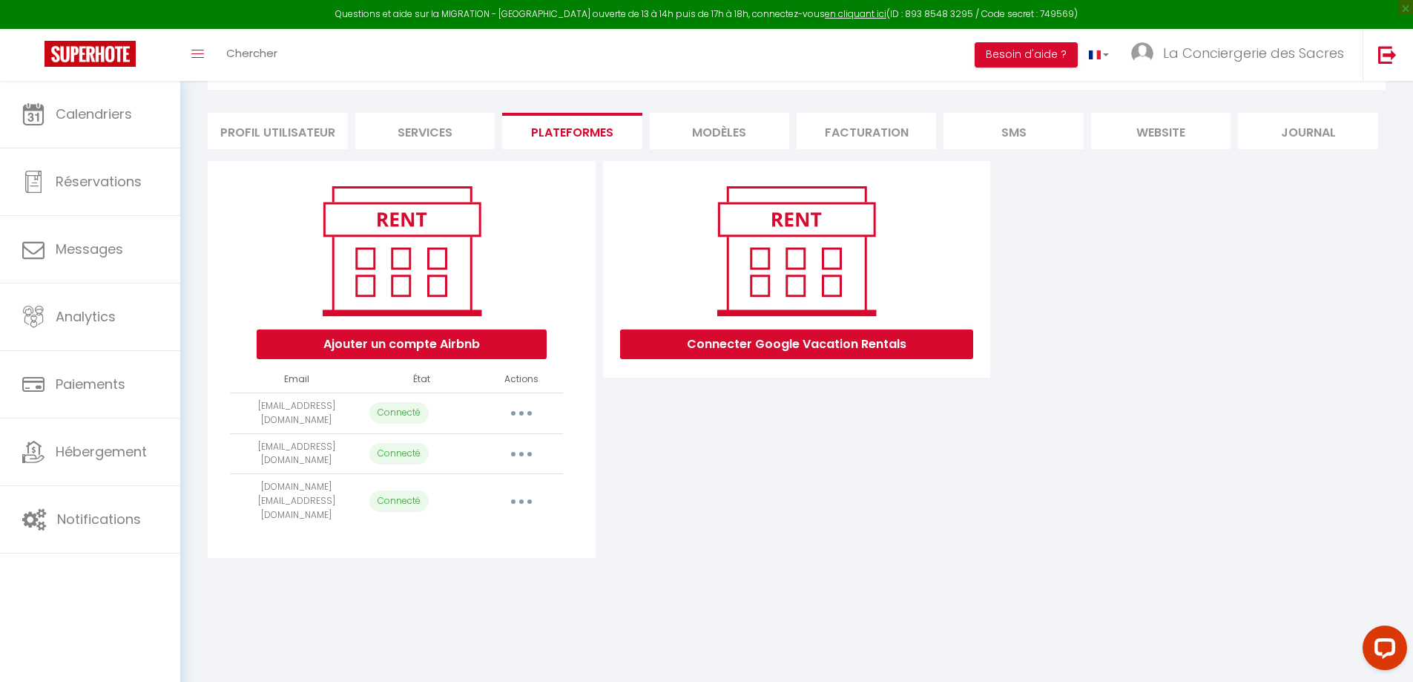
click at [517, 455] on button "button" at bounding box center [522, 454] width 42 height 24
click at [473, 484] on link "Importer les appartements" at bounding box center [456, 487] width 164 height 25
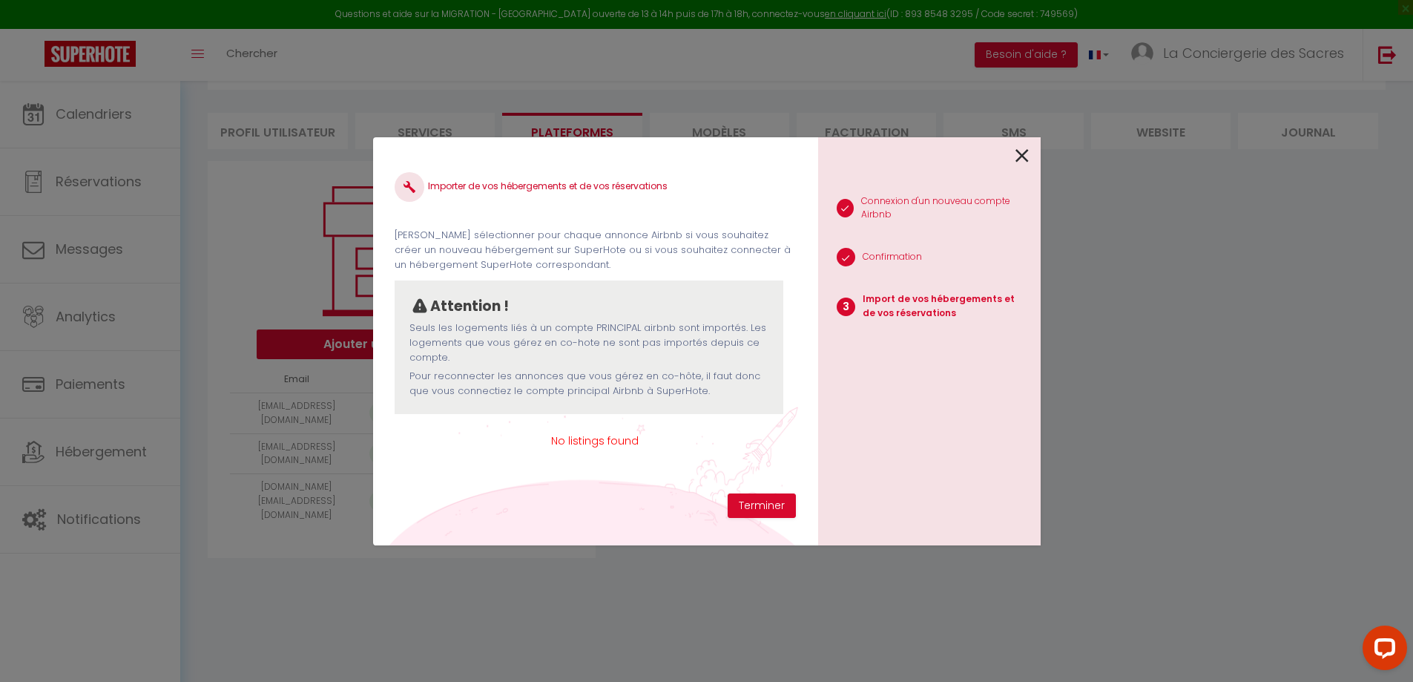
scroll to position [0, 0]
click at [1029, 142] on link at bounding box center [1027, 155] width 13 height 32
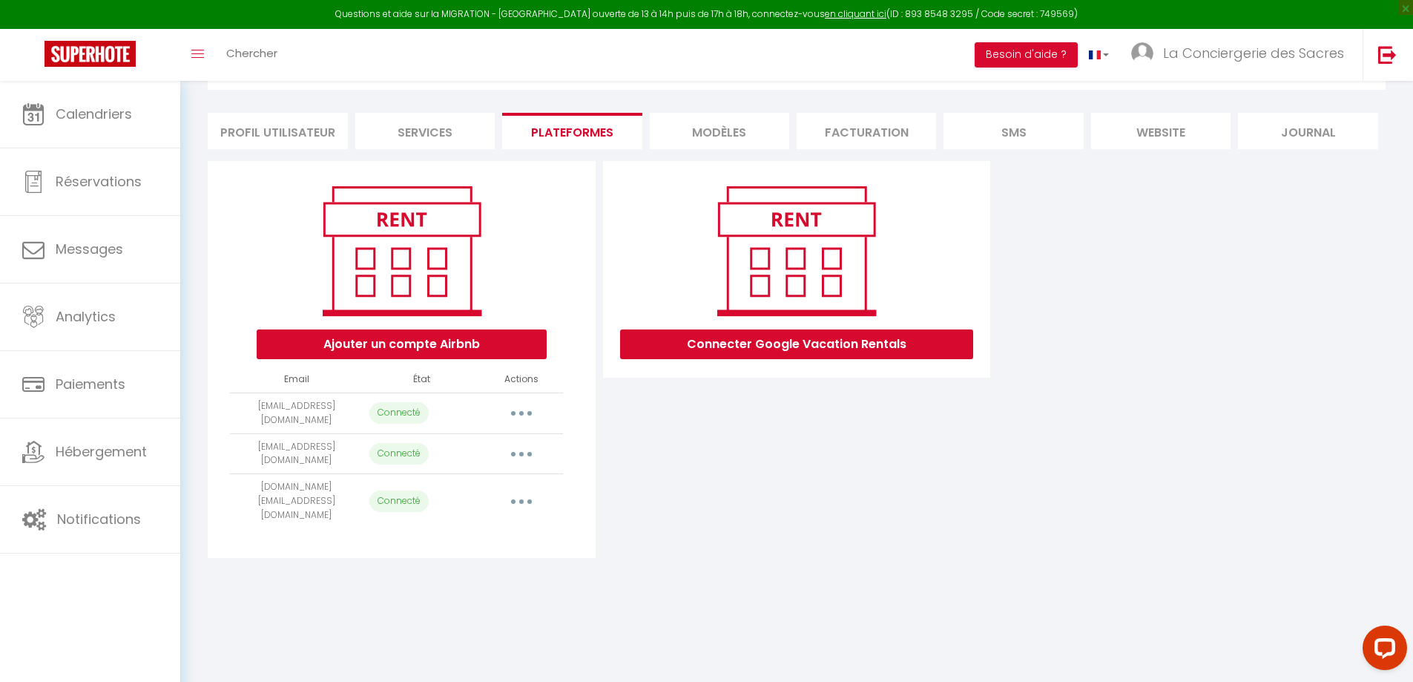
click at [522, 447] on button "button" at bounding box center [522, 454] width 42 height 24
click at [420, 516] on link "Supprimer" at bounding box center [456, 514] width 164 height 25
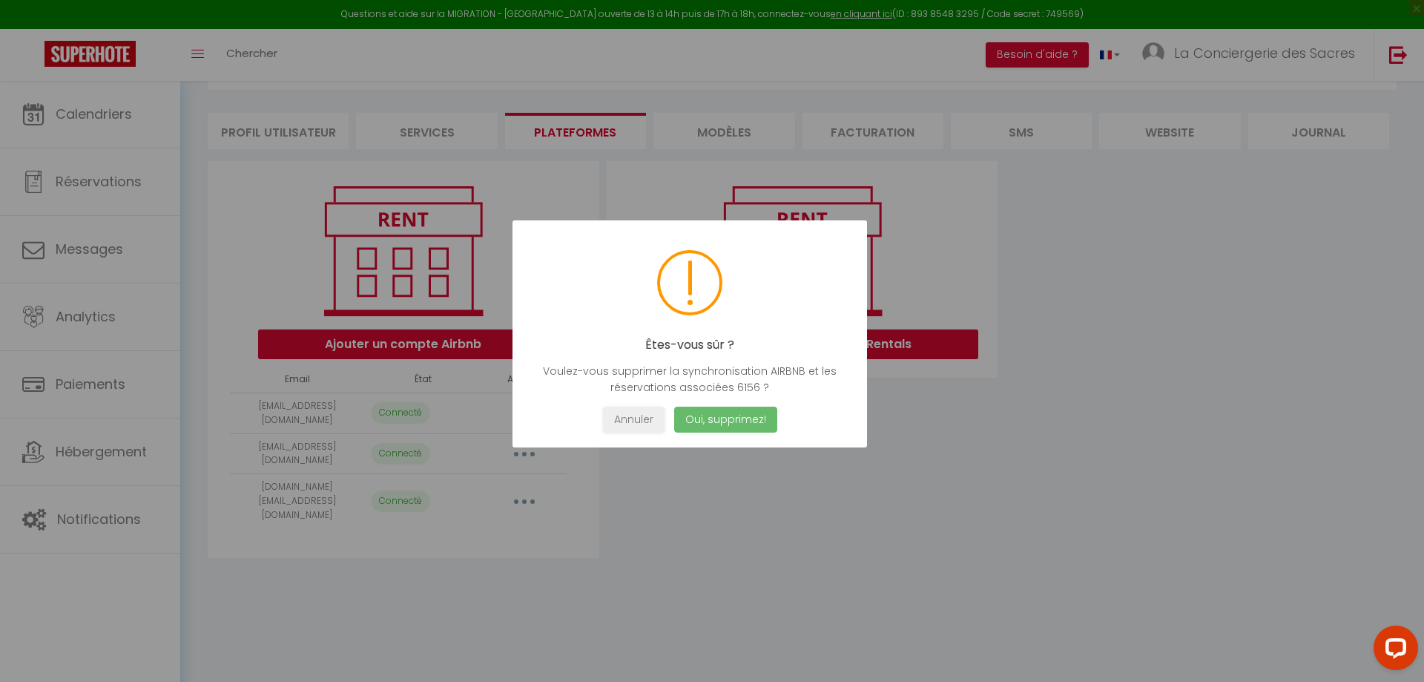
click at [720, 414] on button "Oui, supprimez!" at bounding box center [725, 420] width 103 height 26
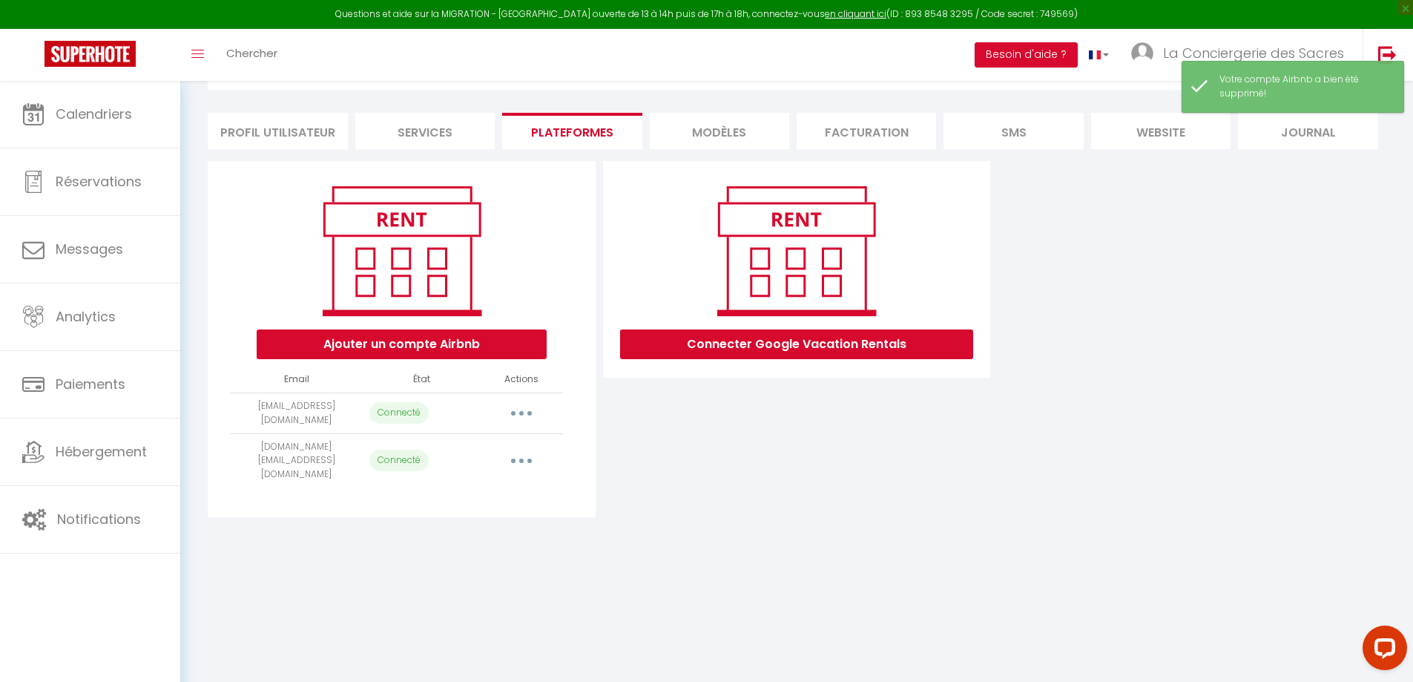
click at [516, 452] on button "button" at bounding box center [522, 461] width 42 height 24
click at [458, 490] on link "Importer les appartements" at bounding box center [456, 494] width 164 height 25
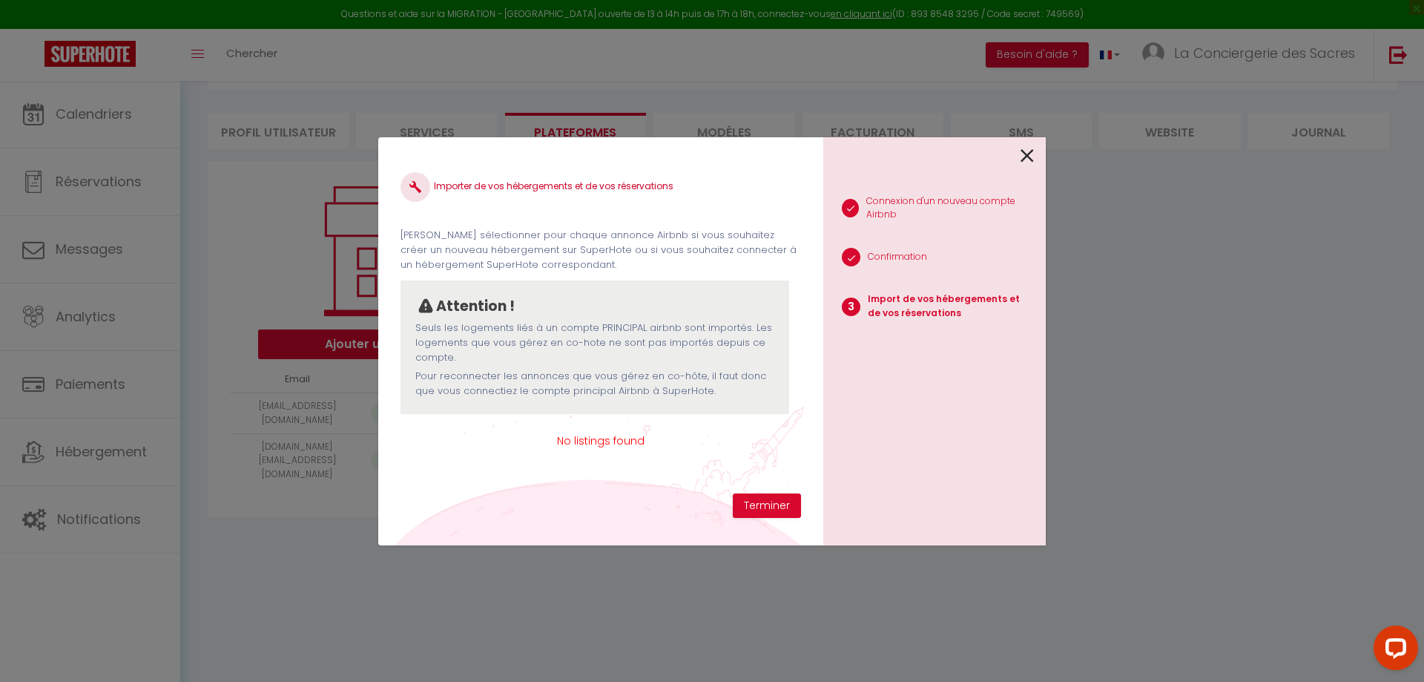
click at [1028, 158] on icon at bounding box center [1027, 156] width 13 height 22
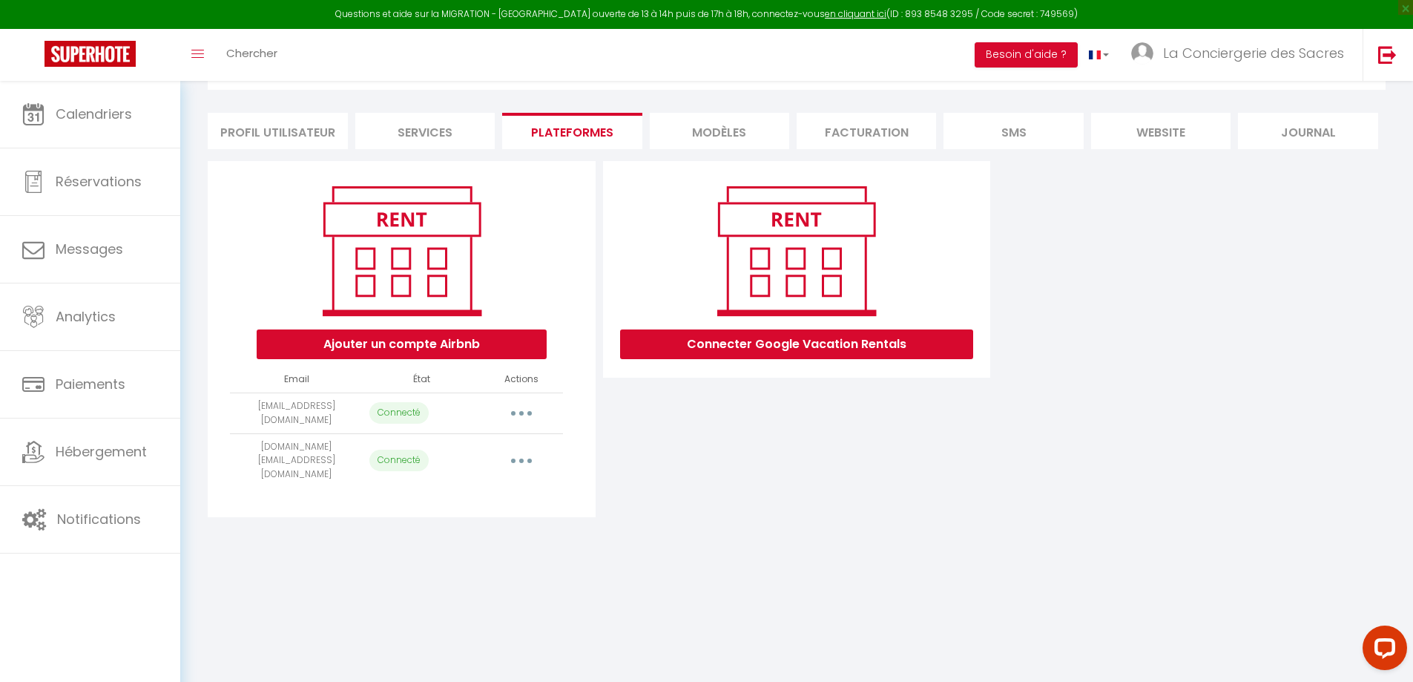
click at [517, 449] on button "button" at bounding box center [522, 461] width 42 height 24
click at [457, 541] on link "Reconnecter le compte" at bounding box center [456, 548] width 164 height 25
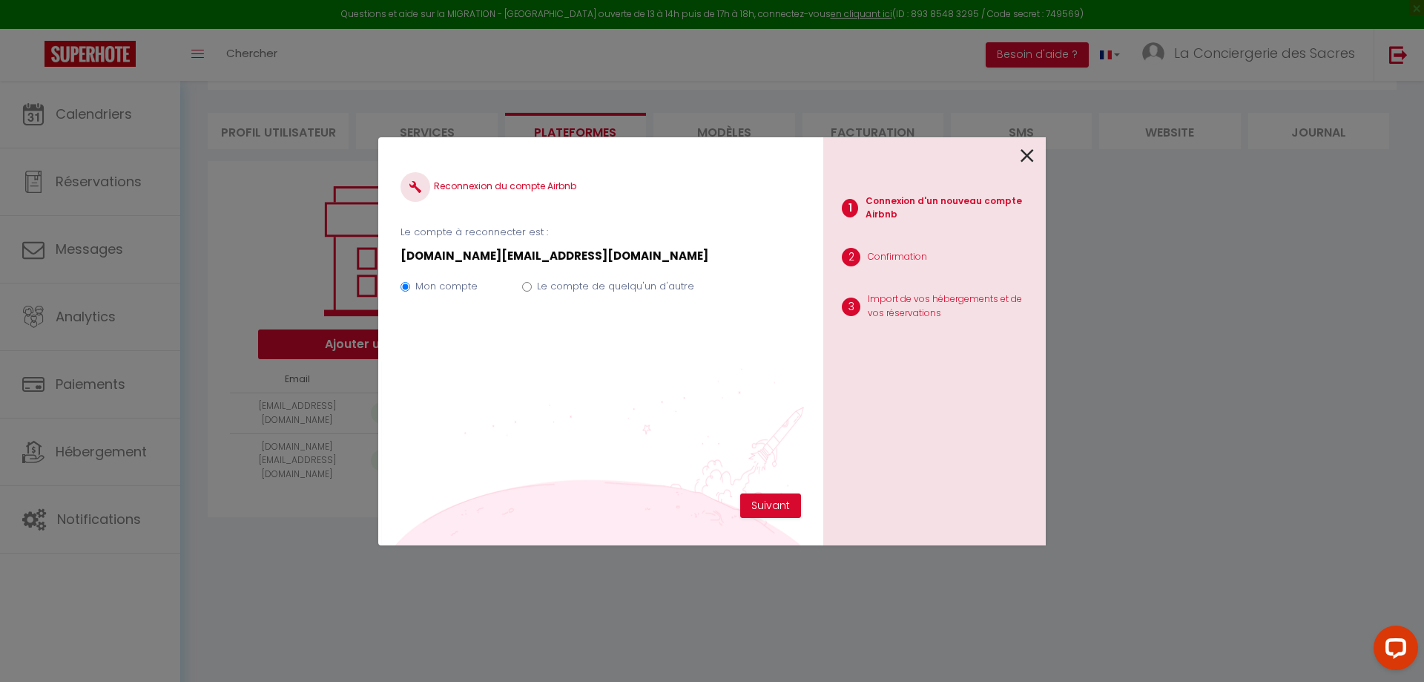
click at [533, 286] on div "Mon compte Le compte de quelqu'un d'autre" at bounding box center [601, 289] width 401 height 50
click at [525, 286] on input "Le compte de quelqu'un d'autre" at bounding box center [527, 287] width 10 height 10
radio input "true"
radio input "false"
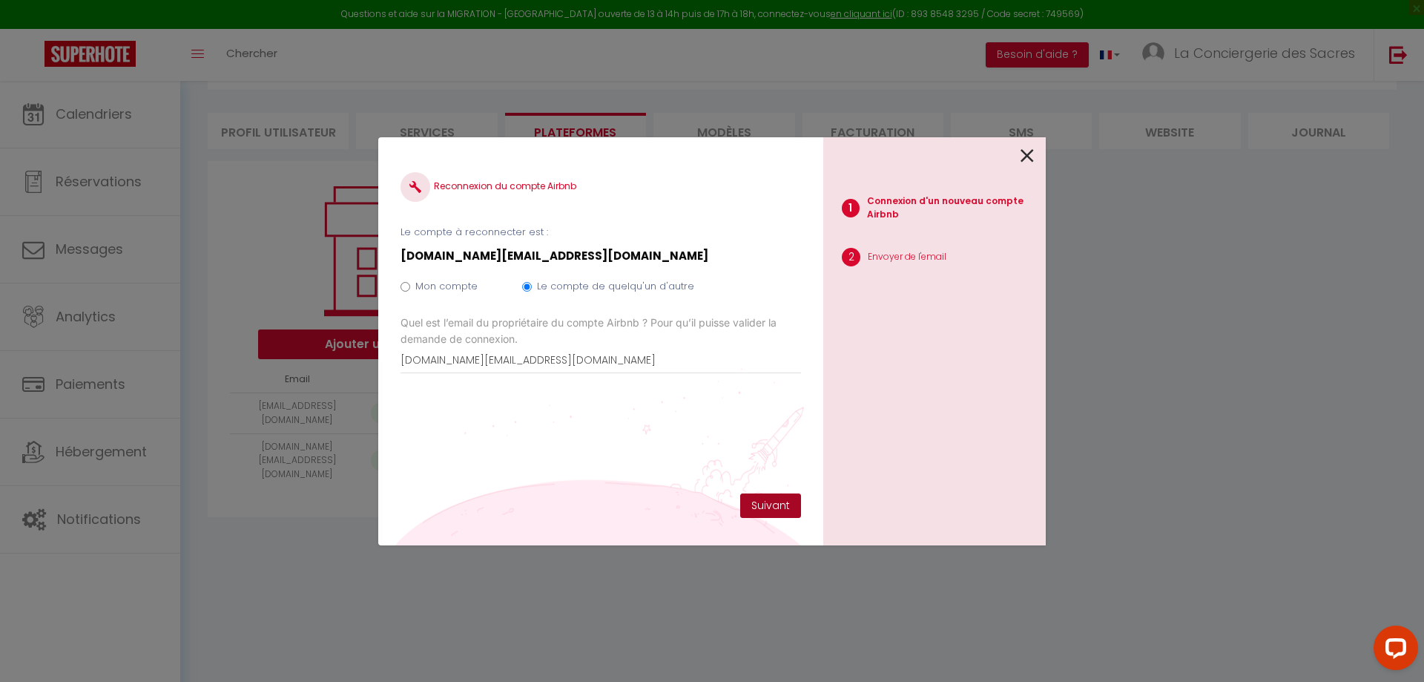
click at [770, 505] on button "Suivant" at bounding box center [770, 505] width 61 height 25
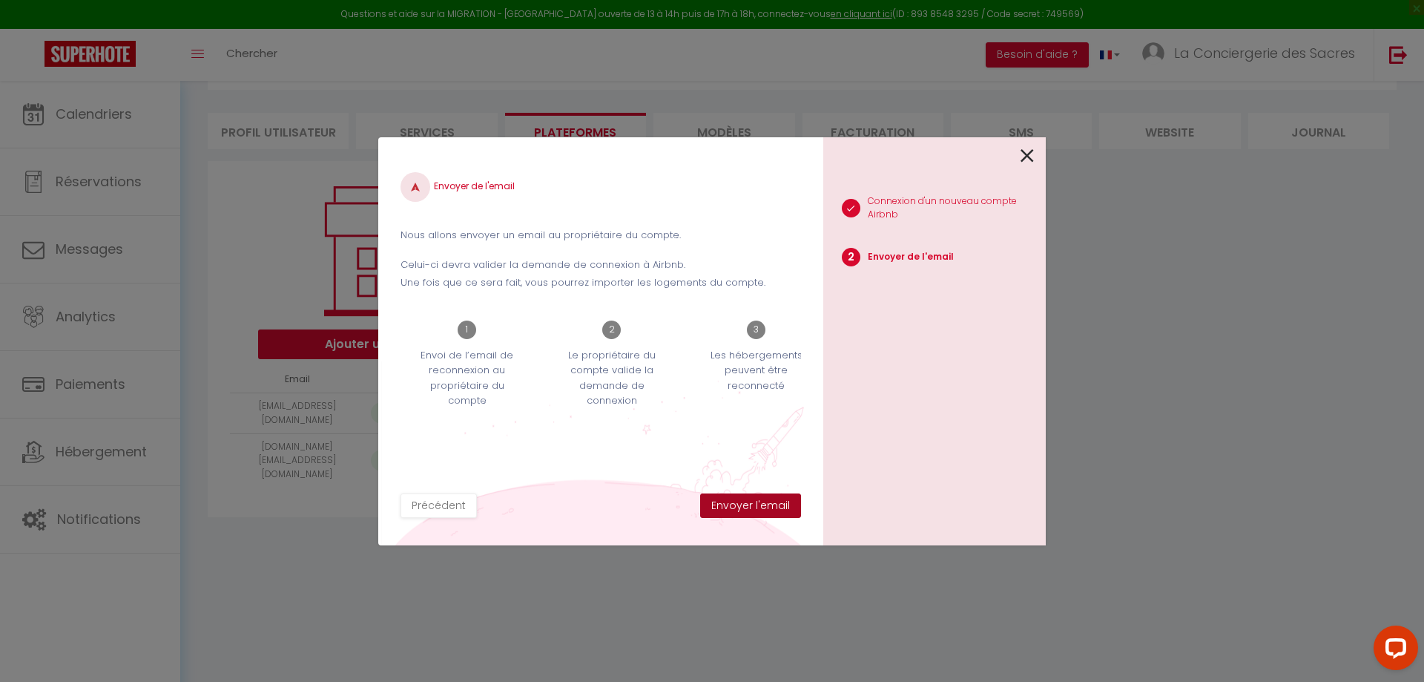
click at [763, 507] on button "Envoyer l'email" at bounding box center [750, 505] width 101 height 25
